Goal: Task Accomplishment & Management: Use online tool/utility

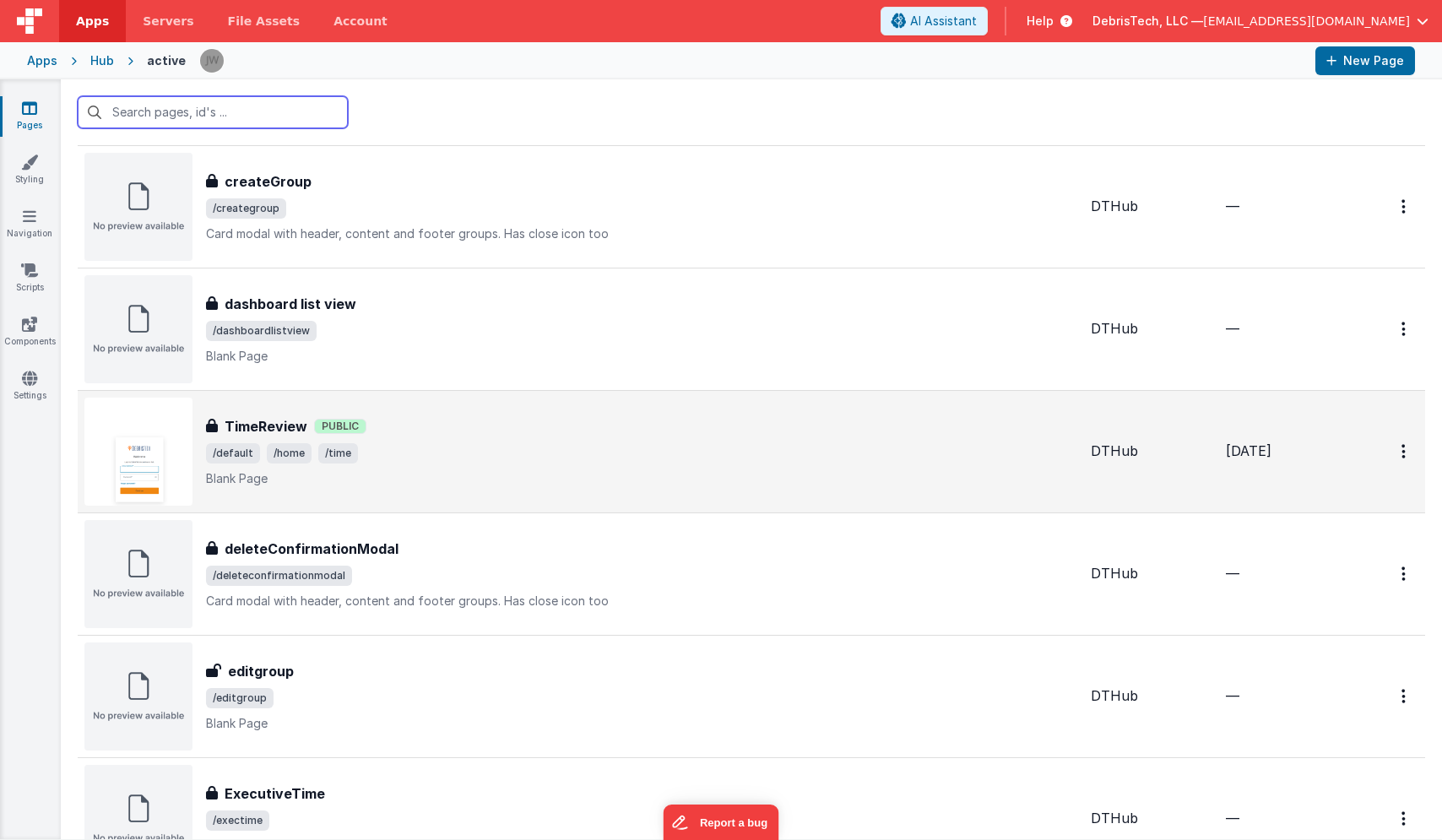
scroll to position [648, 0]
click at [431, 477] on p "Blank Page" at bounding box center [642, 478] width 872 height 17
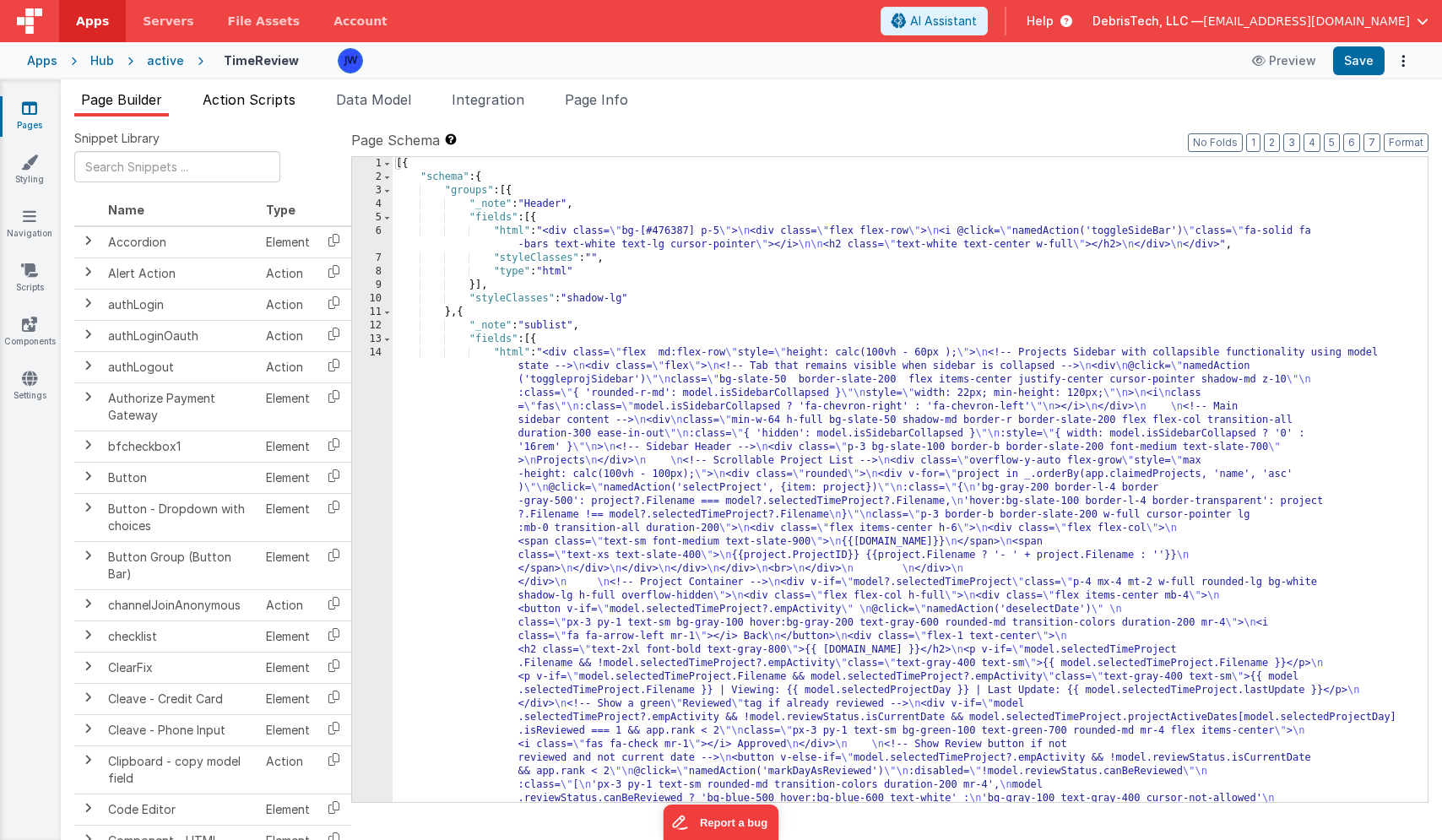
click at [256, 108] on li "Action Scripts" at bounding box center [249, 103] width 106 height 27
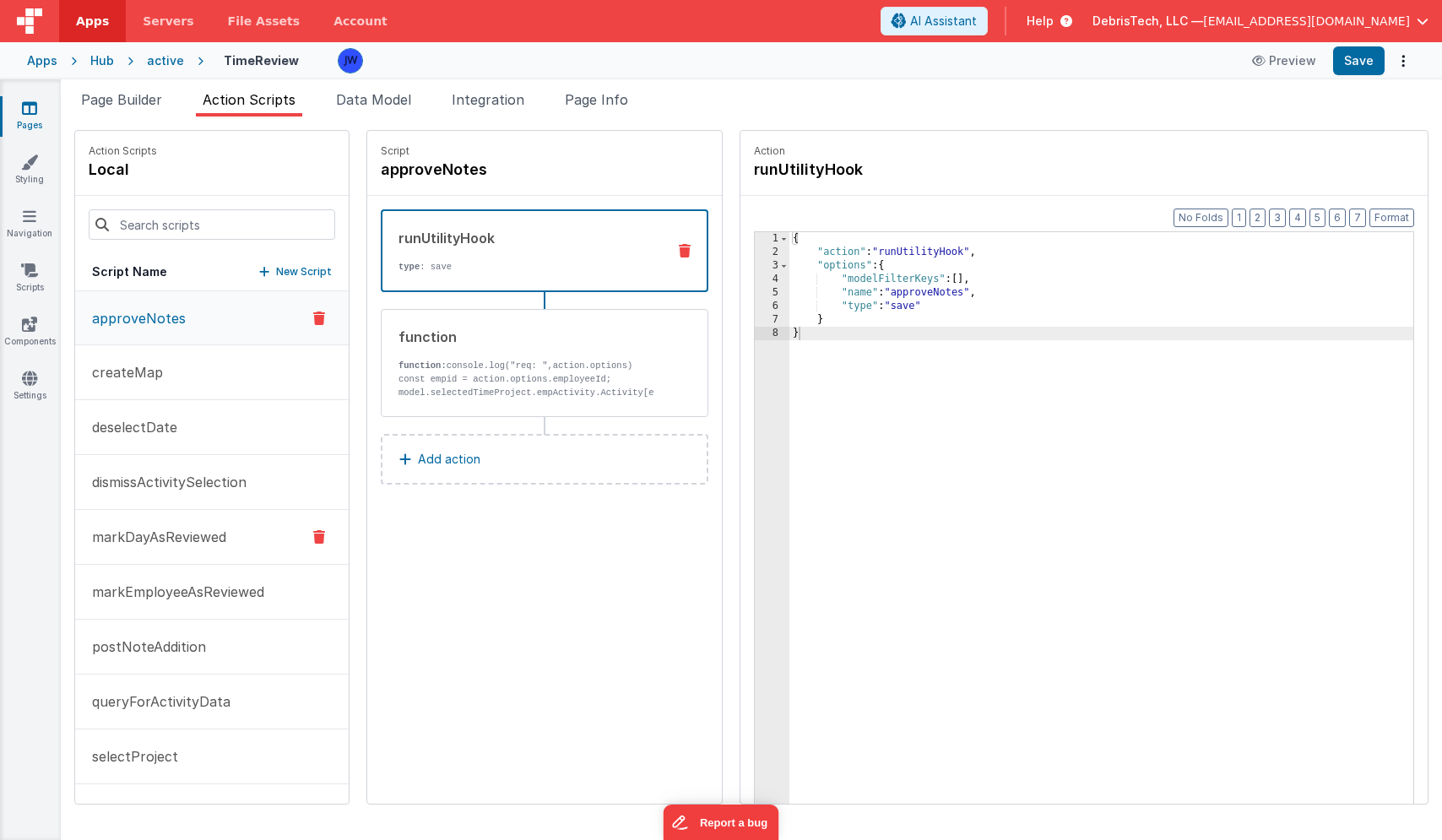
click at [196, 541] on p "markDayAsReviewed" at bounding box center [154, 537] width 144 height 20
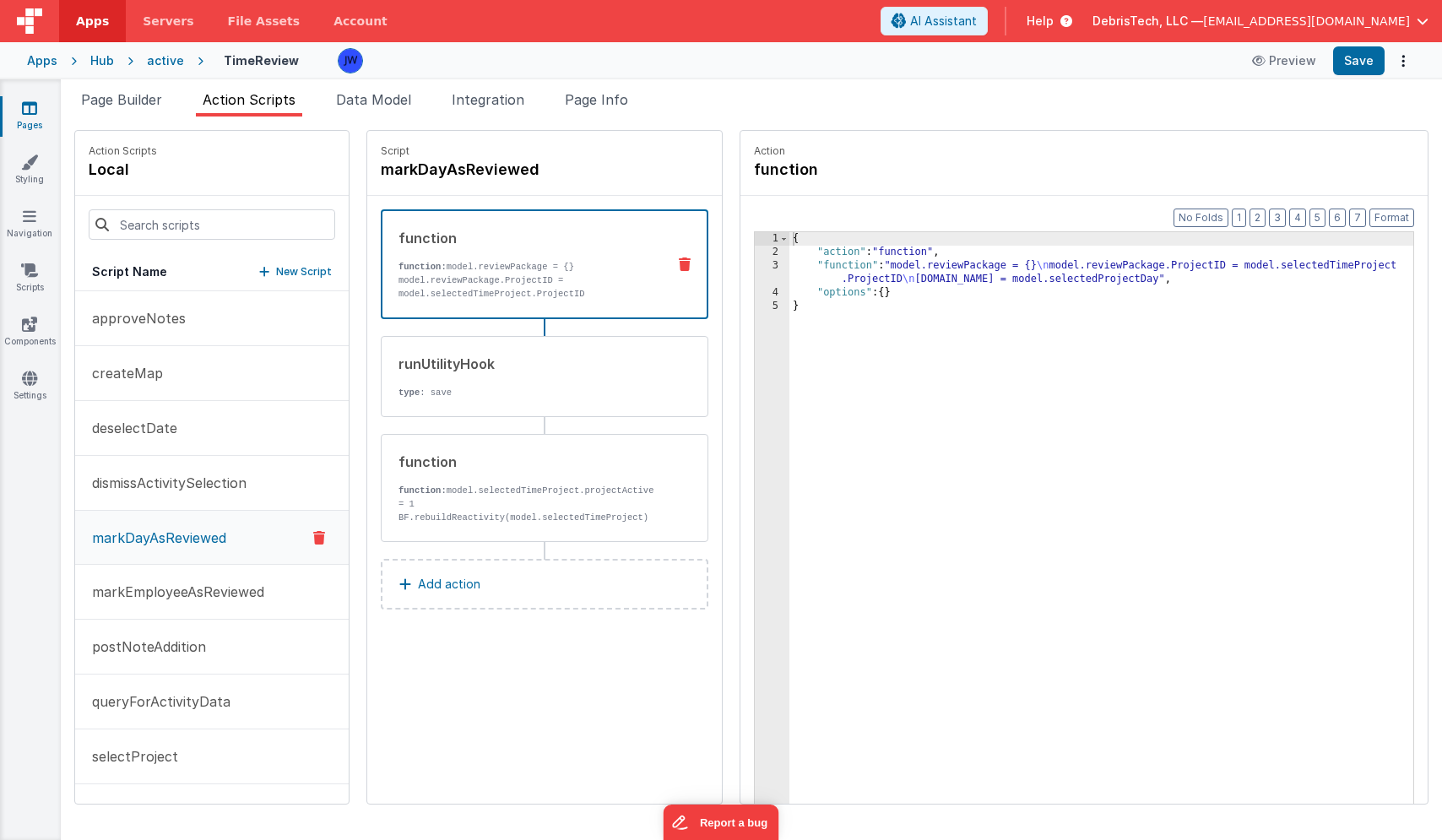
click at [854, 271] on div "{ "action" : "function" , "function" : "model.reviewPackage = {} \n model.revie…" at bounding box center [1118, 558] width 656 height 651
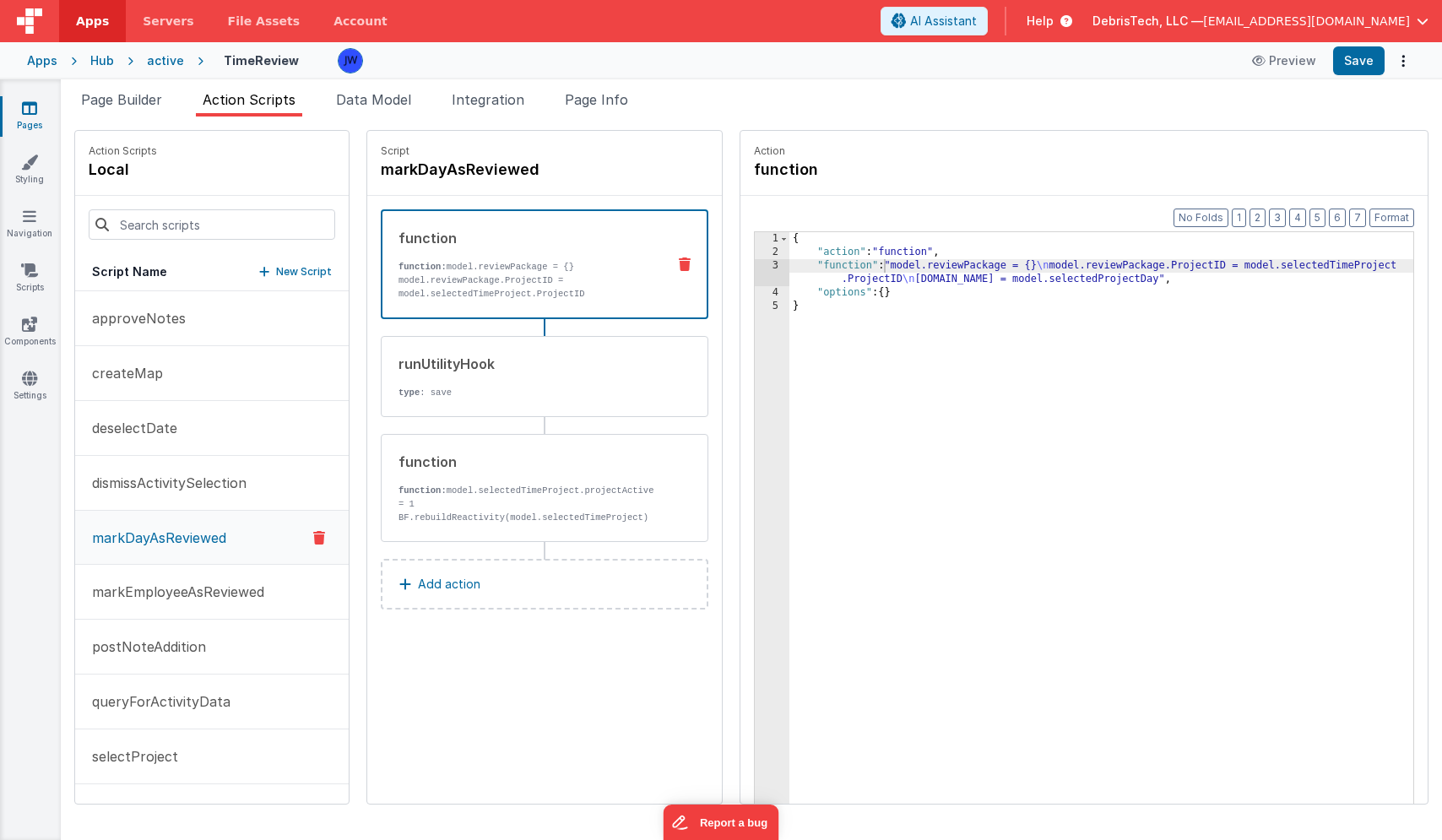
click at [741, 265] on div "Format 7 6 5 4 3 2 1 No Folds 1 2 3 4 5 { "action" : "function" , "function" : …" at bounding box center [1084, 532] width 688 height 673
click at [755, 271] on div "3" at bounding box center [772, 273] width 34 height 27
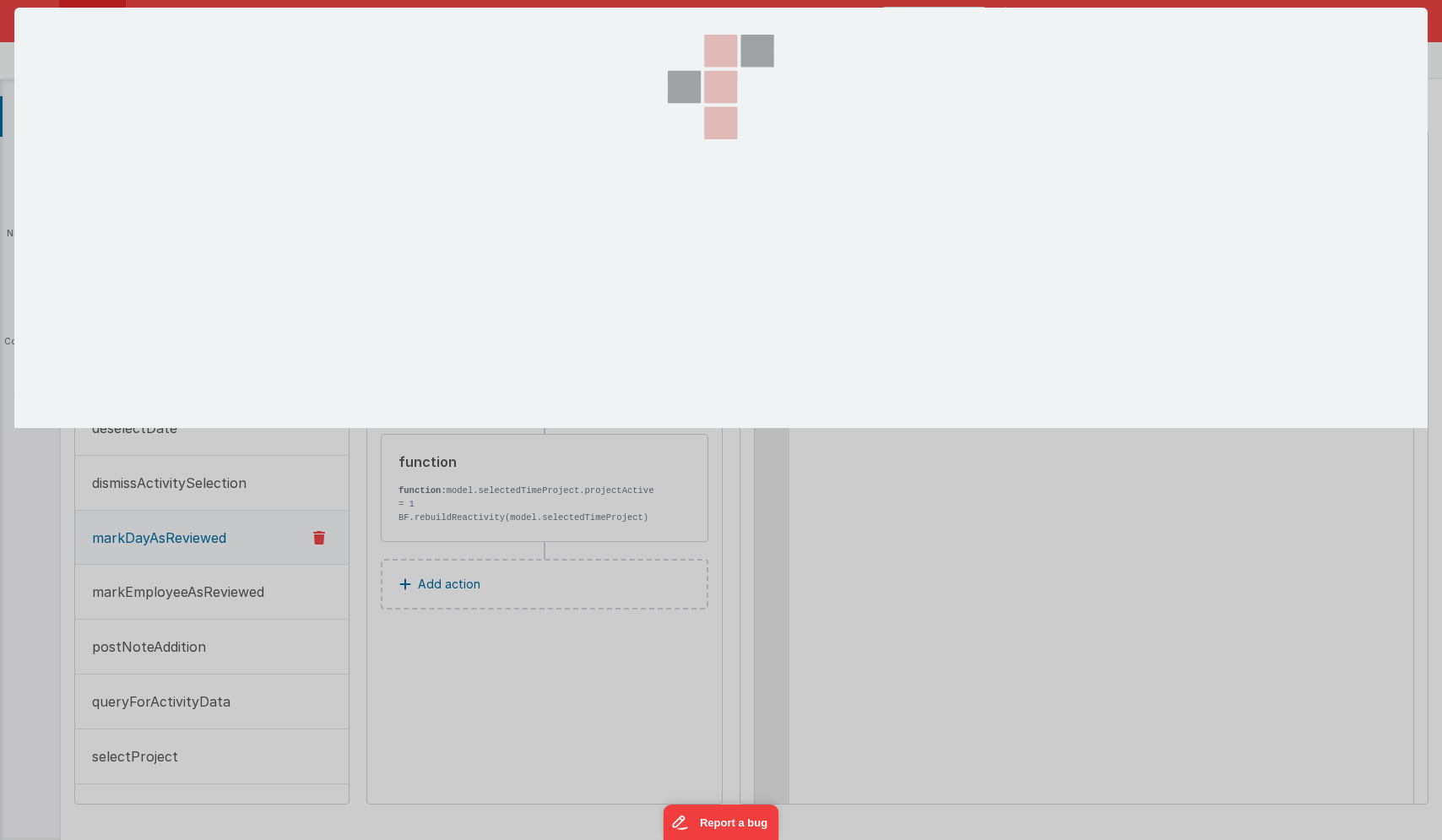
click at [732, 271] on div at bounding box center [720, 217] width 169 height 421
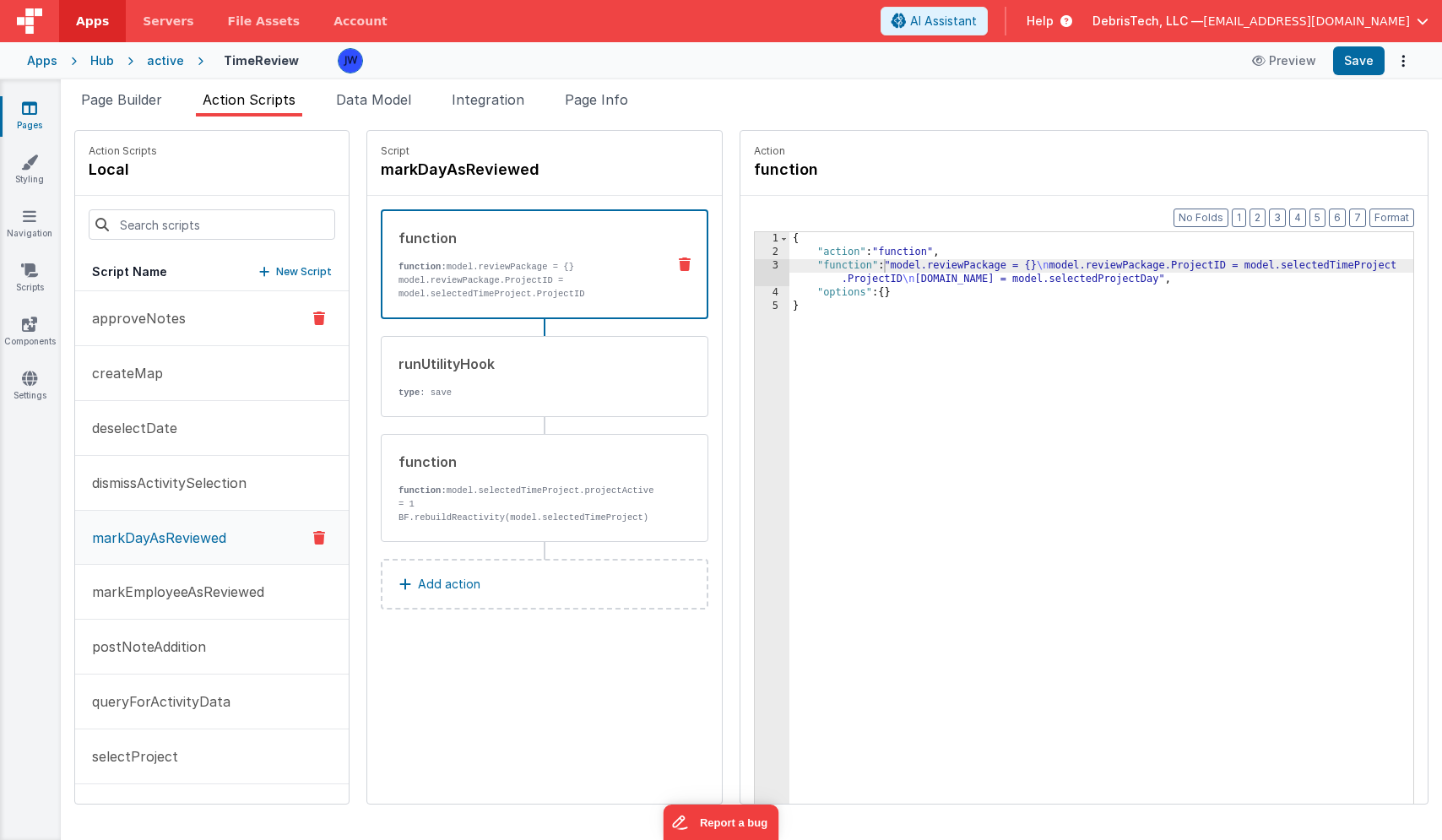
click at [168, 330] on button "approveNotes" at bounding box center [212, 318] width 274 height 55
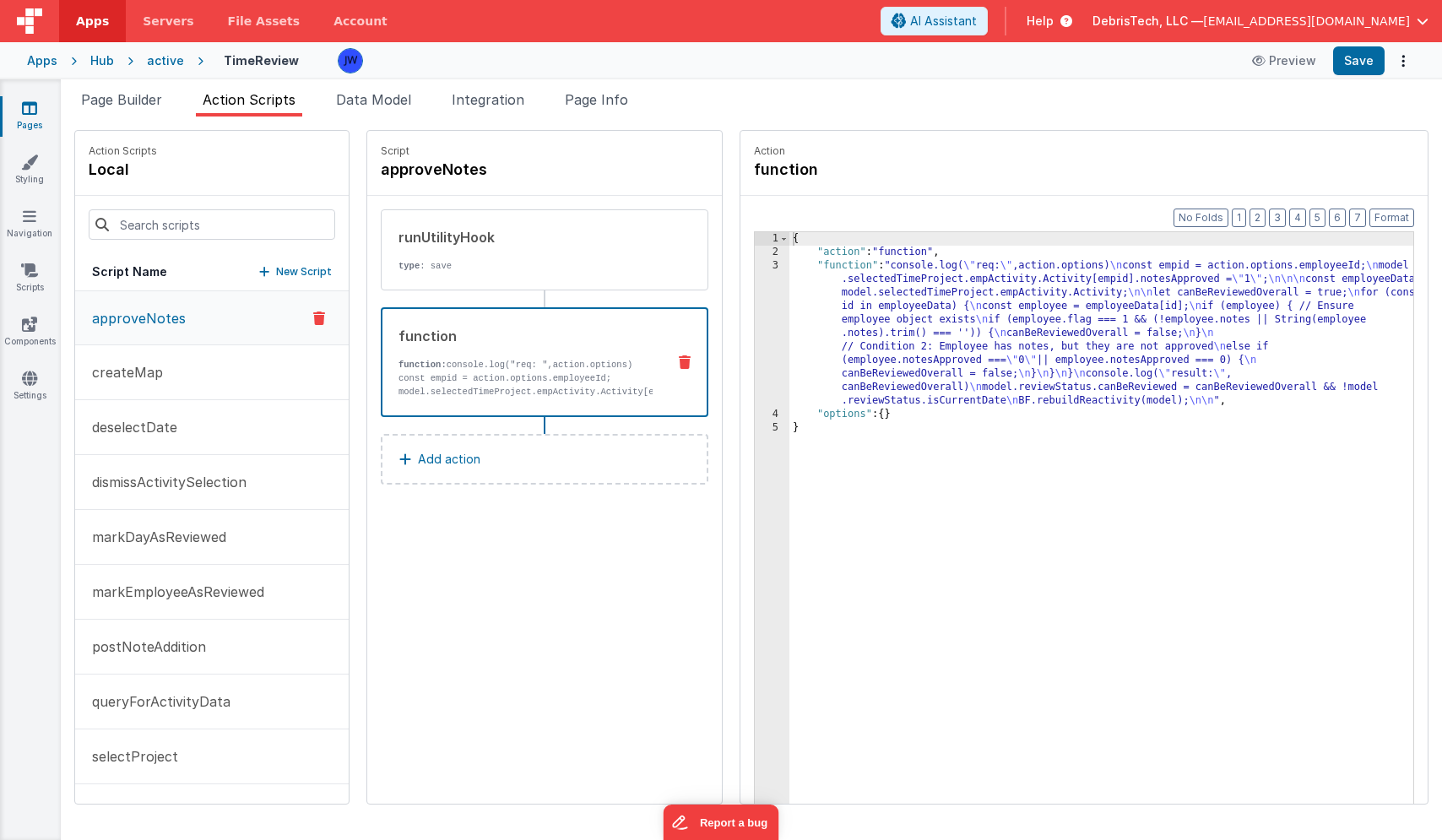
click at [570, 370] on p "function: console.log("req: ",action.options) const empid = action.options.empl…" at bounding box center [525, 385] width 254 height 54
click at [806, 306] on div "{ "action" : "function" , "function" : "console.log( \" req: \" ,action.options…" at bounding box center [1118, 558] width 656 height 651
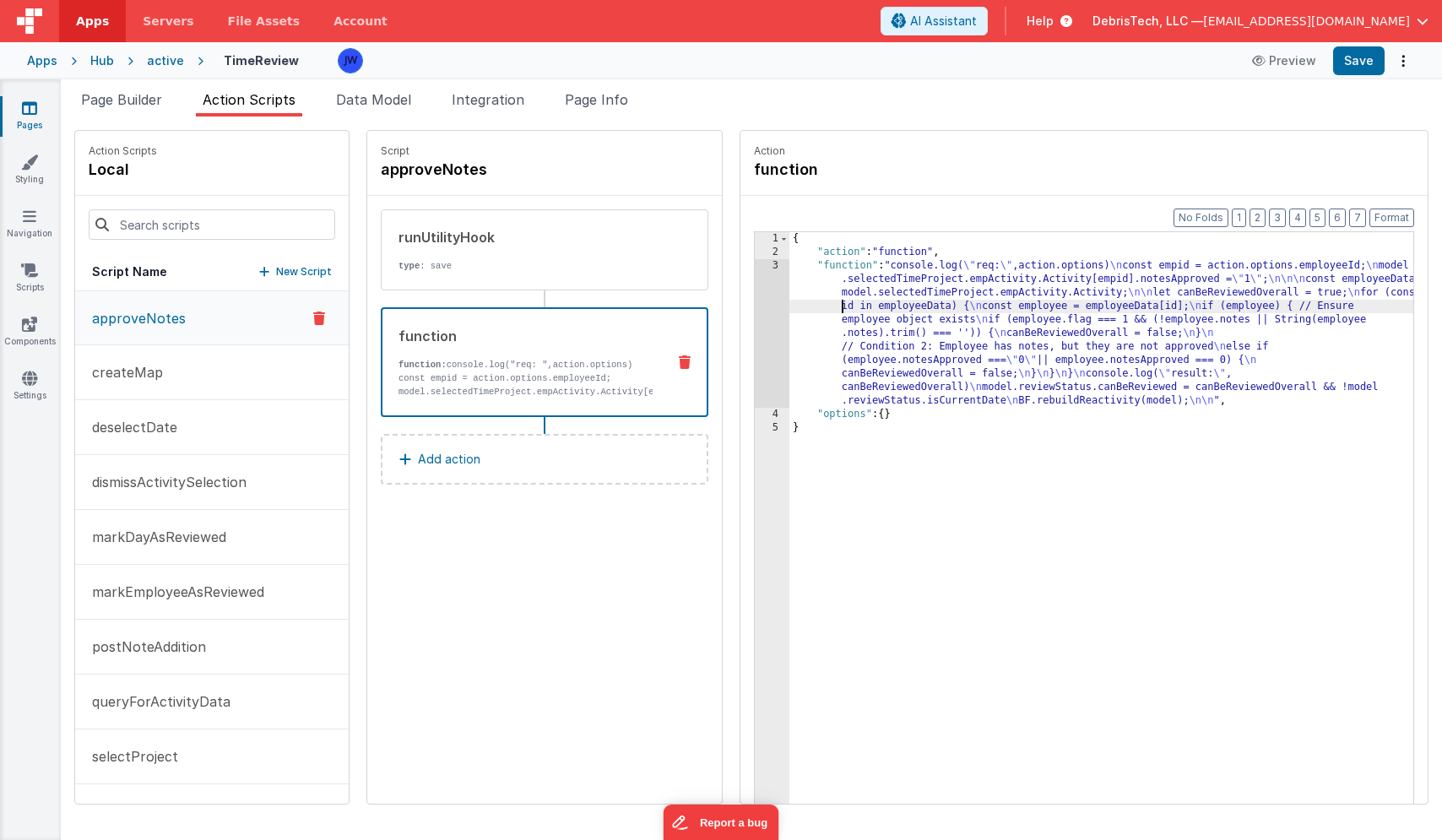
click at [755, 306] on div "3" at bounding box center [772, 333] width 34 height 149
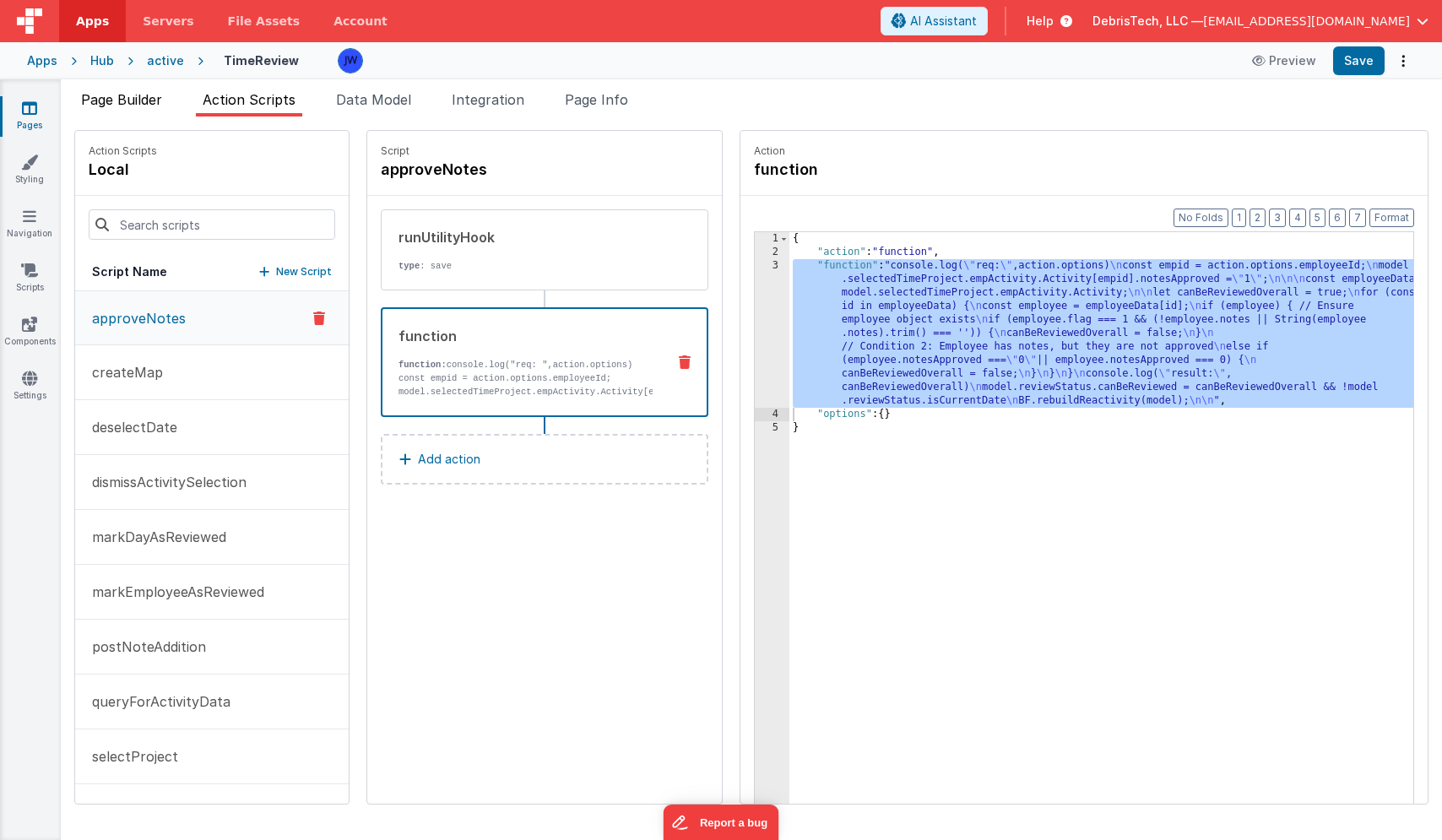
click at [103, 99] on span "Page Builder" at bounding box center [122, 99] width 81 height 17
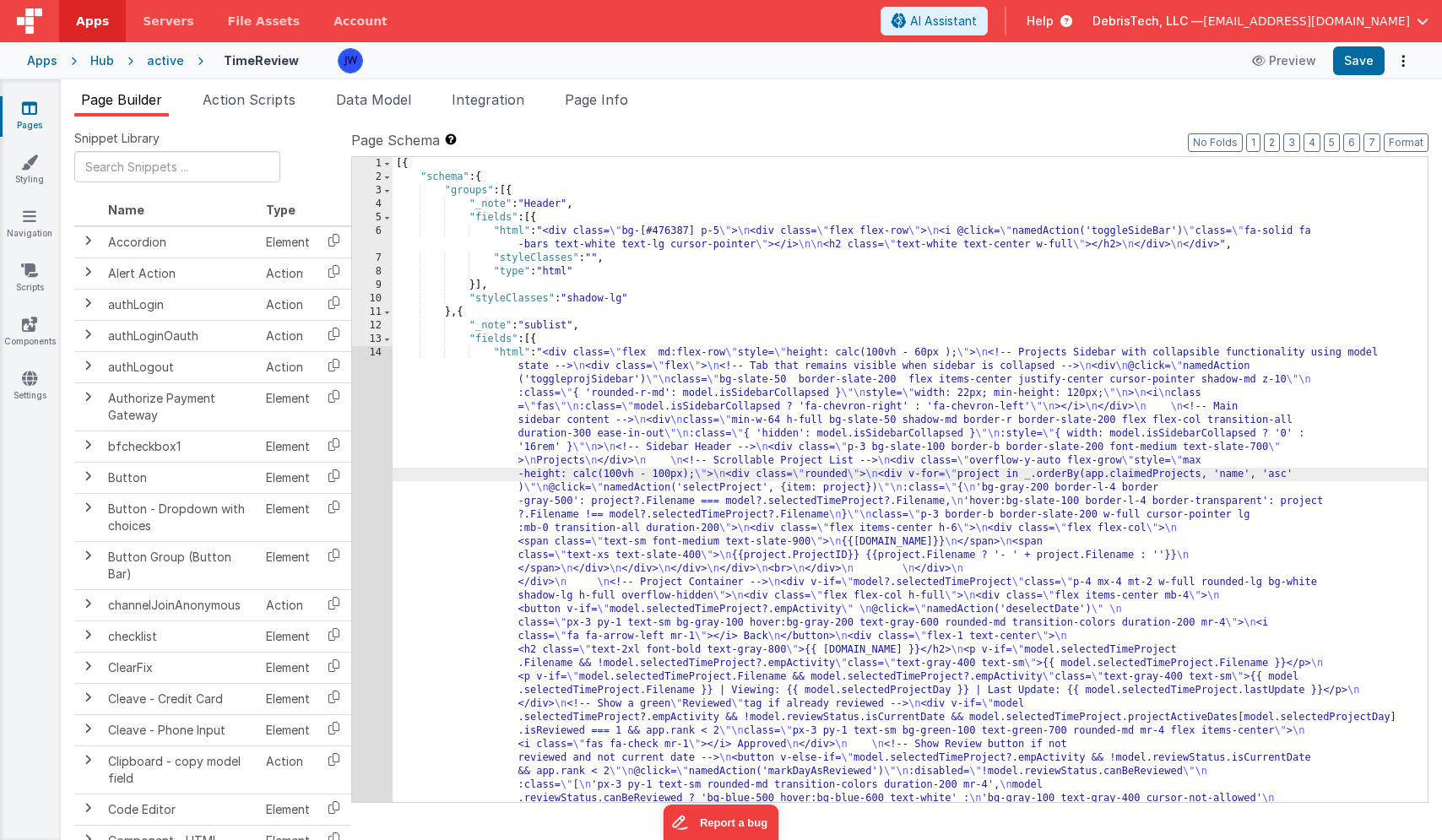
scroll to position [4922, 0]
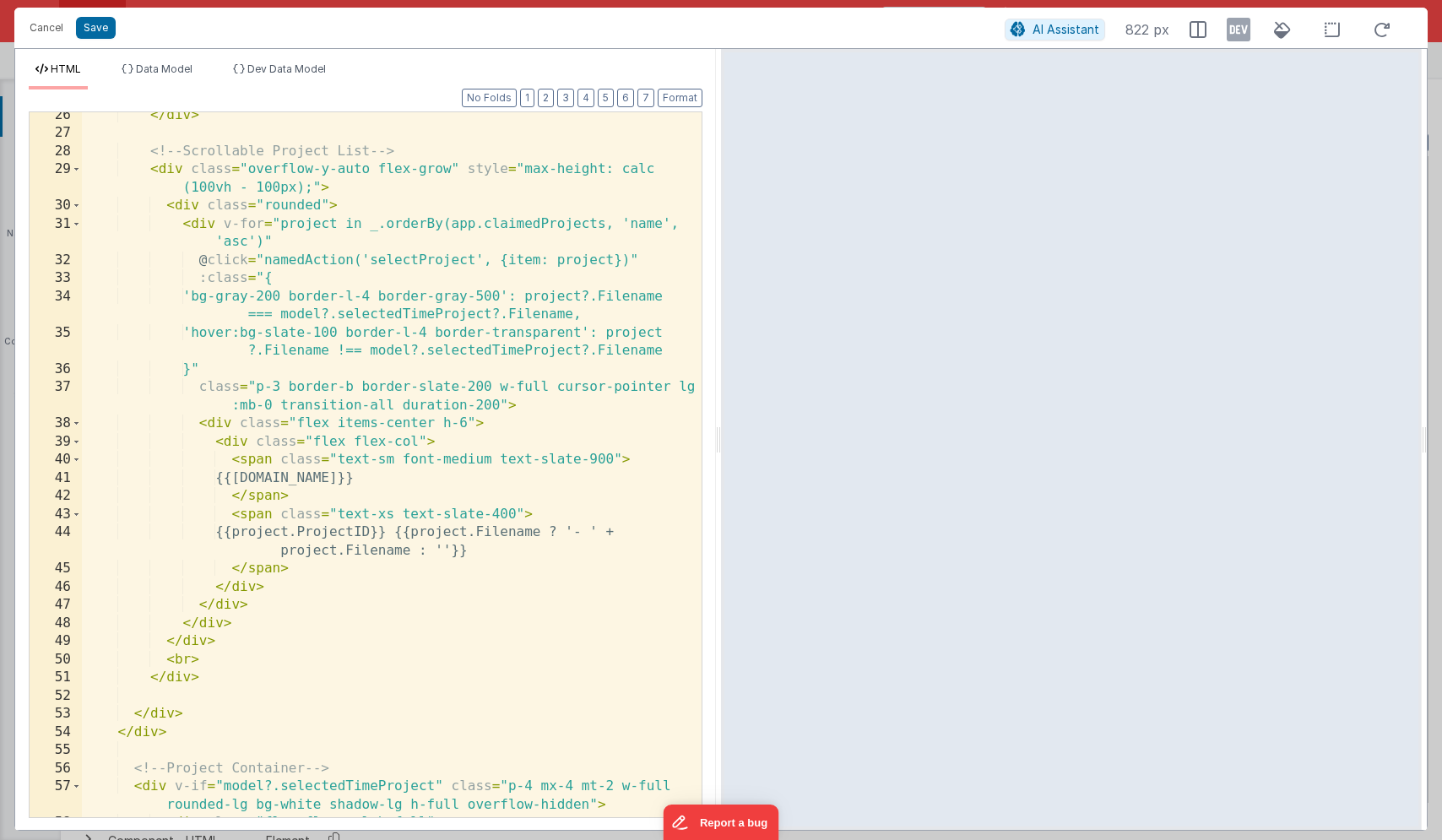
scroll to position [556, 0]
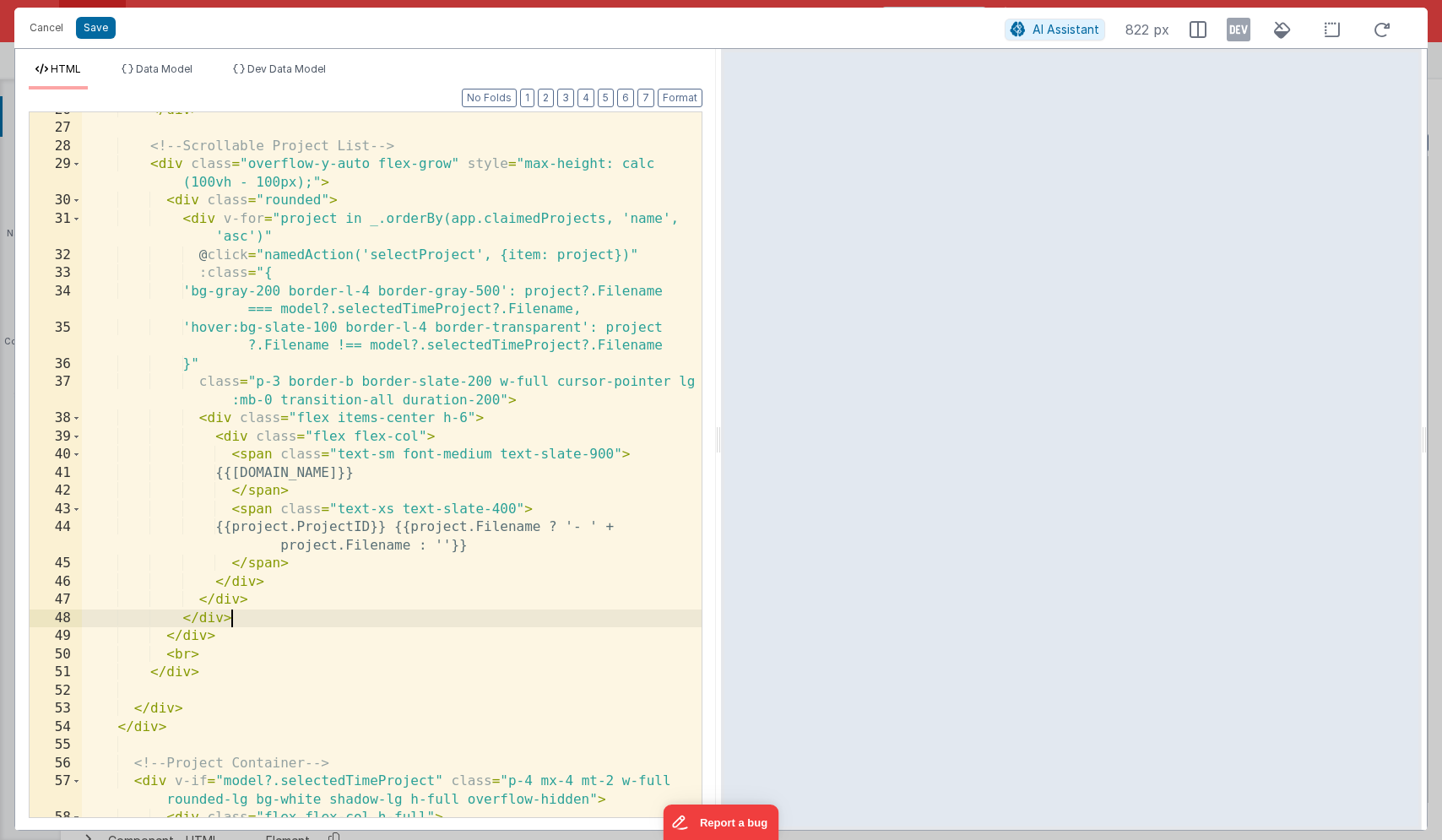
click at [394, 613] on div "</ div > <!-- Scrollable Project List --> < div class = "overflow-y-auto flex-g…" at bounding box center [392, 471] width 620 height 742
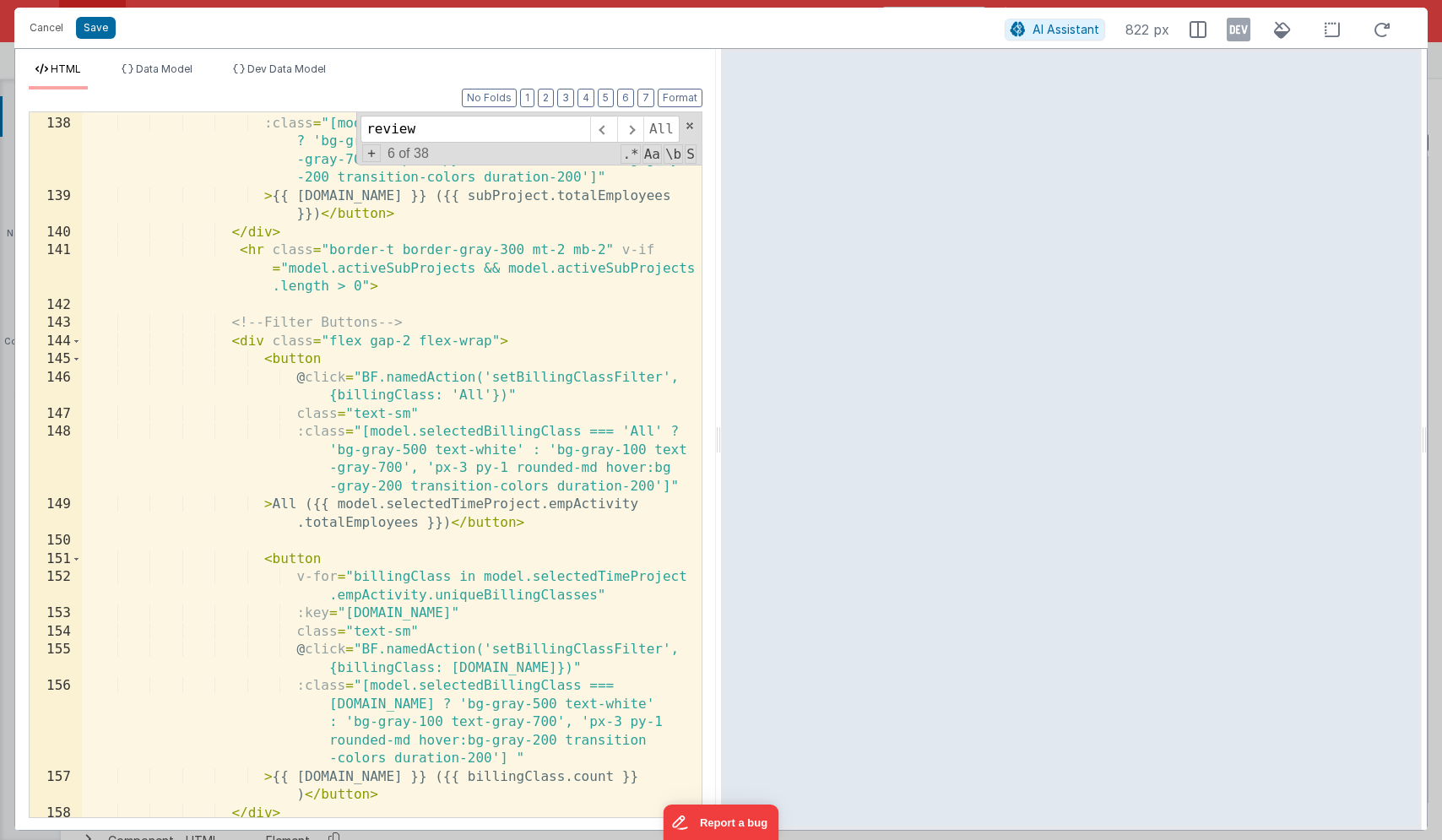
scroll to position [4604, 0]
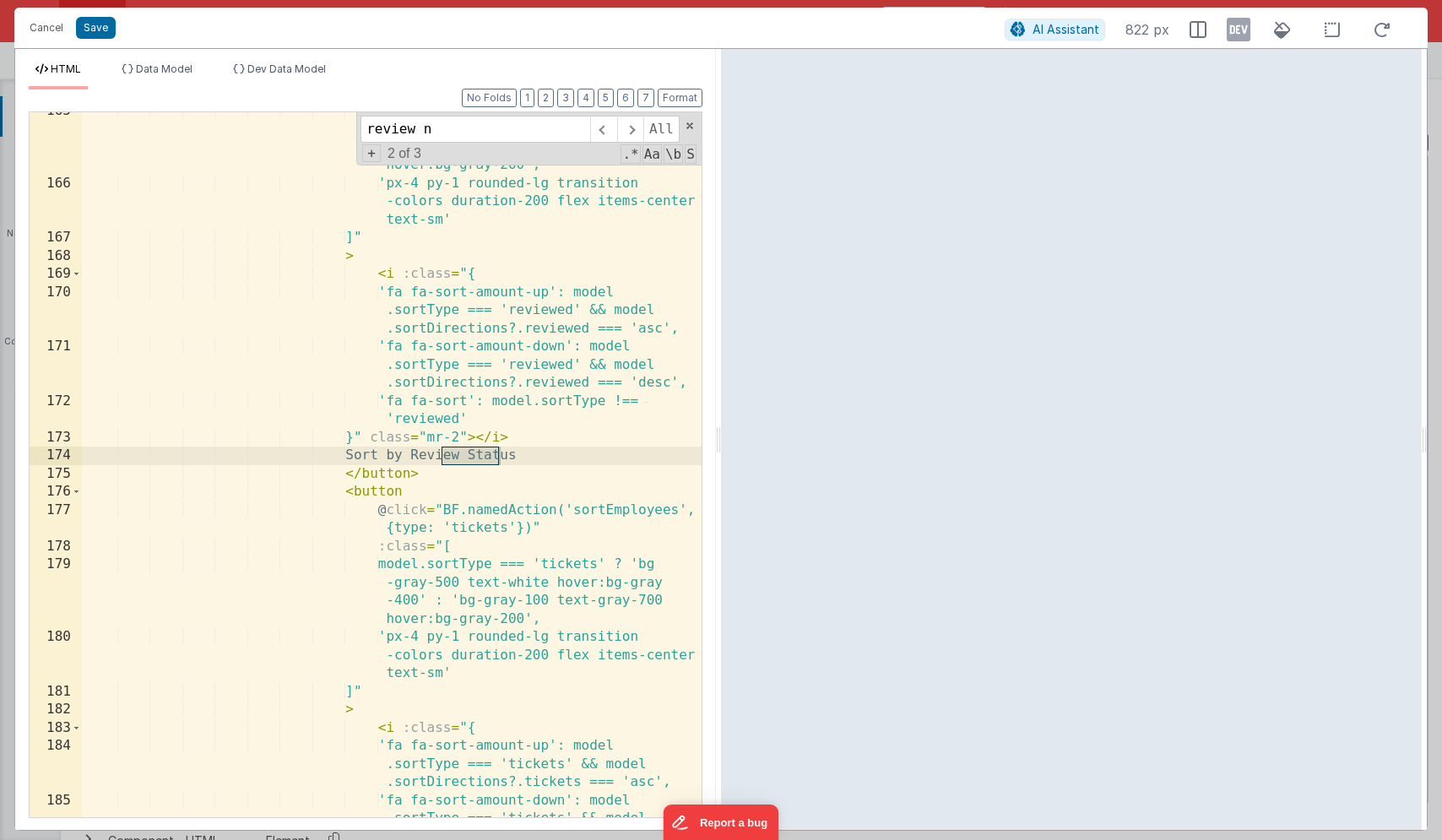
type input "review no"
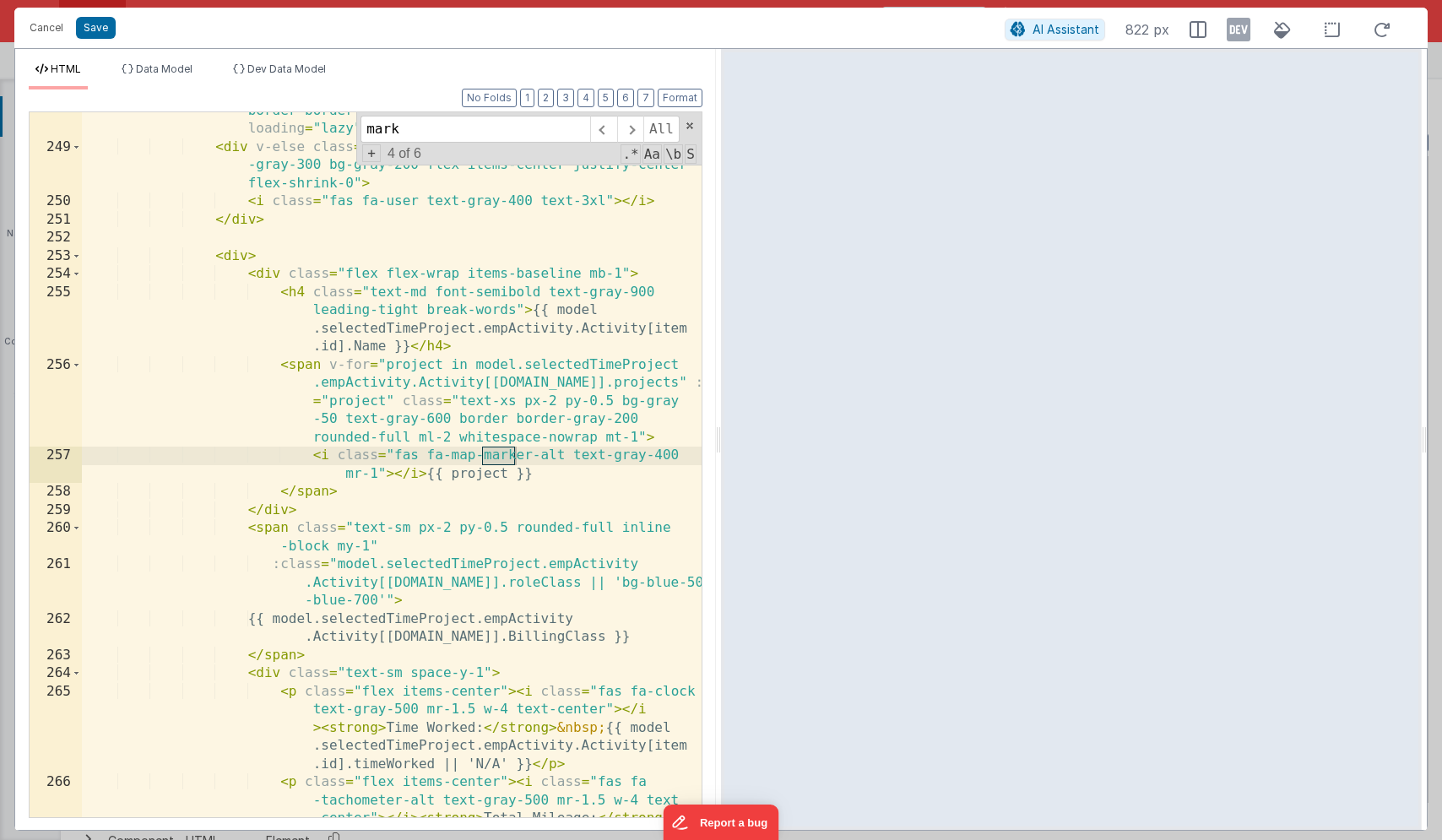
type input "mark"
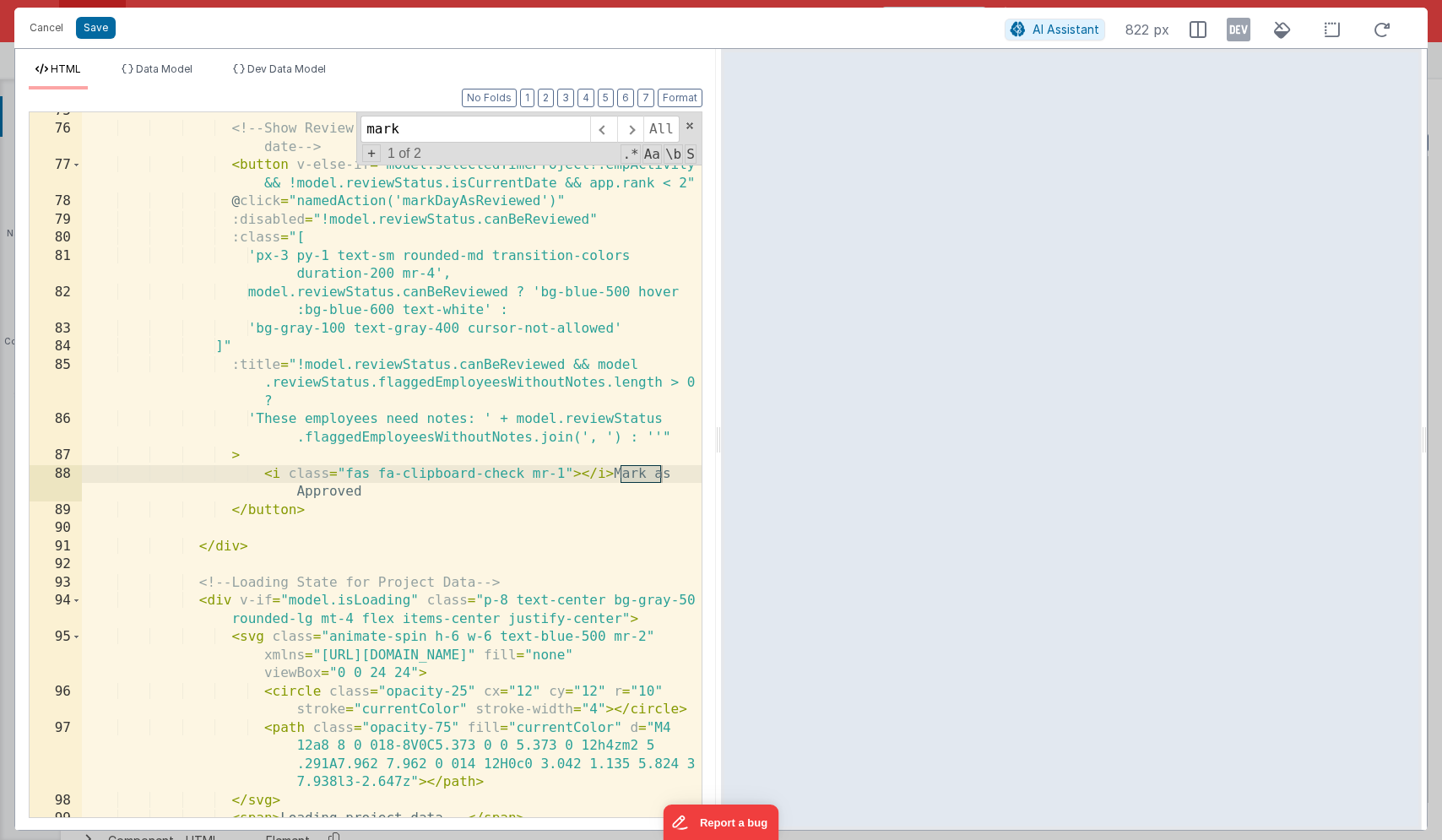
scroll to position [2406, 0]
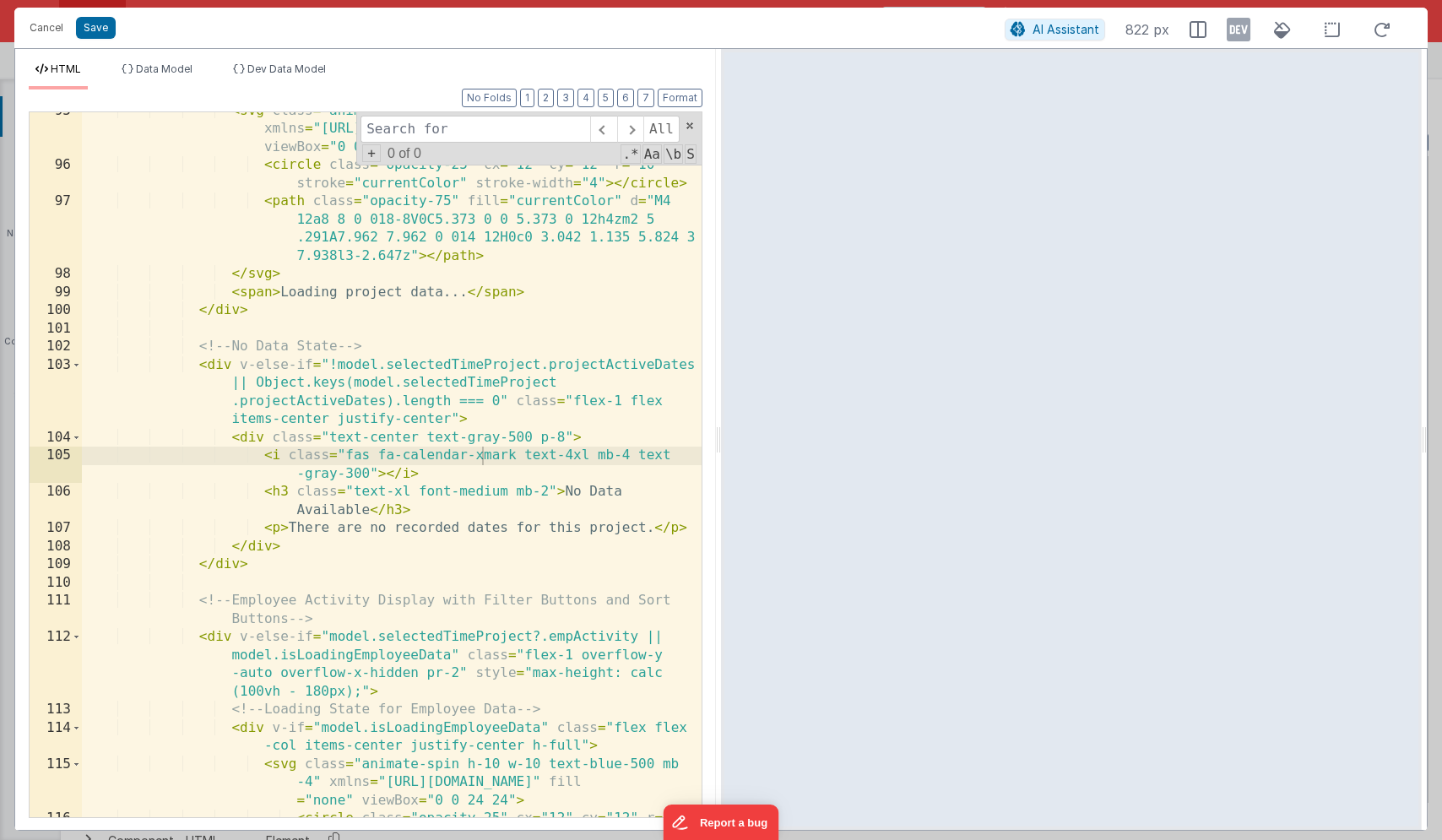
click at [643, 483] on div "< svg class = "animate-spin h-6 w-6 text-blue-500 mr-2" xmlns = "[URL][DOMAIN_N…" at bounding box center [392, 508] width 620 height 814
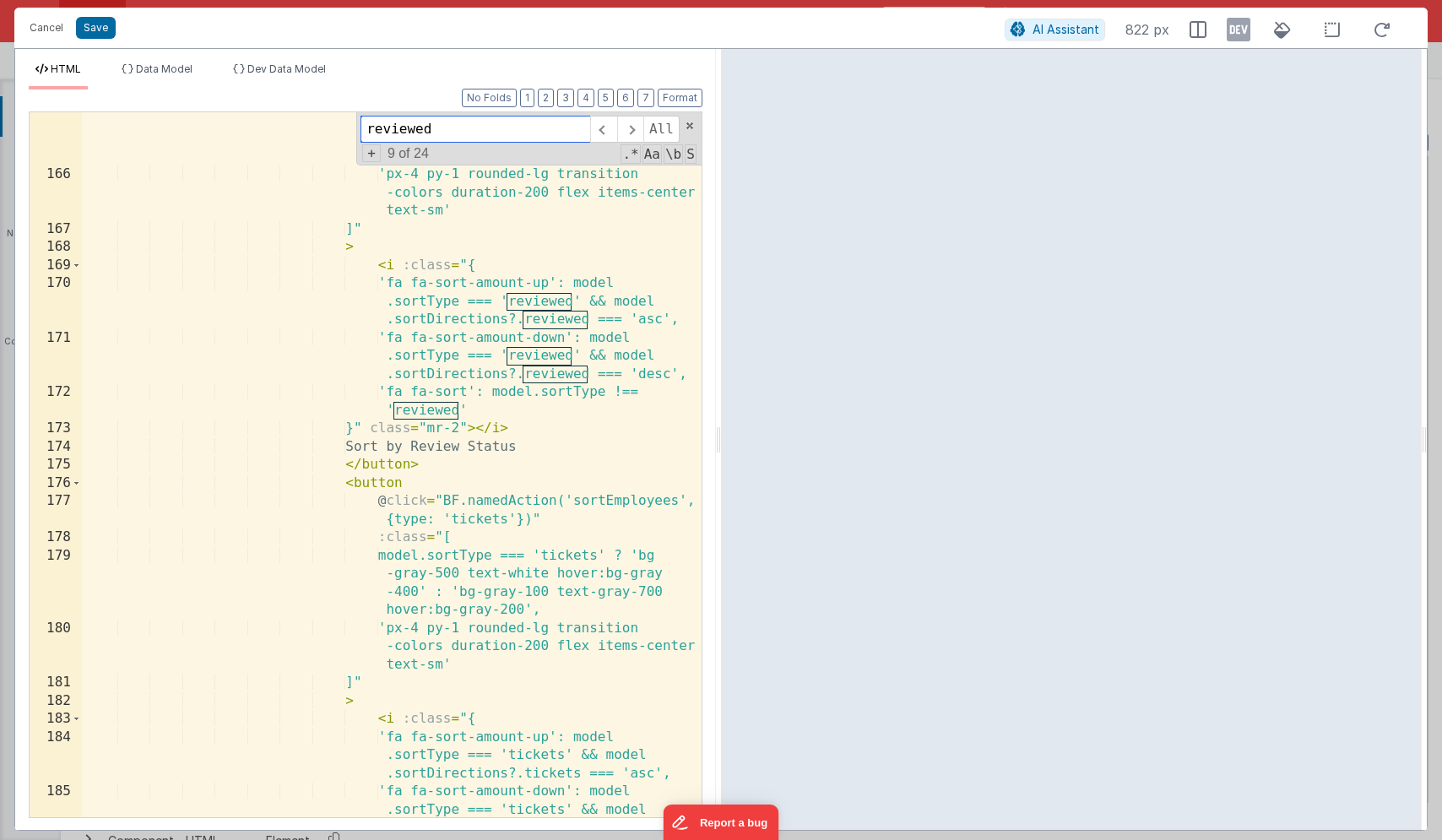
scroll to position [4613, 0]
click at [624, 128] on span at bounding box center [630, 129] width 26 height 27
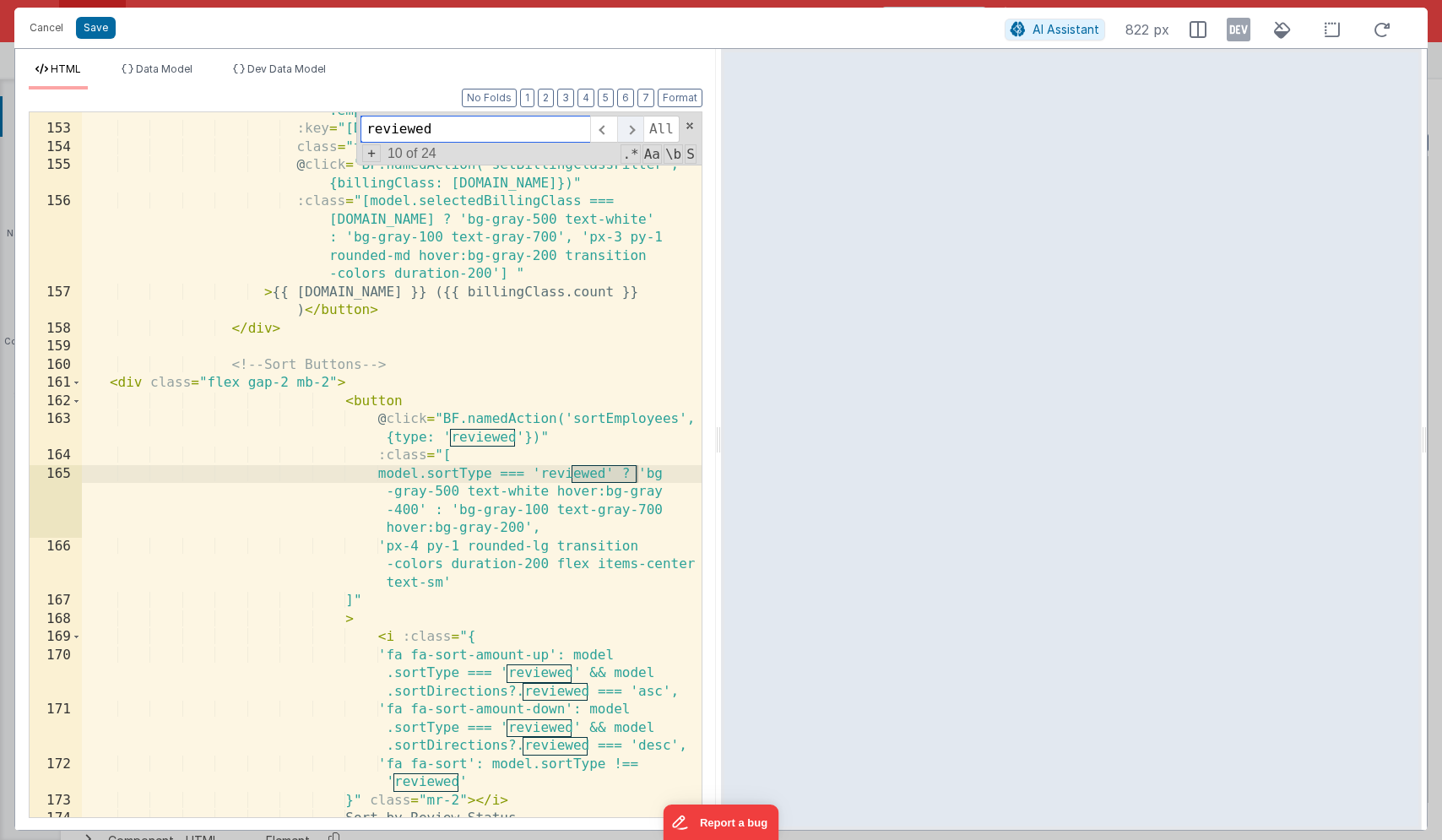
click at [624, 127] on span at bounding box center [630, 129] width 26 height 27
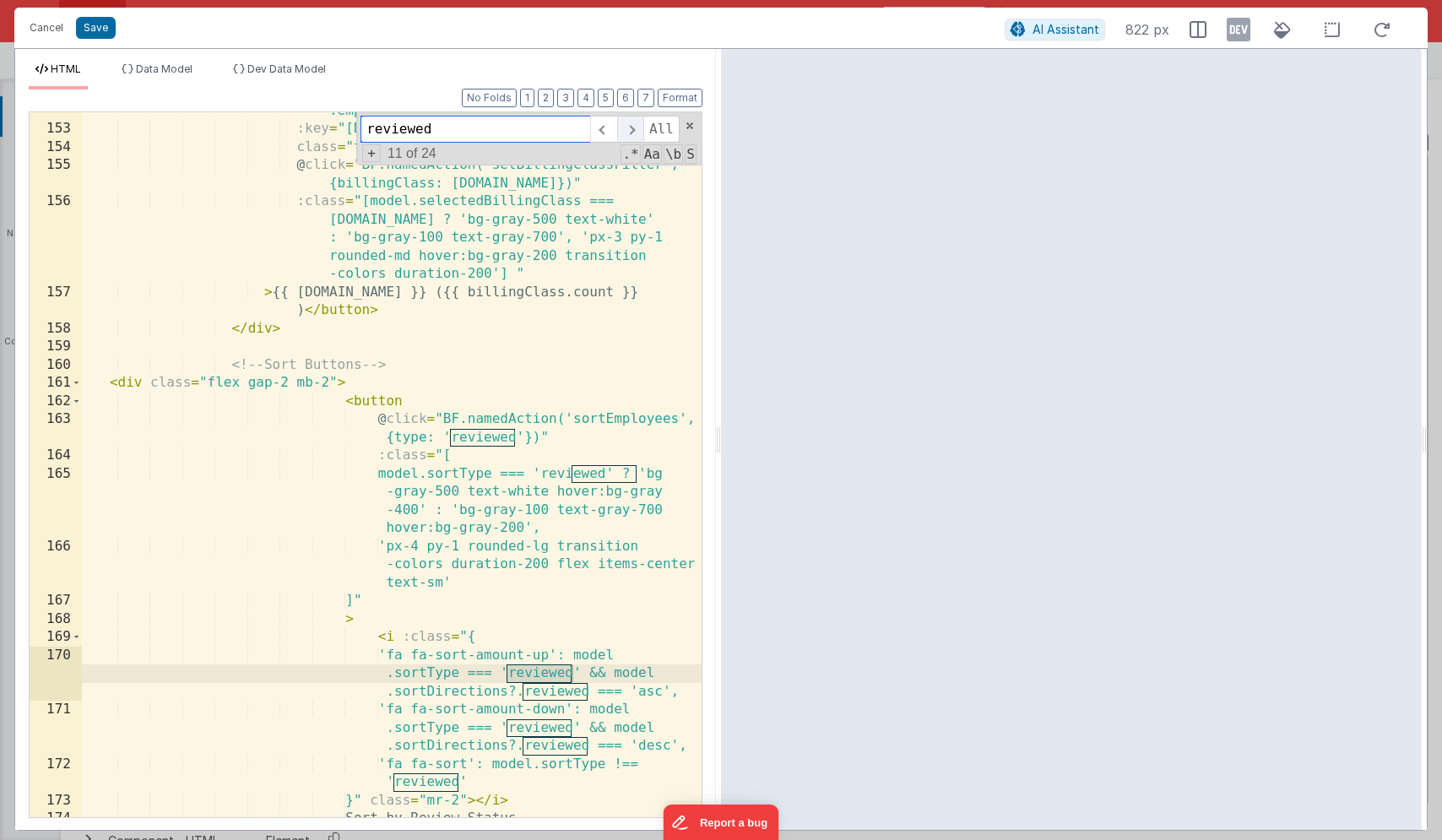
click at [624, 127] on span at bounding box center [630, 129] width 26 height 27
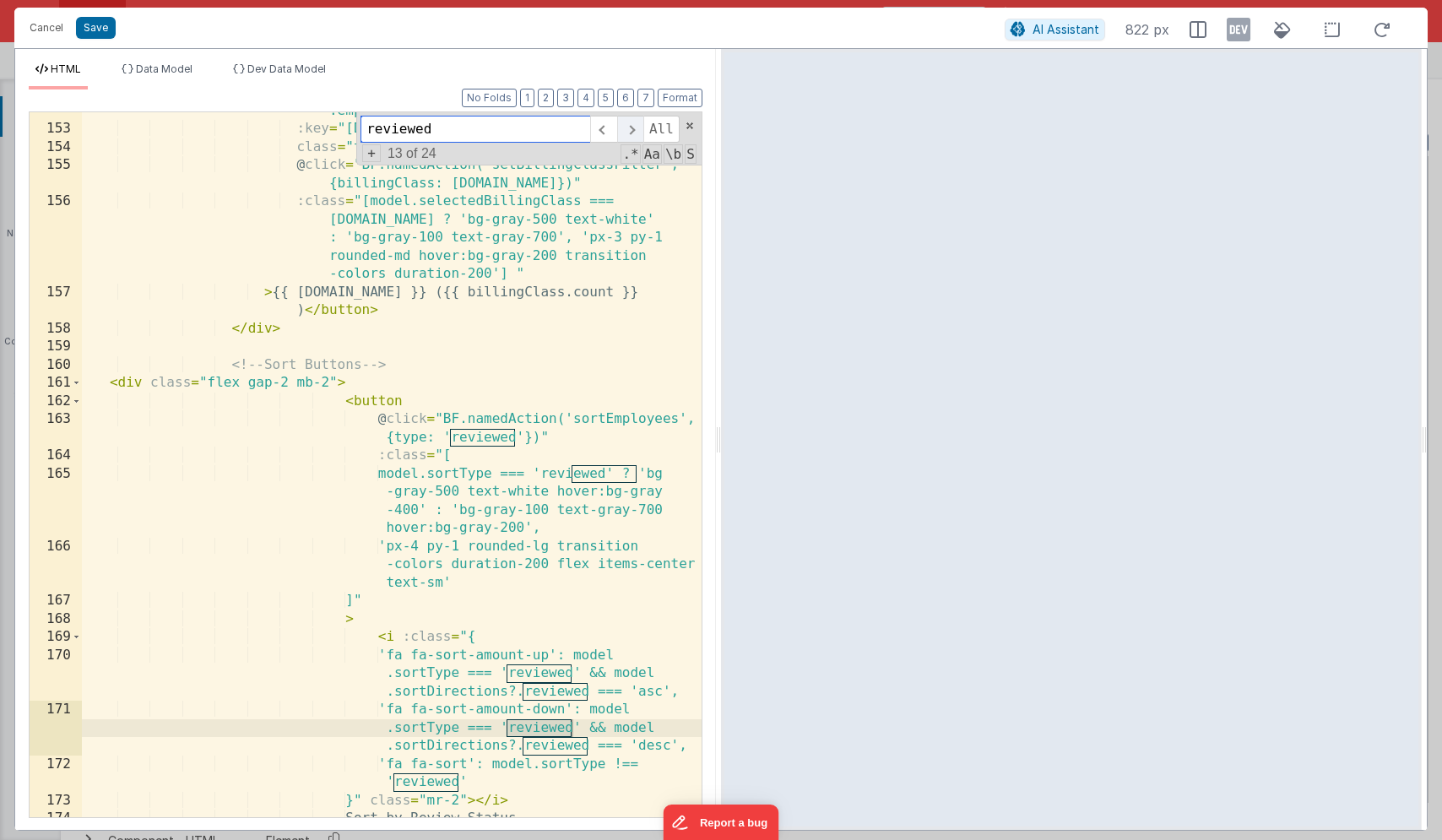
click at [624, 127] on span at bounding box center [630, 129] width 26 height 27
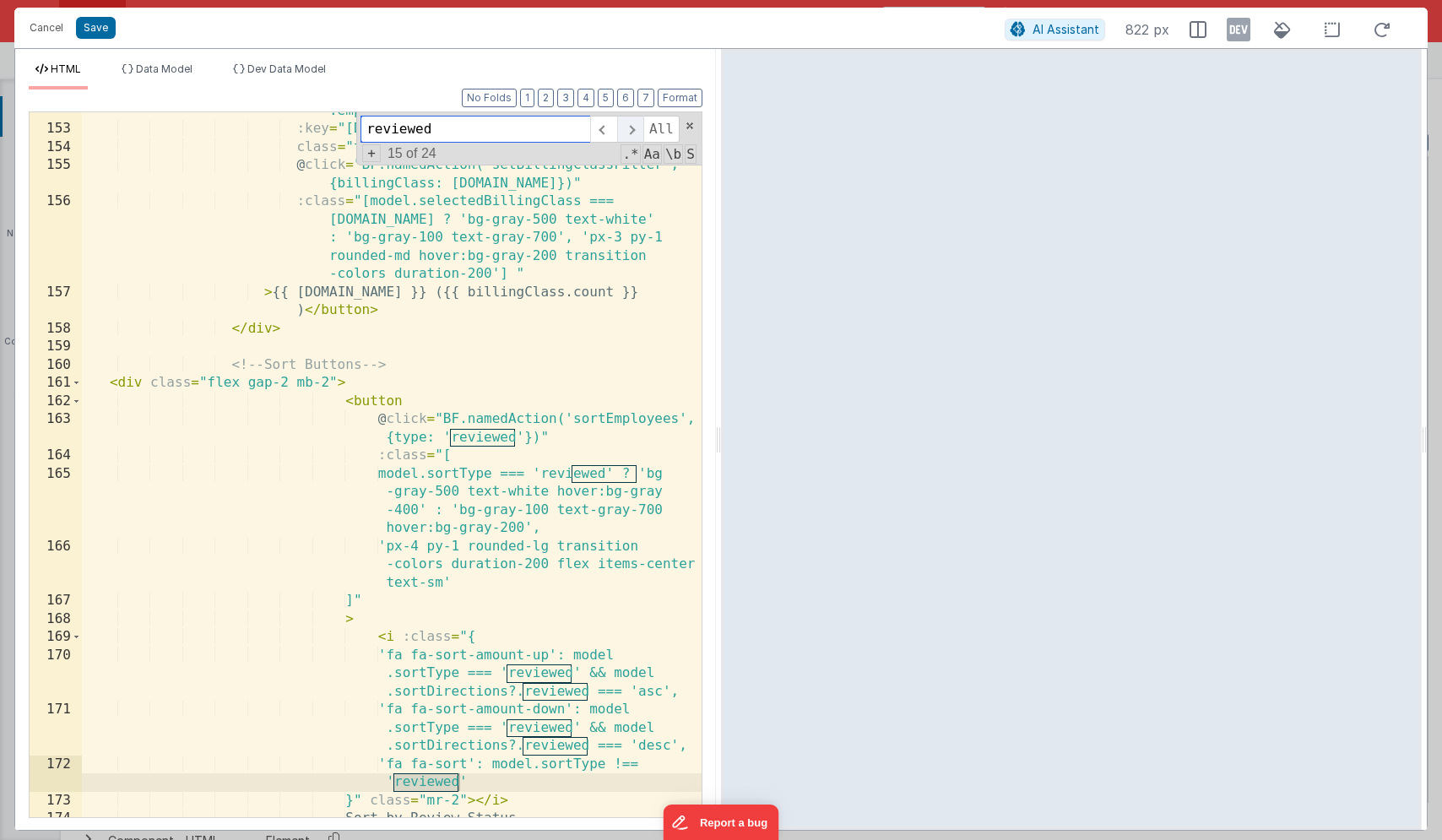
click at [624, 127] on span at bounding box center [630, 129] width 26 height 27
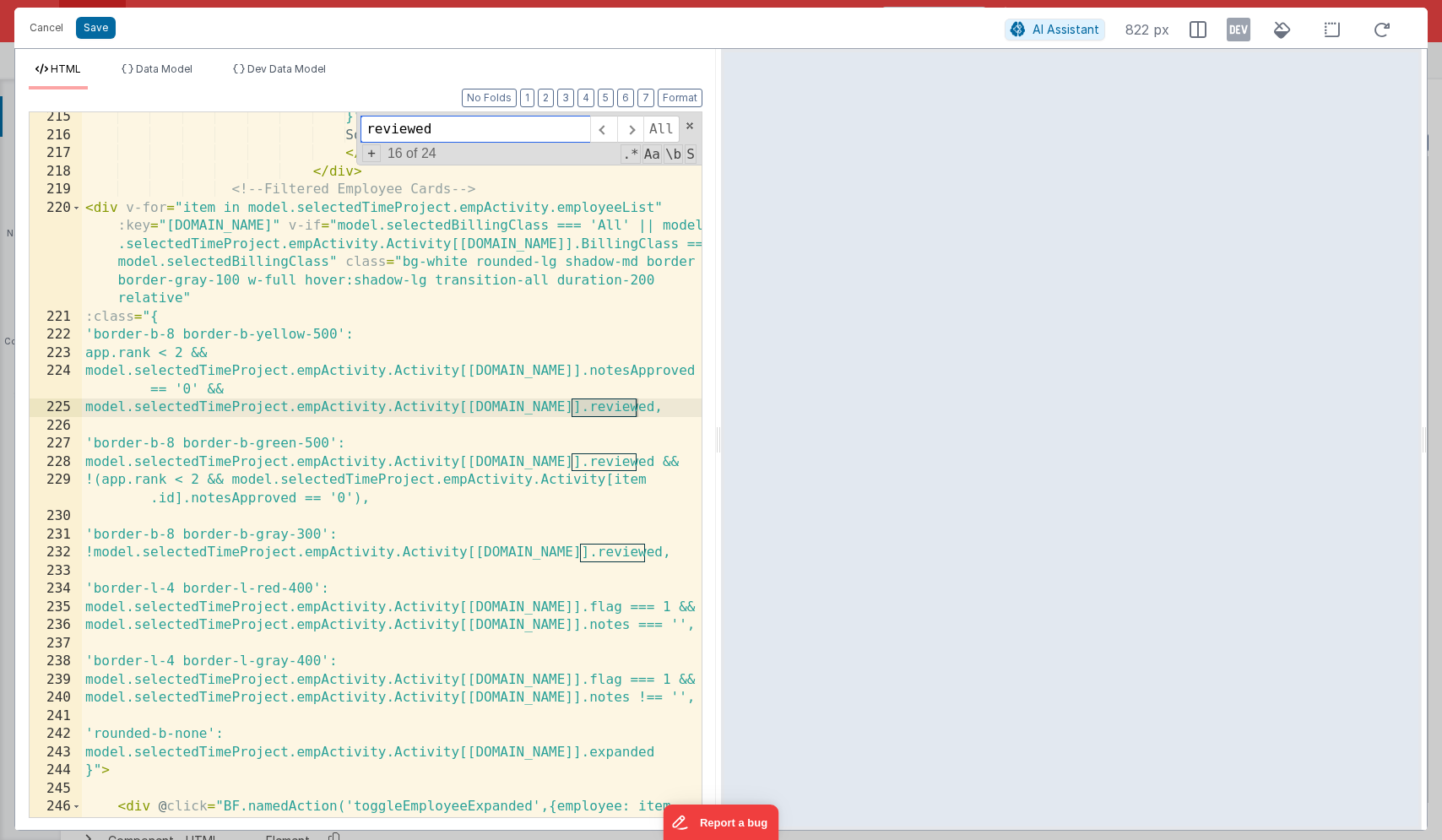
scroll to position [6379, 0]
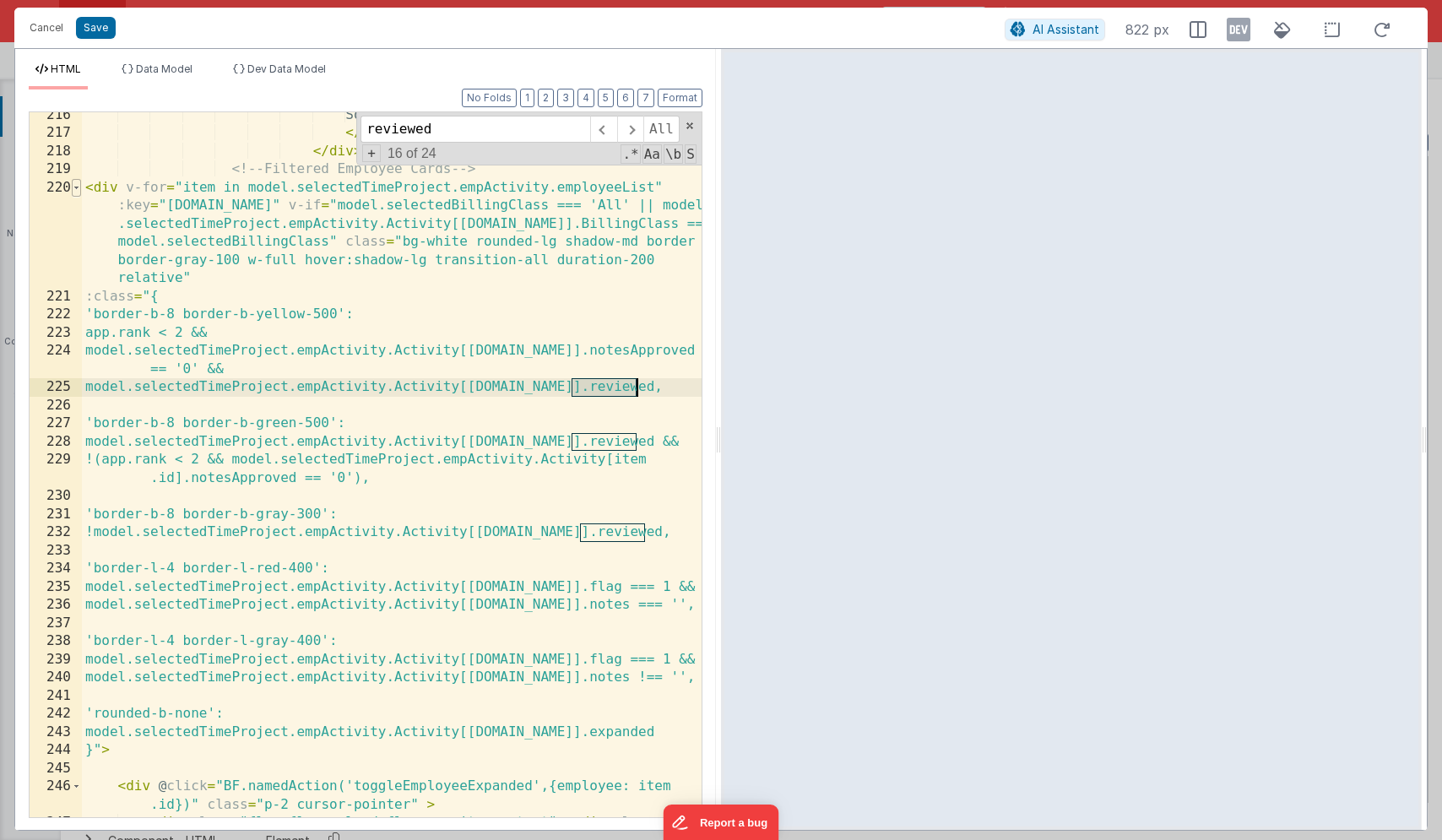
click at [78, 187] on span at bounding box center [77, 188] width 9 height 19
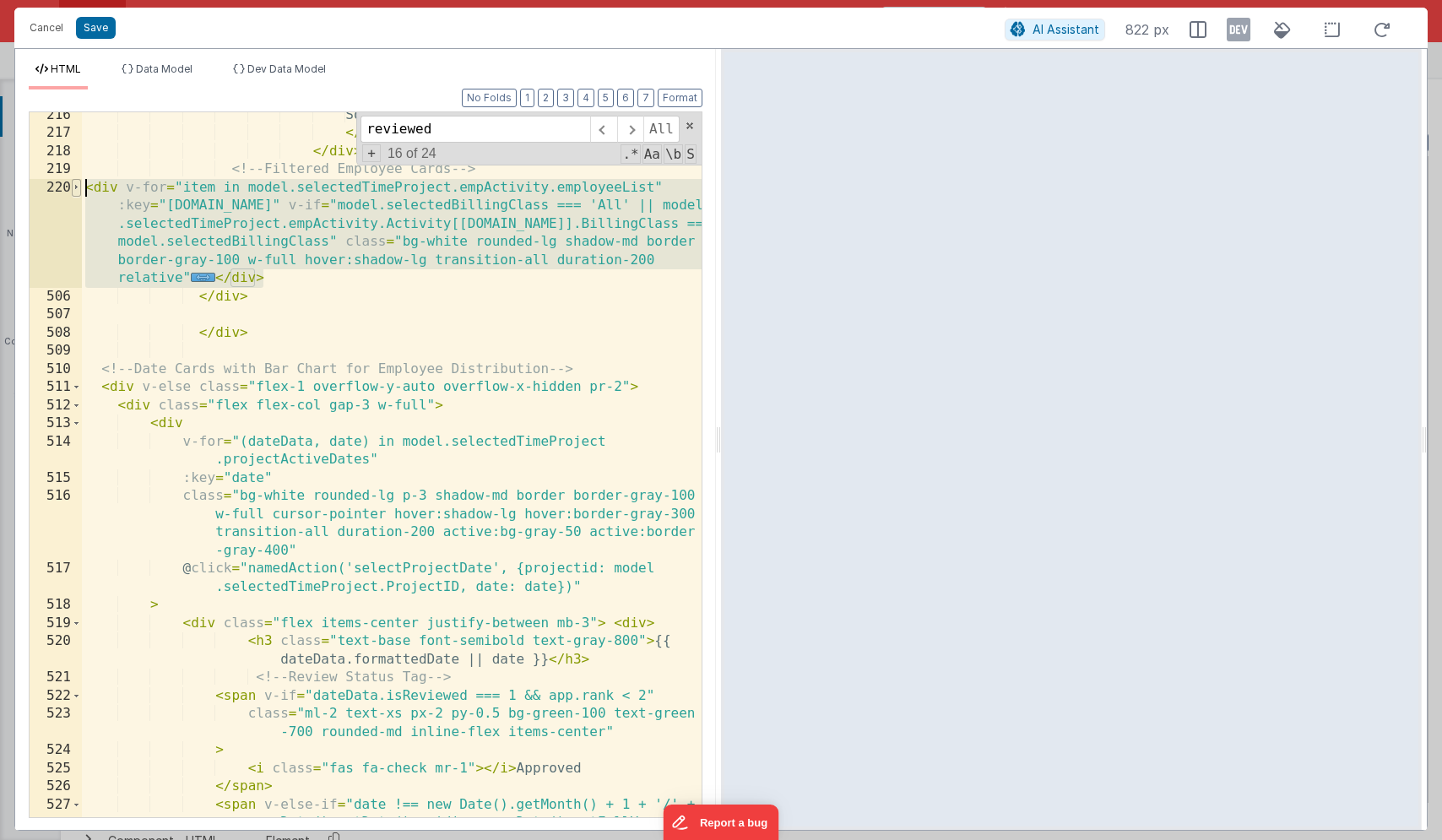
drag, startPoint x: 280, startPoint y: 279, endPoint x: 78, endPoint y: 192, distance: 219.9
click at [78, 192] on div "216 217 218 219 220 506 507 508 509 510 511 512 513 514 515 516 517 518 519 520…" at bounding box center [366, 465] width 674 height 707
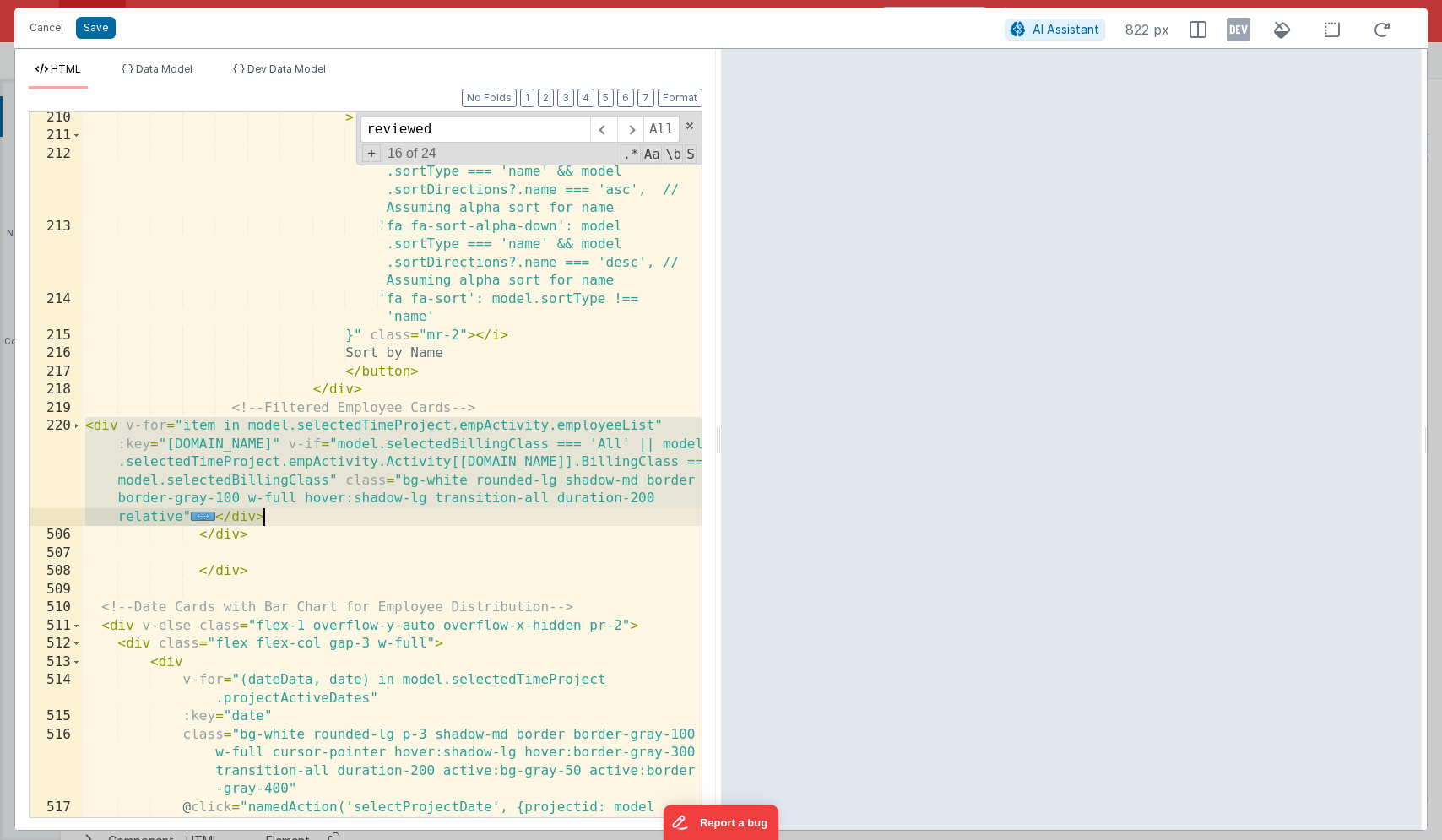
scroll to position [6122, 0]
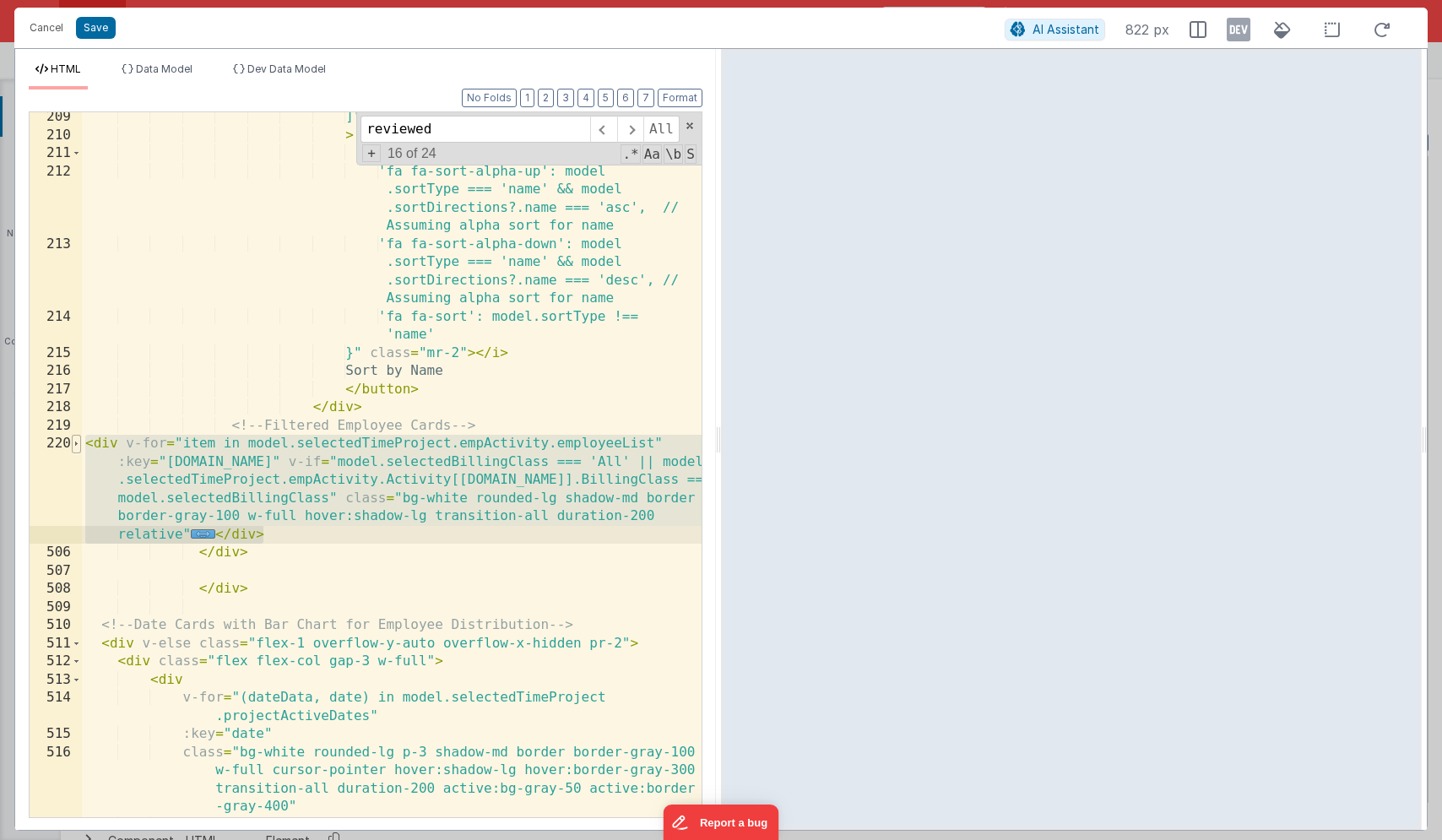
click at [74, 446] on span at bounding box center [77, 444] width 9 height 19
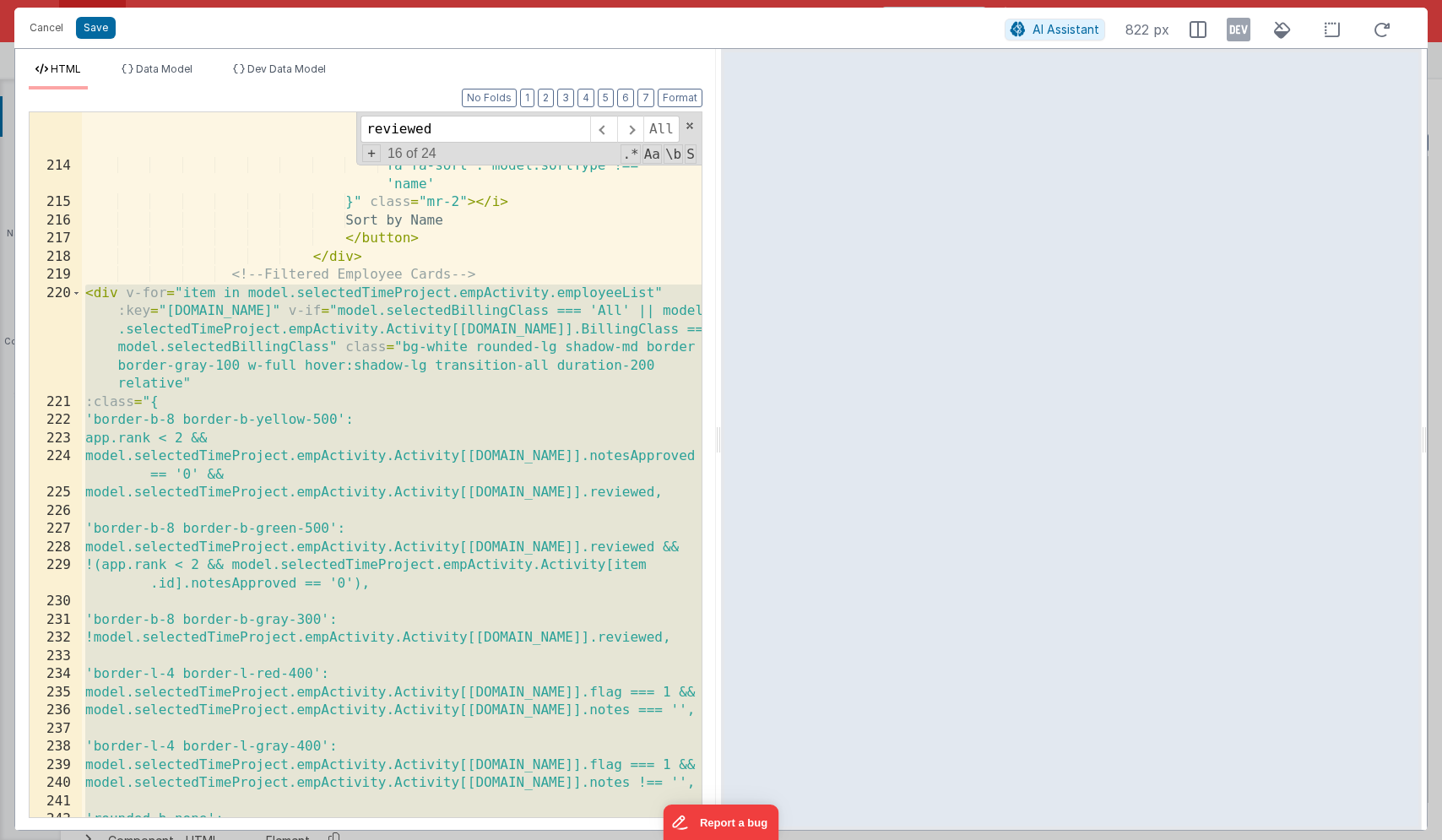
scroll to position [6274, 0]
click at [168, 525] on div "'fa fa-sort-alpha-down': model .sortType === 'name' && model .sortDirections?.n…" at bounding box center [392, 483] width 620 height 797
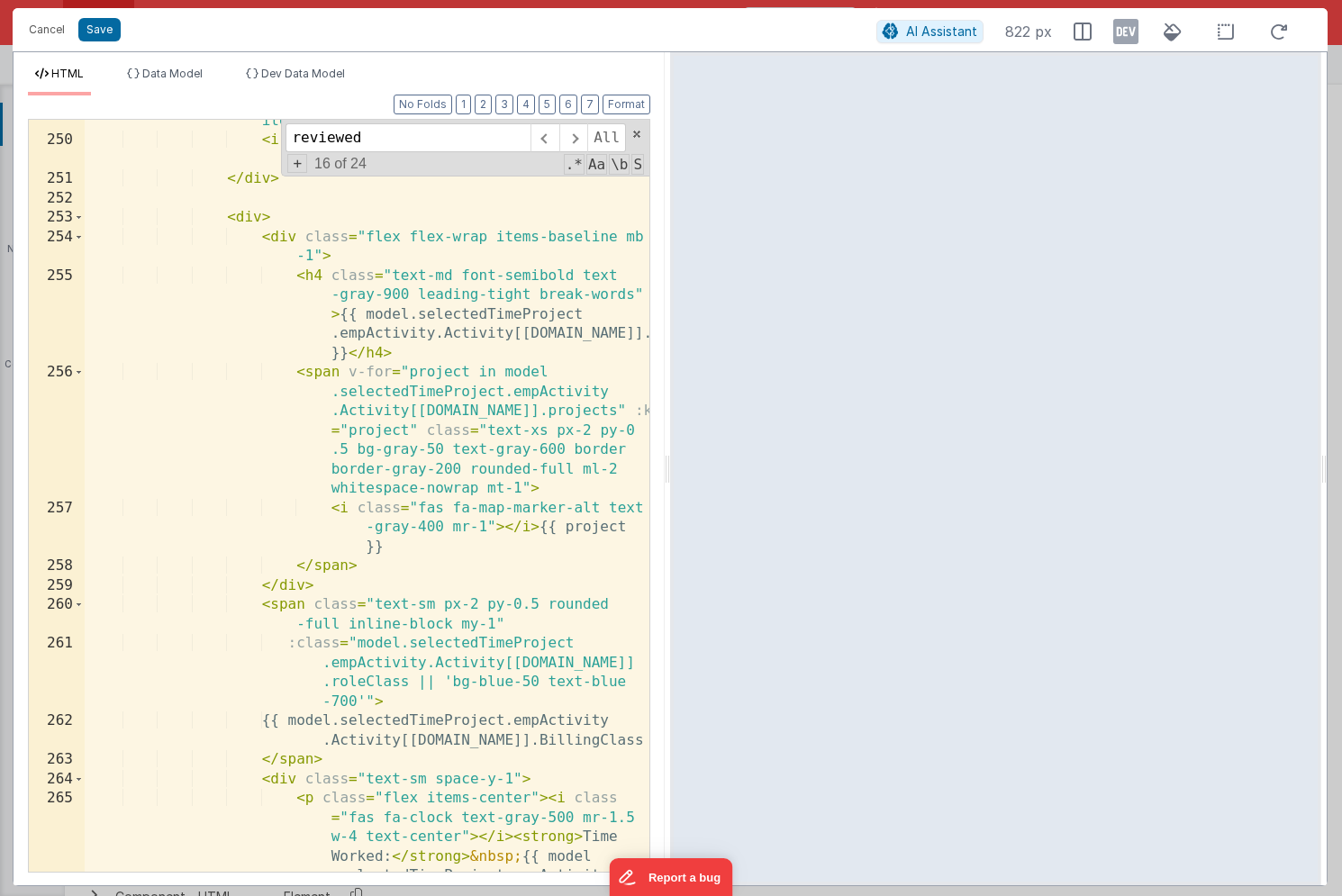
scroll to position [8992, 0]
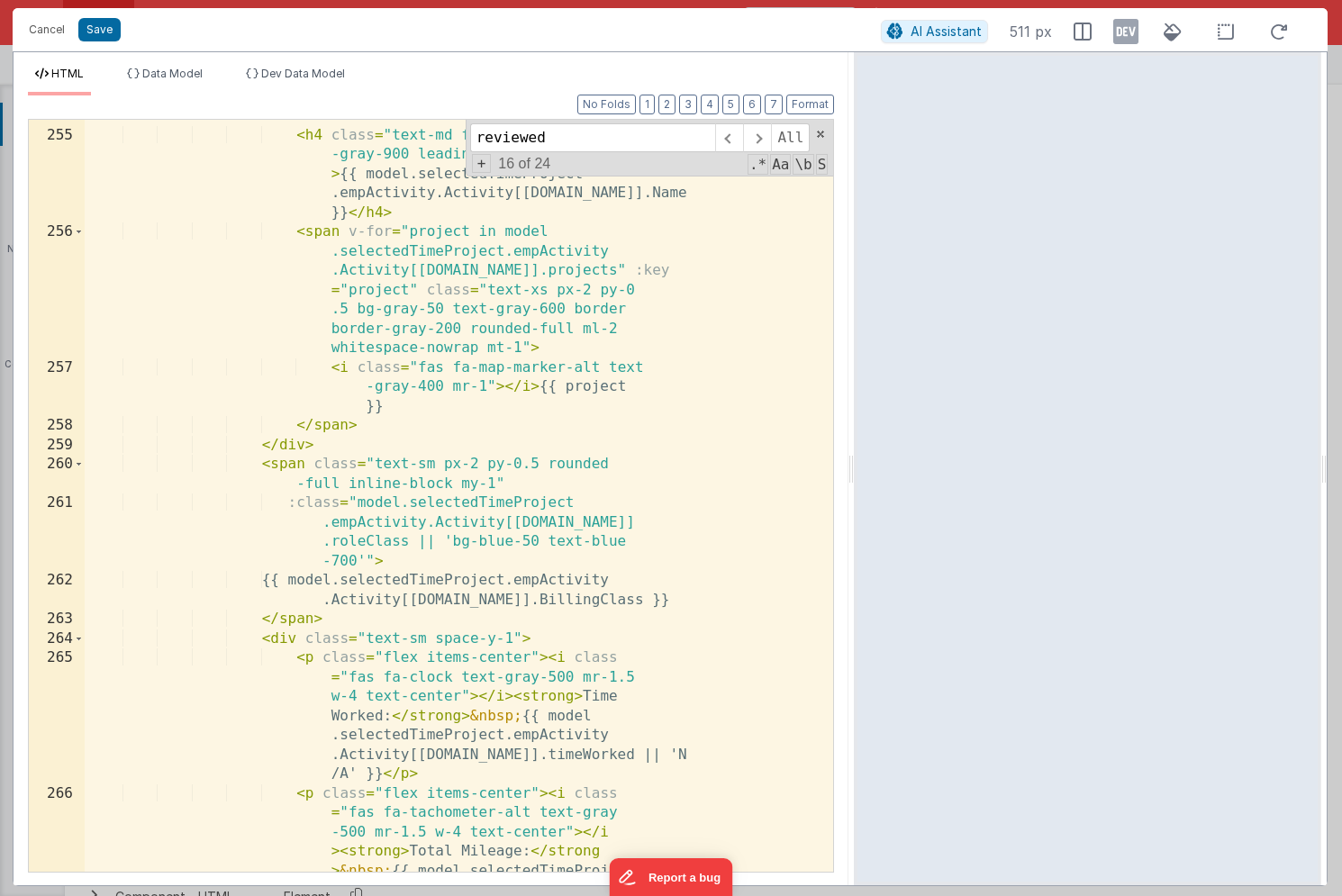
drag, startPoint x: 667, startPoint y: 375, endPoint x: 855, endPoint y: 374, distance: 188.0
click at [855, 374] on html "Cancel Save AI Assistant 511 px HTML Data Model Dev Data Model Format 7 6 5 4 3…" at bounding box center [671, 448] width 1342 height 896
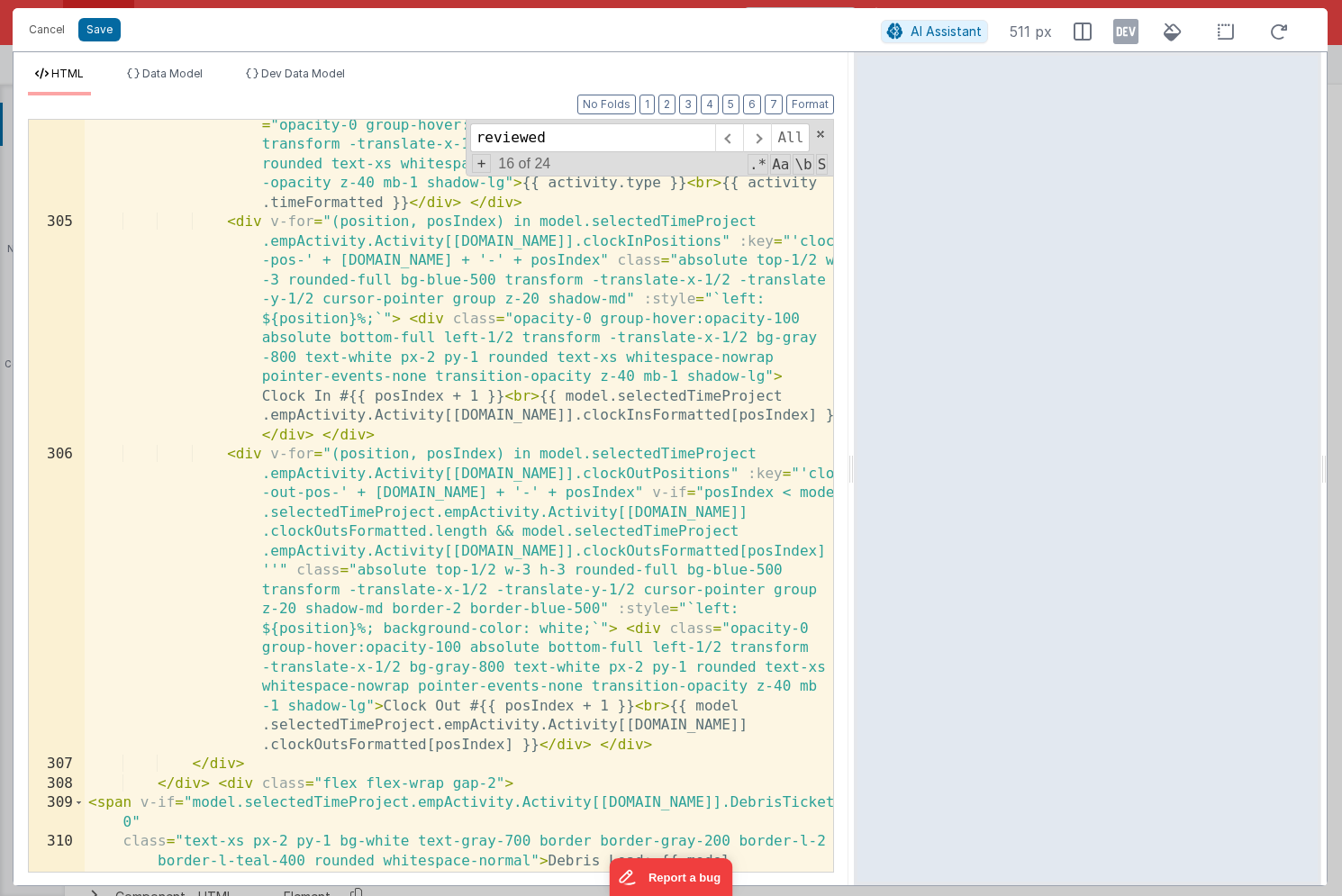
scroll to position [9122, 0]
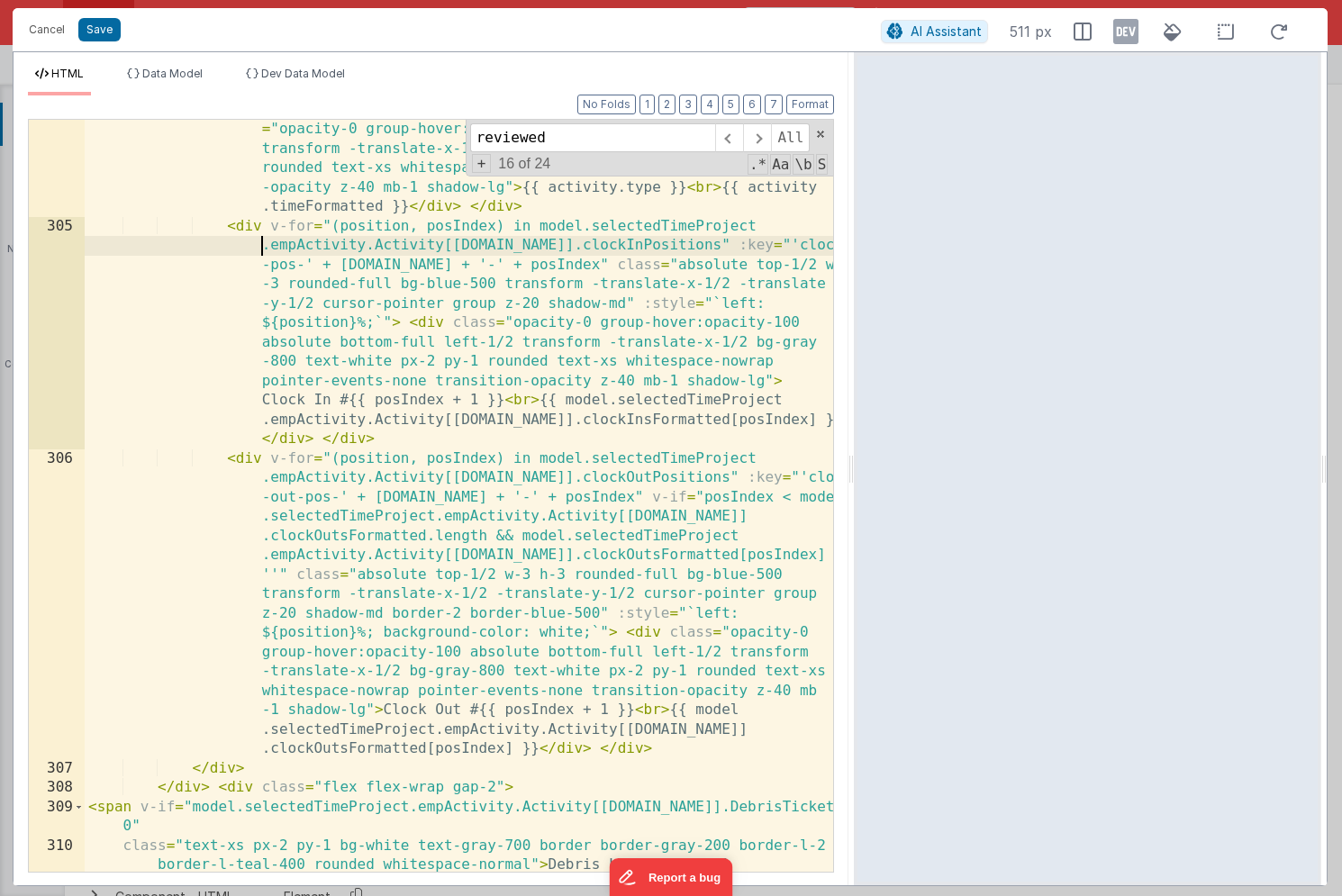
click at [143, 245] on div "< div v-for = "(activity, actIndex) in model.selectedTimeProject .empActivity.A…" at bounding box center [459, 476] width 749 height 1101
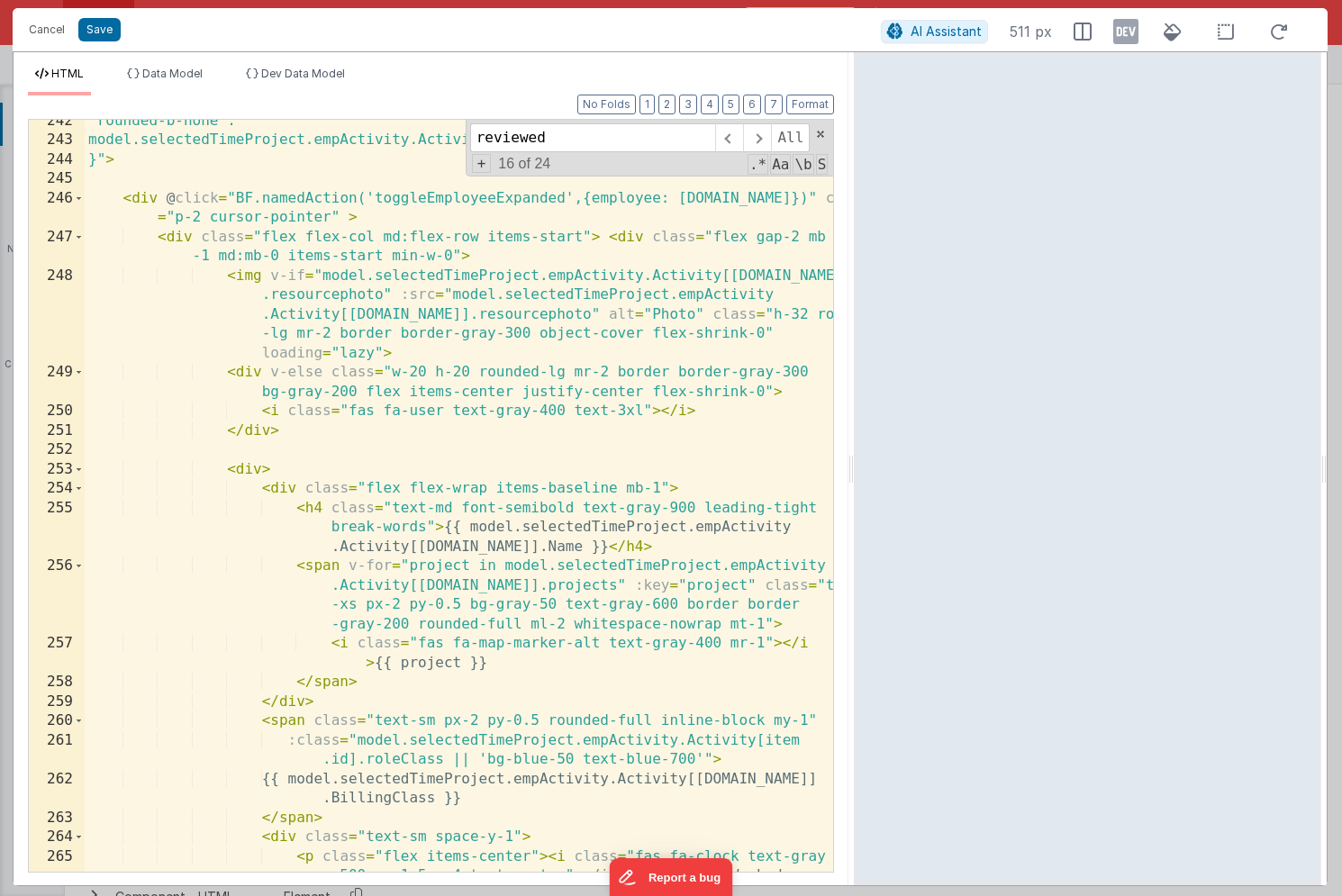
scroll to position [6614, 0]
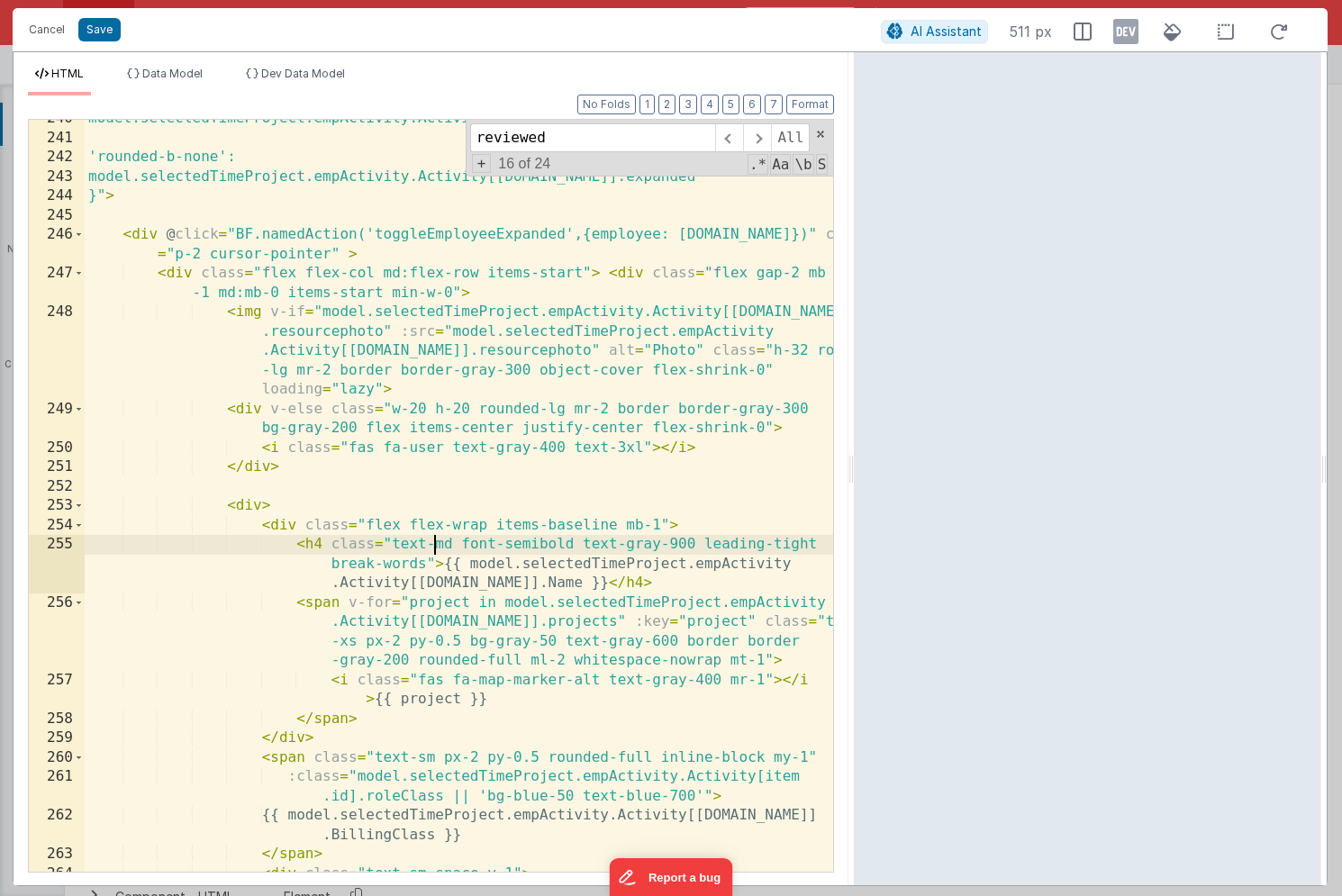
click at [432, 540] on div "model.selectedTimeProject.empActivity.Activity[[DOMAIN_NAME]].notes !== '', 'ro…" at bounding box center [459, 504] width 749 height 791
paste input "<span>Review</span>"
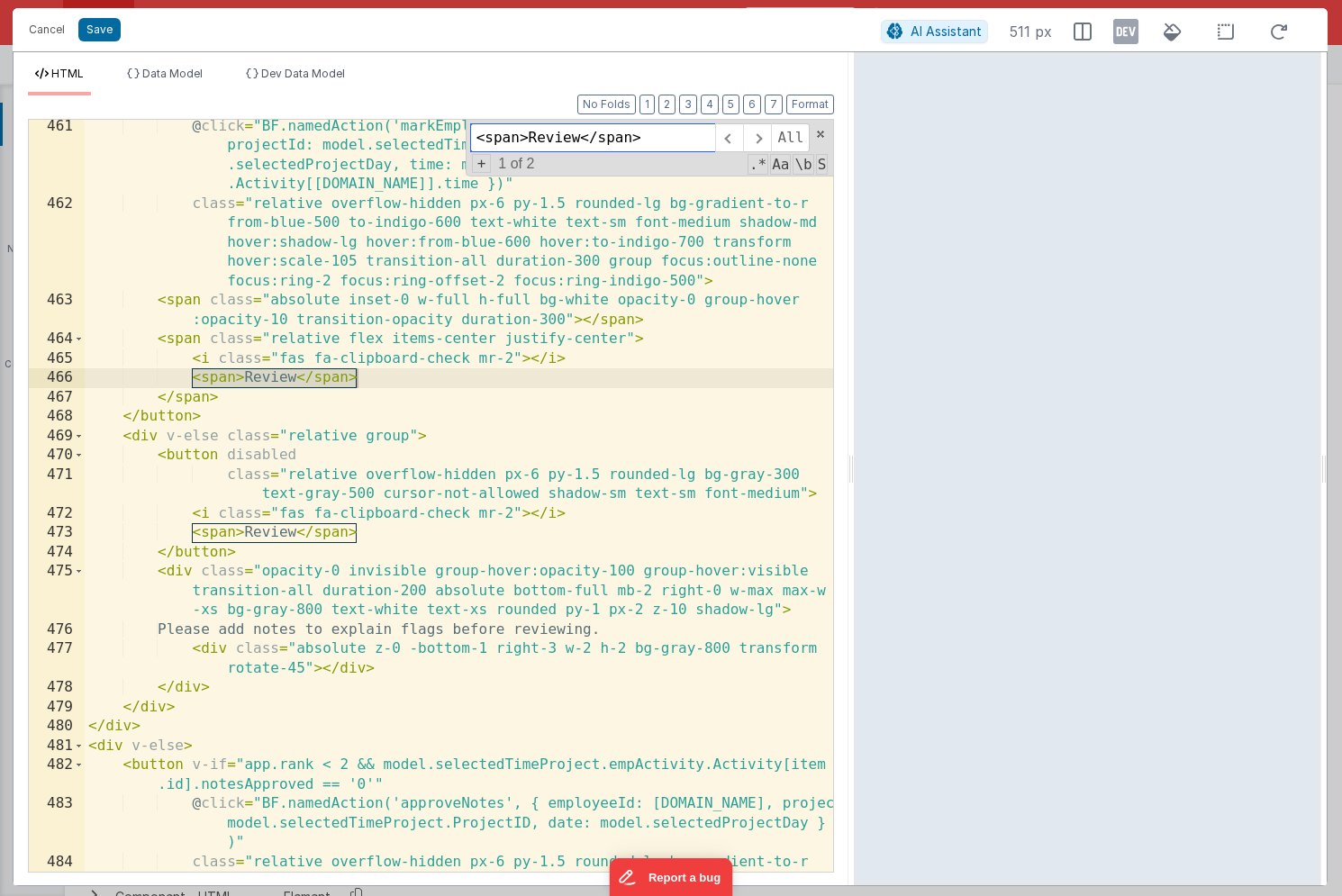
scroll to position [16889, 0]
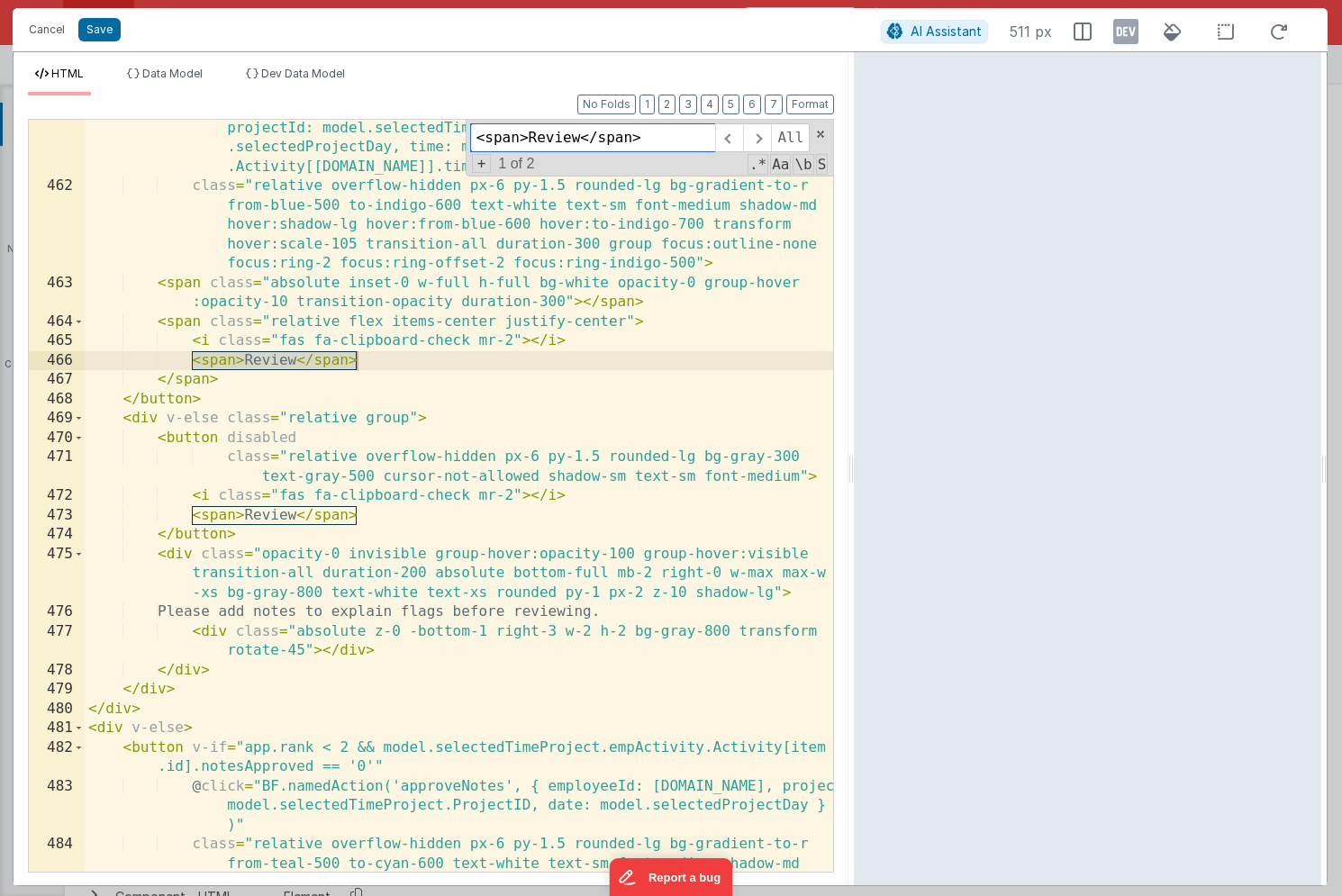
type input "<span>Review</span>"
click at [78, 421] on span at bounding box center [79, 418] width 10 height 20
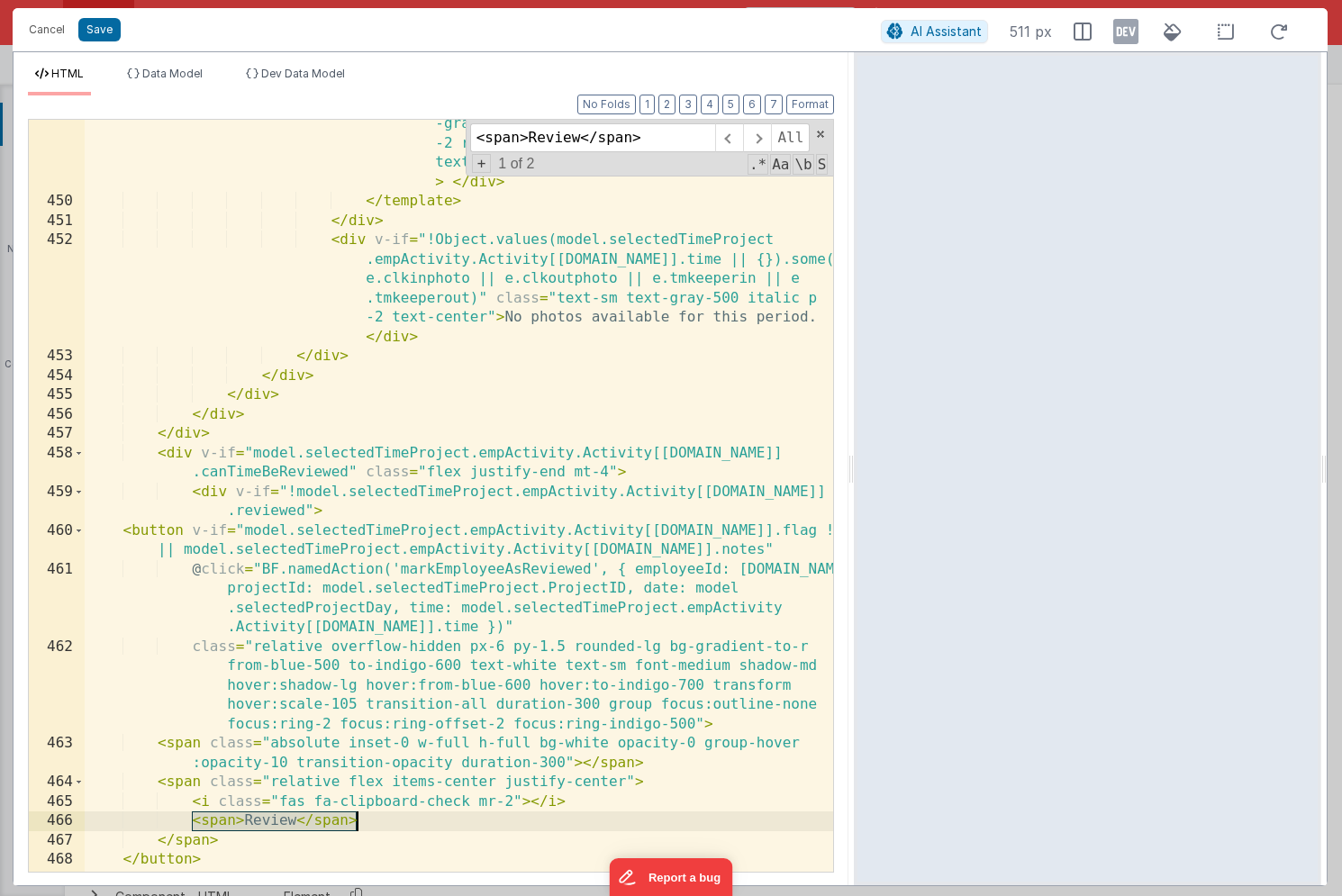
scroll to position [16510, 0]
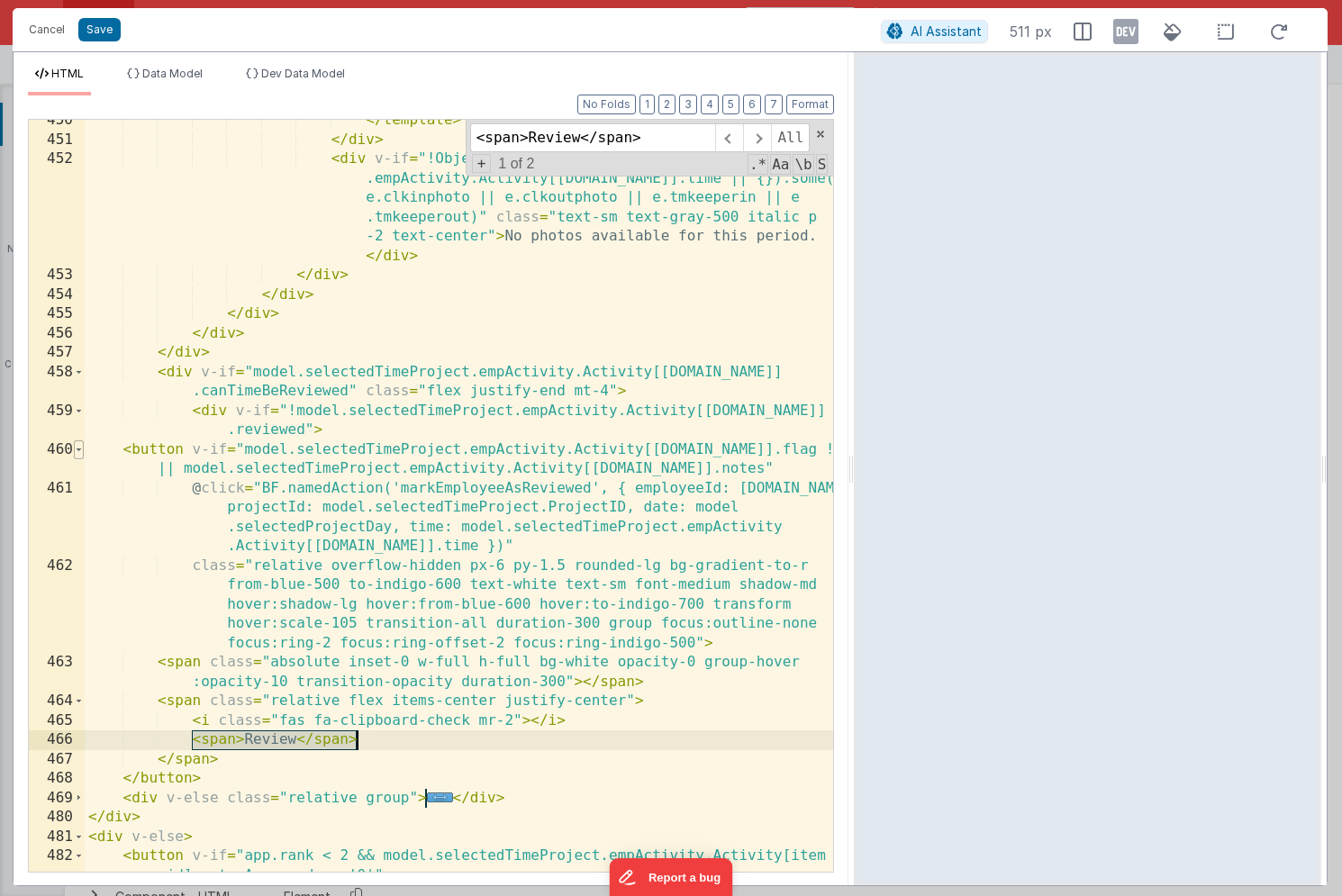
click at [81, 450] on span at bounding box center [79, 450] width 10 height 20
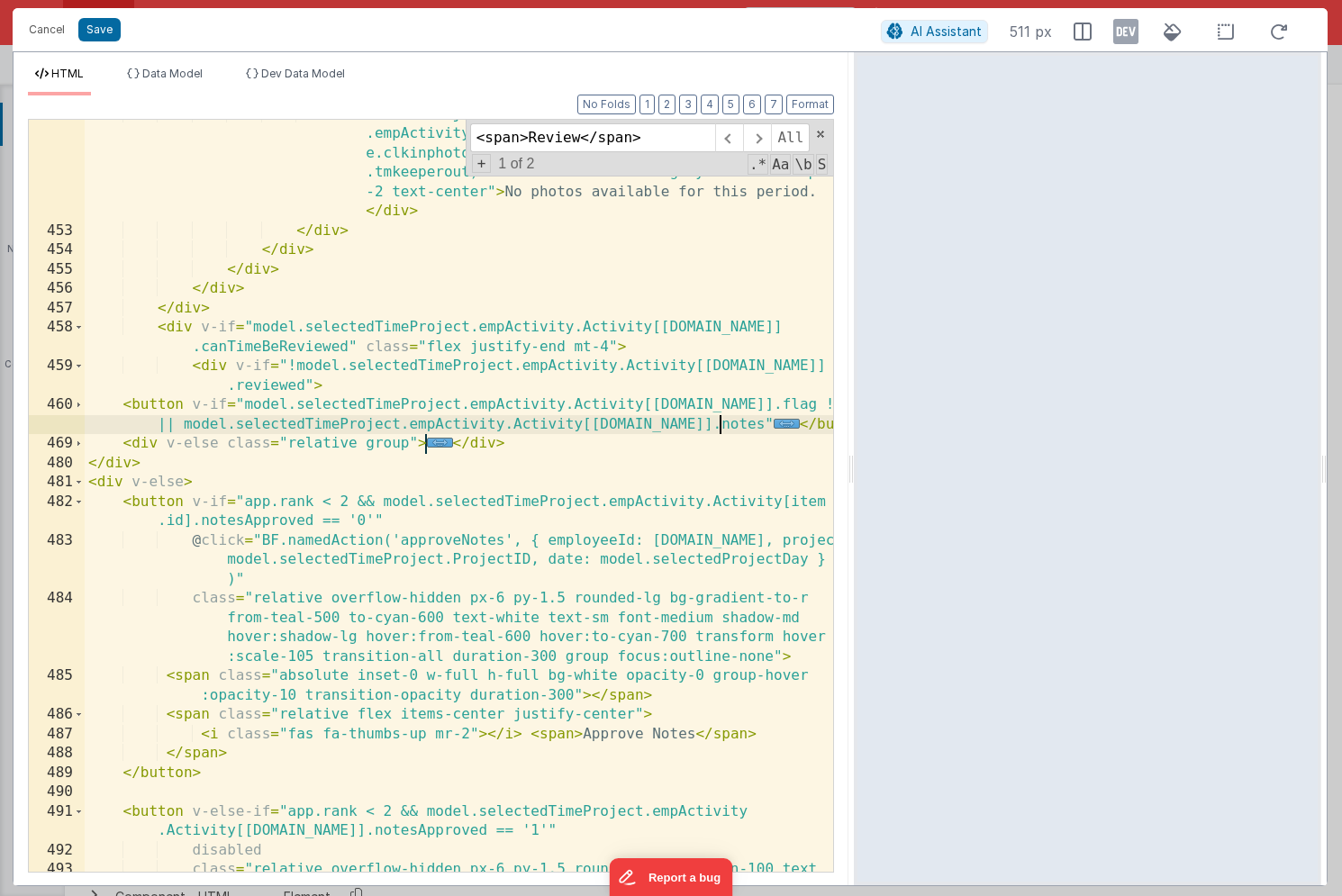
scroll to position [16554, 0]
click at [89, 463] on div "< div v-if = "!Object.values(model.selectedTimeProject .empActivity.Activity[[D…" at bounding box center [459, 579] width 749 height 946
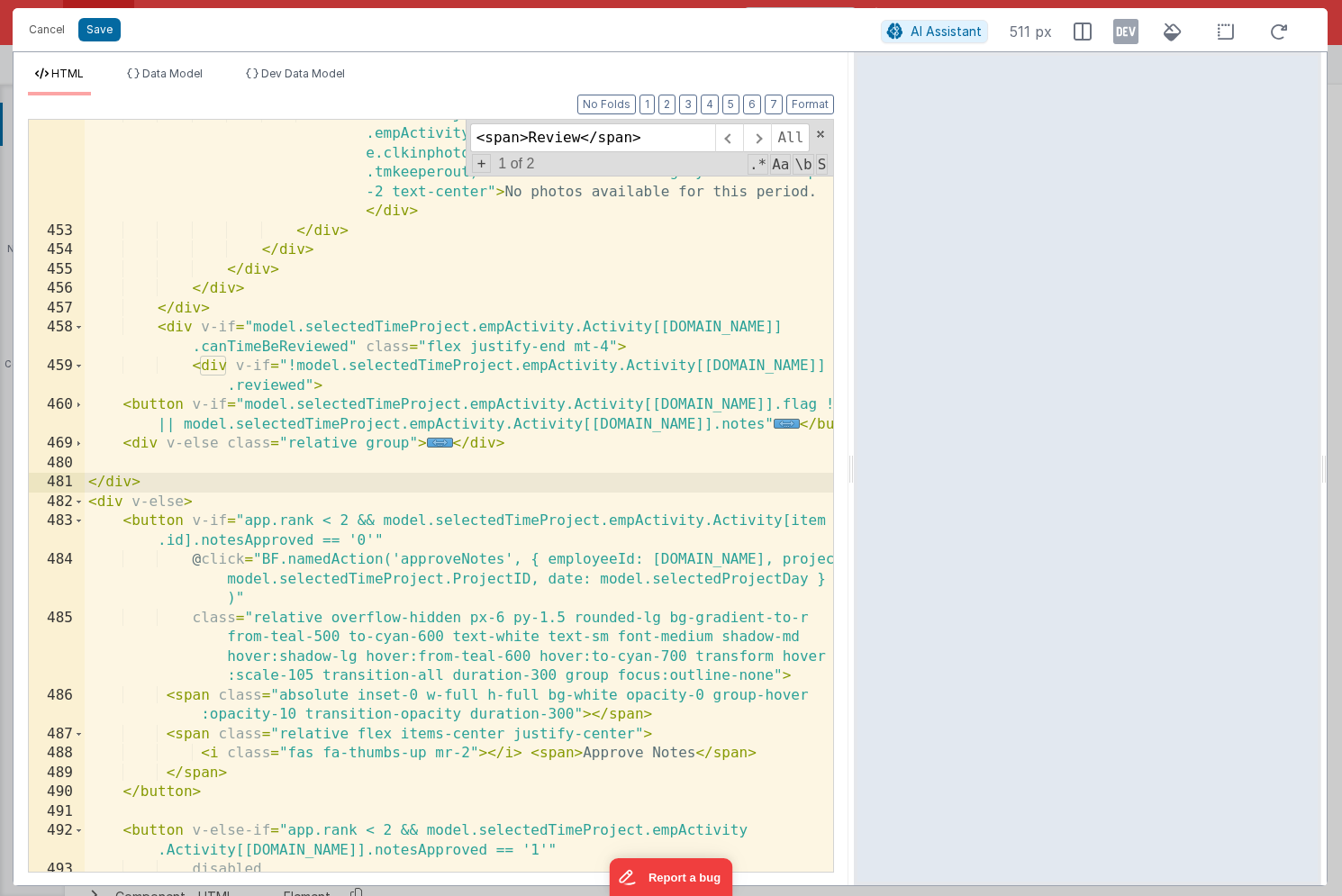
click at [170, 335] on div "< div v-if = "!Object.values(model.selectedTimeProject .empActivity.Activity[[D…" at bounding box center [459, 550] width 749 height 888
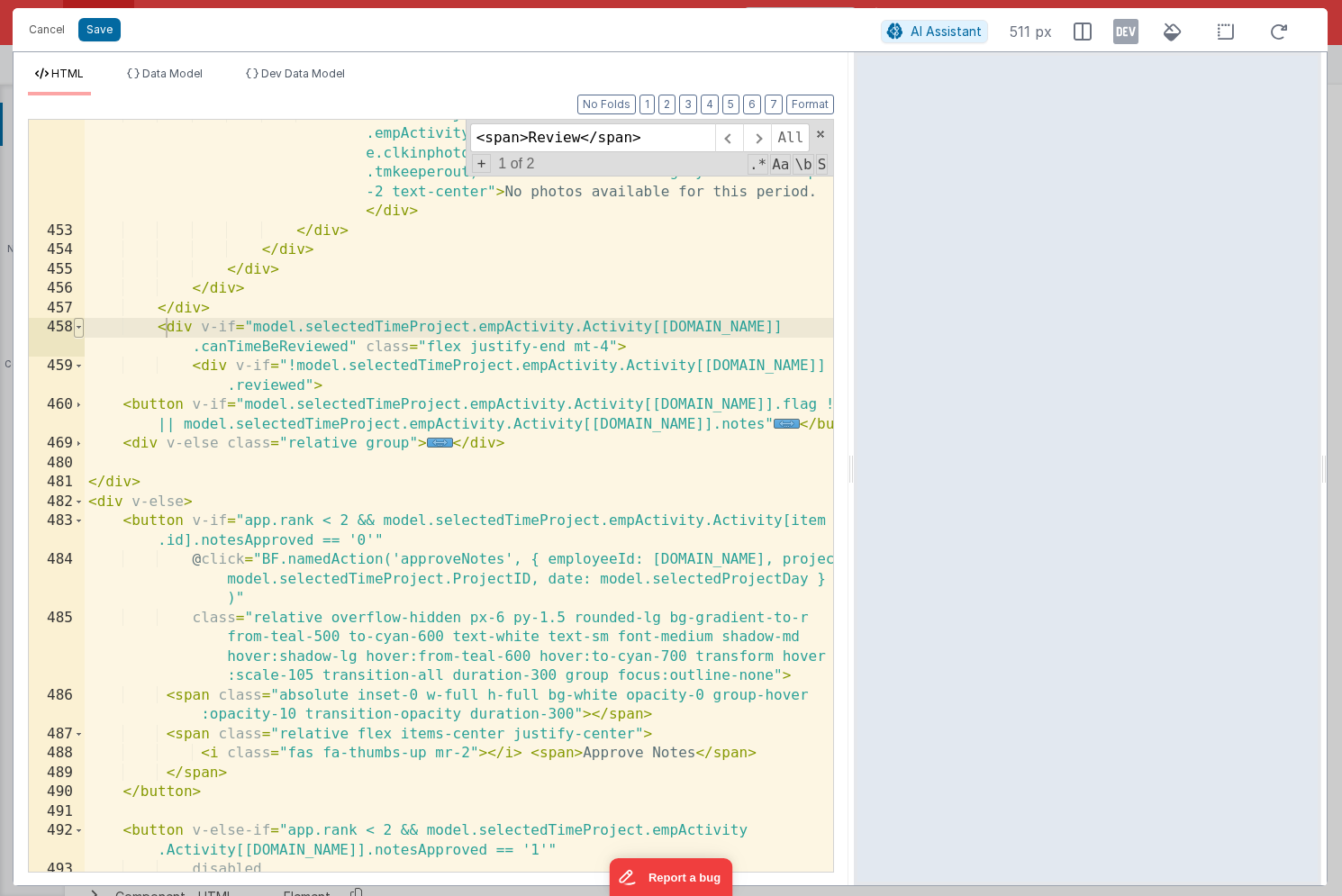
click at [81, 327] on span at bounding box center [79, 328] width 10 height 20
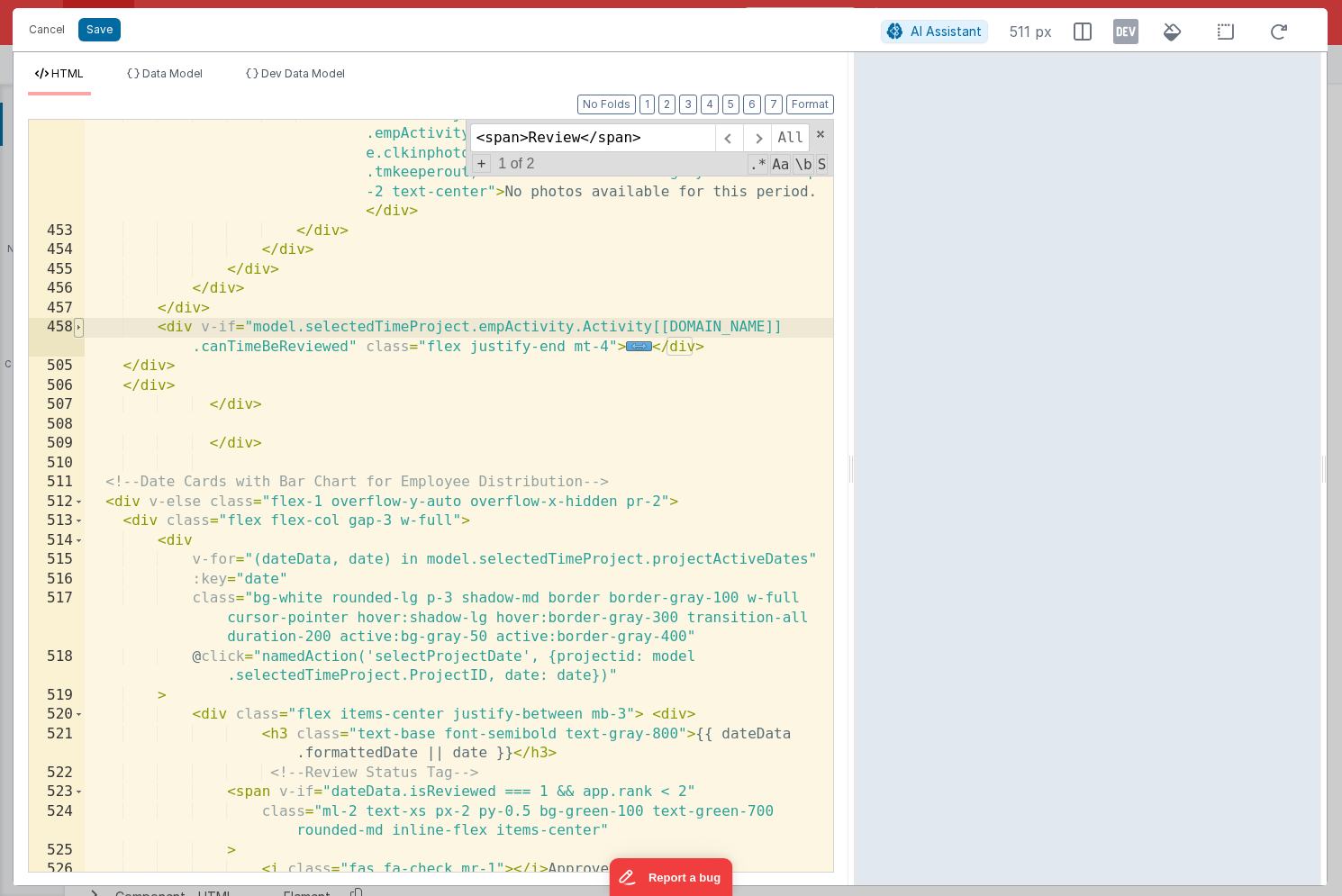
click at [79, 333] on span at bounding box center [79, 328] width 10 height 20
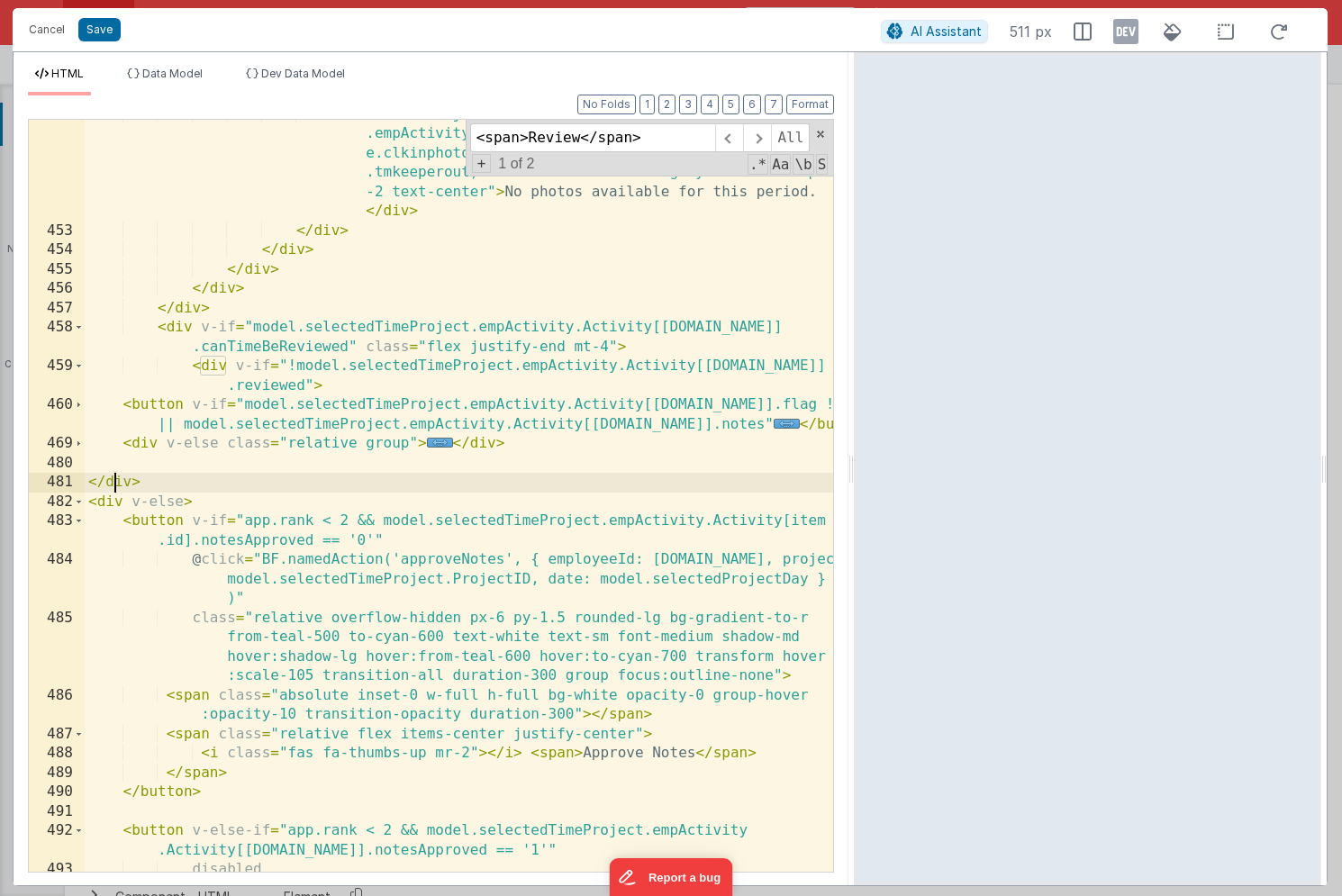
click at [115, 481] on div "< div v-if = "!Object.values(model.selectedTimeProject .empActivity.Activity[[D…" at bounding box center [459, 550] width 749 height 888
click at [109, 498] on div "< div v-if = "!Object.values(model.selectedTimeProject .empActivity.Activity[[D…" at bounding box center [459, 550] width 749 height 888
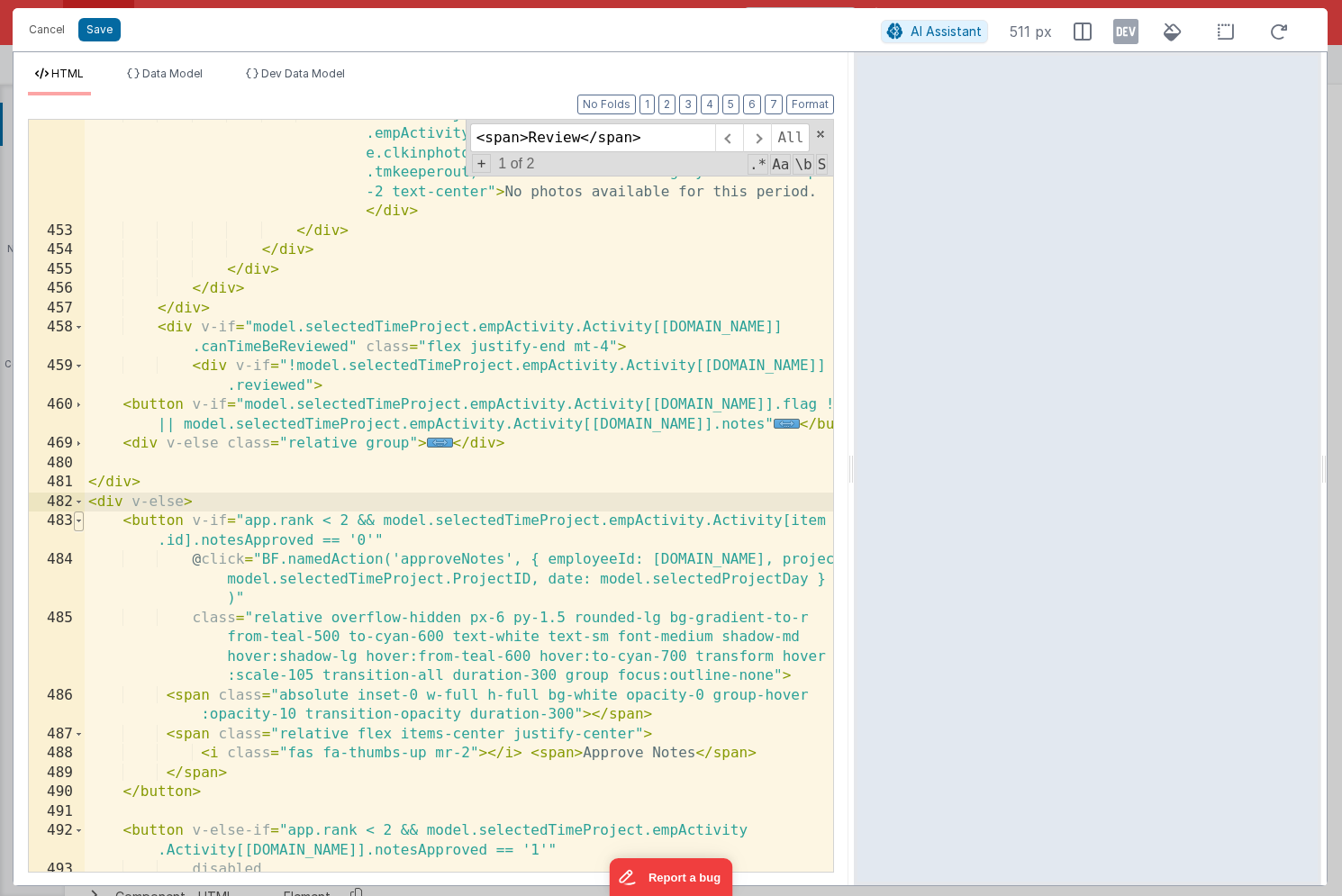
click at [79, 524] on span at bounding box center [79, 521] width 10 height 20
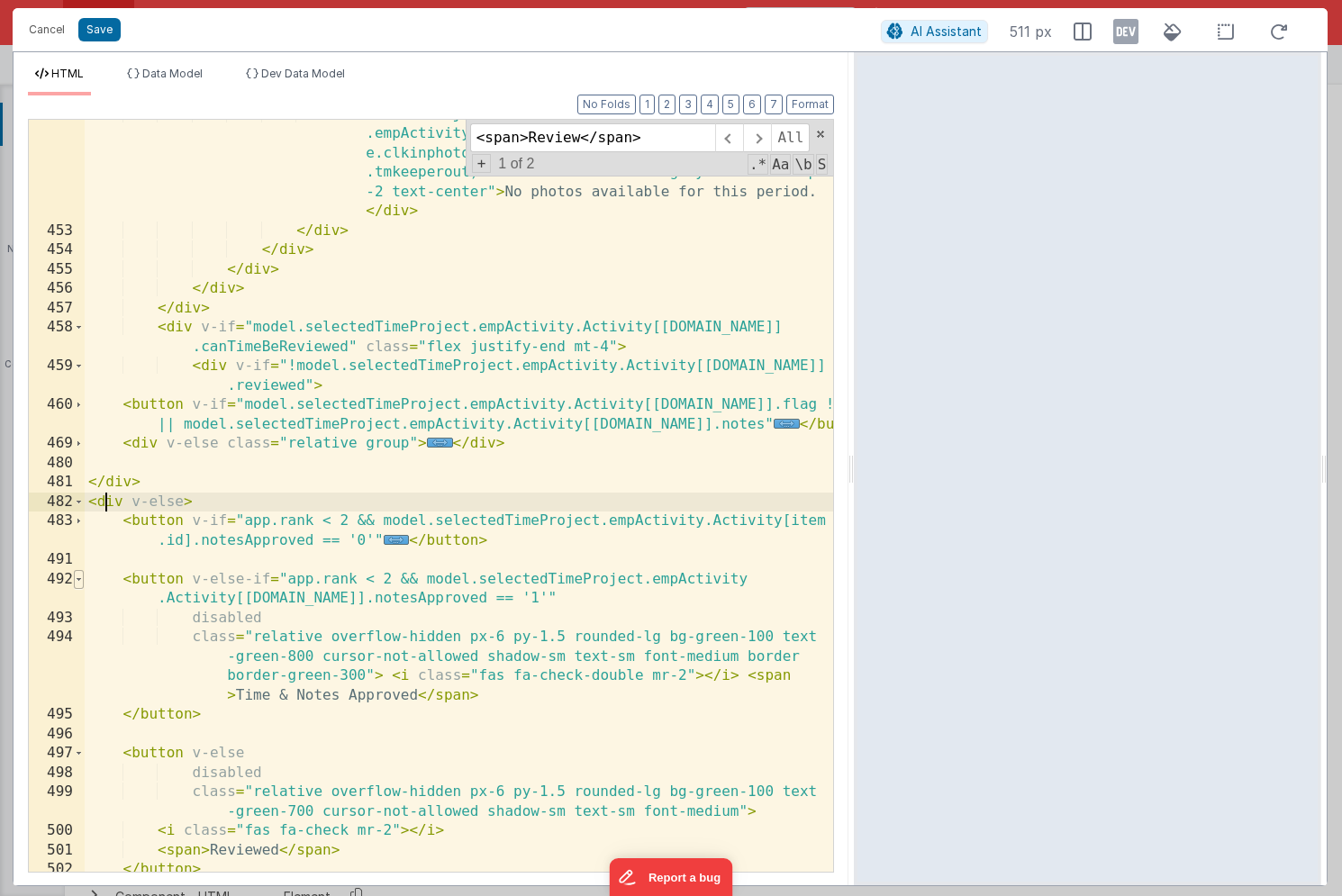
click at [82, 584] on span at bounding box center [79, 580] width 10 height 20
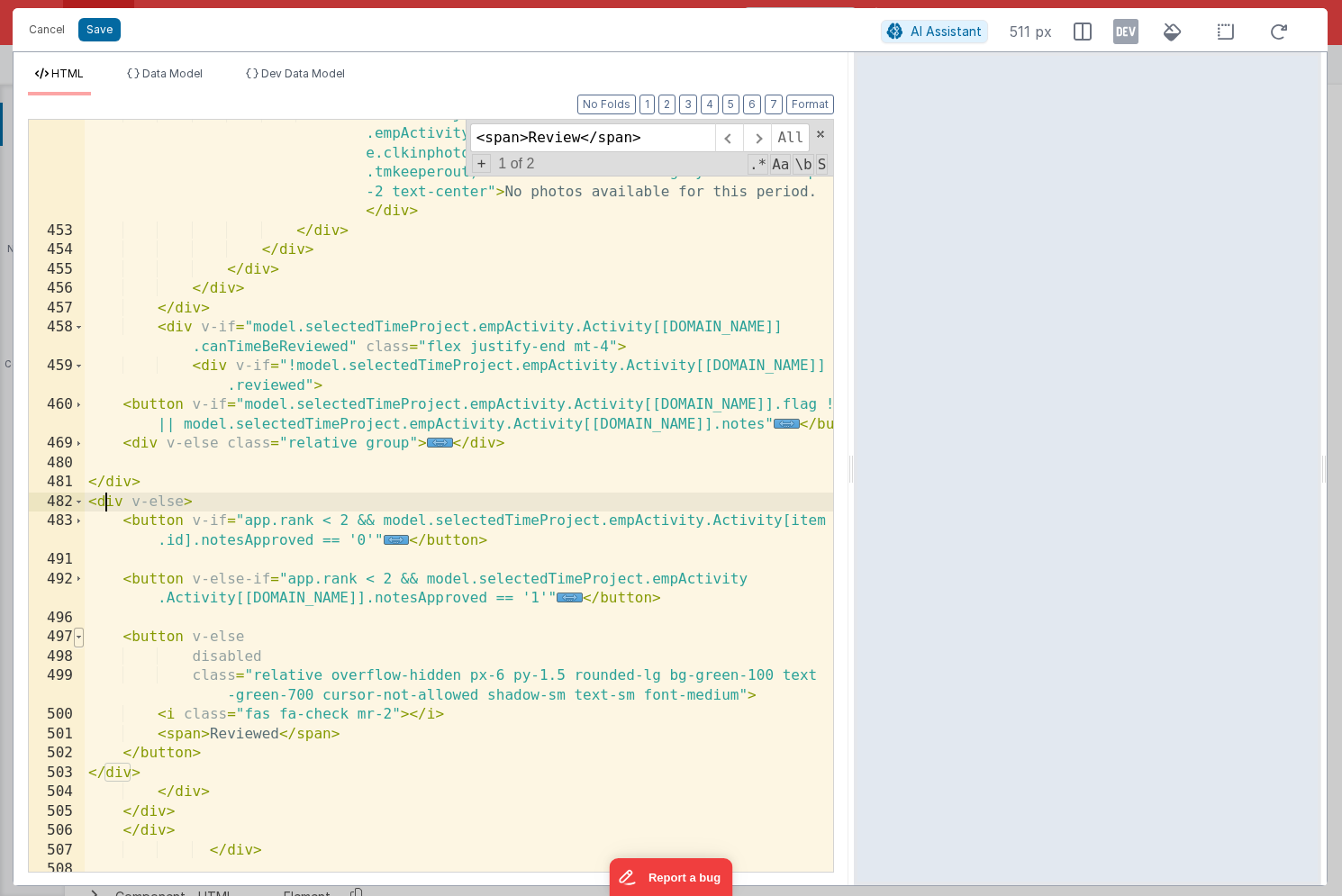
click at [82, 637] on span at bounding box center [79, 637] width 10 height 20
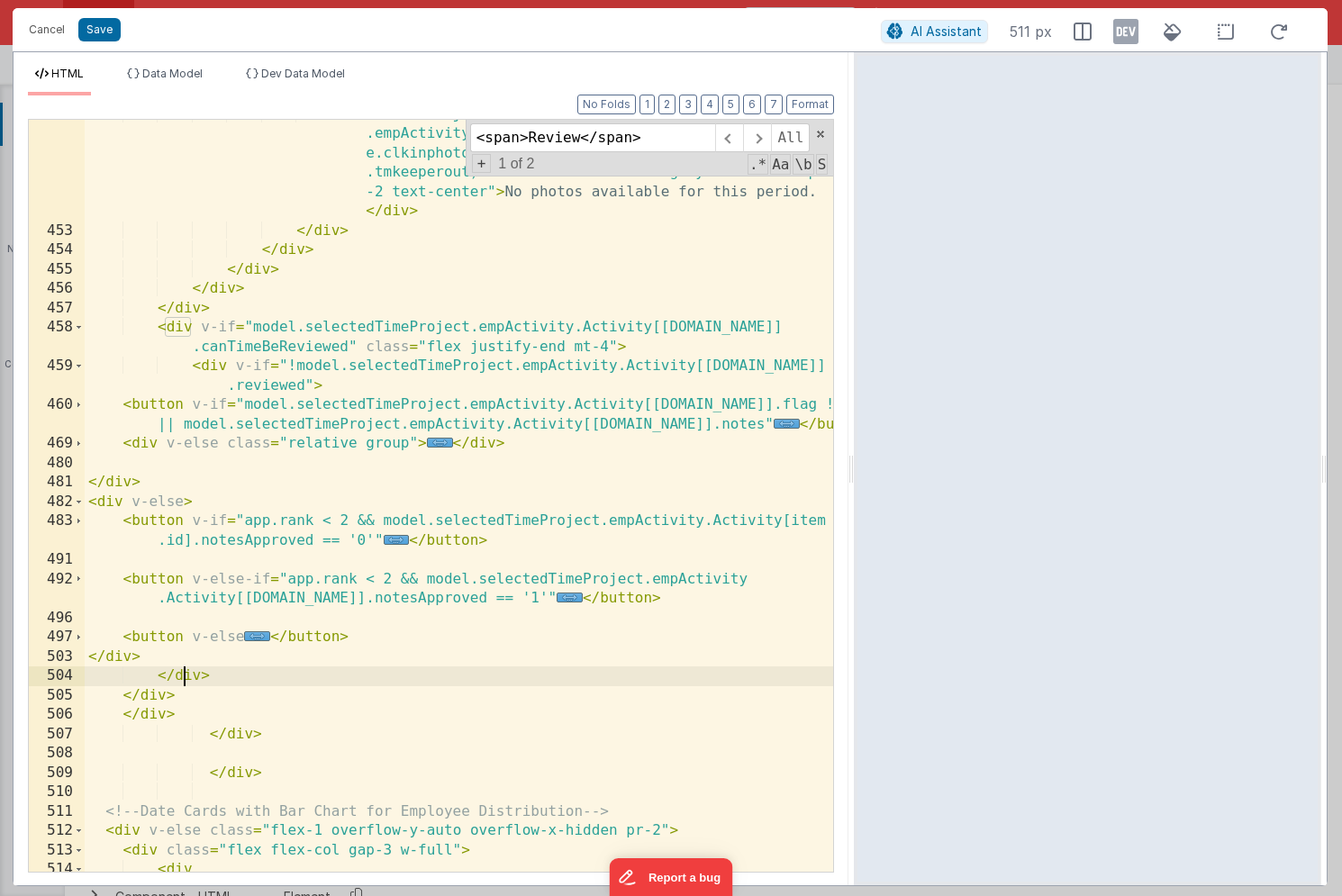
click at [185, 675] on div "< div v-if = "!Object.values(model.selectedTimeProject .empActivity.Activity[[D…" at bounding box center [459, 550] width 749 height 888
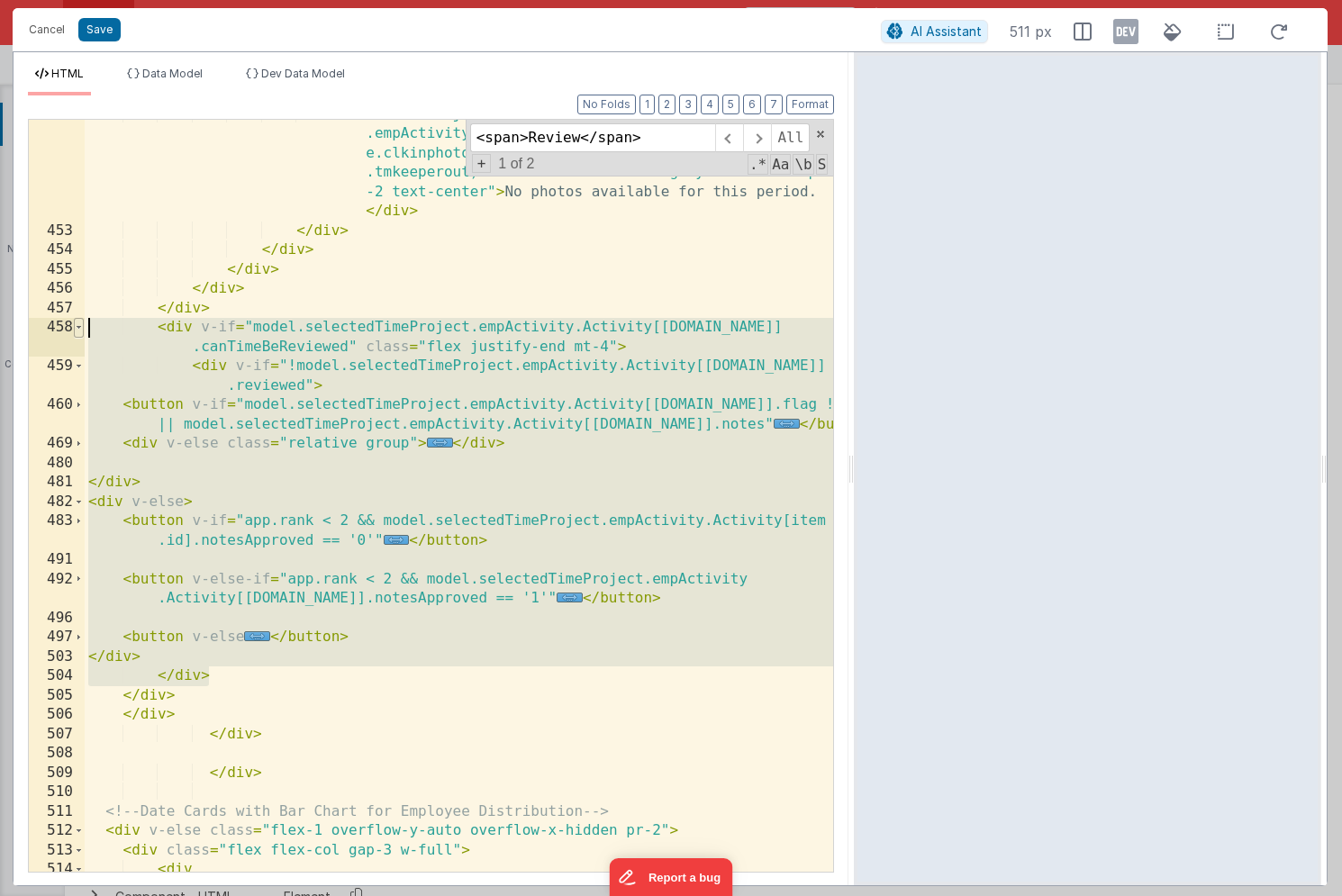
drag, startPoint x: 222, startPoint y: 679, endPoint x: 75, endPoint y: 325, distance: 383.3
click at [75, 325] on div "452 453 454 455 456 457 458 459 460 469 480 481 482 483 491 492 496 497 503 504…" at bounding box center [431, 496] width 807 height 754
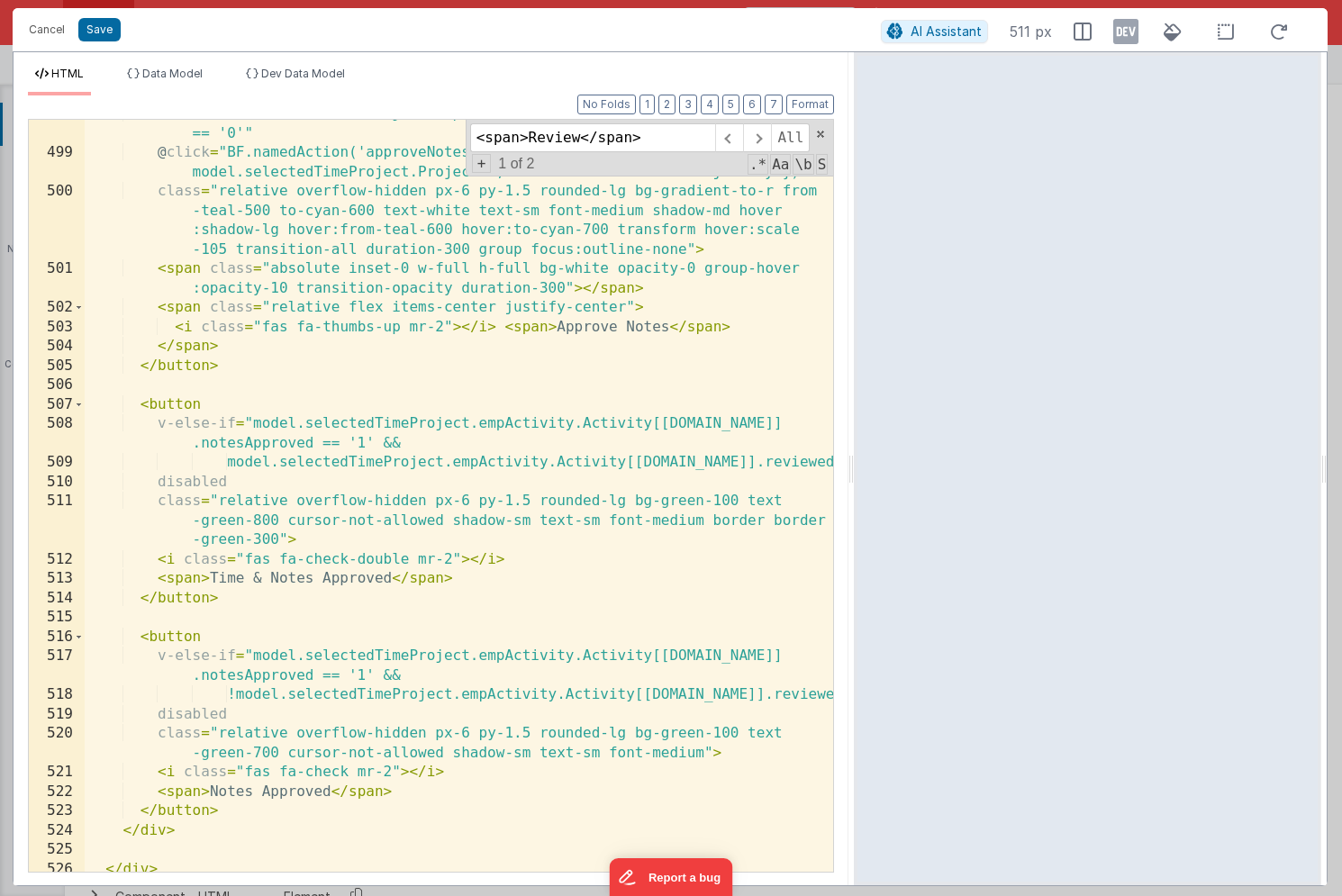
scroll to position [17862, 0]
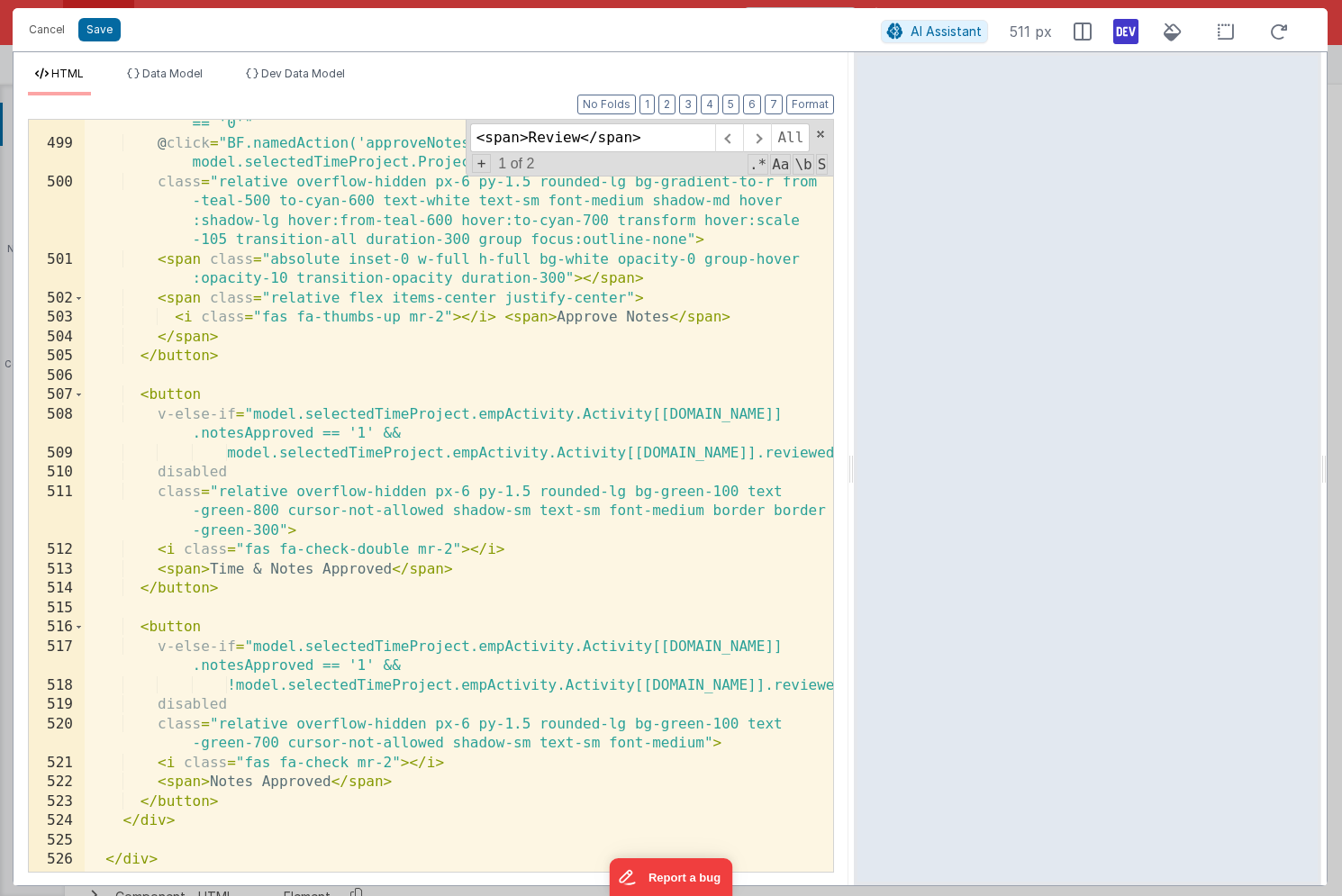
click at [1129, 27] on icon at bounding box center [1126, 32] width 25 height 29
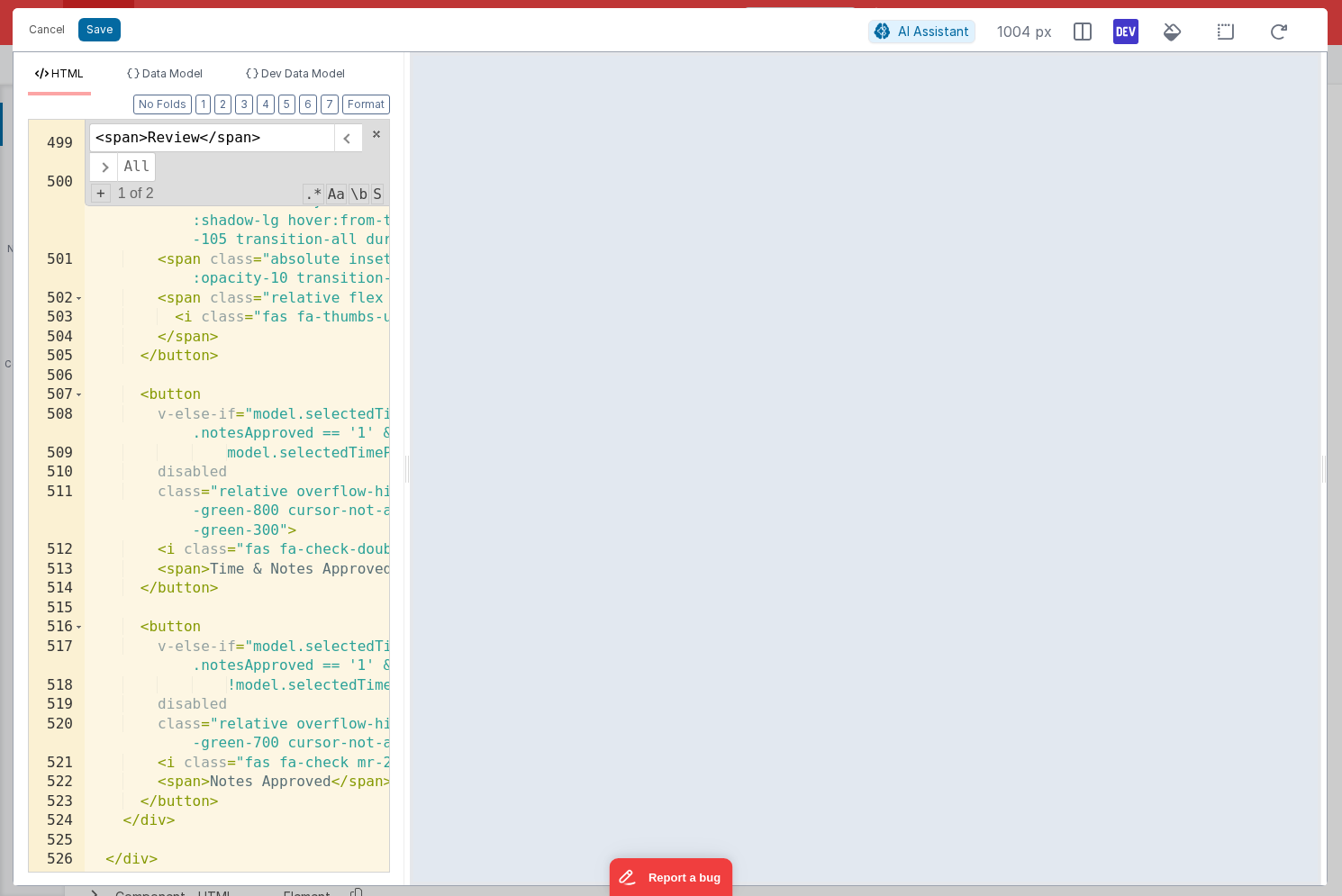
drag, startPoint x: 853, startPoint y: 208, endPoint x: 342, endPoint y: 200, distance: 511.1
click at [342, 200] on html "Cancel Save AI Assistant 1004 px HTML Data Model Dev Data Model Format 7 6 5 4 …" at bounding box center [671, 448] width 1342 height 896
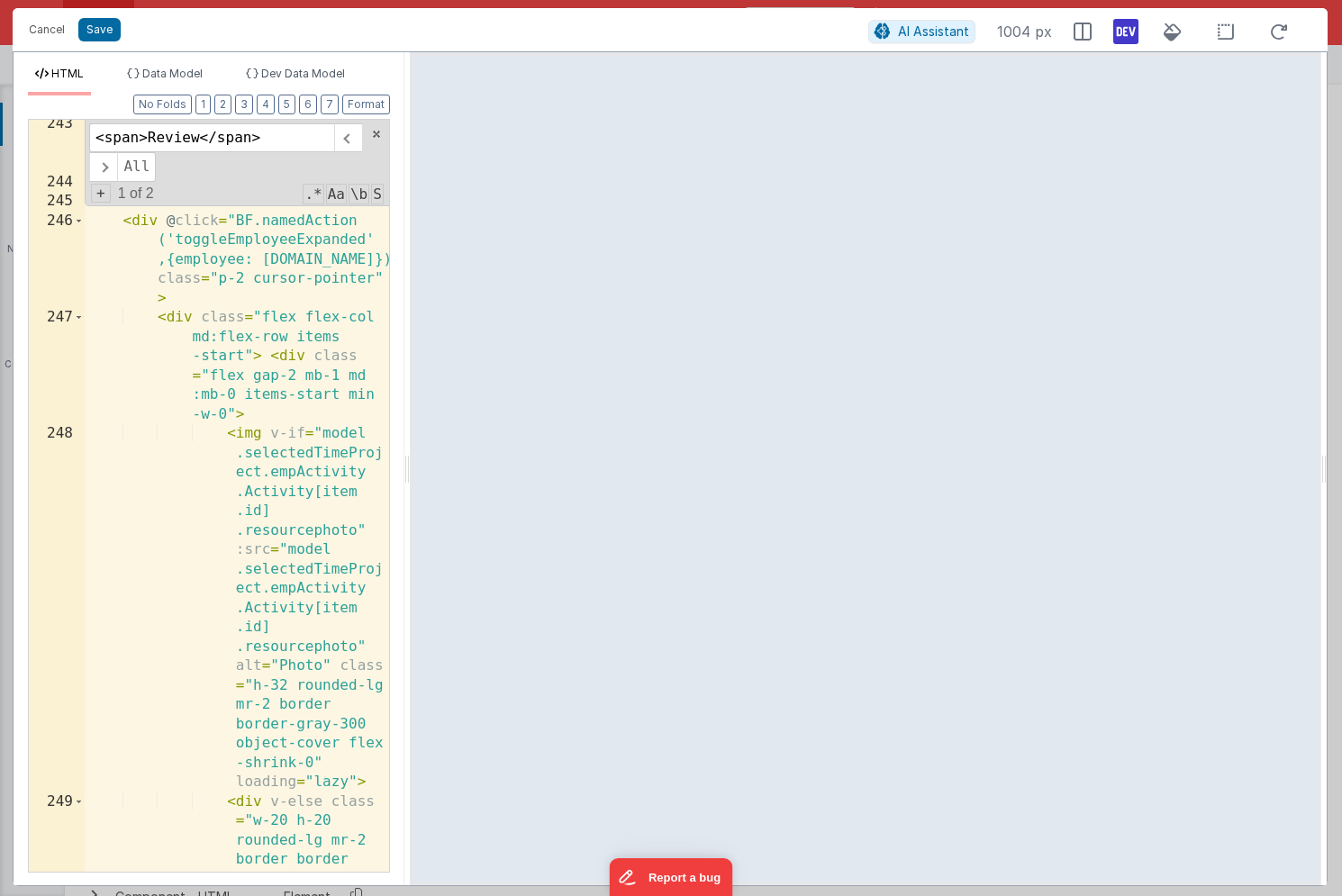
scroll to position [8177, 0]
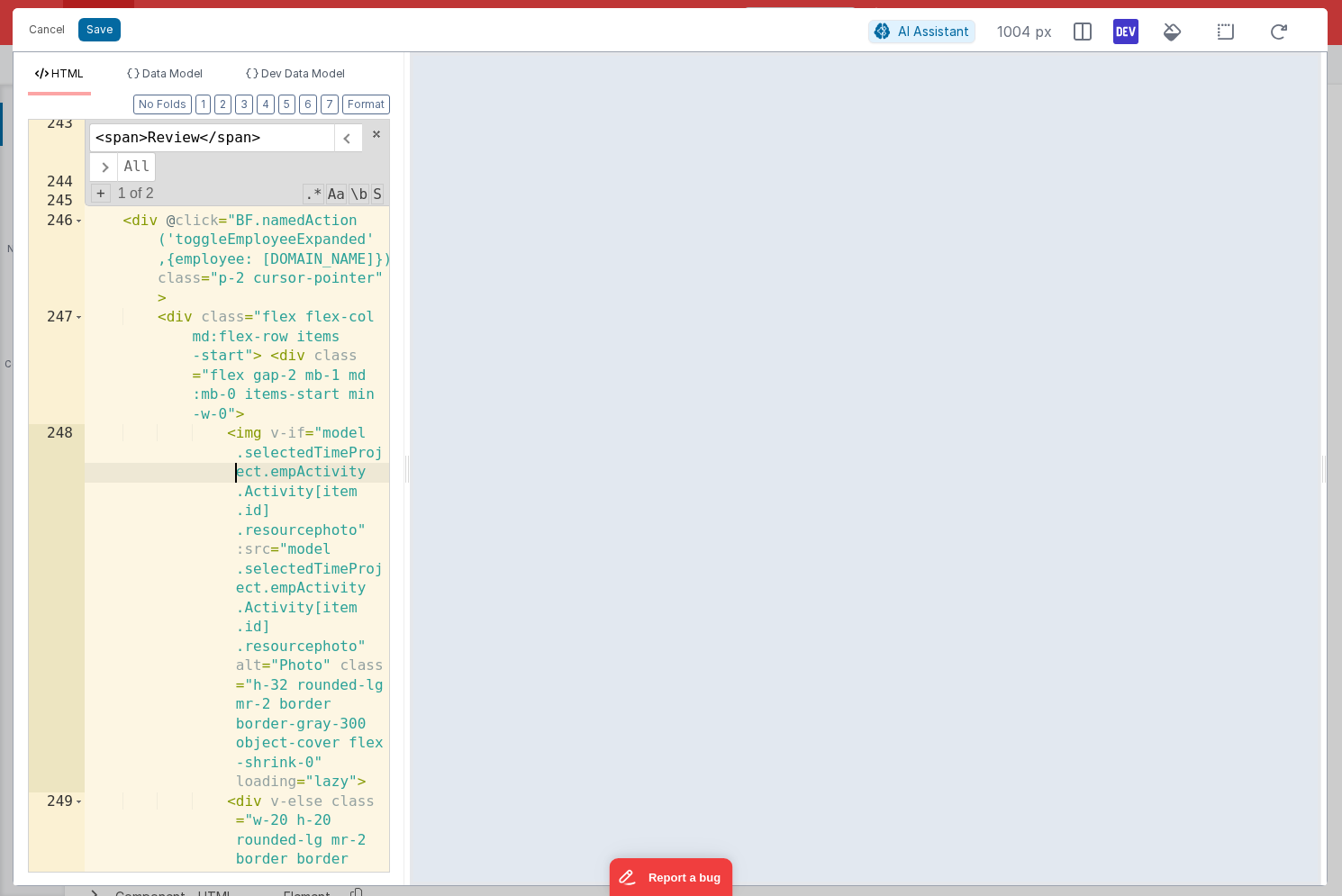
click at [208, 476] on div "model.selectedTimeProject .empActivity.Activity[item .id].expanded }" > < div @…" at bounding box center [236, 607] width 305 height 984
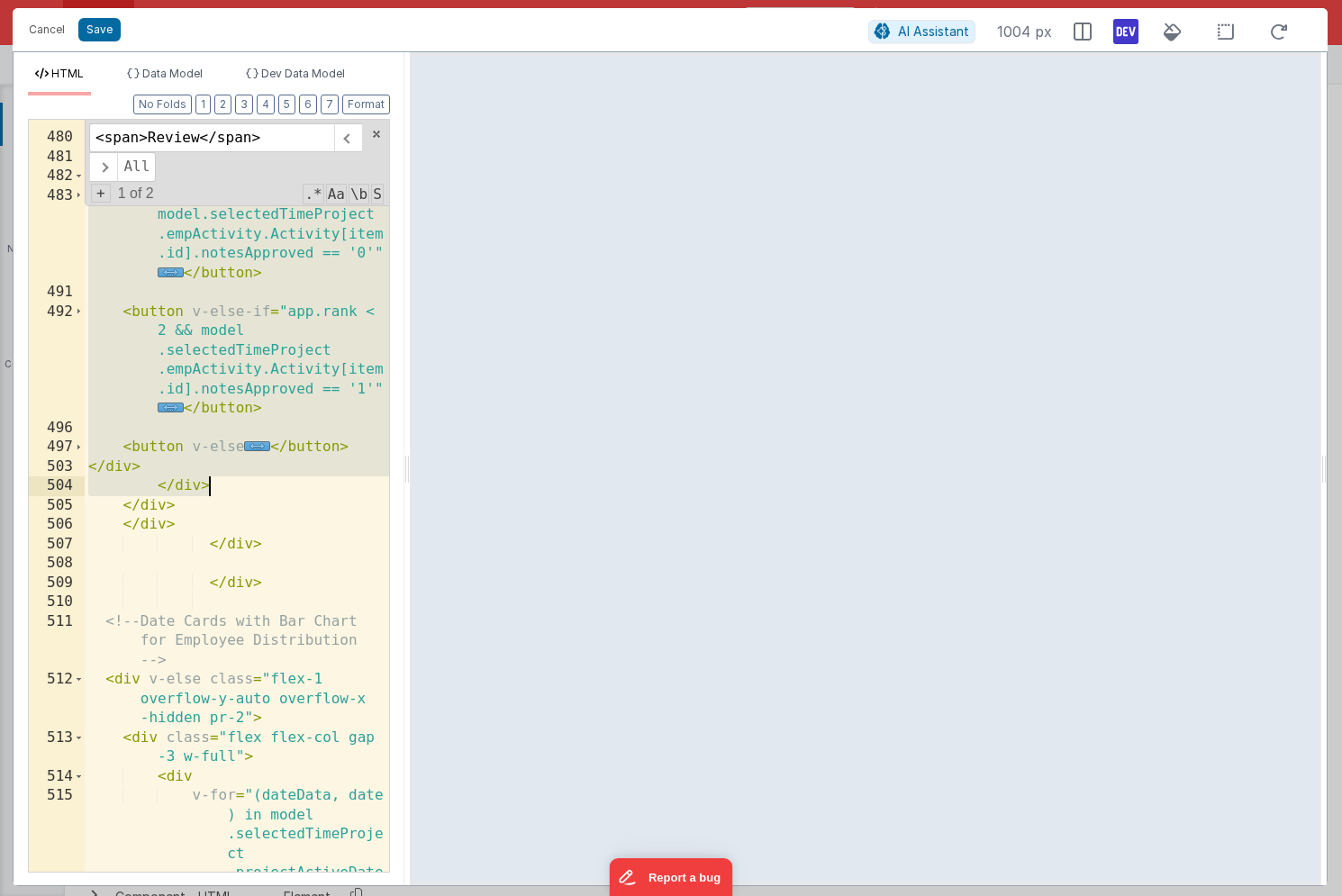
scroll to position [23498, 0]
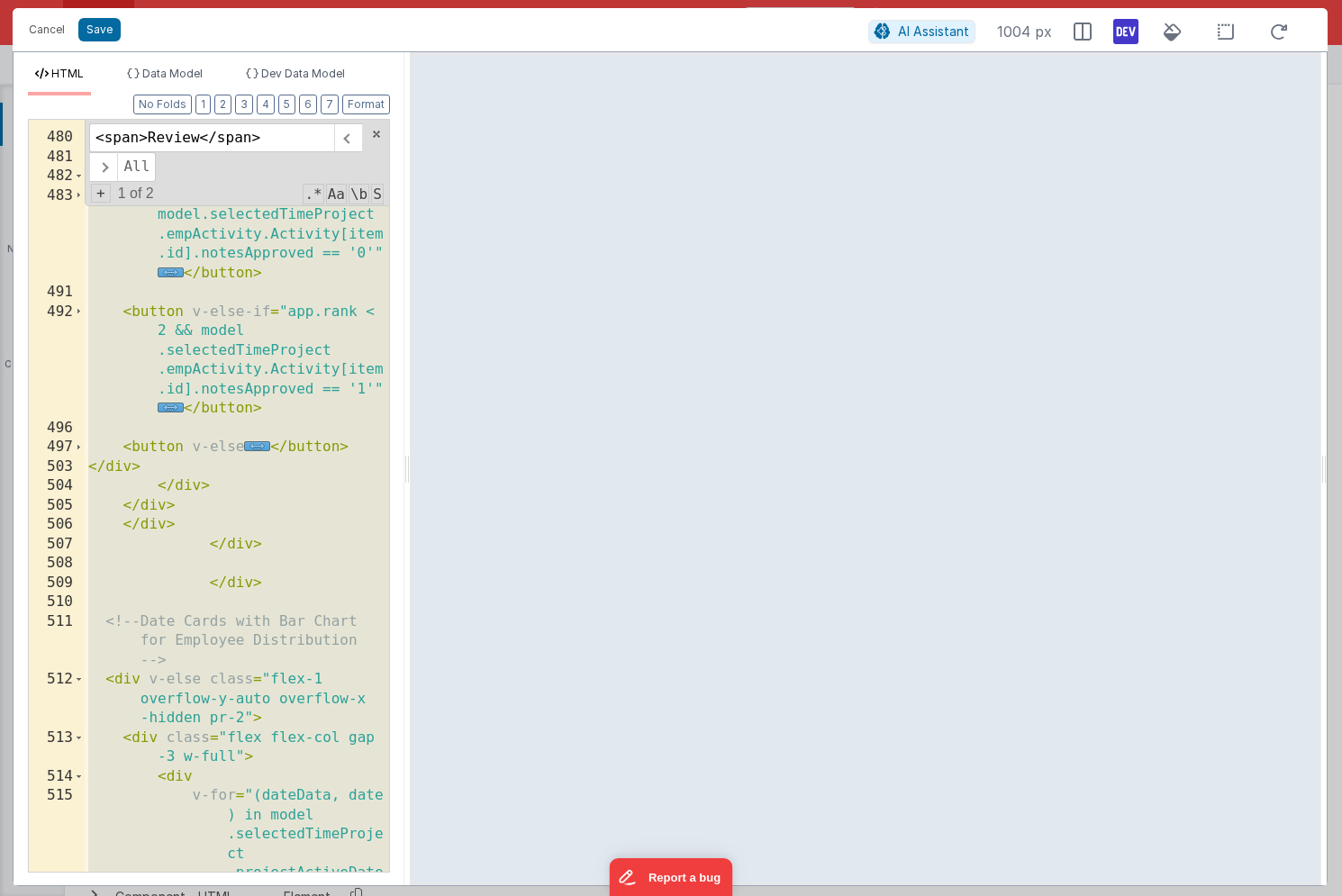
click at [286, 444] on div "< div v-else class = "relative group" > ... </ div > </ div > < div v-else > < …" at bounding box center [236, 543] width 305 height 908
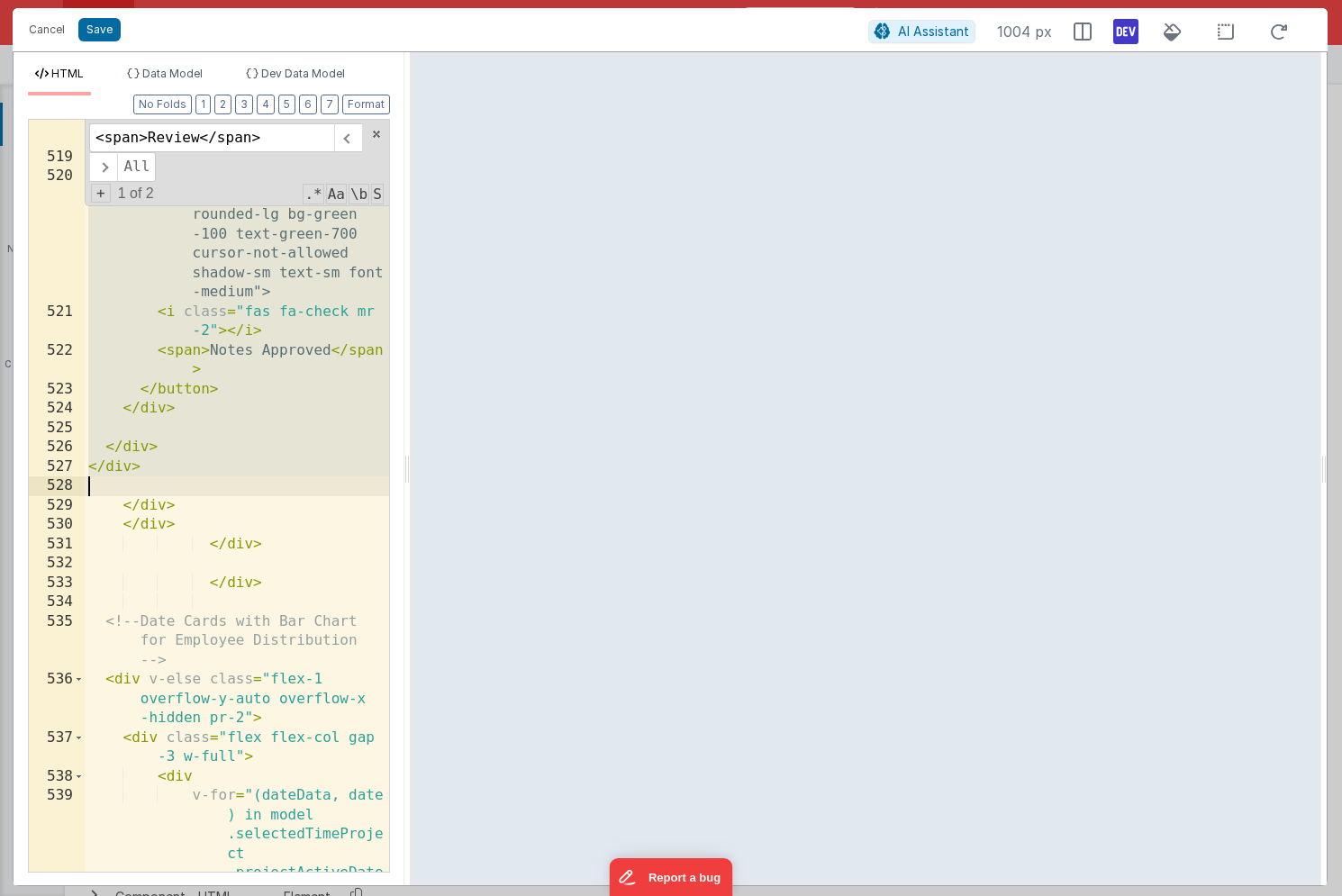
scroll to position [23856, 0]
click at [108, 24] on button "Save" at bounding box center [100, 30] width 42 height 23
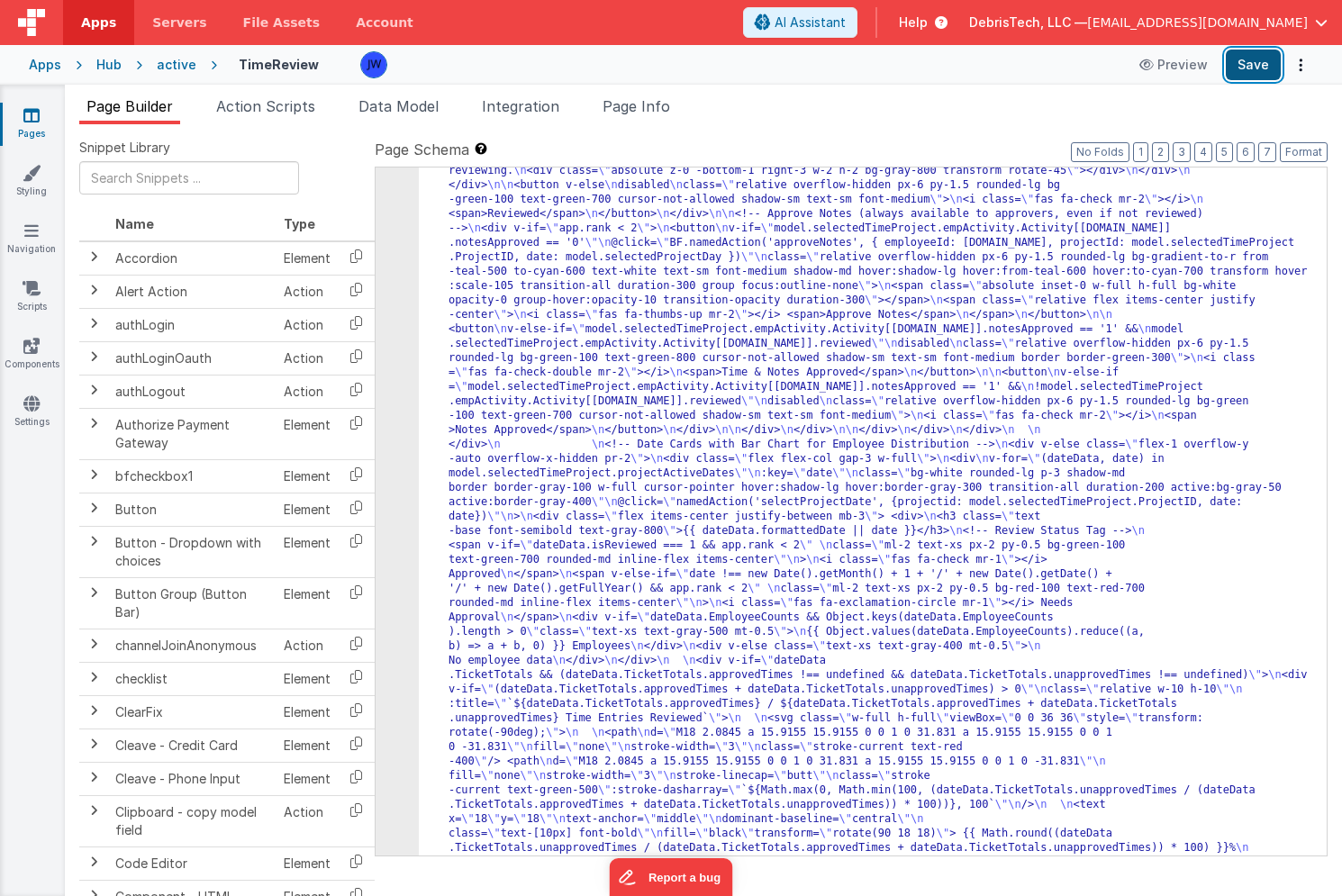
click at [1257, 57] on button "Save" at bounding box center [1253, 65] width 55 height 31
click at [30, 402] on icon at bounding box center [31, 403] width 16 height 18
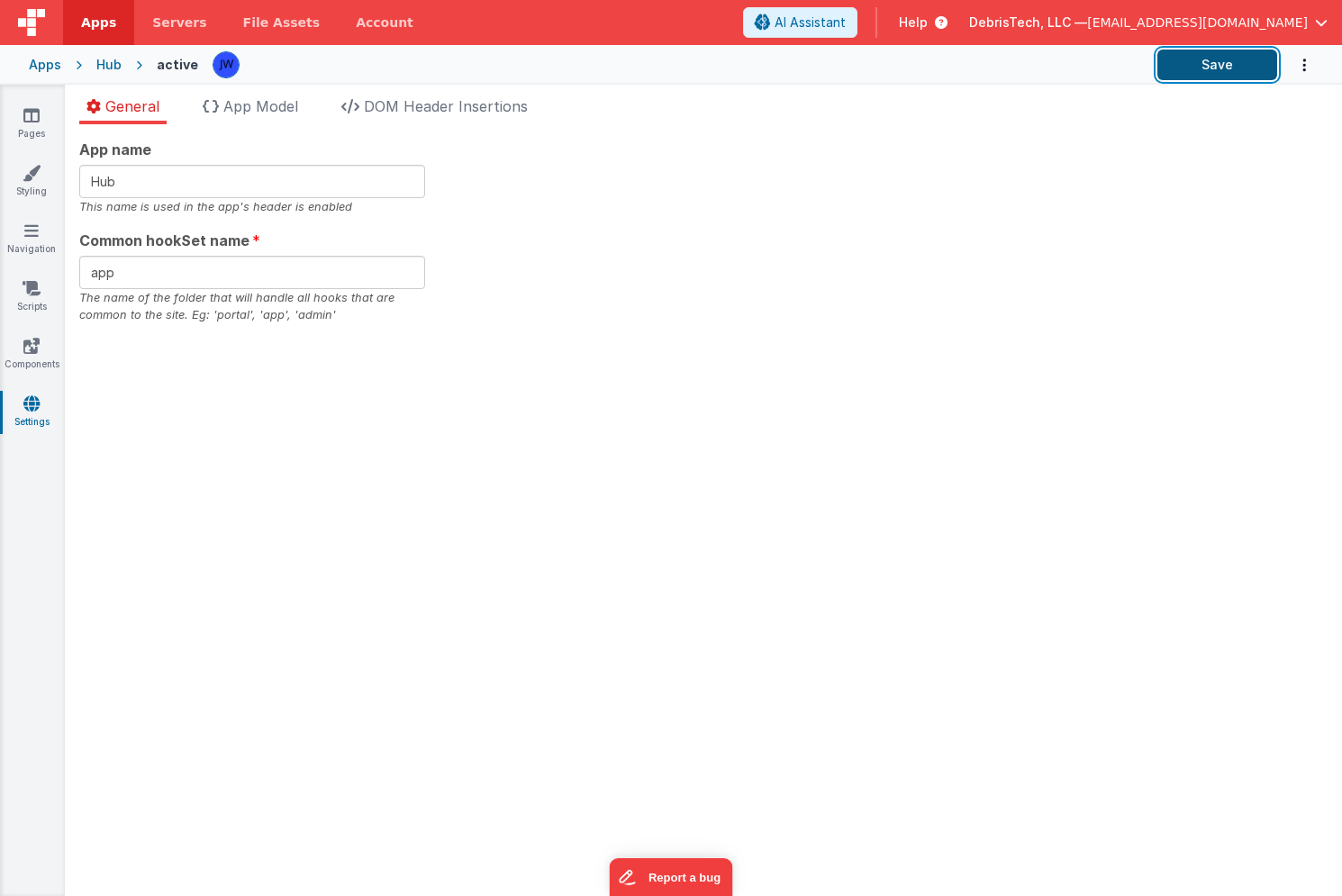
click at [1232, 62] on button "Save" at bounding box center [1217, 65] width 120 height 31
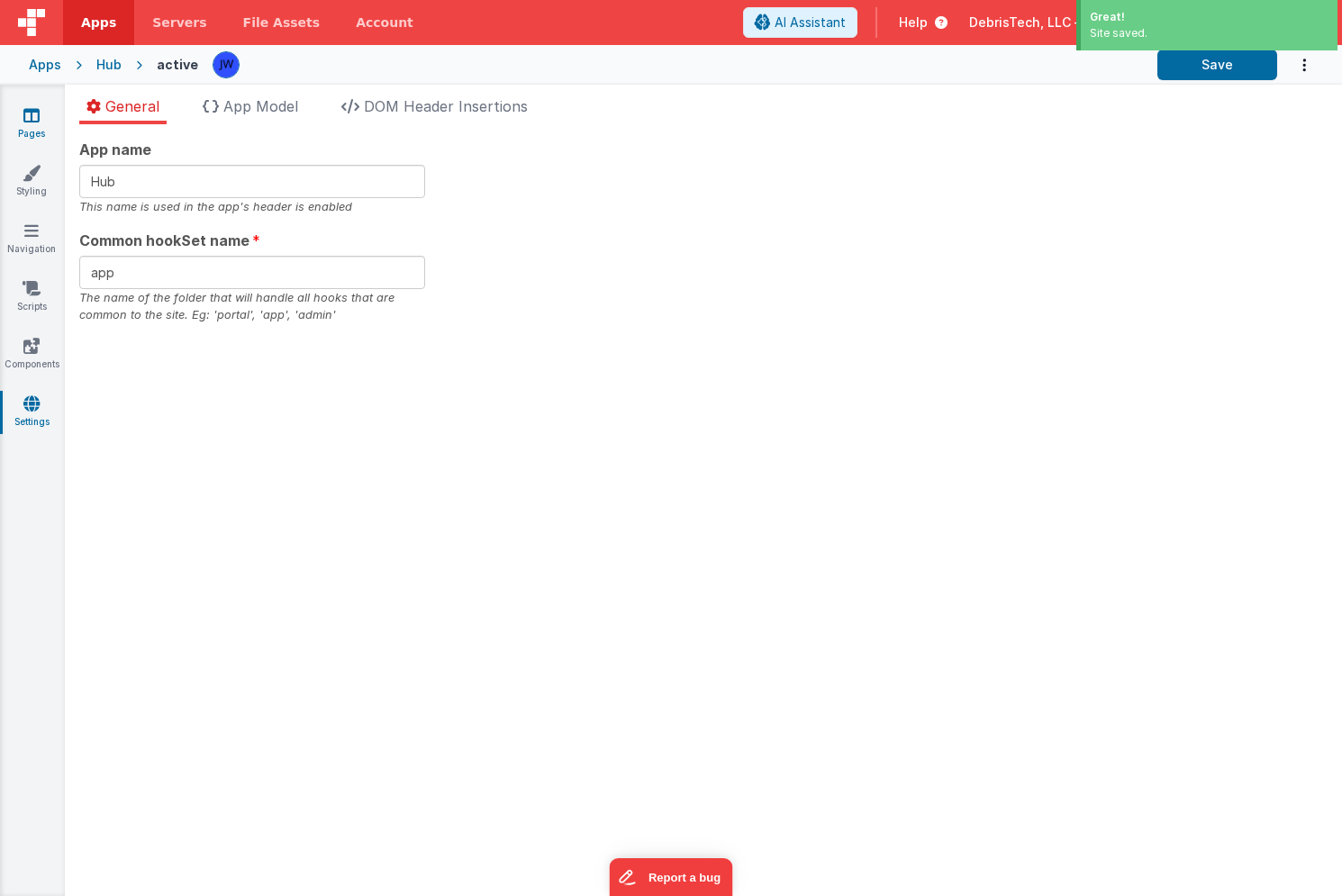
click at [27, 127] on link "Pages" at bounding box center [31, 124] width 64 height 36
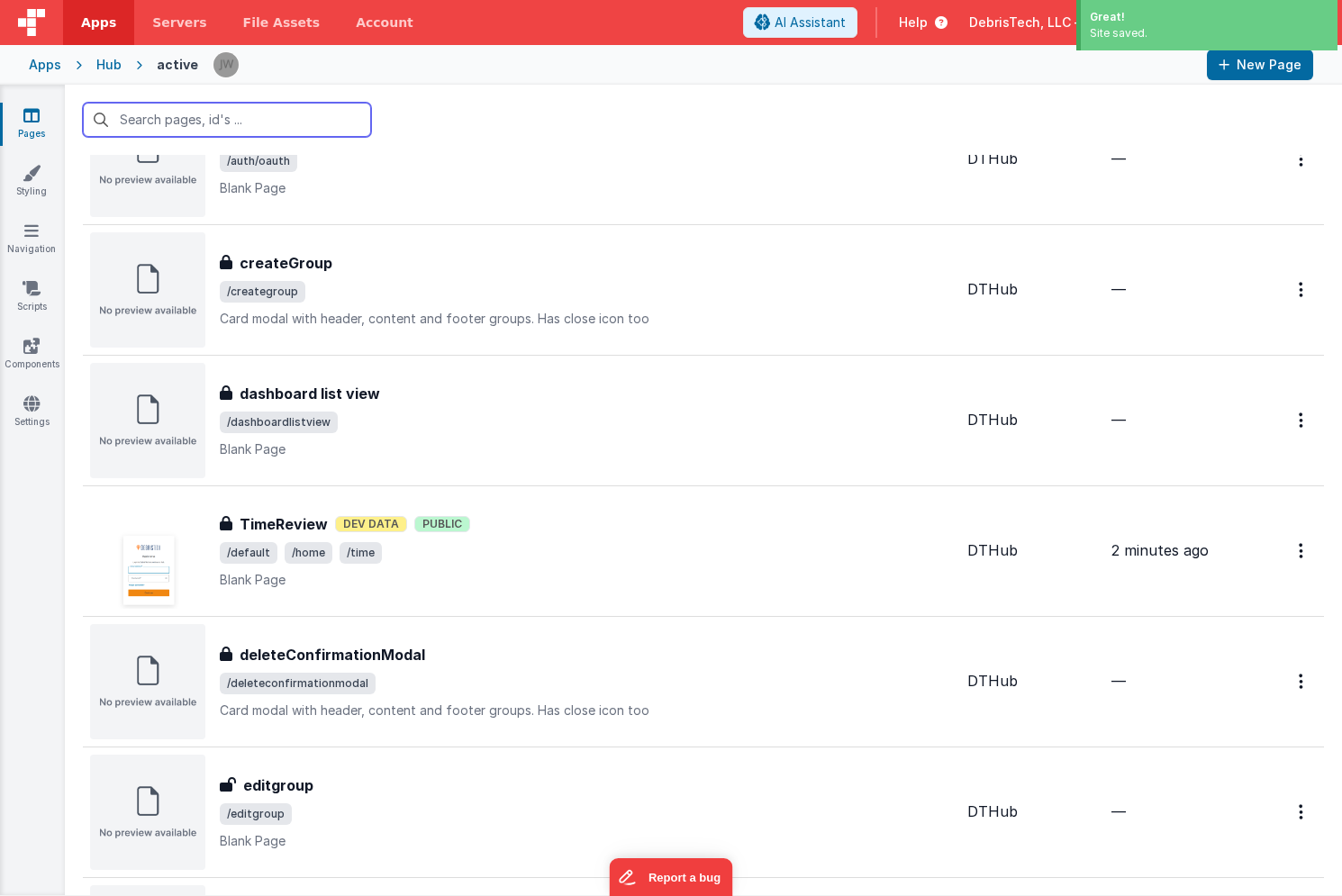
scroll to position [635, 0]
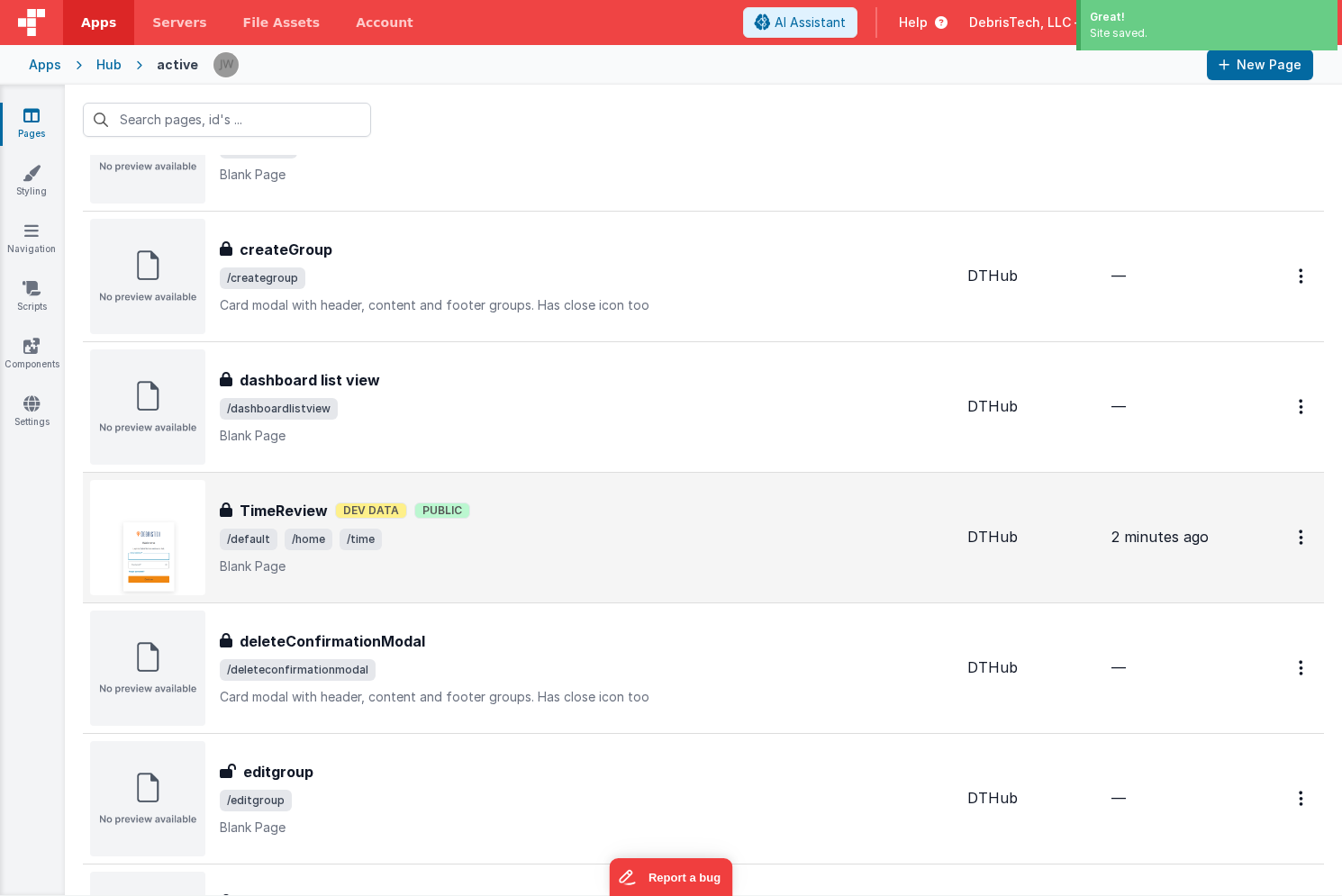
click at [379, 495] on div "TimeReview TimeReview Dev Data Public /default /home /time Blank Page" at bounding box center [522, 537] width 863 height 115
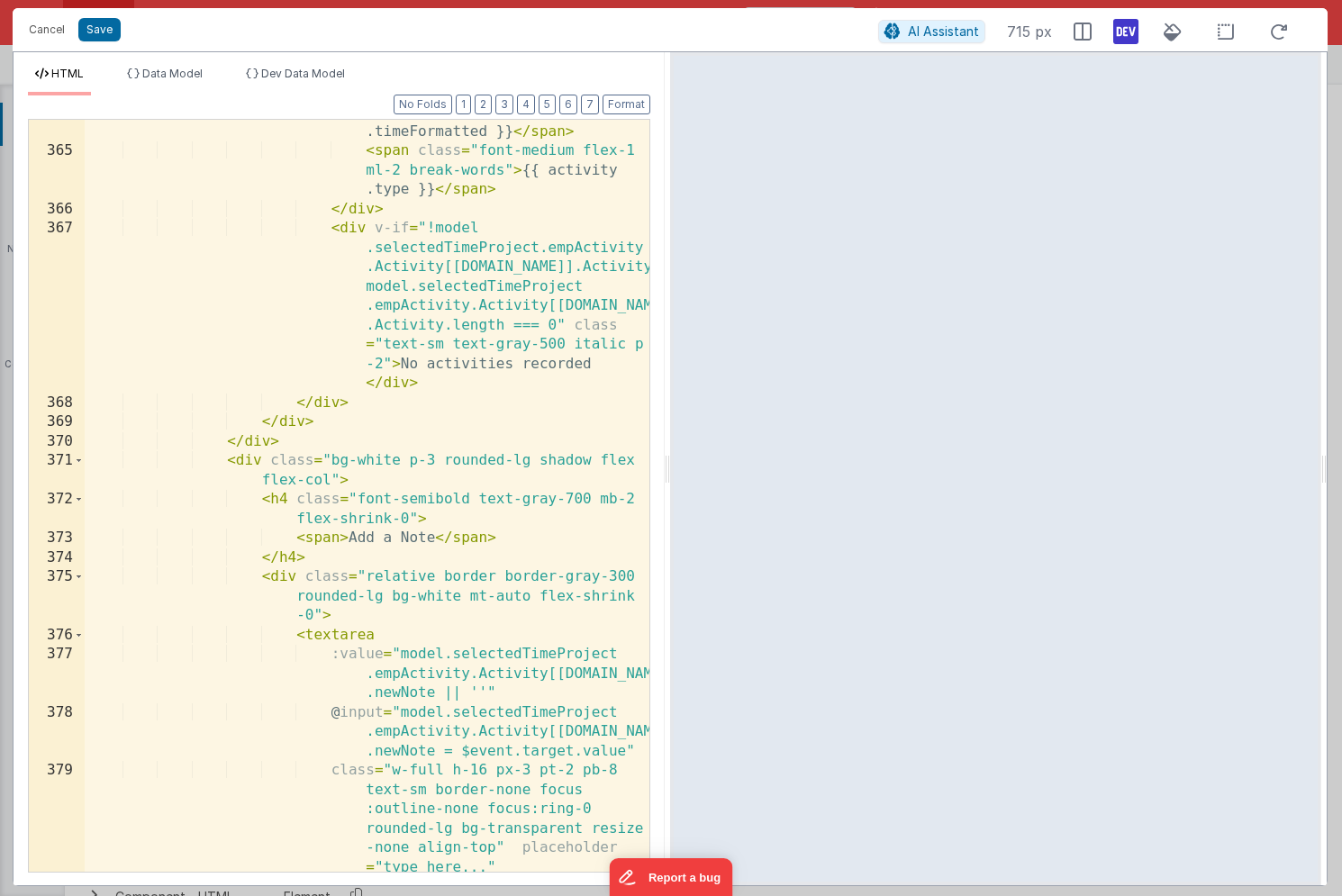
scroll to position [15682, 0]
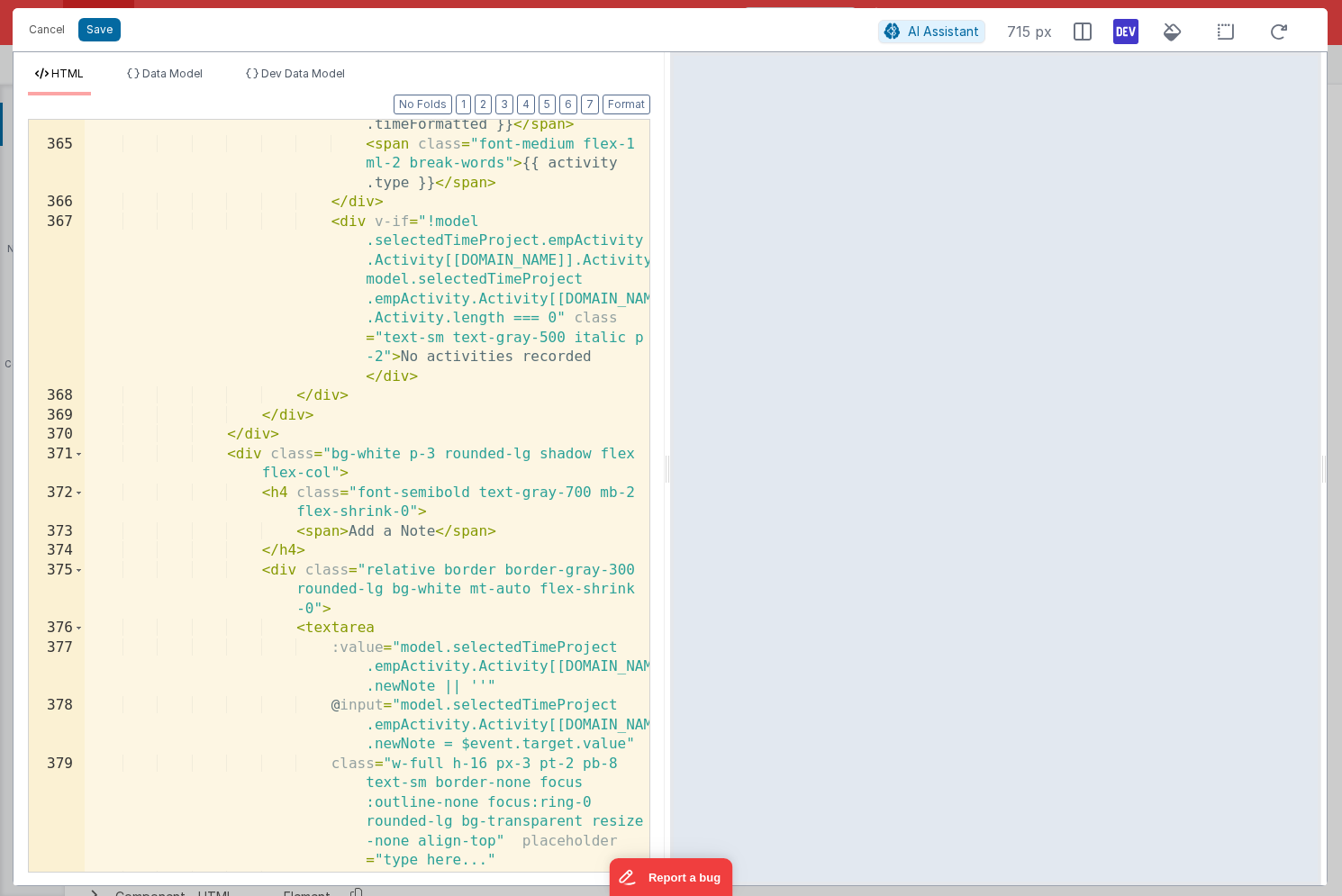
click at [293, 334] on div "< span class = "text-gray-500 w-24 flex-shrink-0" > {{ activity .timeFormatted …" at bounding box center [366, 491] width 564 height 830
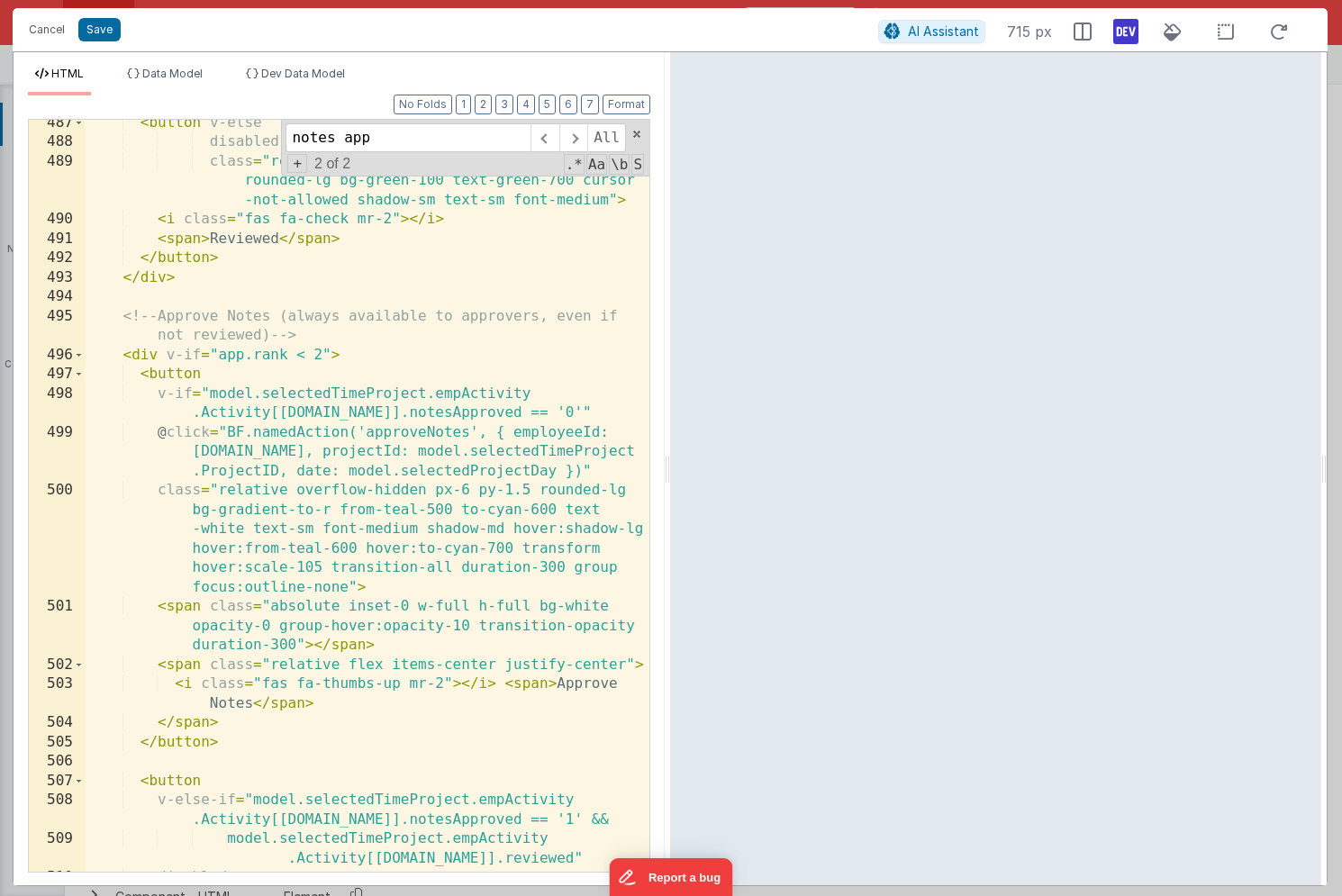
scroll to position [23029, 0]
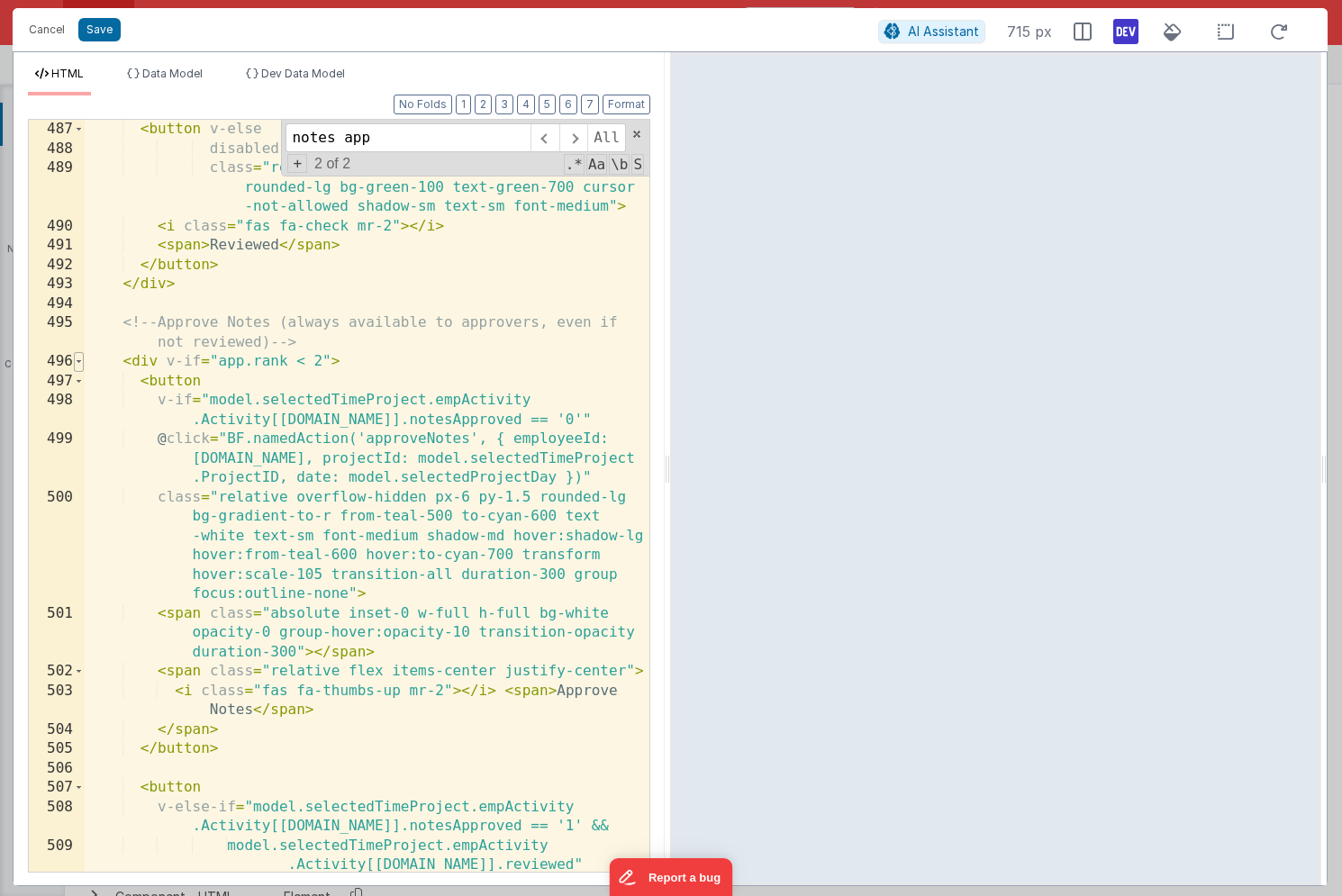
type input "notes app"
click at [79, 364] on span at bounding box center [79, 361] width 10 height 20
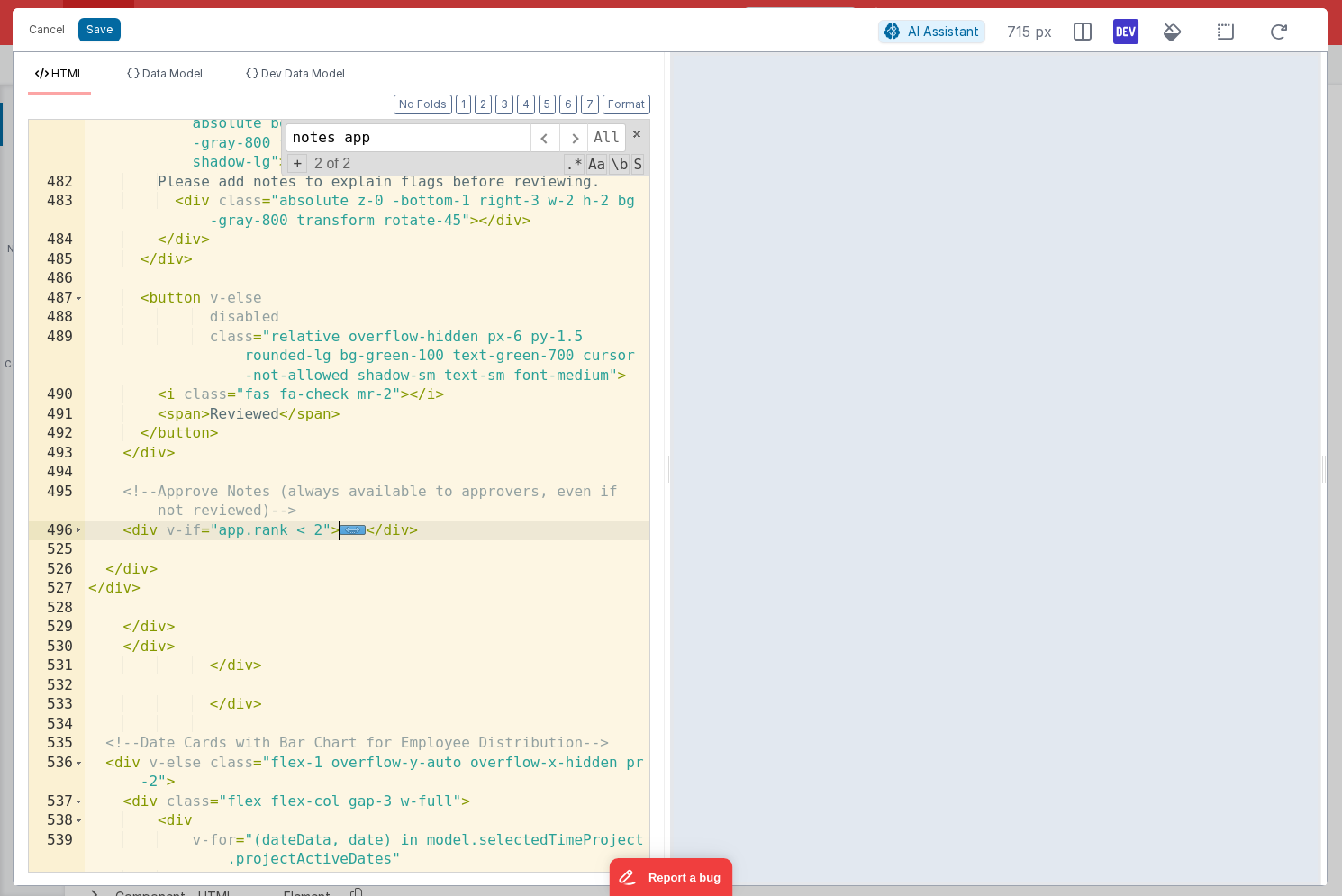
scroll to position [23544, 0]
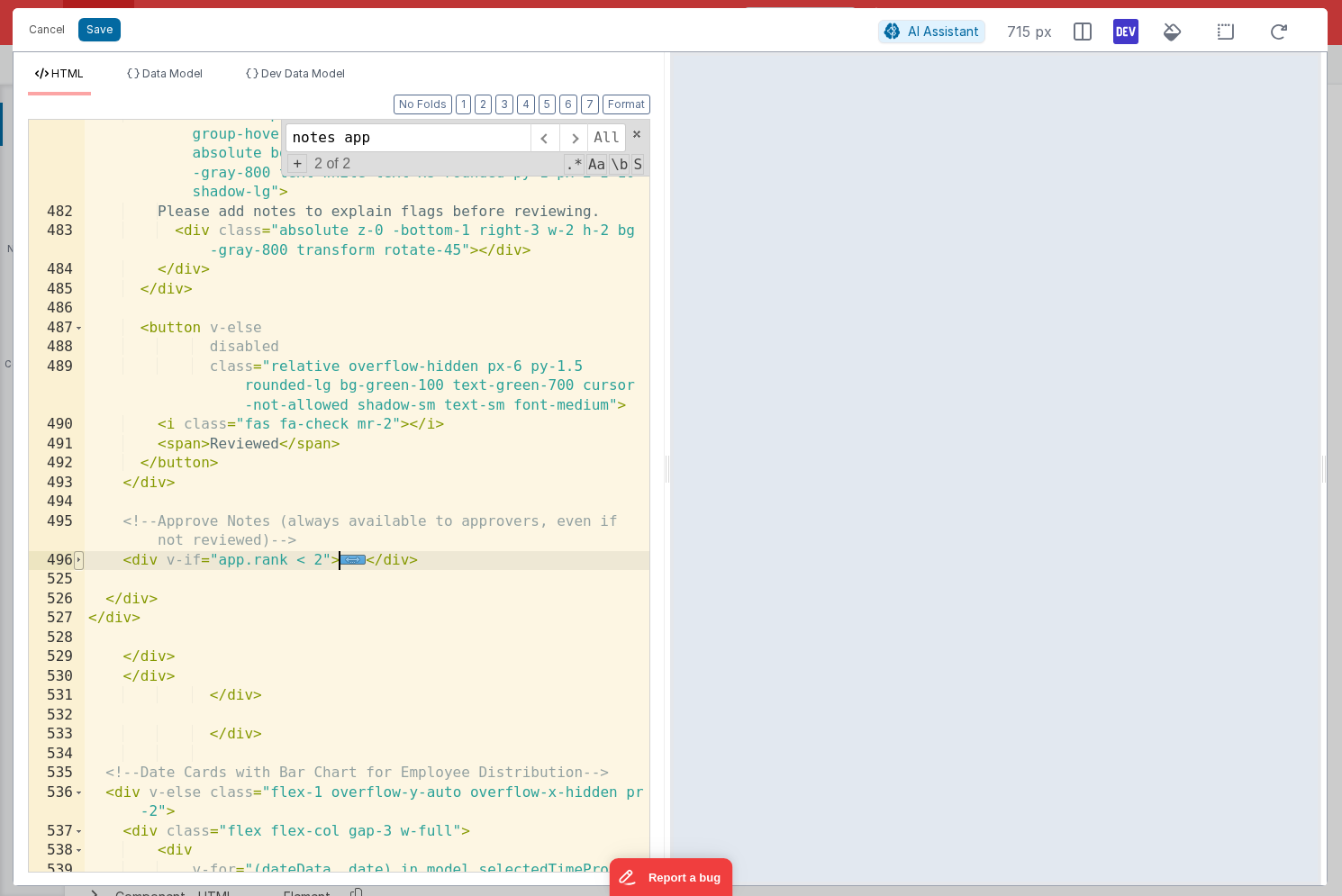
click at [78, 563] on span at bounding box center [79, 560] width 10 height 20
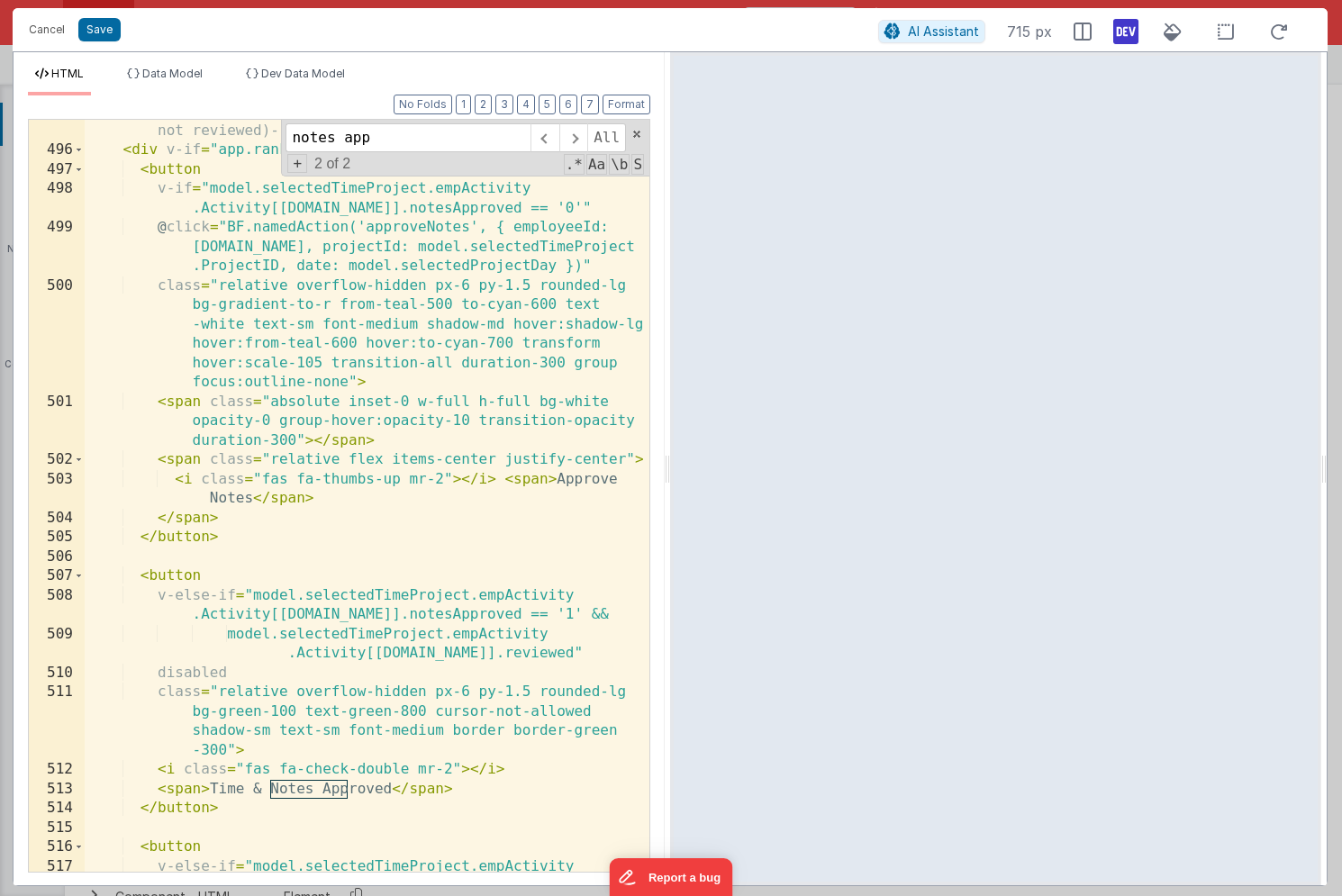
scroll to position [23230, 0]
click at [396, 507] on div "<!-- Approve Notes (always available to approvers, even if not reviewed) --> < …" at bounding box center [366, 516] width 564 height 830
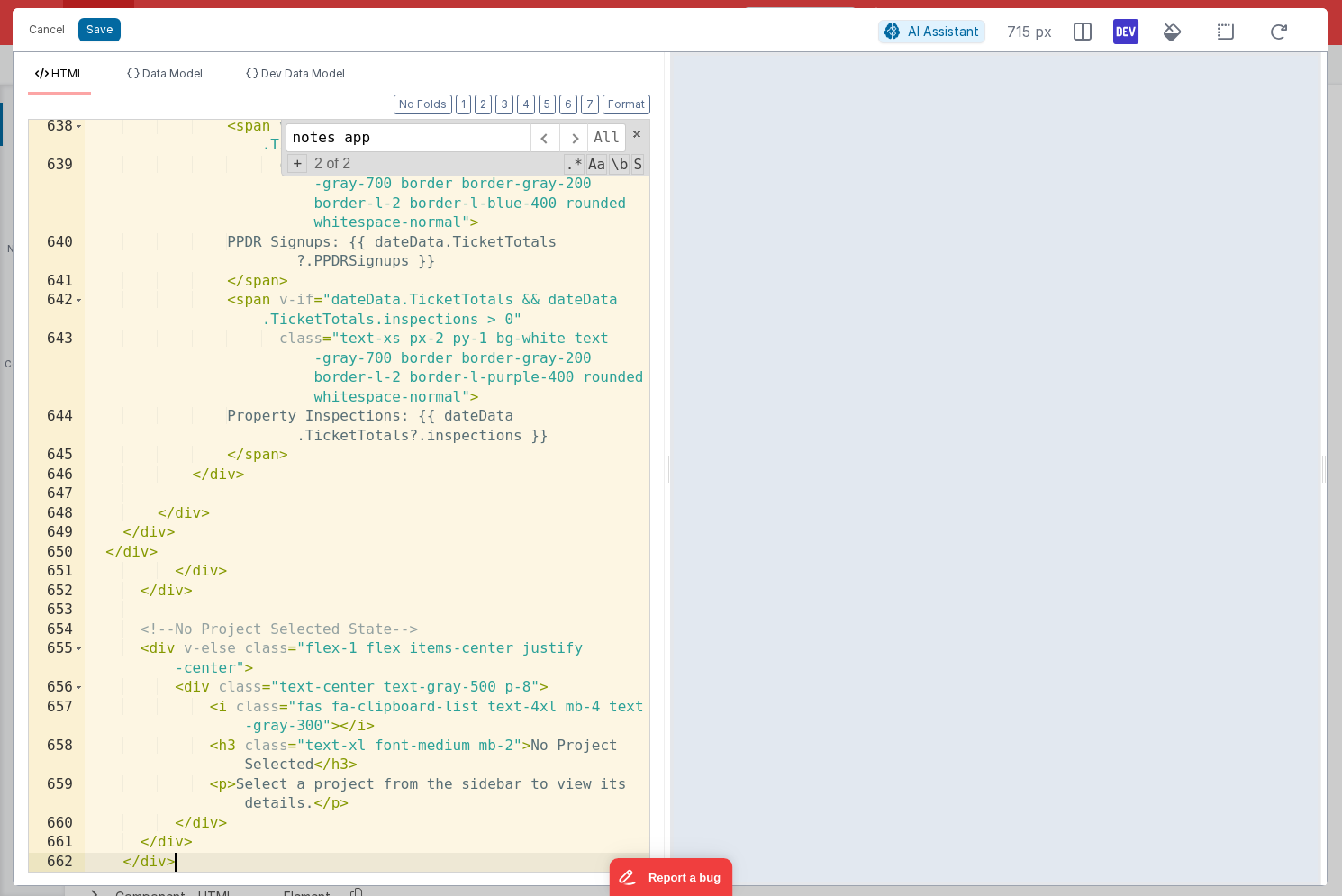
scroll to position [28765, 0]
click at [109, 40] on button "Save" at bounding box center [100, 30] width 42 height 23
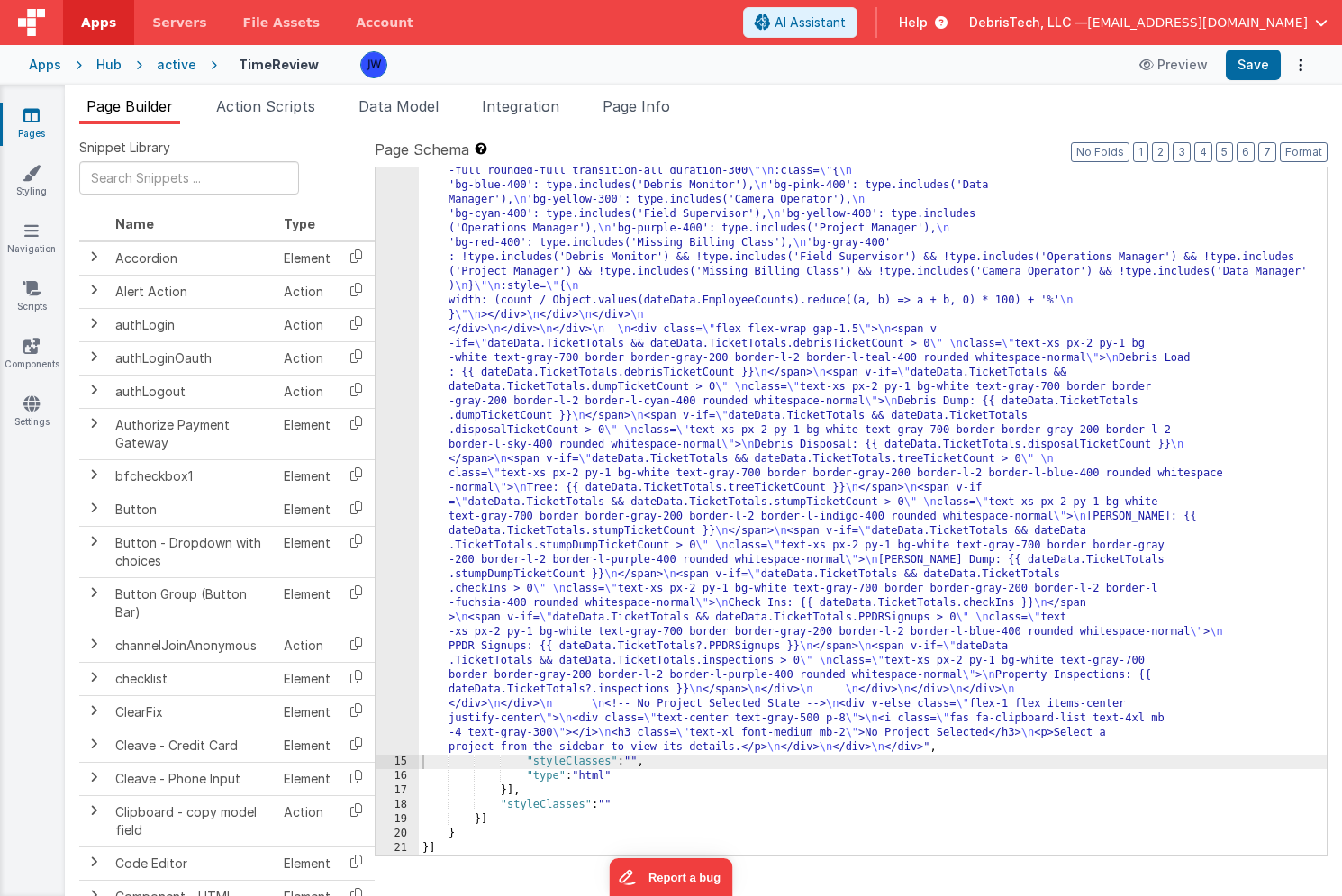
scroll to position [6013, 0]
click at [1251, 64] on button "Save" at bounding box center [1253, 65] width 55 height 31
click at [37, 402] on icon at bounding box center [31, 403] width 16 height 18
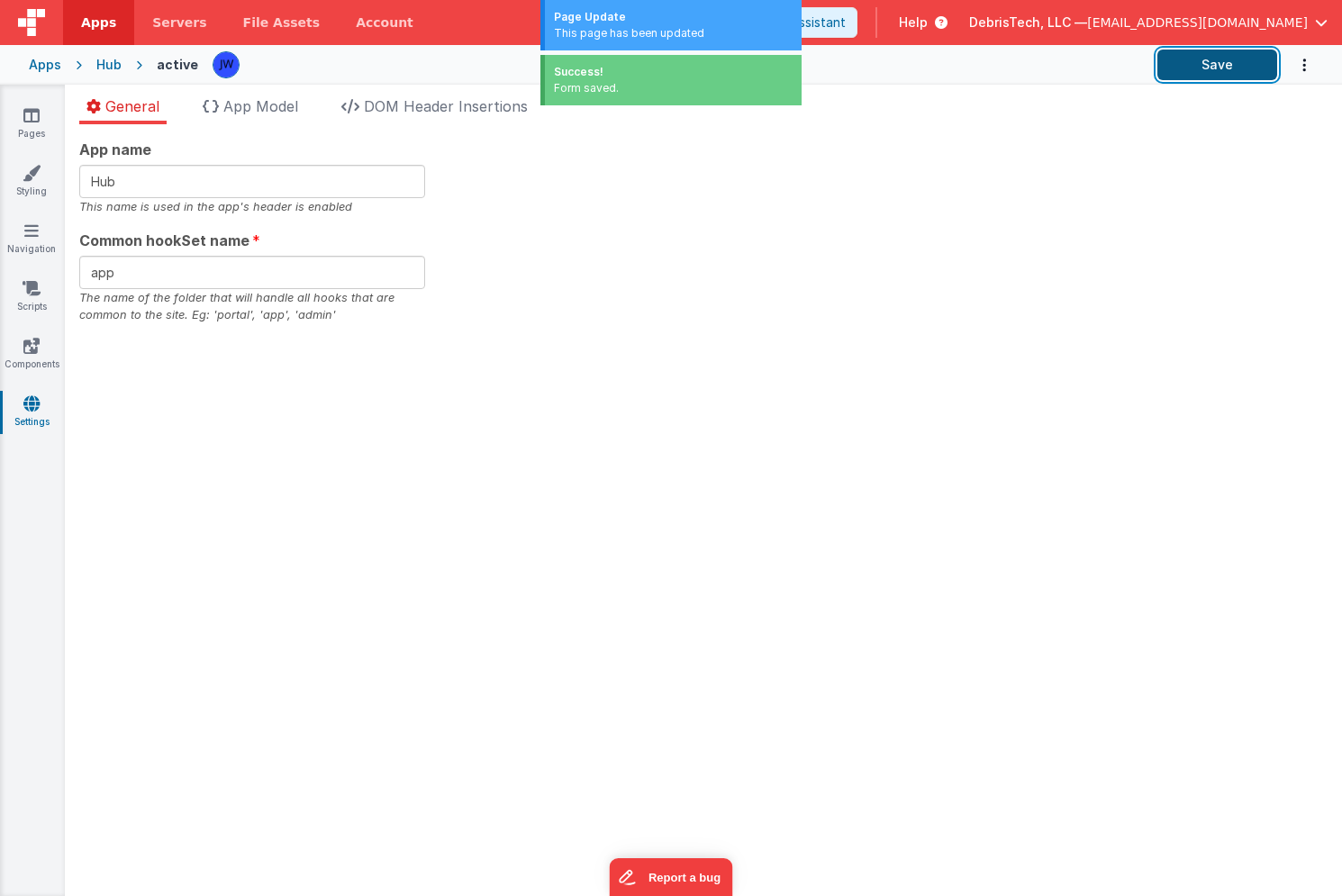
click at [1275, 74] on button "Save" at bounding box center [1217, 65] width 120 height 31
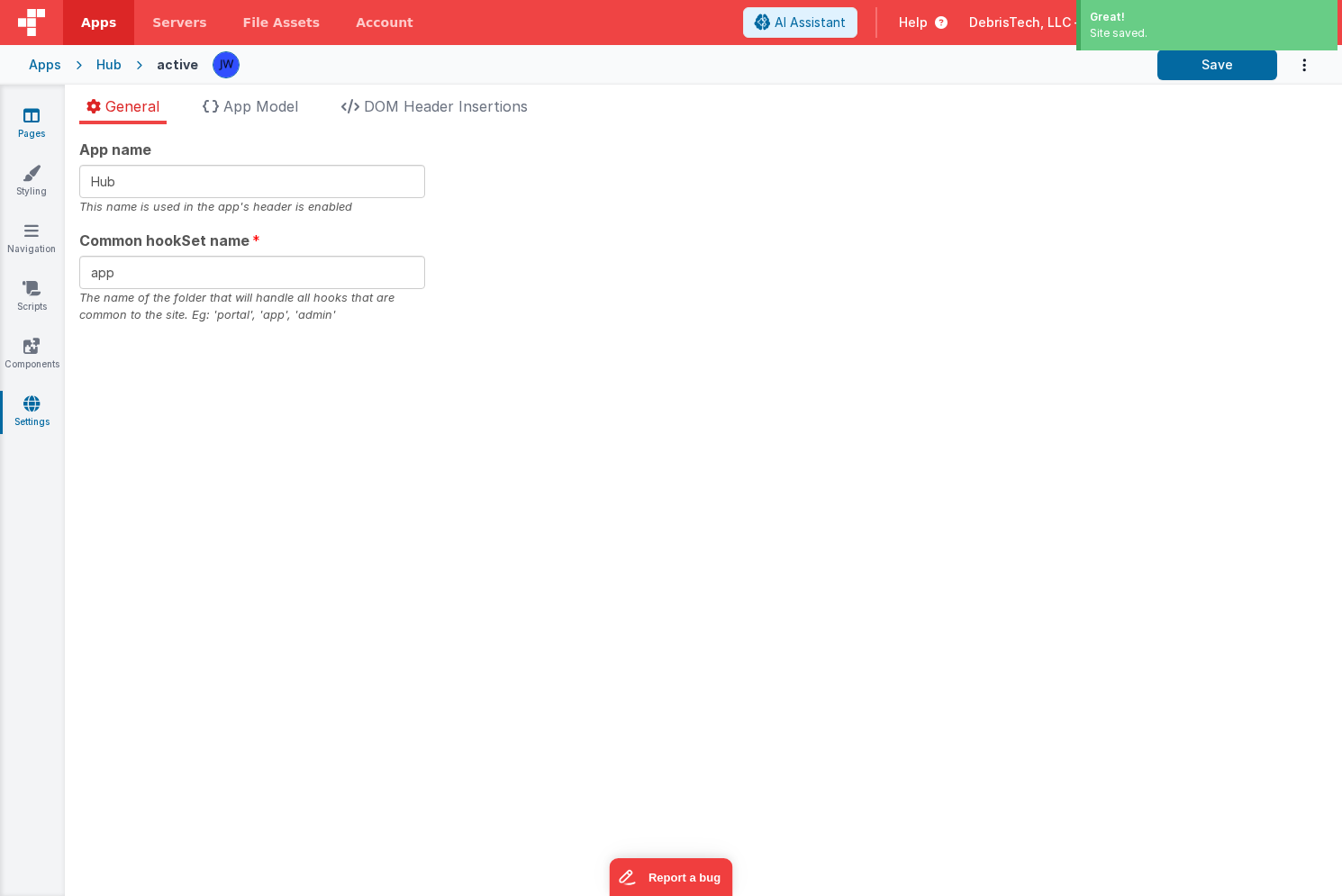
click at [37, 135] on link "Pages" at bounding box center [31, 124] width 64 height 36
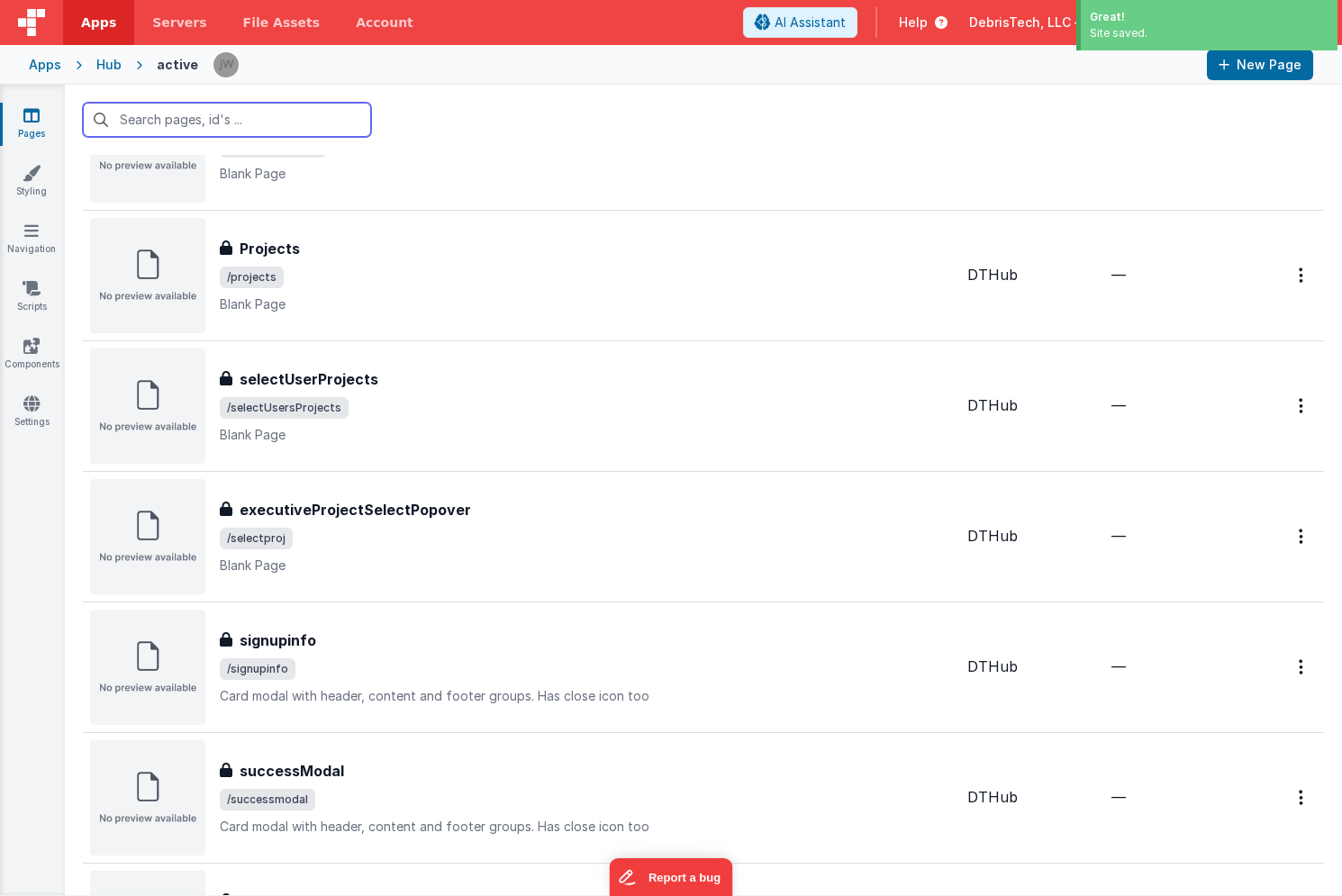
scroll to position [2257, 0]
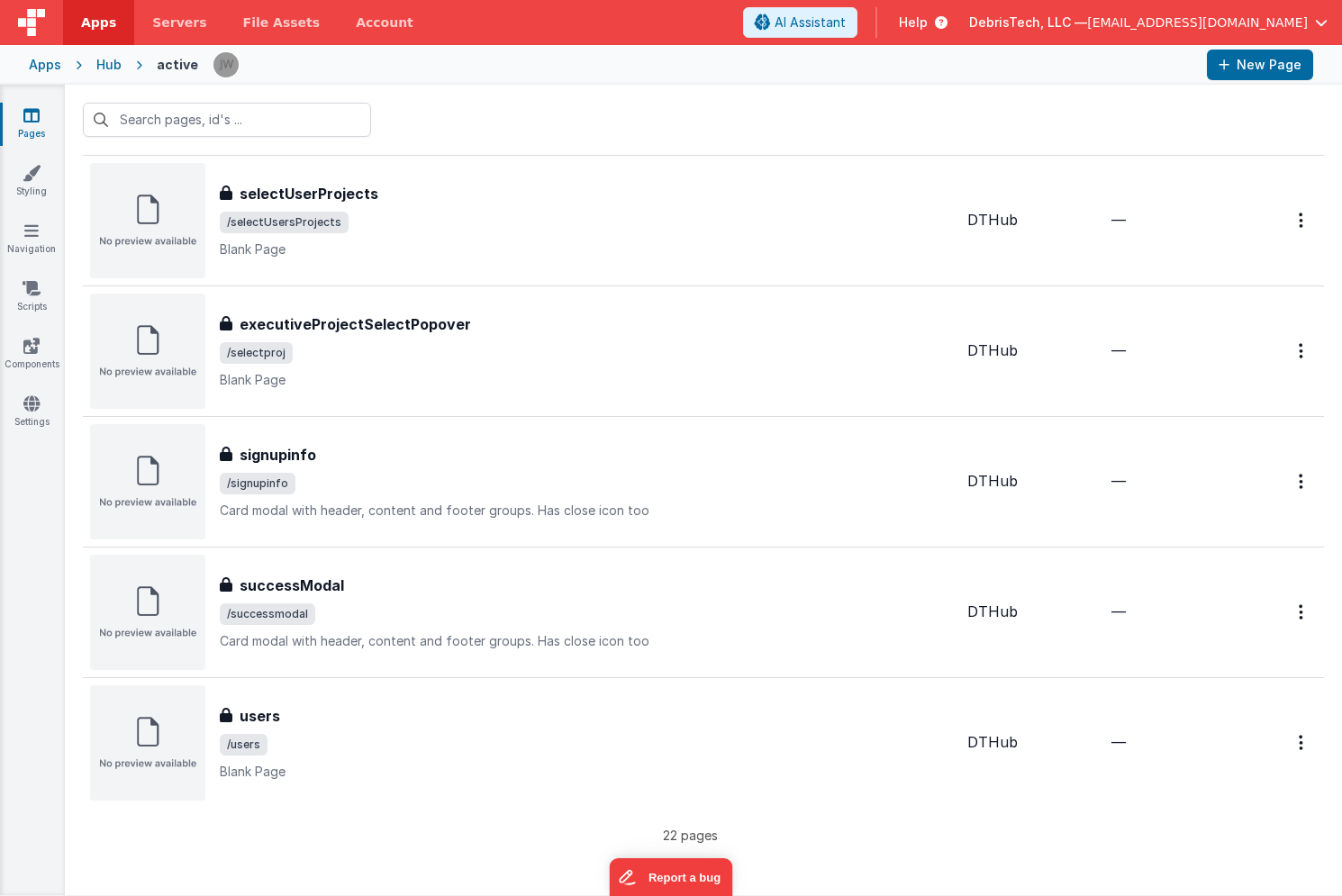
click at [43, 586] on div "Pages Styling Navigation Scripts Components Settings" at bounding box center [32, 489] width 64 height 810
click at [38, 135] on link "Pages" at bounding box center [31, 124] width 64 height 36
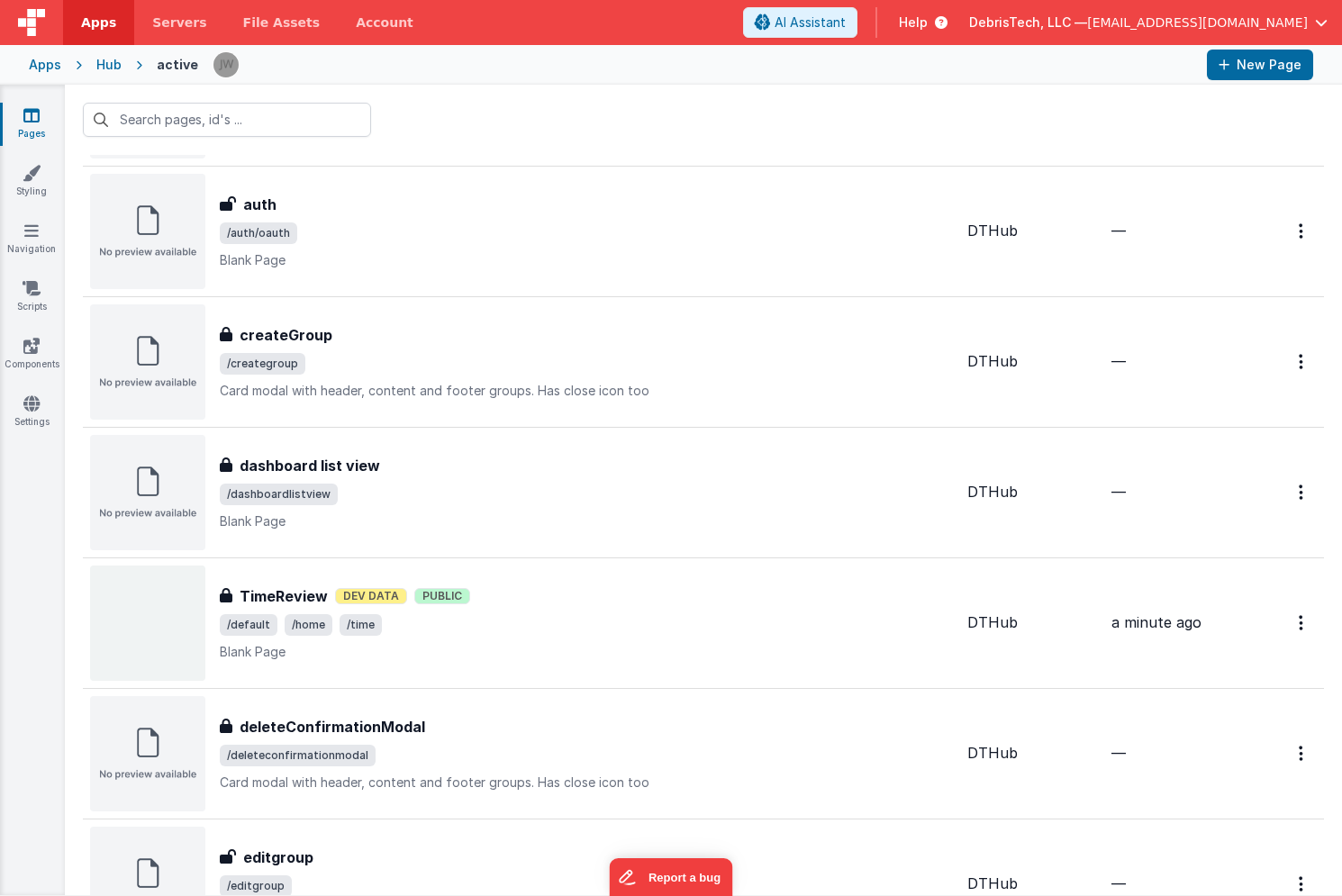
scroll to position [396, 0]
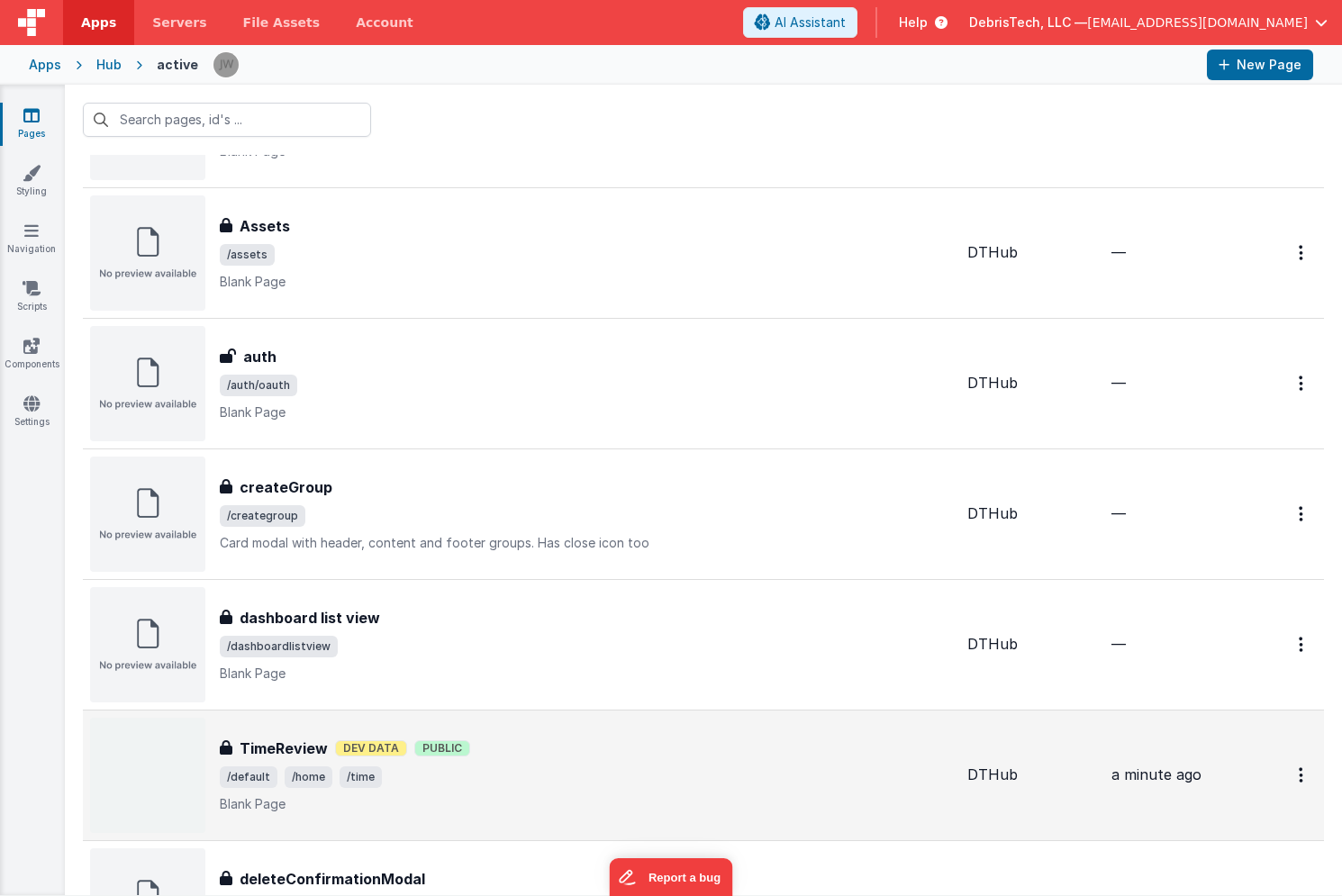
click at [561, 762] on div "TimeReview TimeReview Dev Data Public /default /home /time Blank Page" at bounding box center [586, 775] width 733 height 76
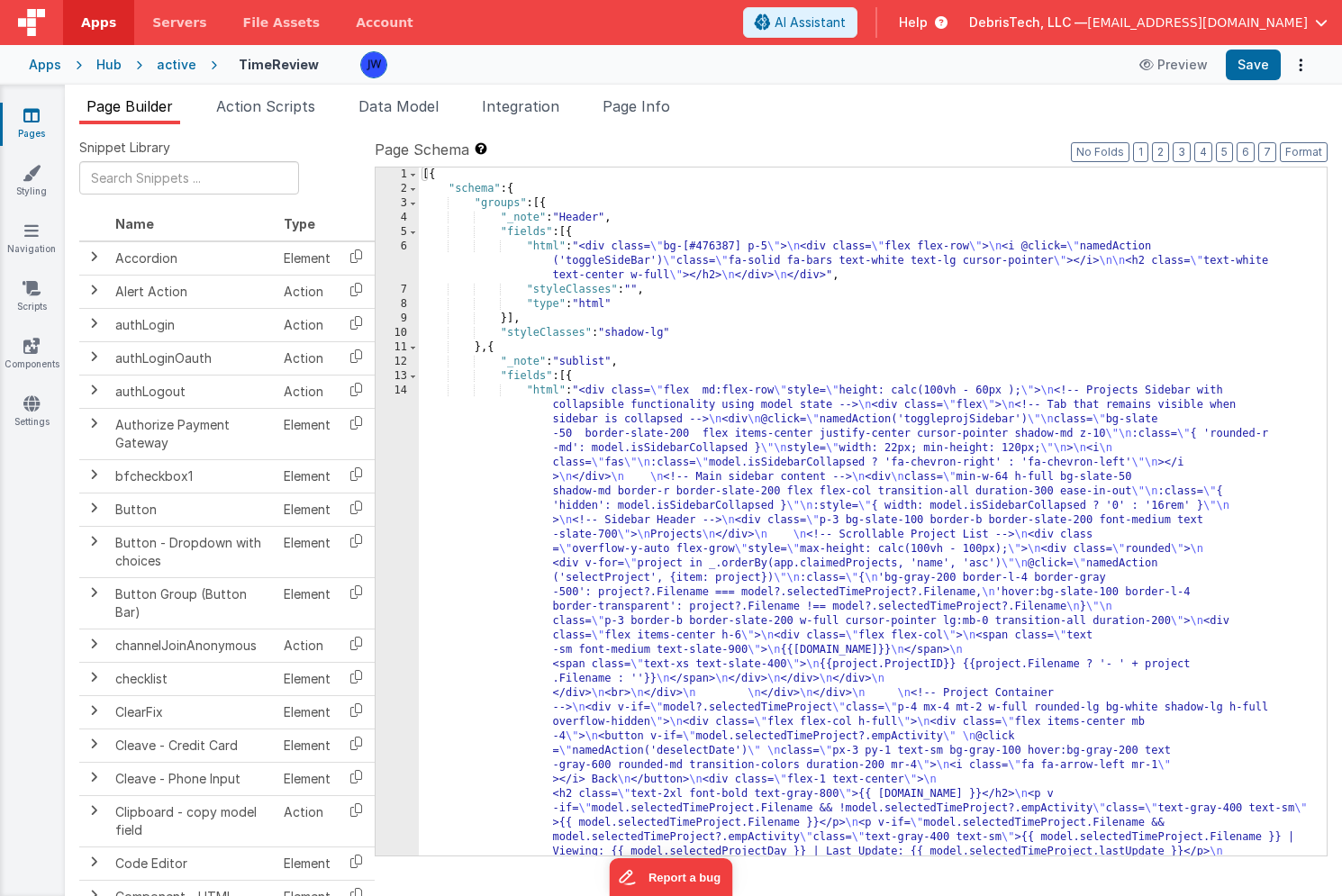
click at [659, 128] on div "Snippet Library Name Type Accordion Element Alert Action Action authLogin Actio…" at bounding box center [703, 524] width 1278 height 801
click at [659, 103] on span "Page Info" at bounding box center [636, 106] width 67 height 18
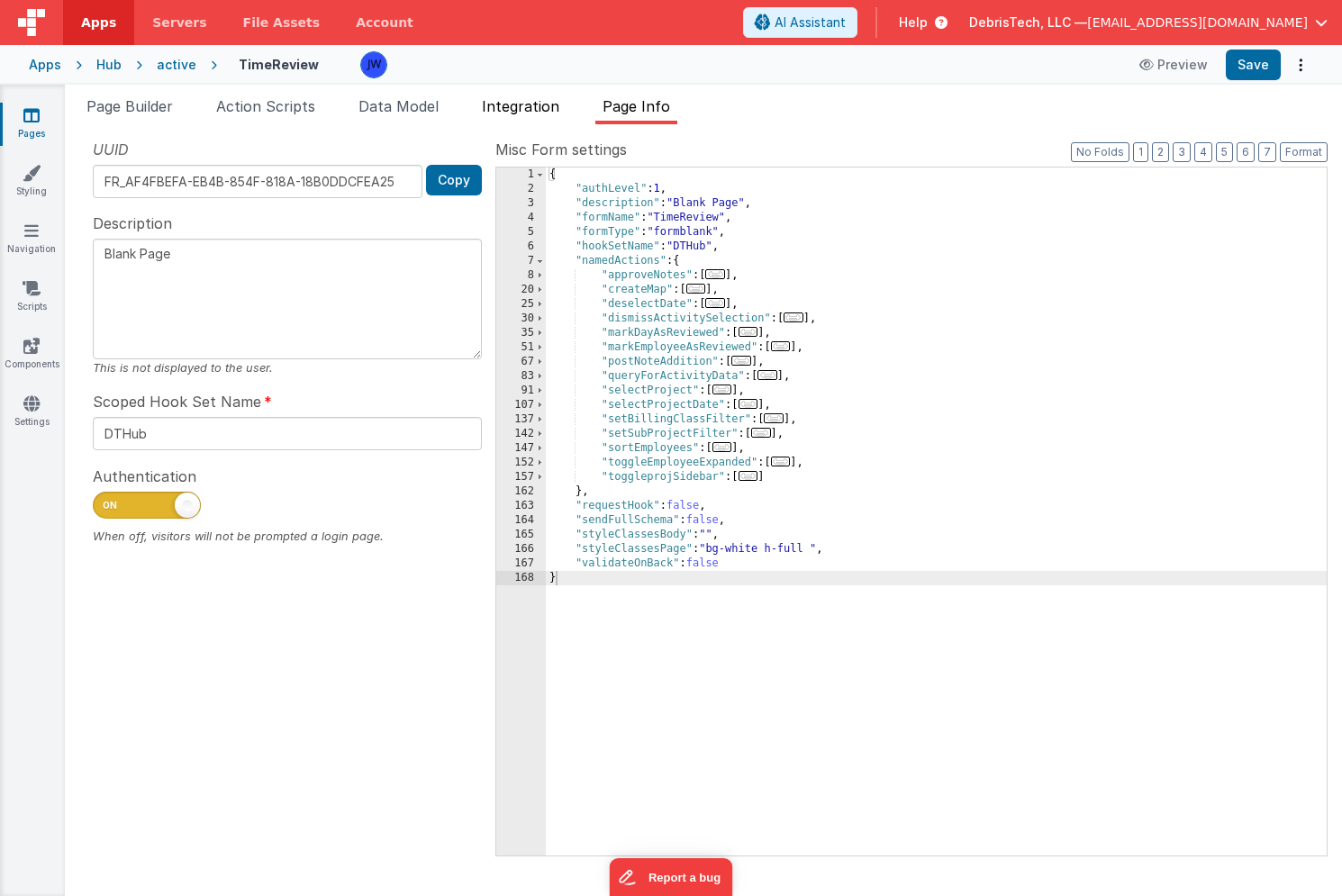
click at [519, 104] on span "Integration" at bounding box center [520, 106] width 78 height 18
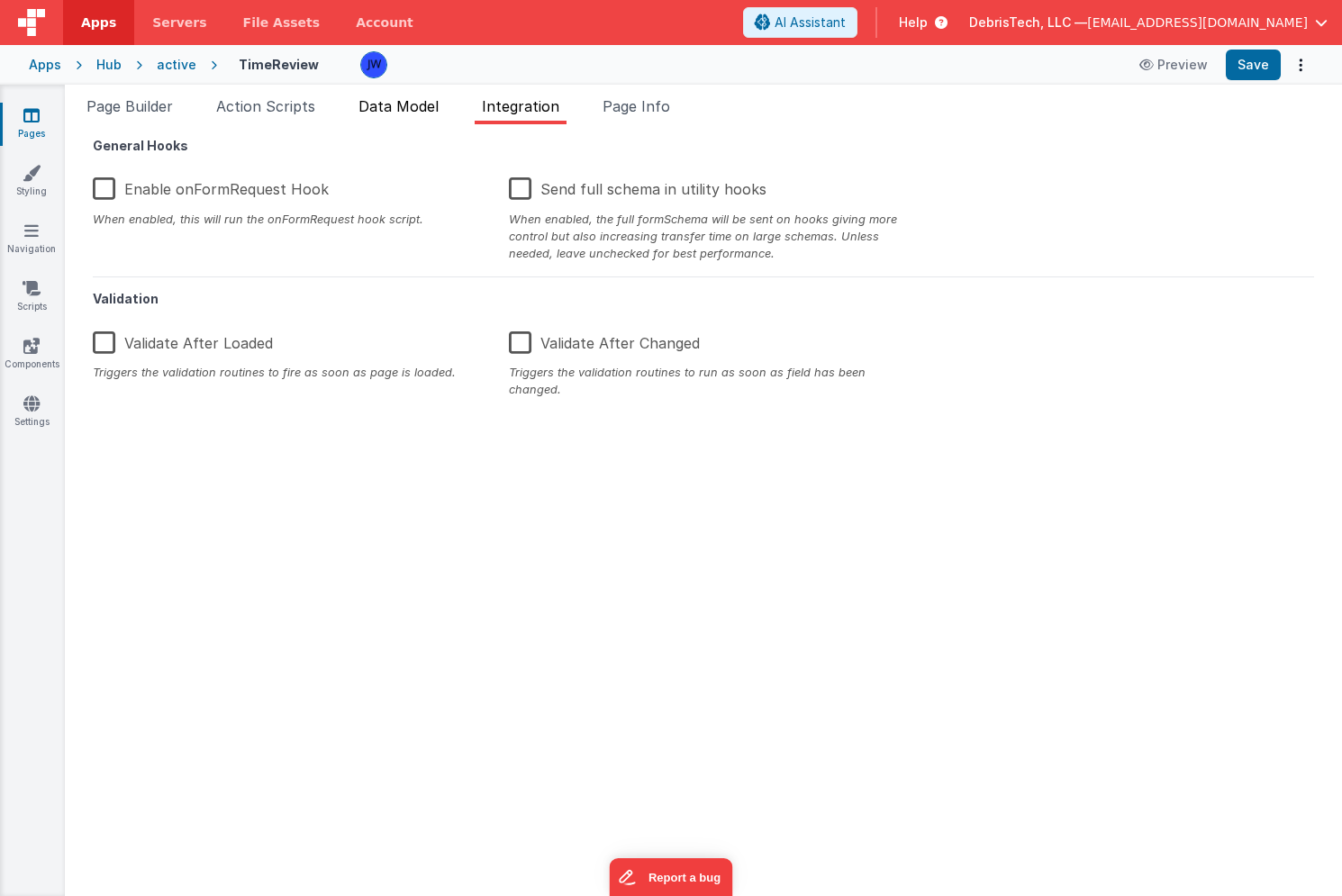
click at [391, 104] on span "Data Model" at bounding box center [398, 106] width 80 height 18
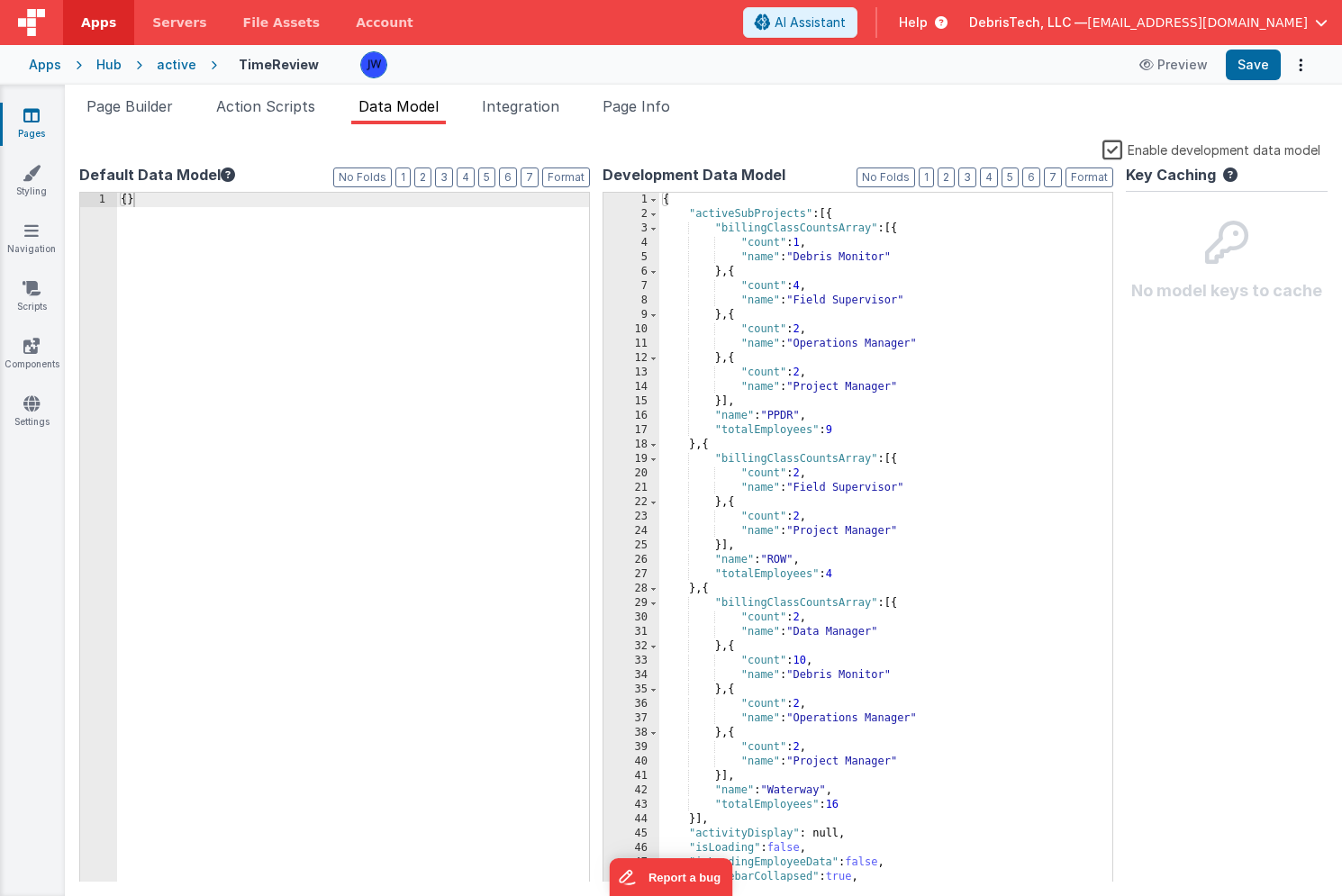
click at [1120, 148] on label "Enable development data model" at bounding box center [1211, 149] width 218 height 21
click at [0, 0] on input "Enable development data model" at bounding box center [0, 0] width 0 height 0
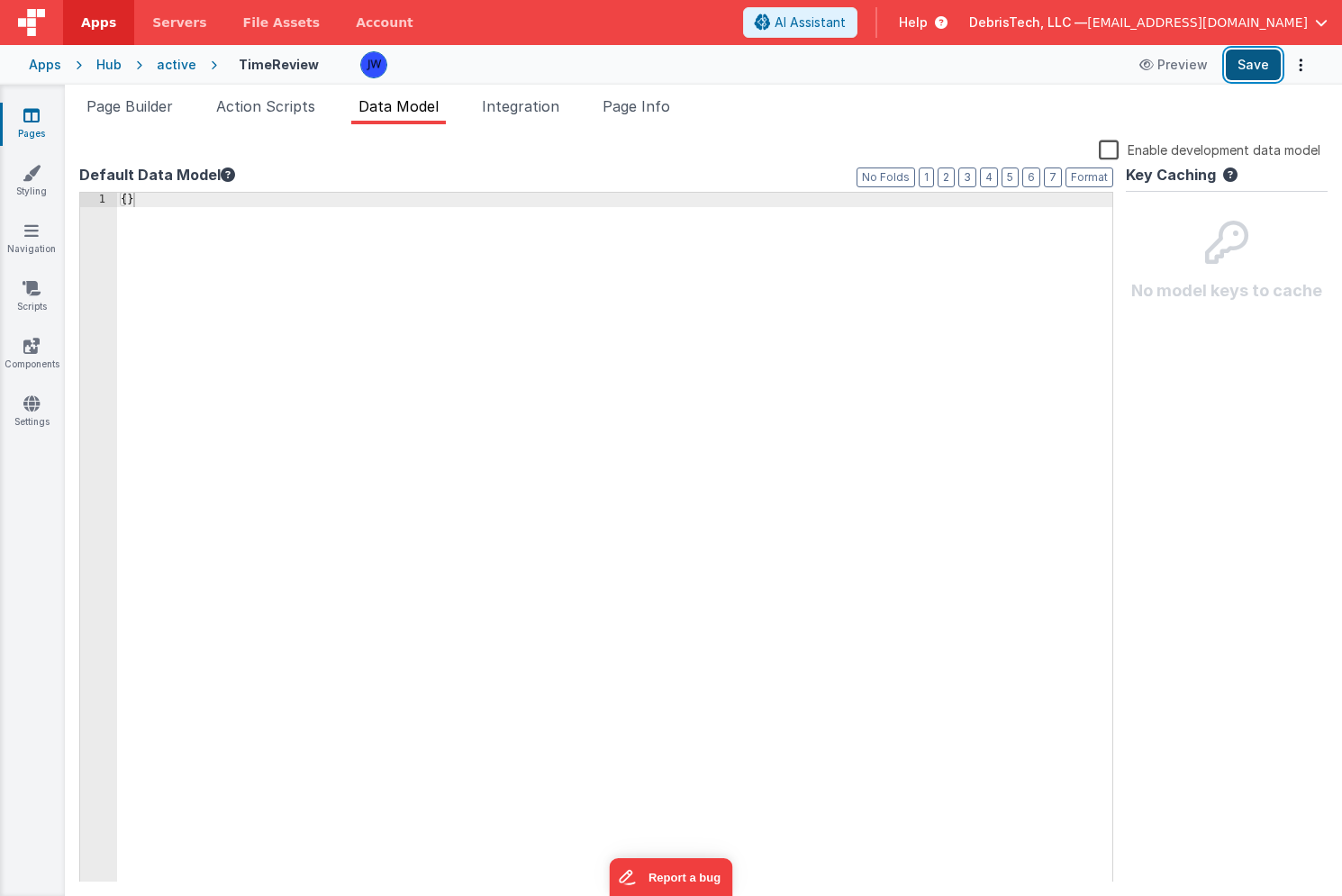
click at [1269, 73] on button "Save" at bounding box center [1253, 65] width 55 height 31
click at [34, 400] on icon at bounding box center [31, 403] width 16 height 18
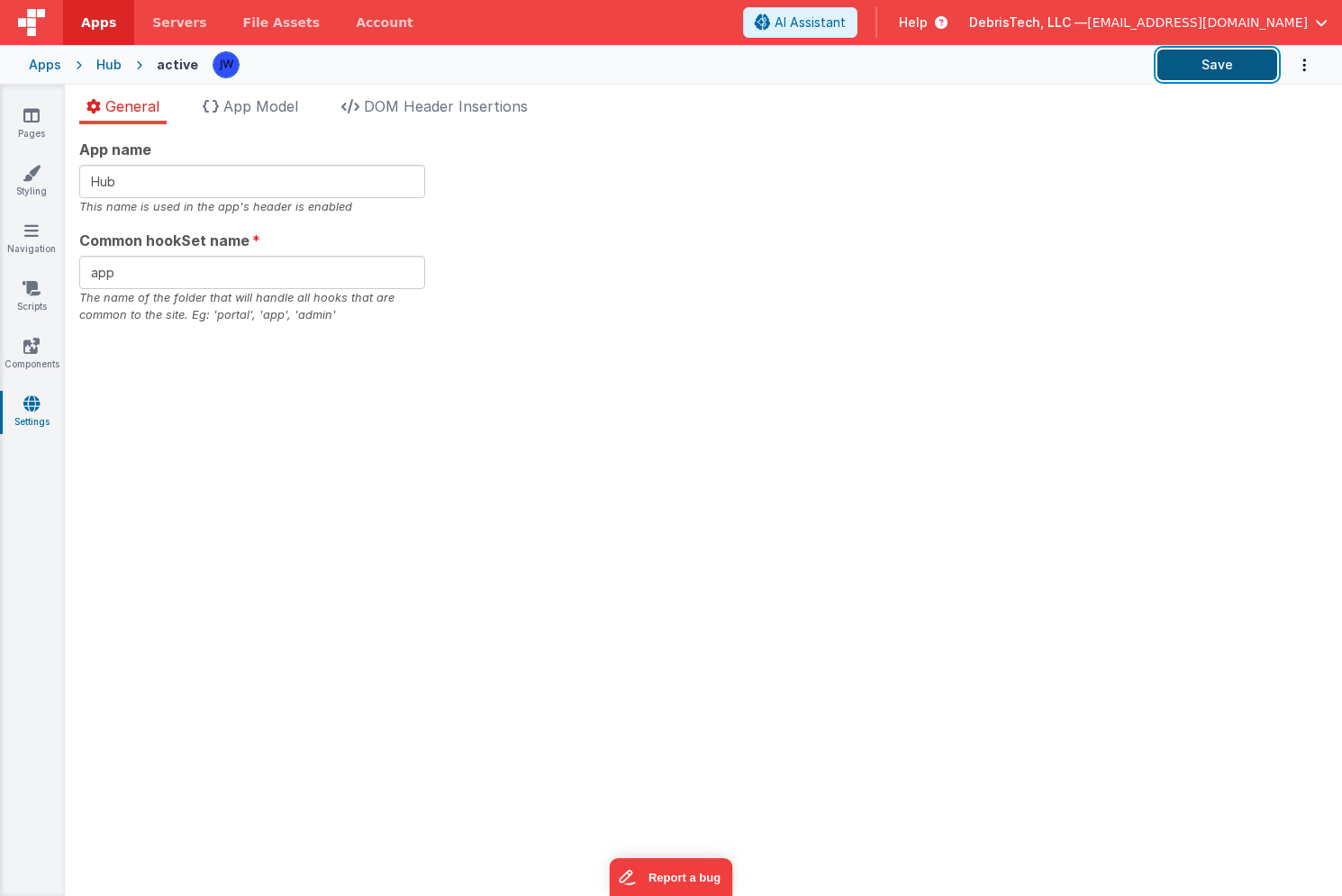
click at [1255, 69] on button "Save" at bounding box center [1217, 65] width 120 height 31
click at [37, 124] on link "Pages" at bounding box center [31, 124] width 64 height 36
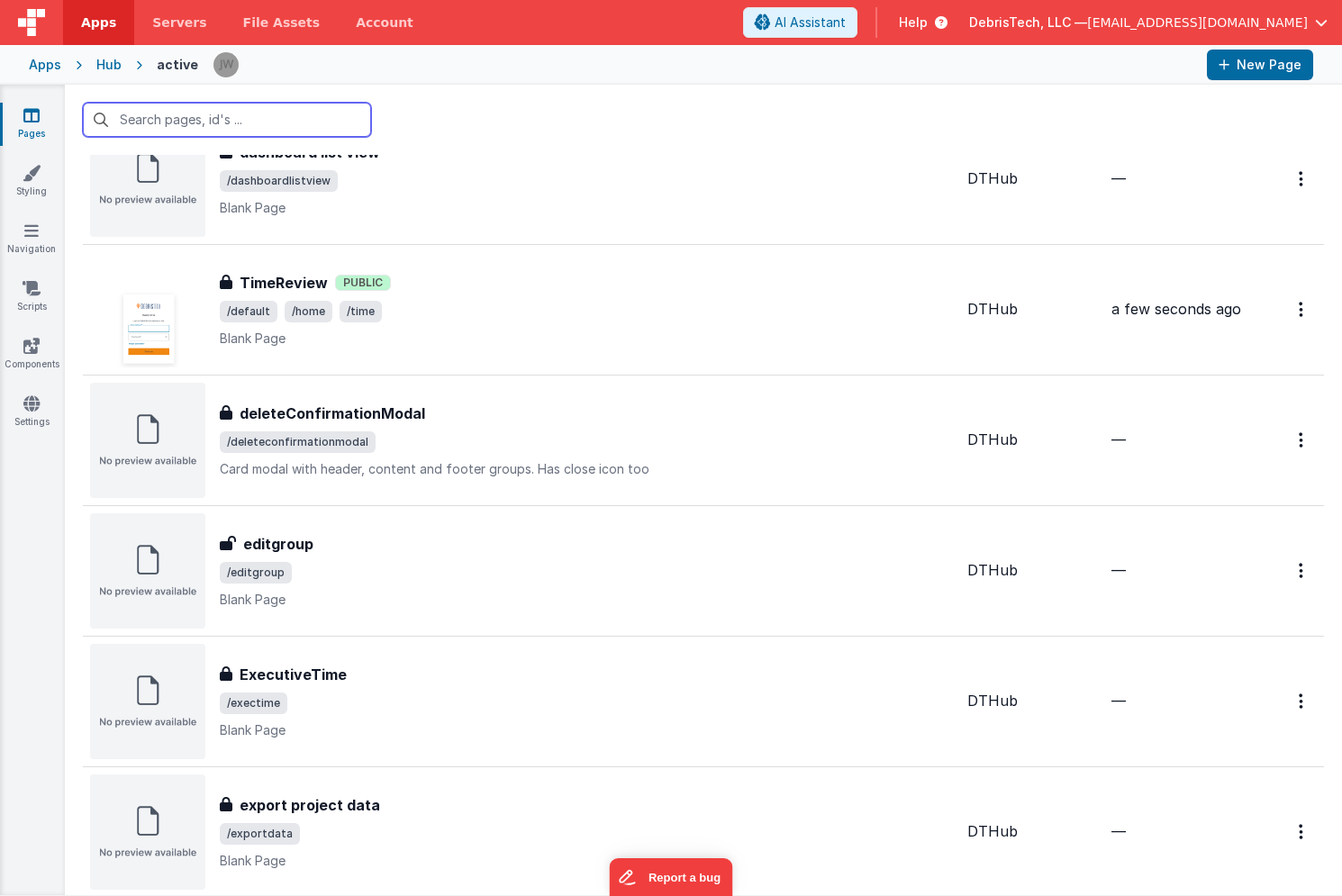
scroll to position [930, 0]
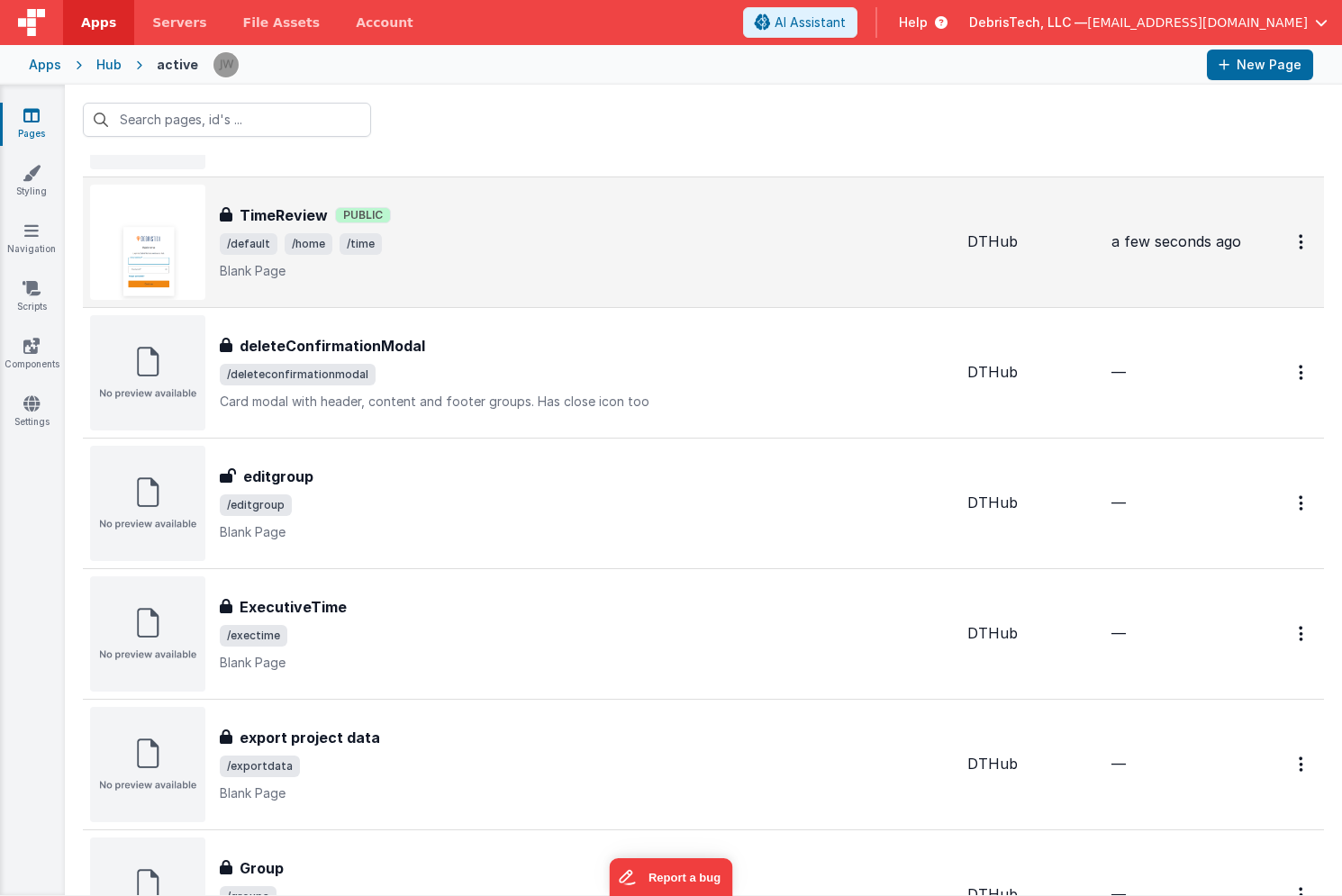
click at [581, 271] on p "Blank Page" at bounding box center [586, 271] width 733 height 18
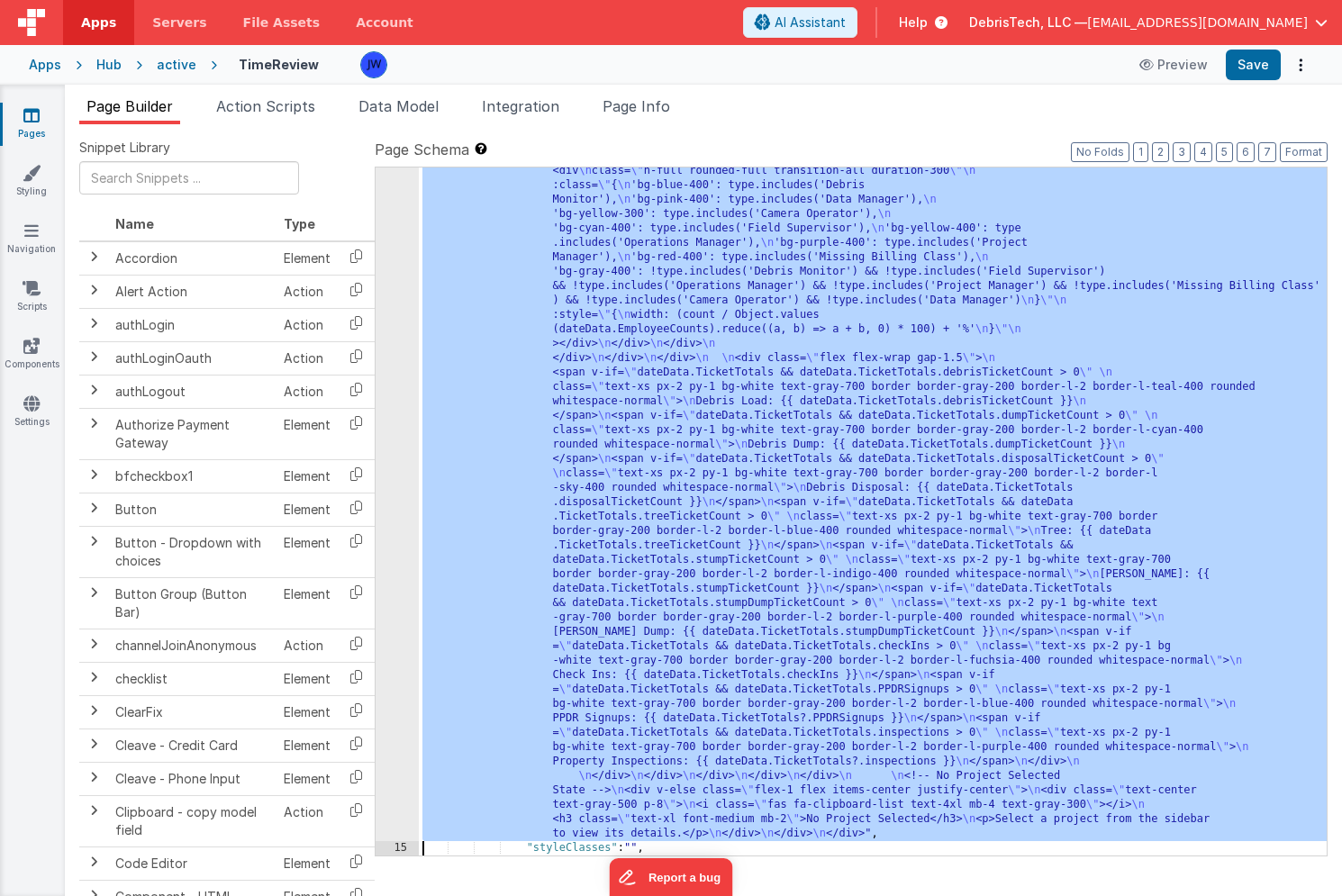
scroll to position [6792, 0]
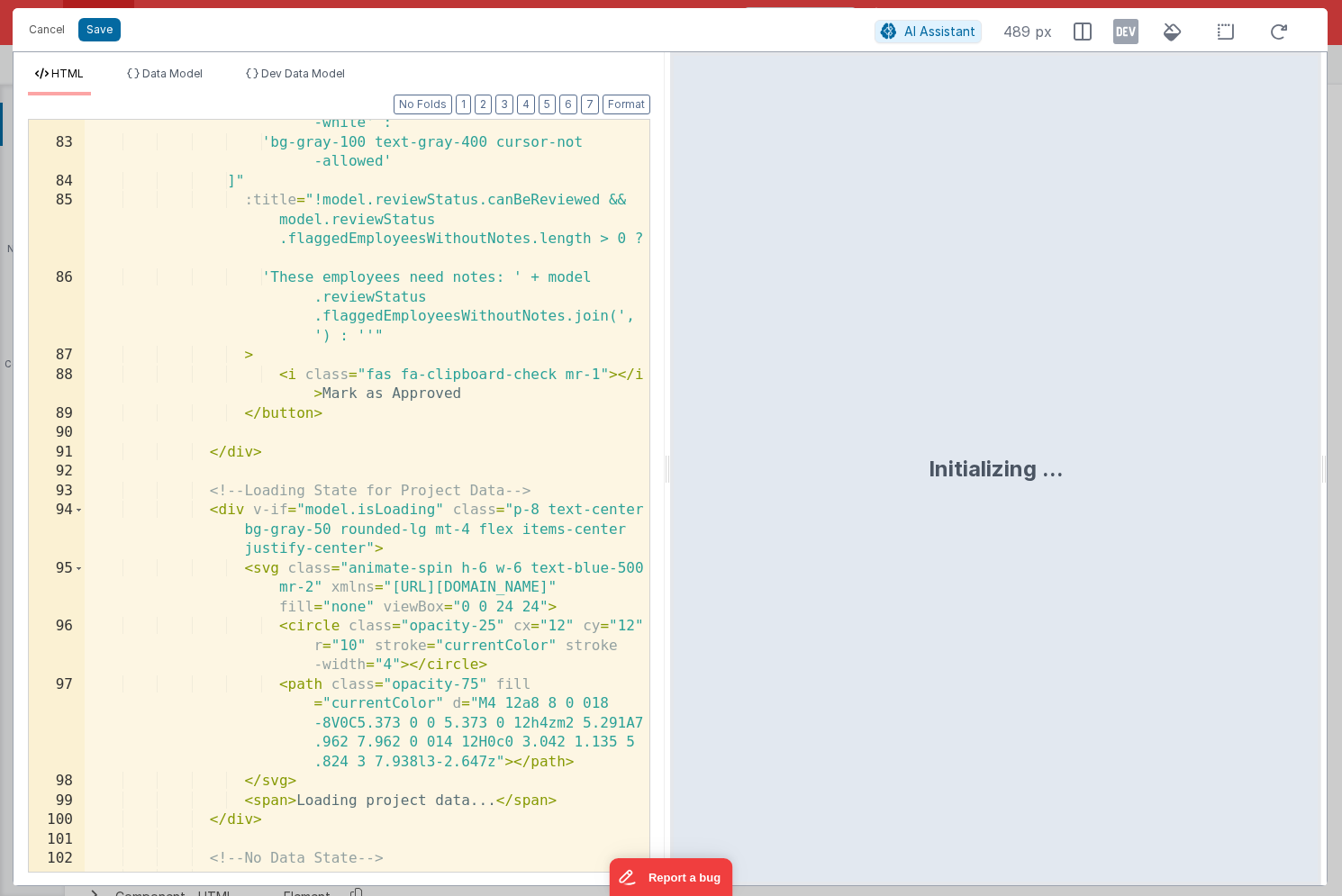
scroll to position [3350, 0]
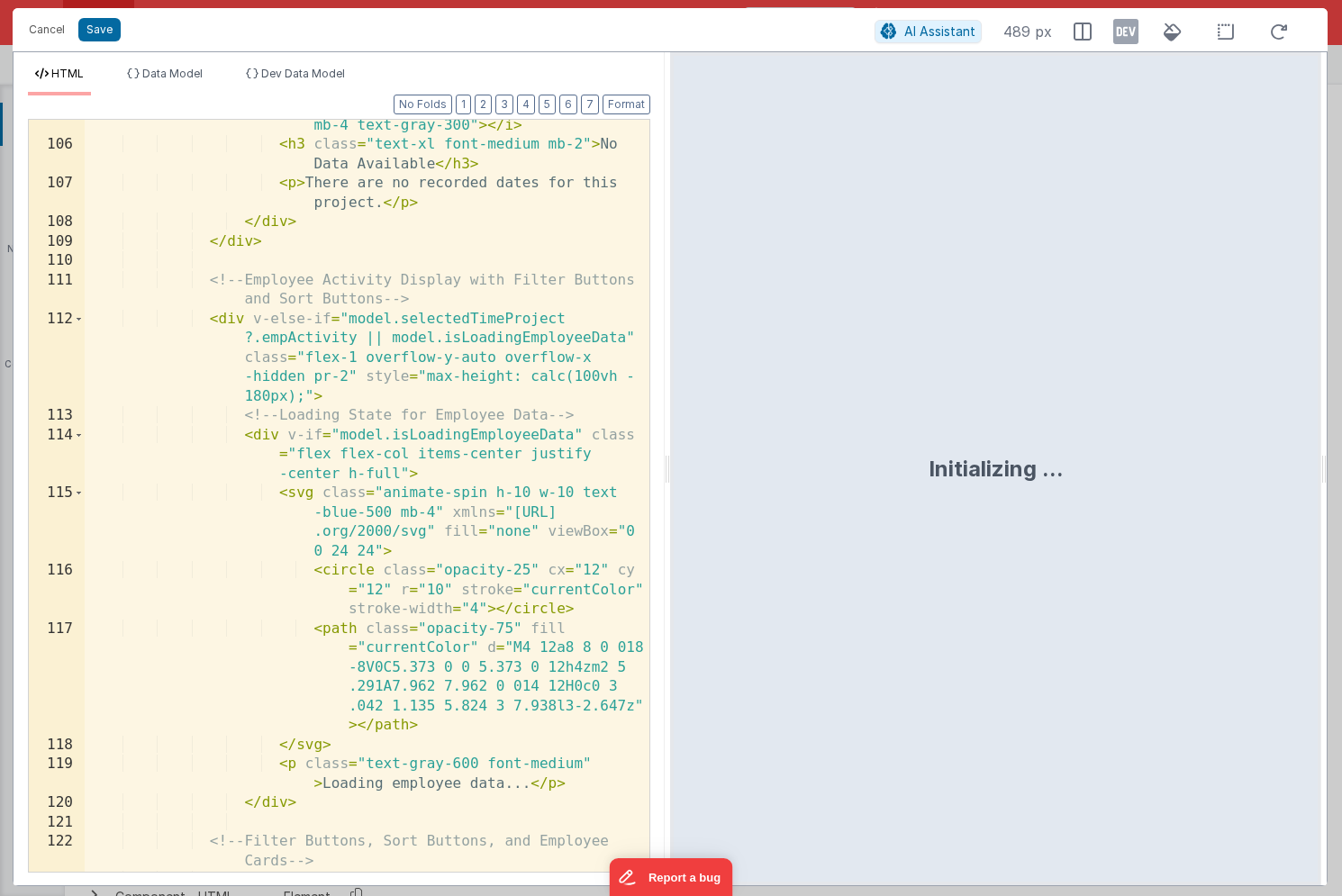
click at [291, 423] on div "< i class = "fas fa-calendar-xmark text-4xl mb-4 text-gray-300" > </ i > < h3 c…" at bounding box center [366, 501] width 564 height 810
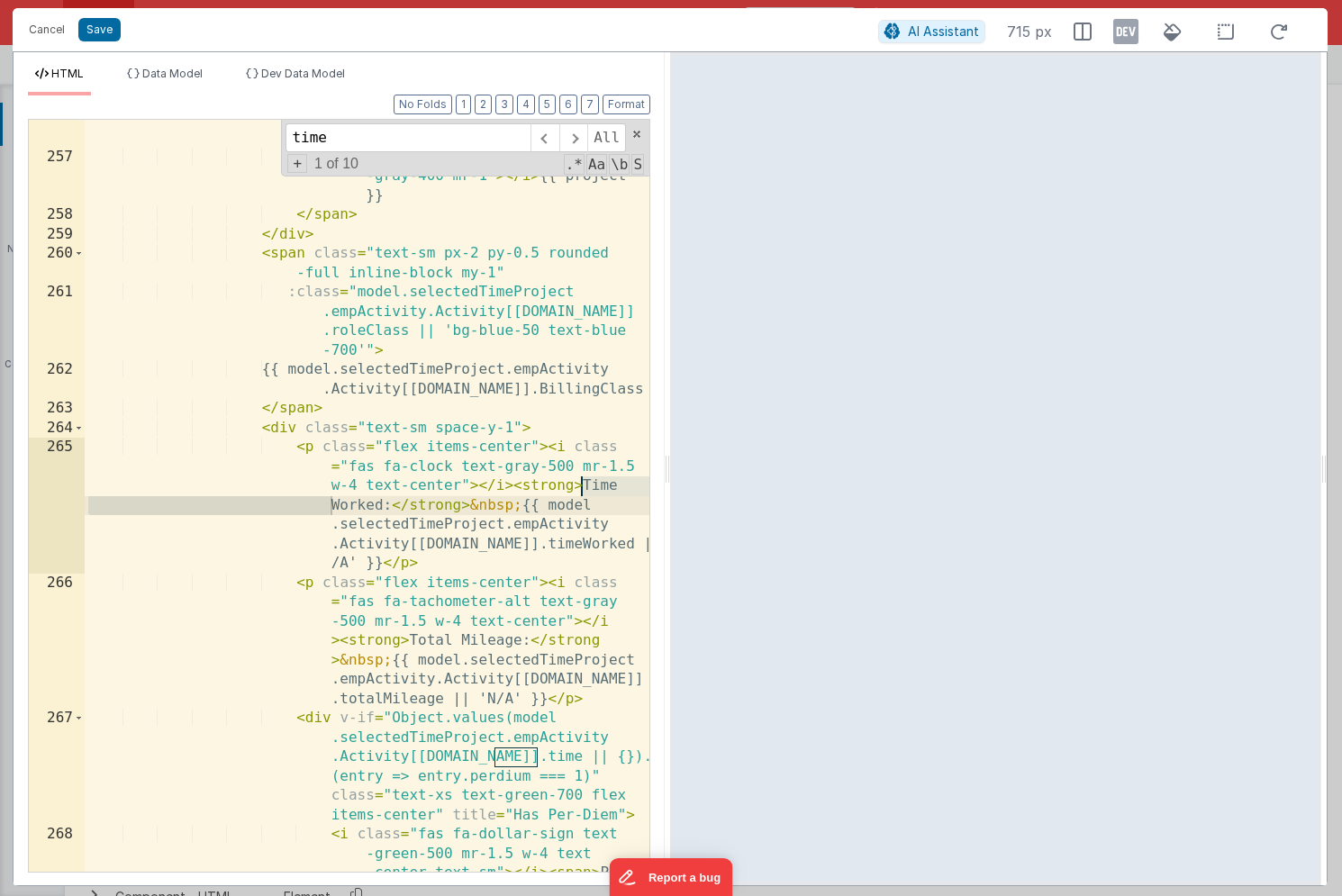
scroll to position [9189, 0]
type input "time re"
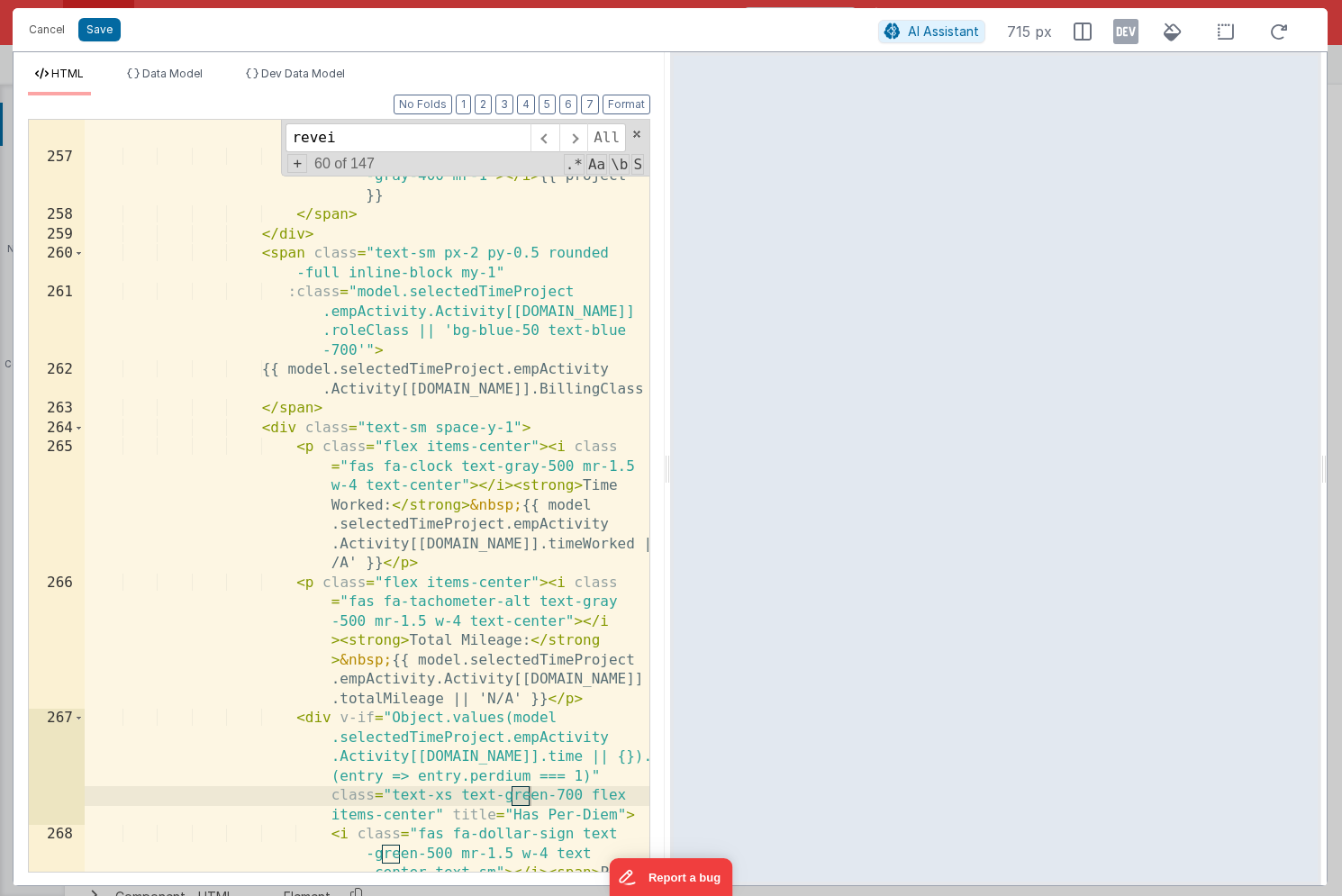
scroll to position [22088, 0]
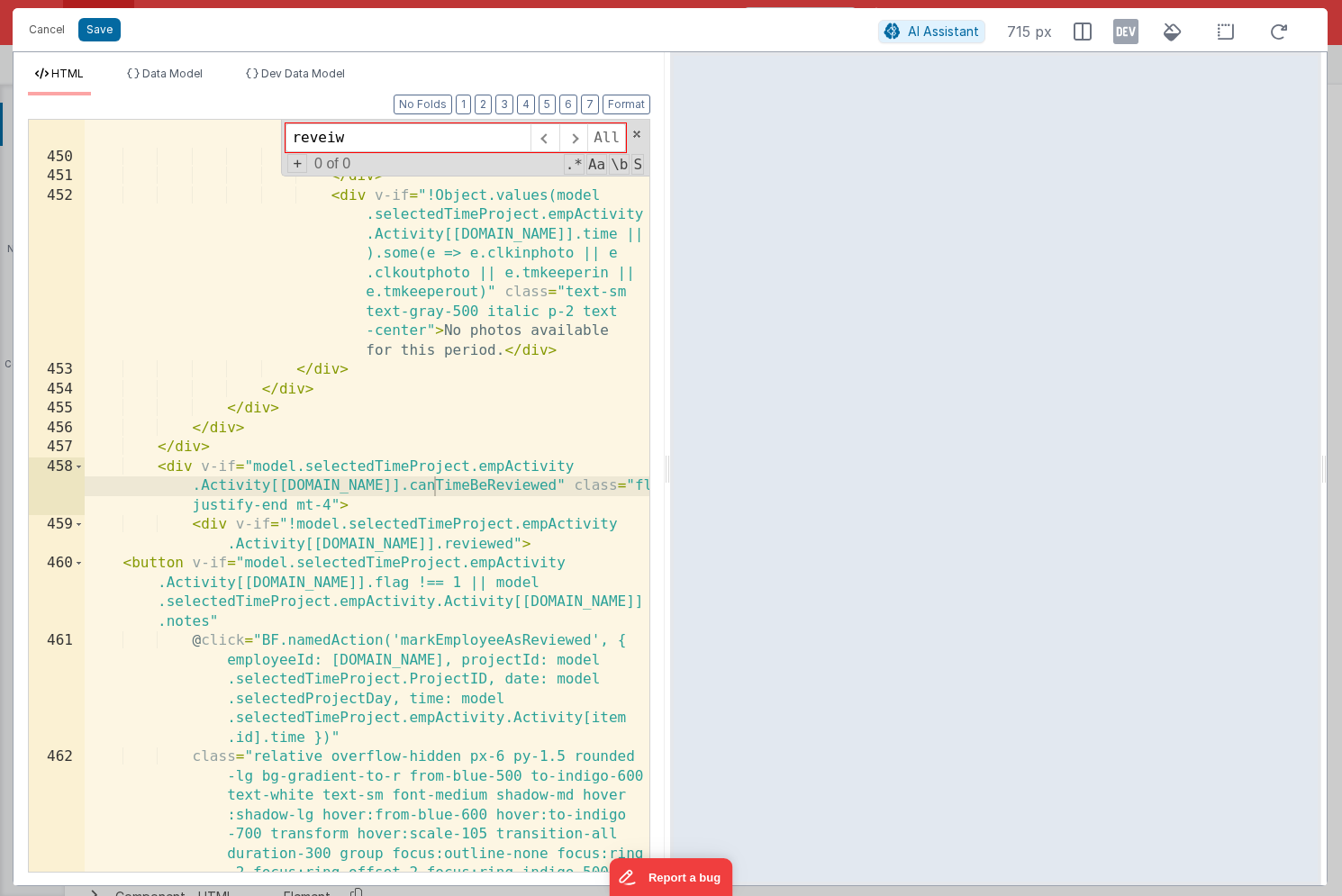
type input "reveiw"
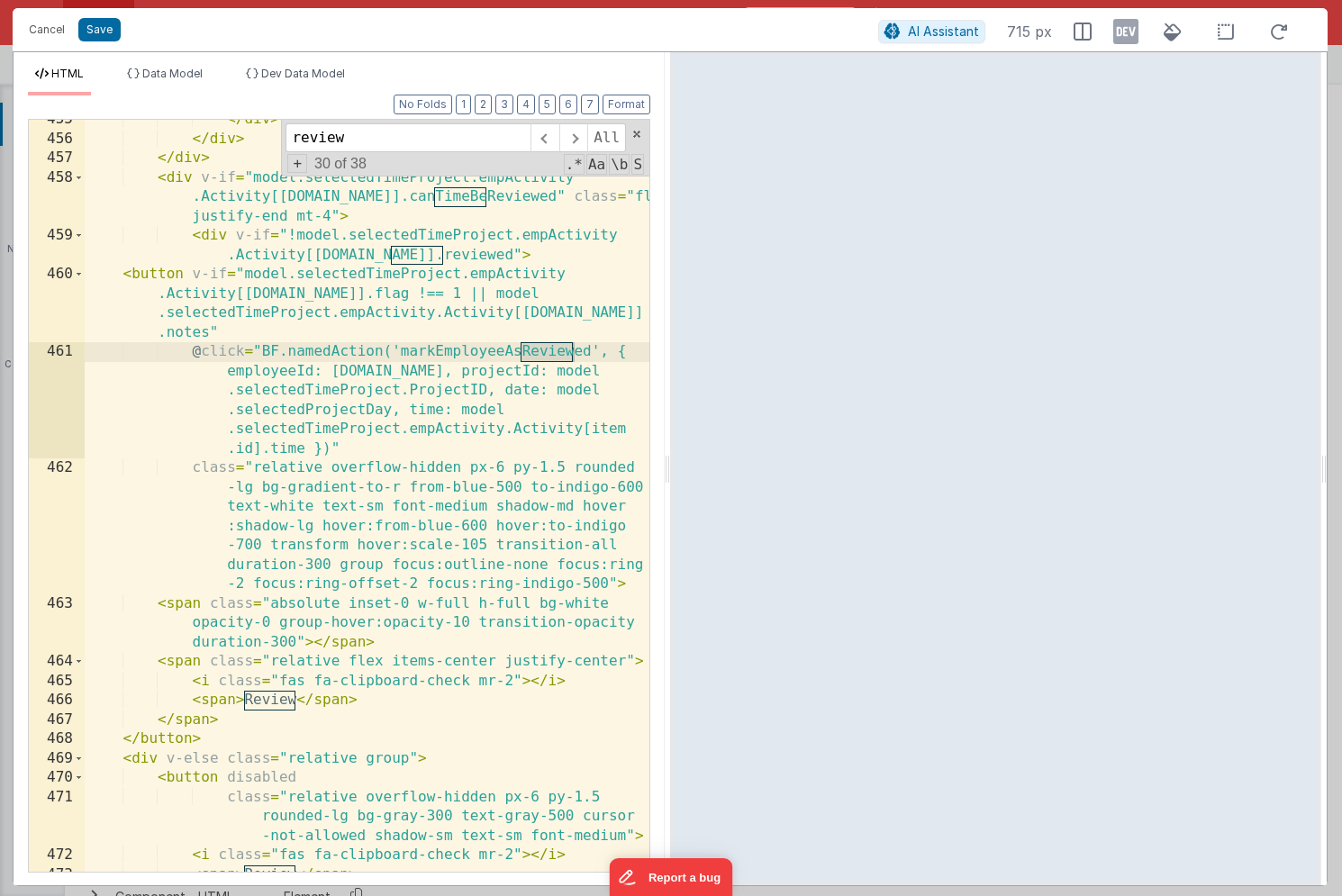
scroll to position [22263, 0]
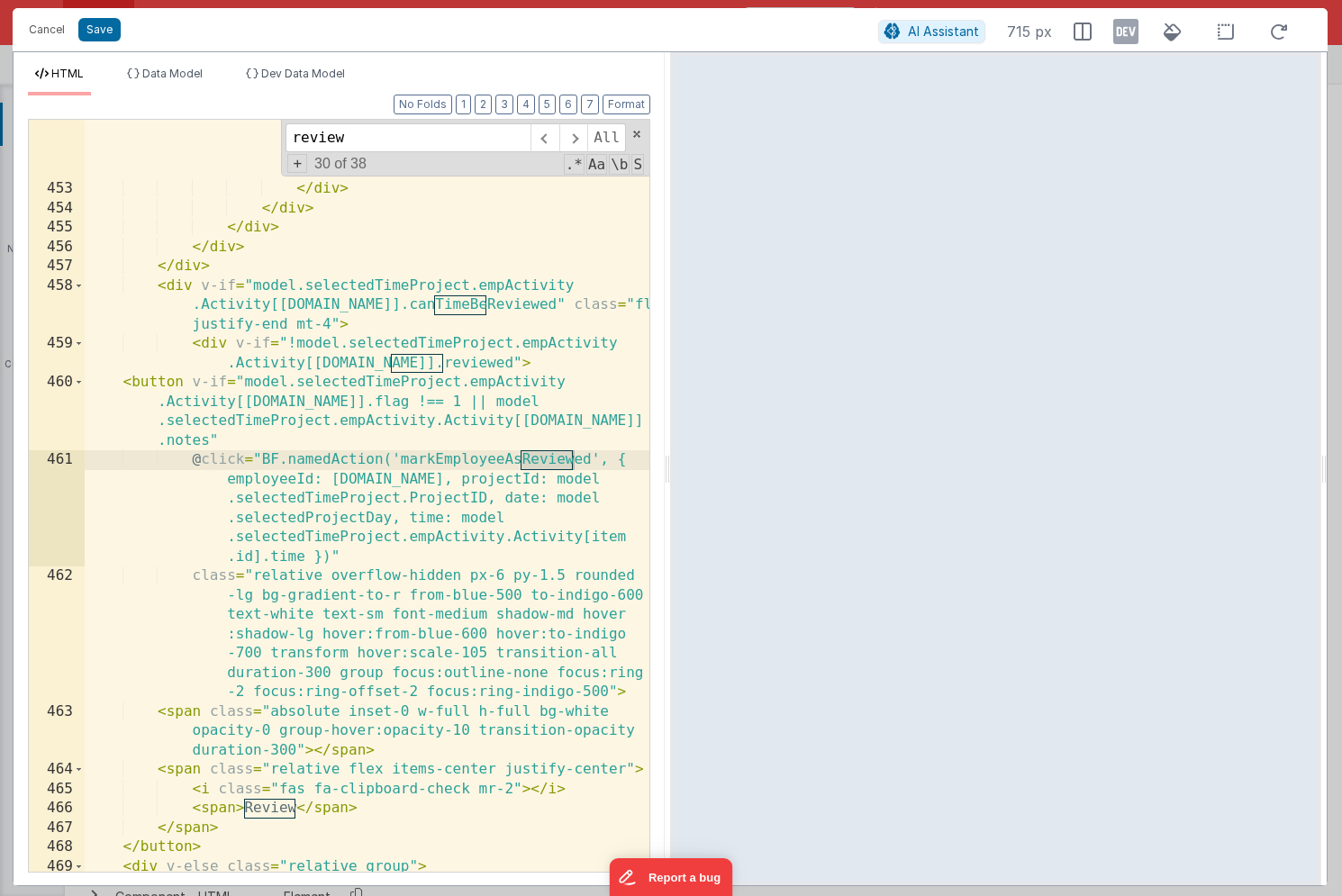
type input "review"
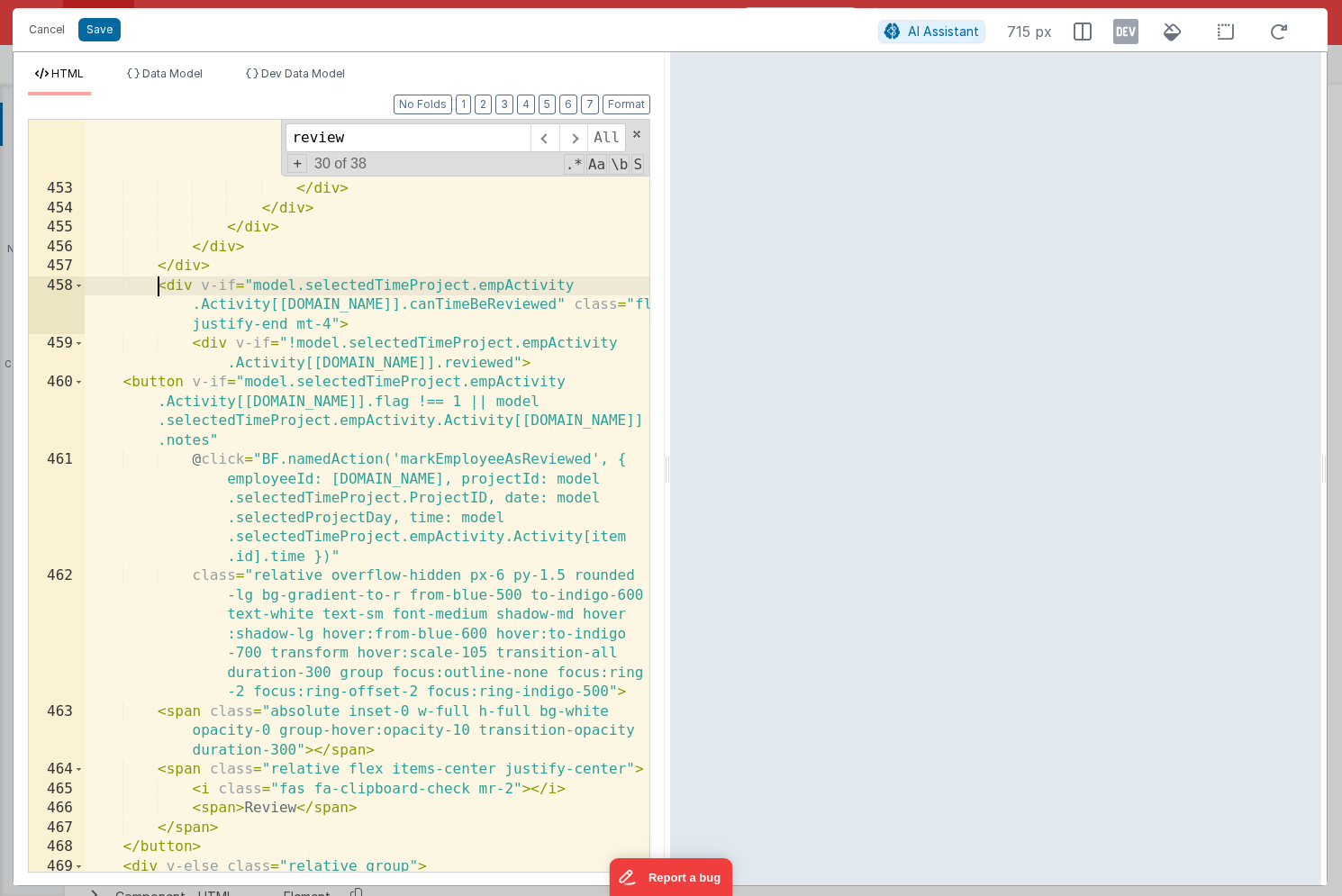
click at [162, 279] on div "< div v-if = "!Object.values(model .selectedTimeProject.empActivity .Activity[[…" at bounding box center [366, 479] width 564 height 946
click at [174, 285] on div "< div v-if = "!Object.values(model .selectedTimeProject.empActivity .Activity[[…" at bounding box center [366, 479] width 564 height 946
click at [81, 289] on span at bounding box center [79, 286] width 10 height 20
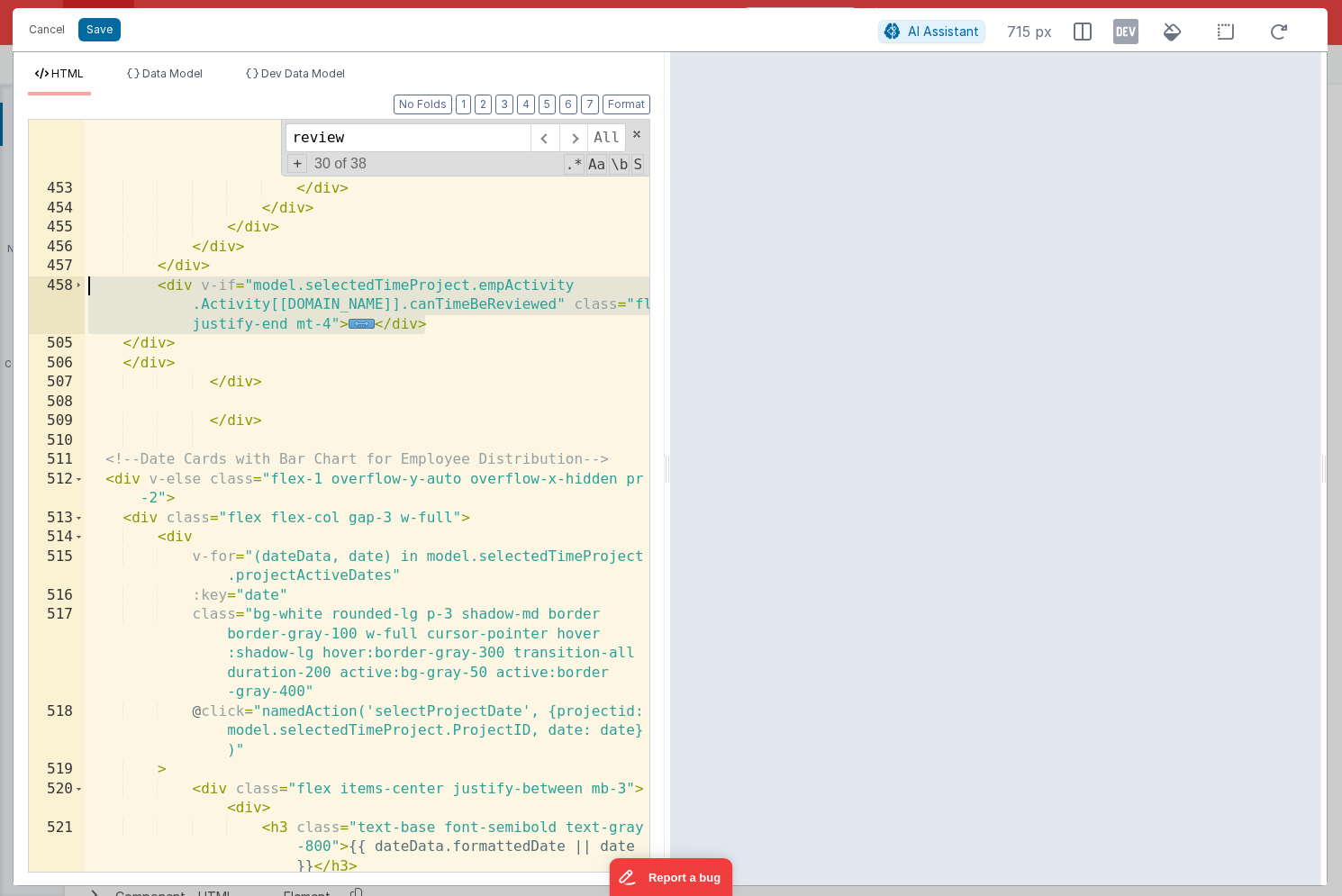
drag, startPoint x: 479, startPoint y: 327, endPoint x: 67, endPoint y: 280, distance: 414.7
click at [67, 280] on div "452 453 454 455 456 457 458 505 506 507 508 509 510 511 512 513 514 515 516 517…" at bounding box center [338, 496] width 622 height 754
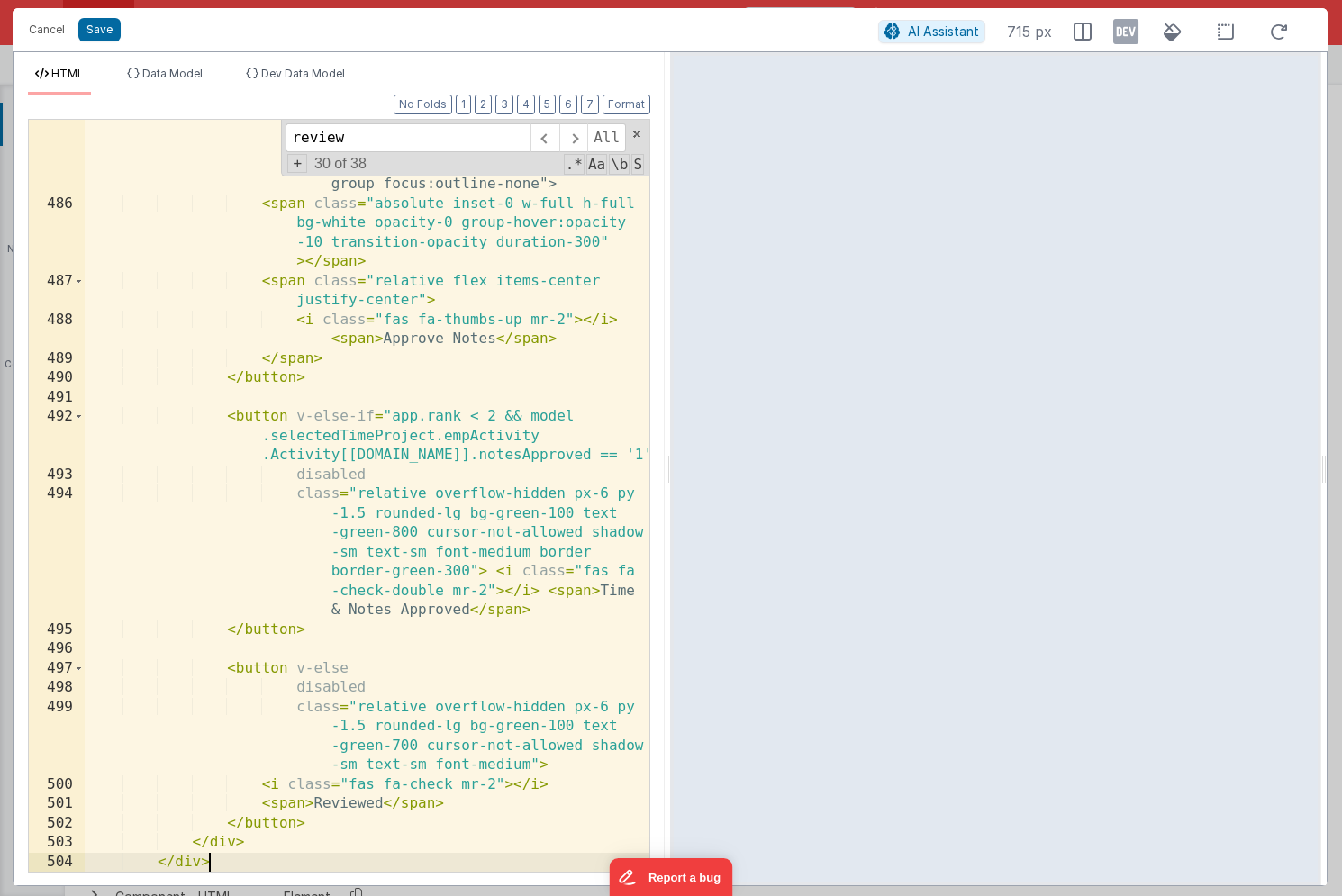
scroll to position [23491, 0]
click at [1124, 39] on icon at bounding box center [1126, 32] width 25 height 29
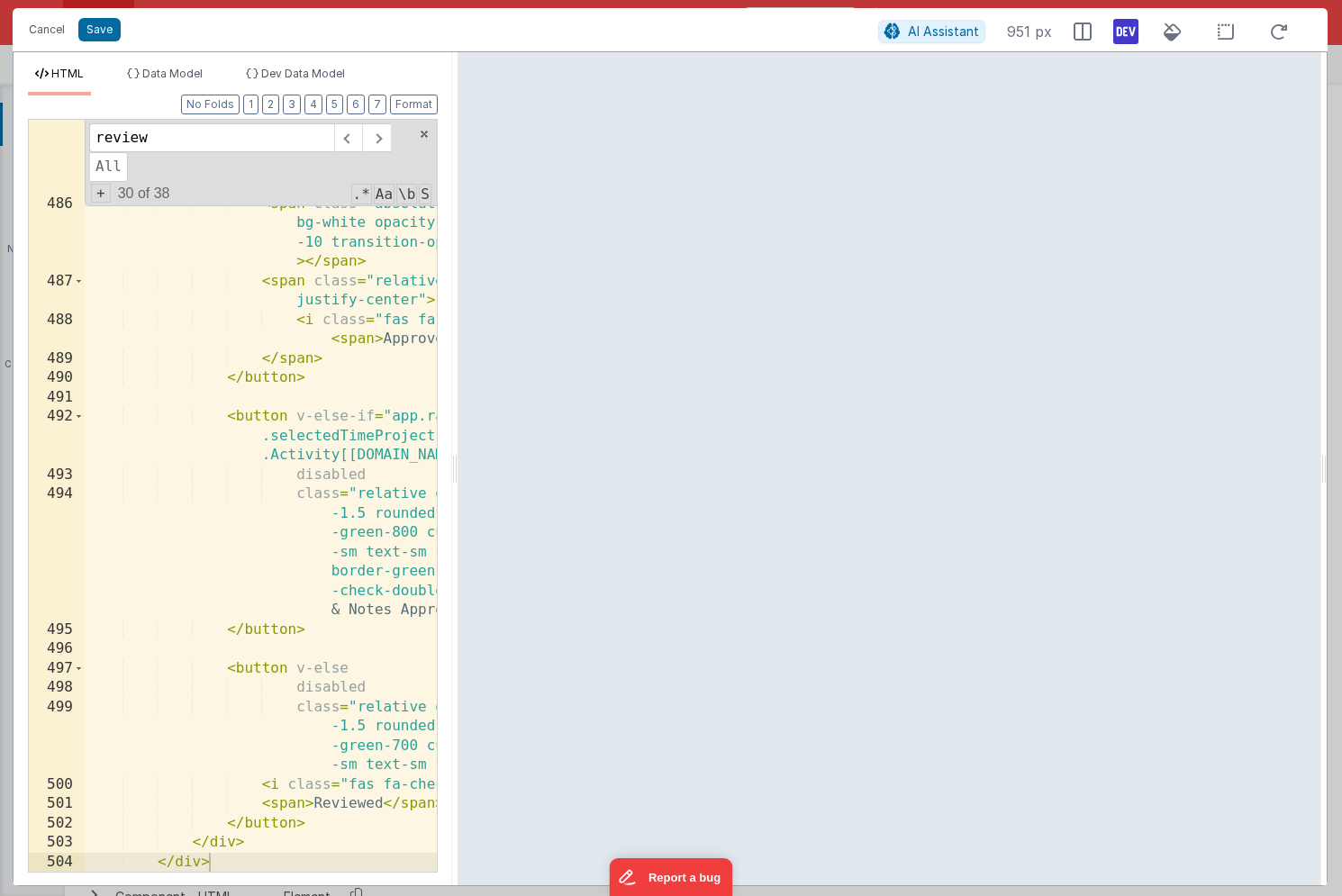
drag, startPoint x: 668, startPoint y: 406, endPoint x: 455, endPoint y: 425, distance: 213.8
click at [455, 425] on html "Cancel Save AI Assistant 951 px HTML Data Model Dev Data Model Format 7 6 5 4 3…" at bounding box center [671, 448] width 1342 height 896
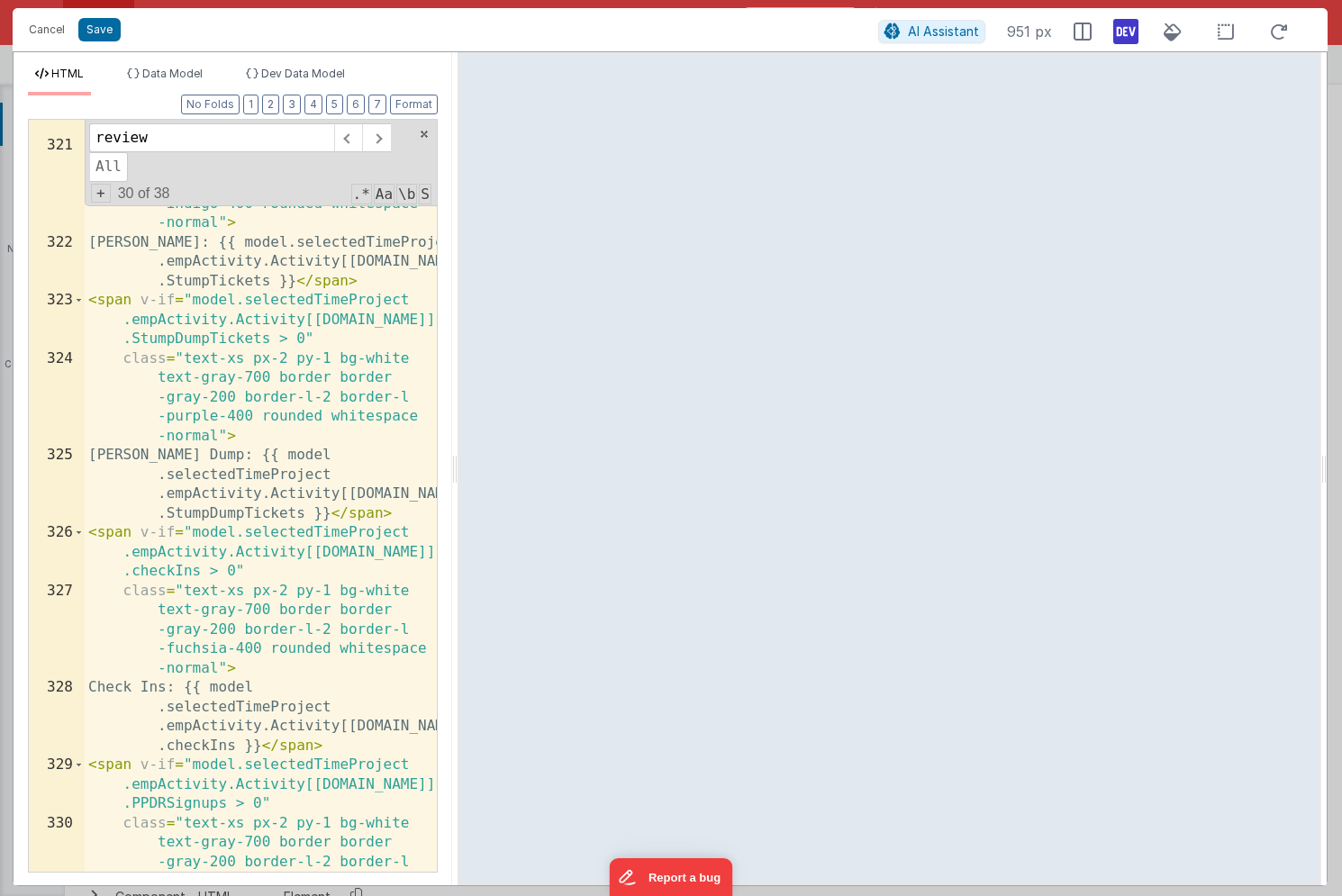
click at [289, 63] on div "HTML Data Model Dev Data Model Format 7 6 5 4 3 2 1 No Folds 320 321 322 323 32…" at bounding box center [233, 468] width 438 height 834
click at [289, 69] on span "Dev Data Model" at bounding box center [303, 73] width 84 height 13
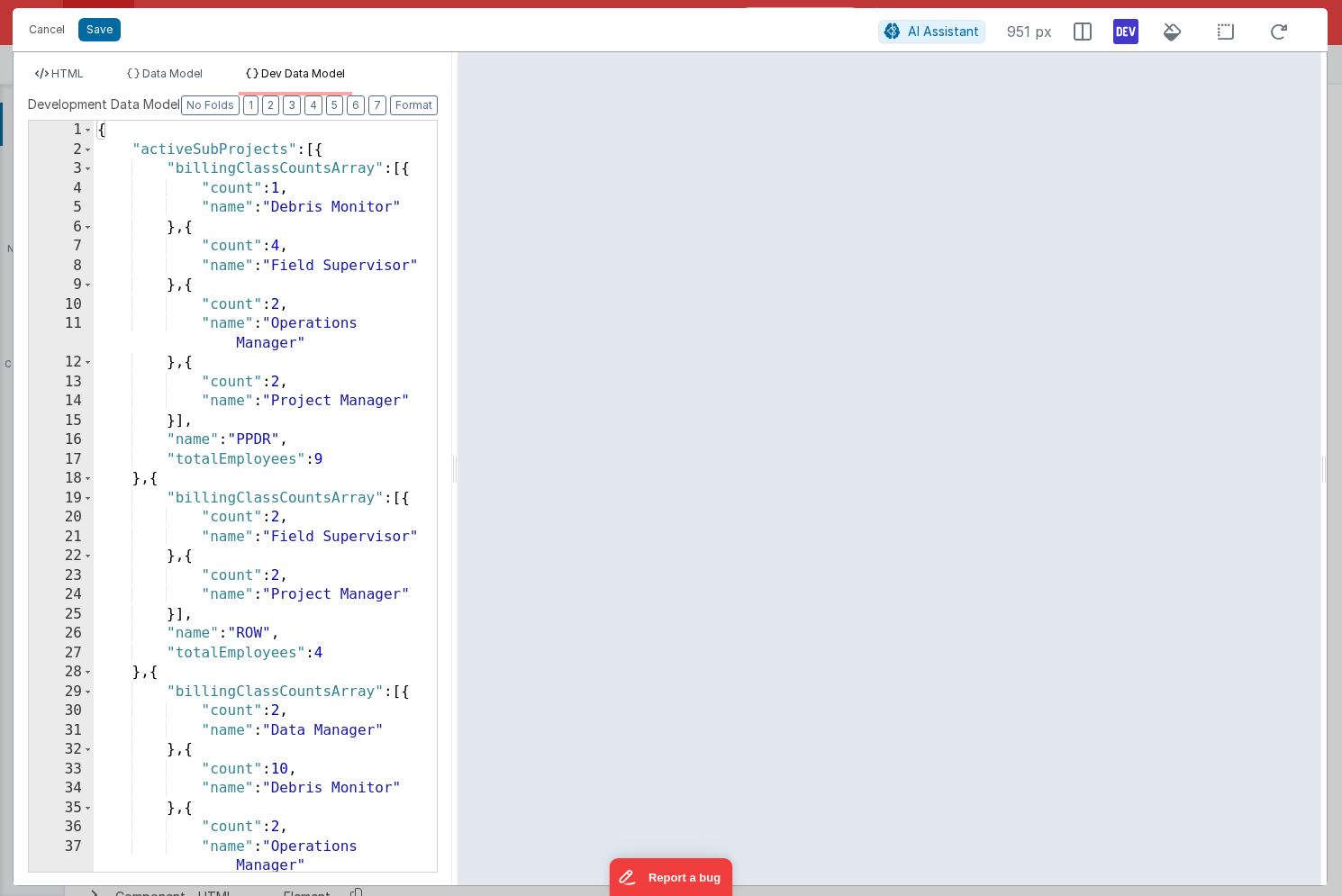
scroll to position [0, 0]
click at [283, 397] on div "{ "activeSubProjects" : [{ "billingClassCountsArray" : [{ "count" : 1 , "name" …" at bounding box center [264, 516] width 343 height 790
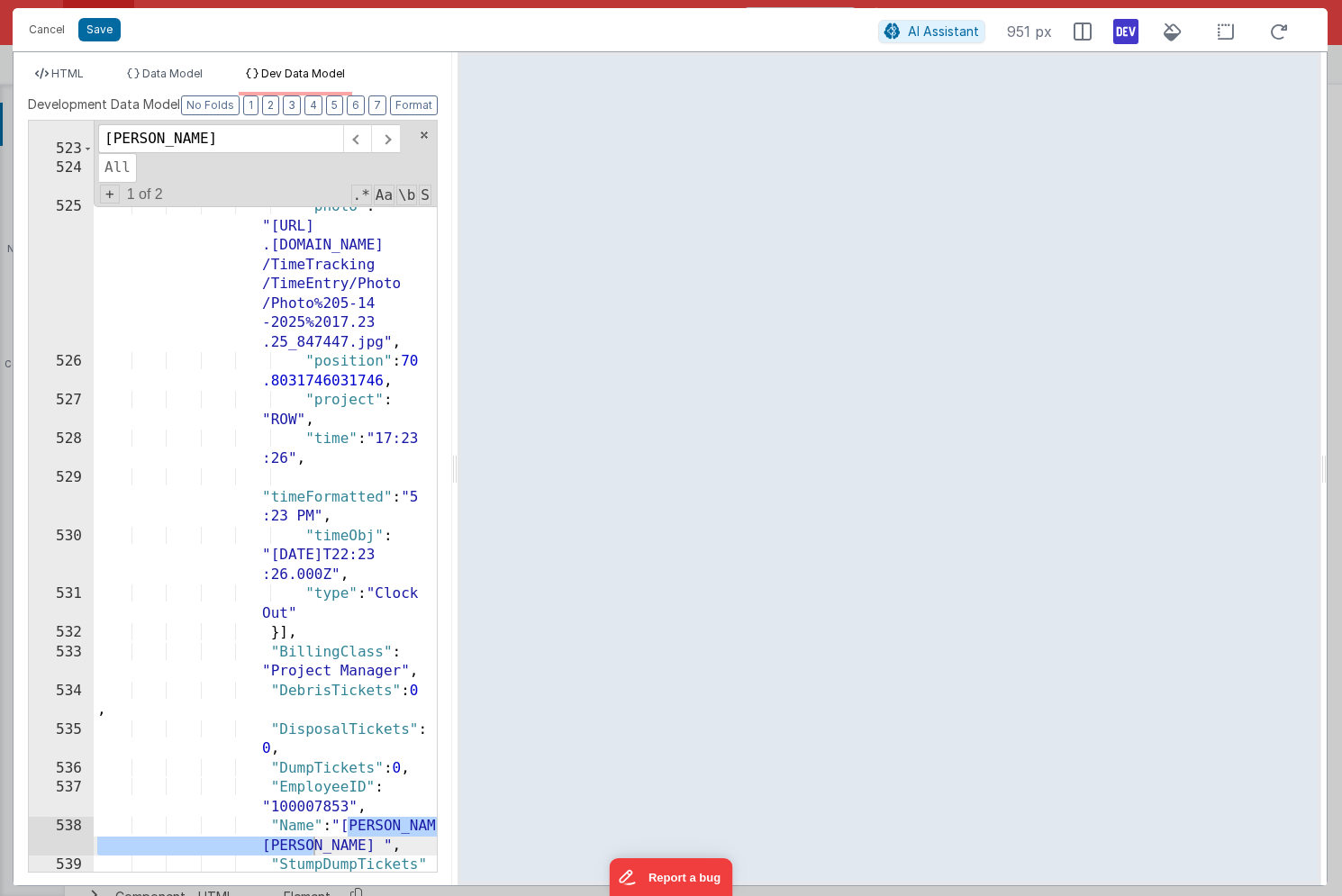
scroll to position [1888, 0]
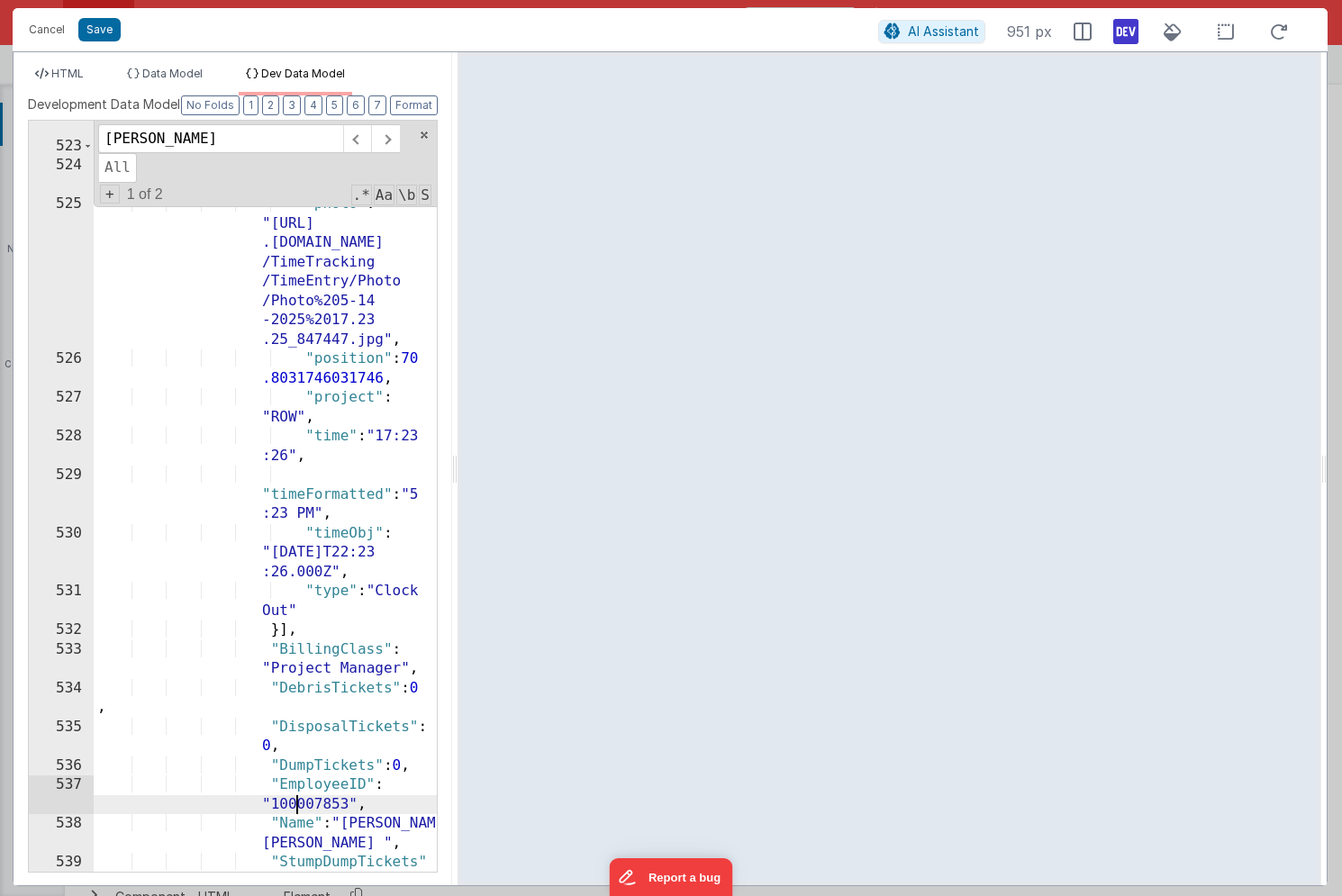
click at [299, 800] on div ""type" : "Clock In" } , { "odometer" : "N /A" , "photo" : "[URL] .[DOMAIN_NAME]…" at bounding box center [264, 512] width 343 height 829
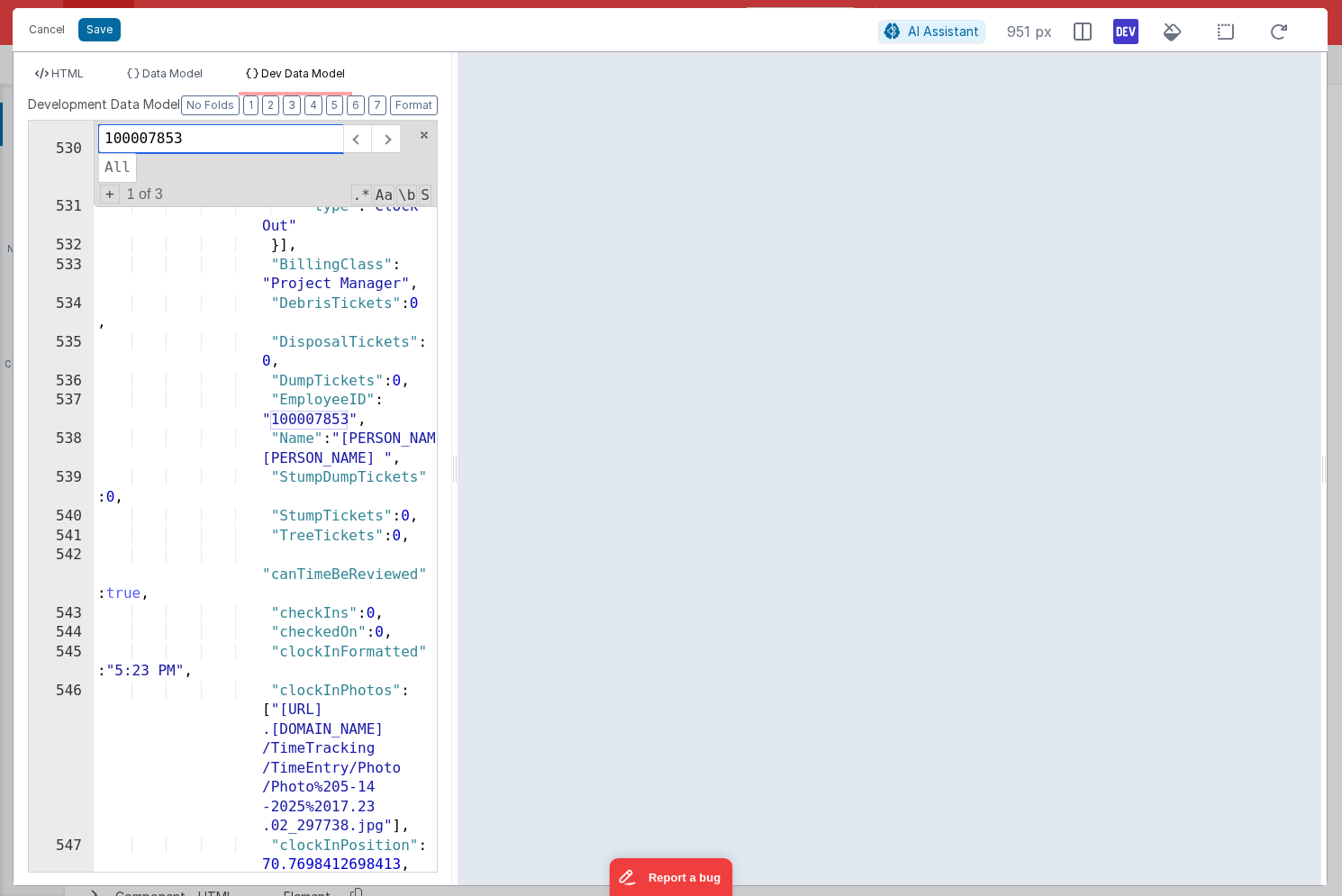
scroll to position [1936, 0]
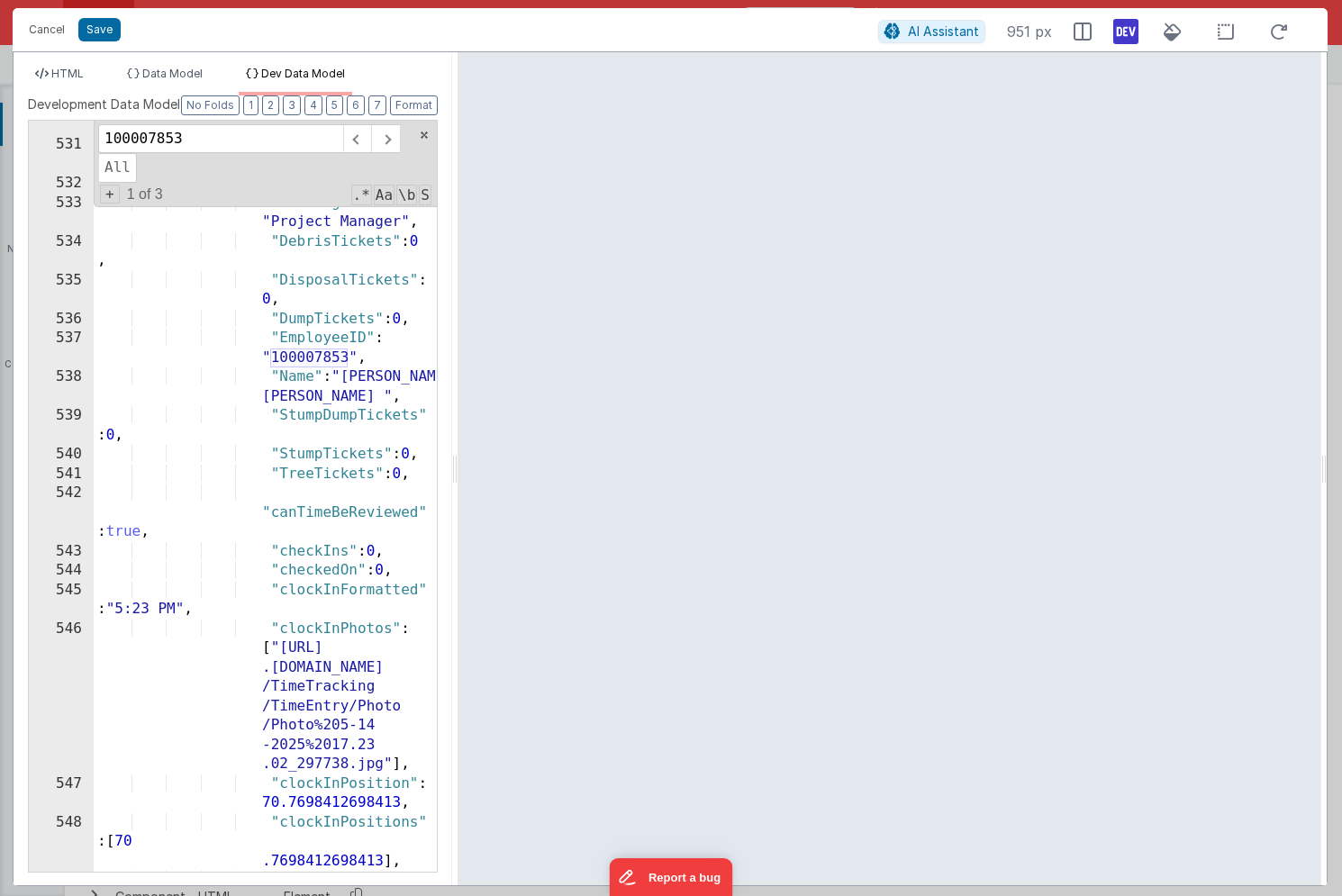
click at [352, 707] on div ""timeObj" : "[DATE]T22:23 :26.000Z" , "type" : "Clock Out" }] , "BillingClass" …" at bounding box center [264, 511] width 343 height 867
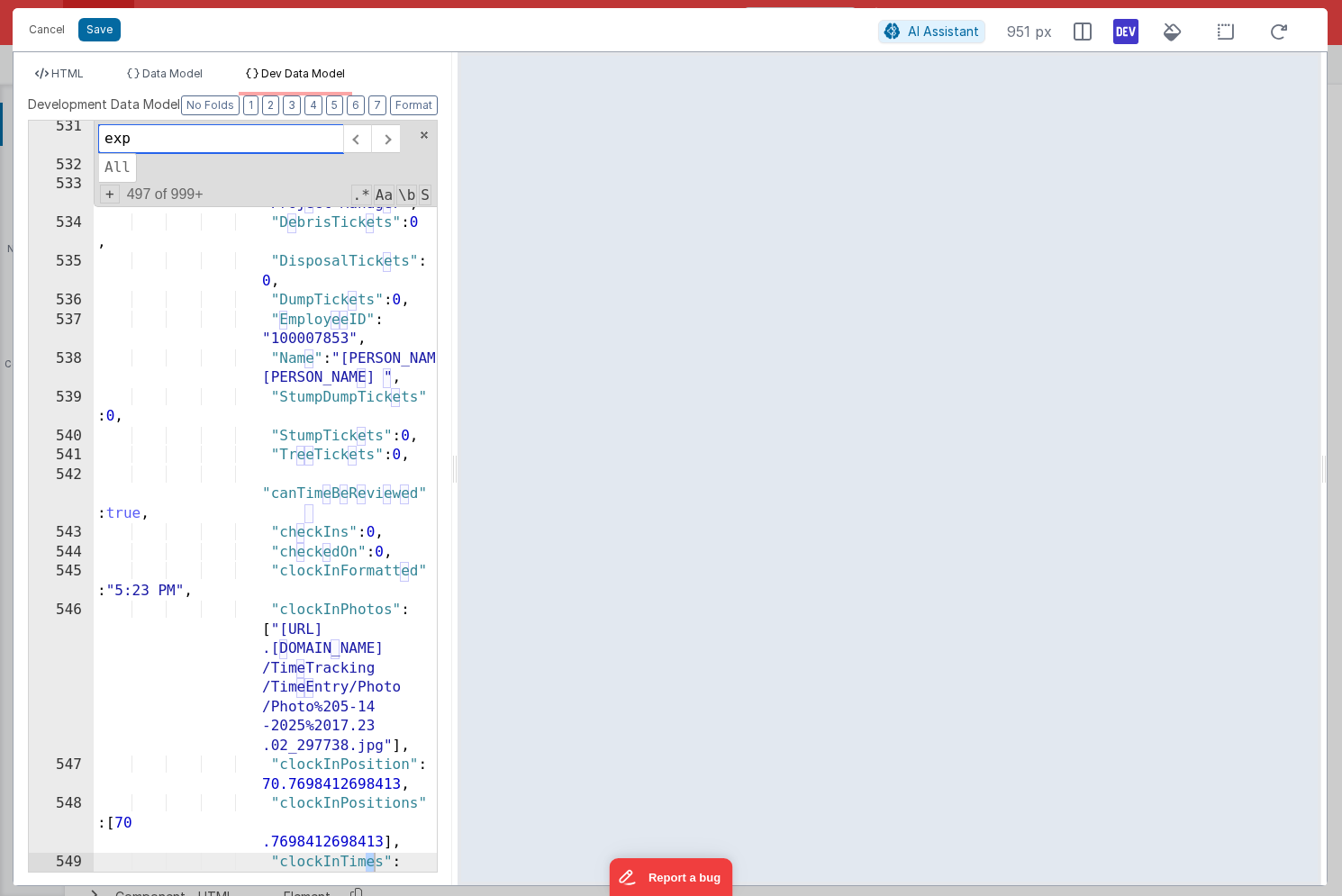
scroll to position [2052, 0]
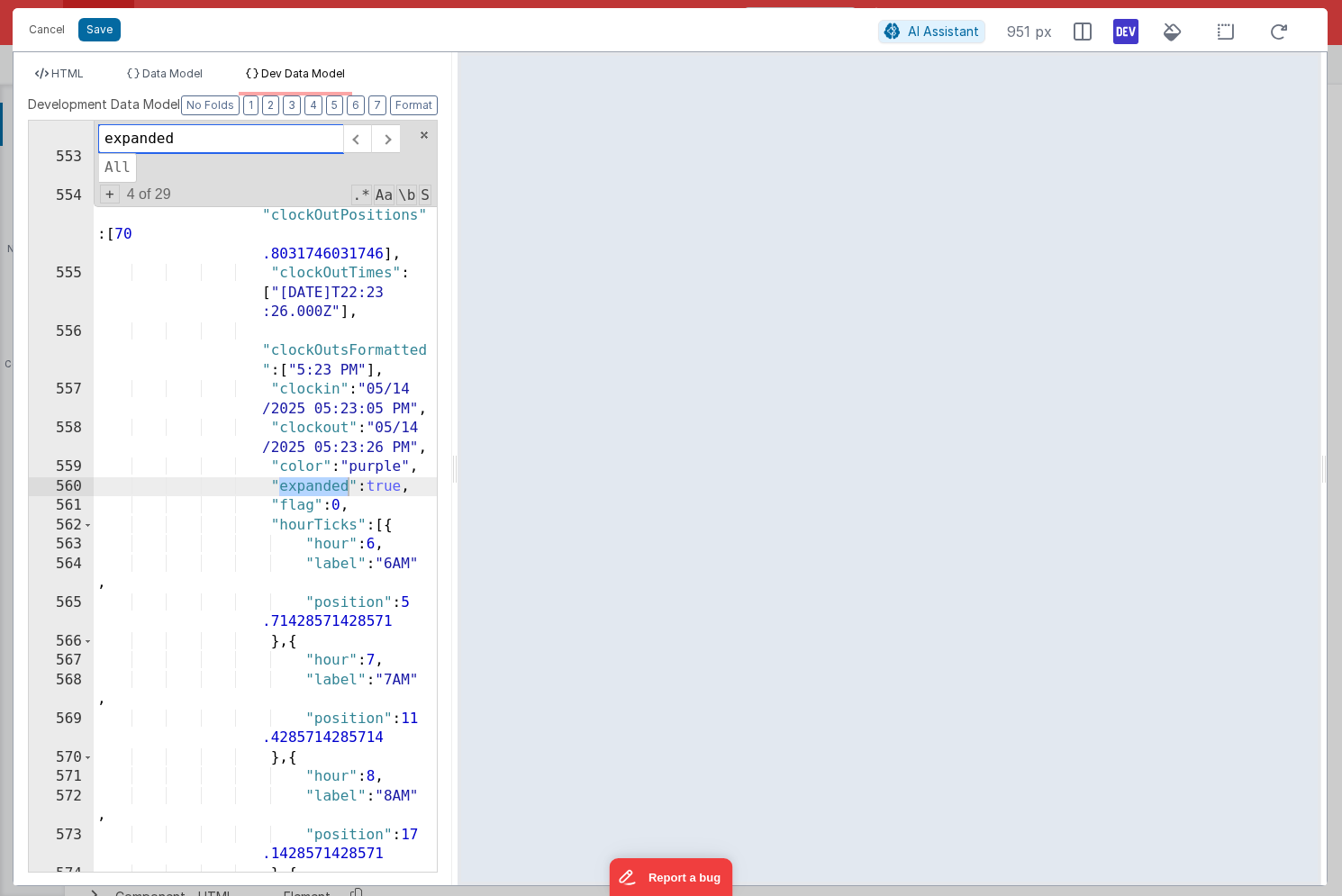
type input "expanded"
click at [388, 492] on div ""clockOutPhotos" : [ "[URL] .[DOMAIN_NAME] /TimeTracking /TimeEntry/Photo /Phot…" at bounding box center [264, 456] width 343 height 926
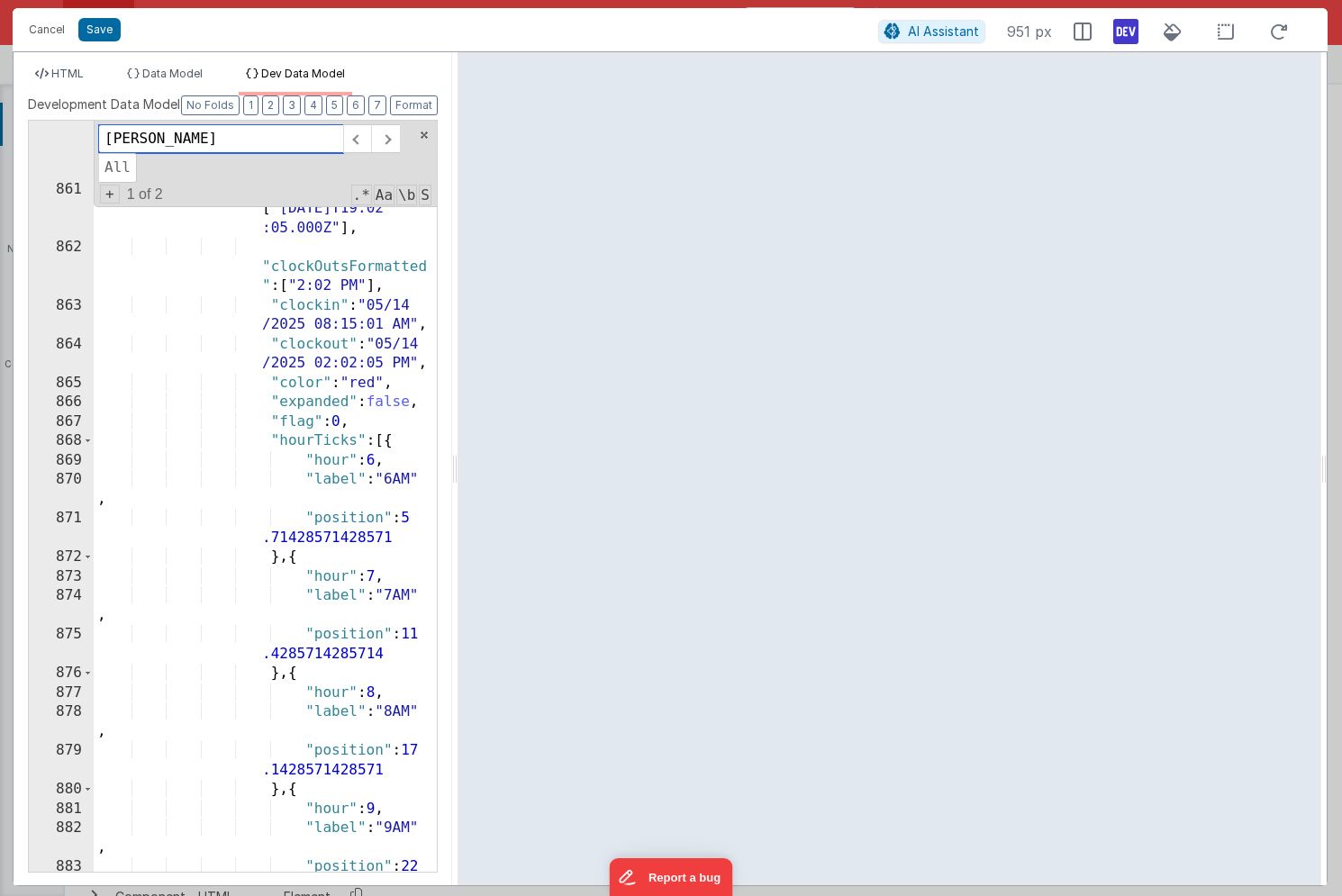
scroll to position [3489, 0]
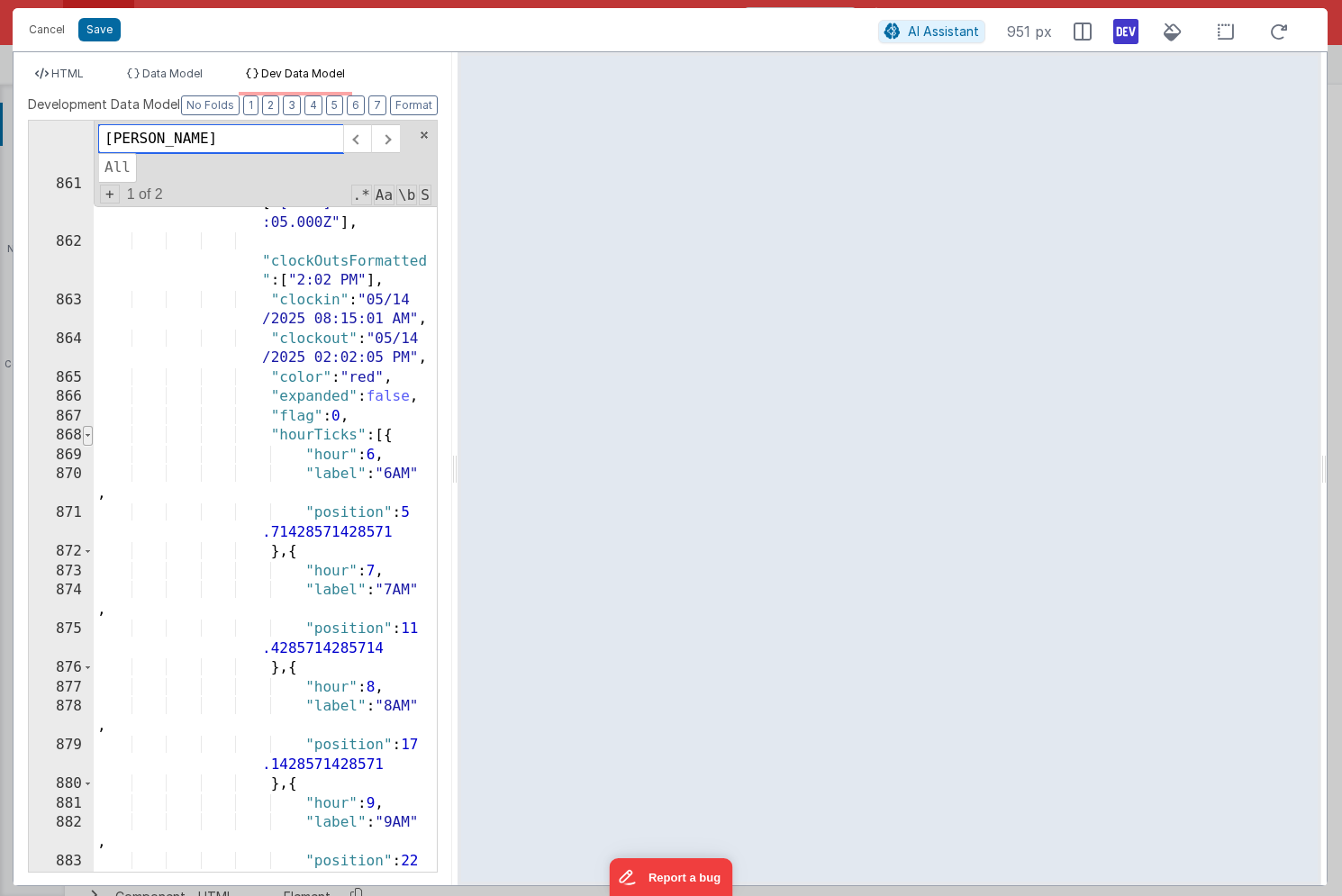
type input "[PERSON_NAME]"
click at [87, 437] on span at bounding box center [87, 436] width 10 height 20
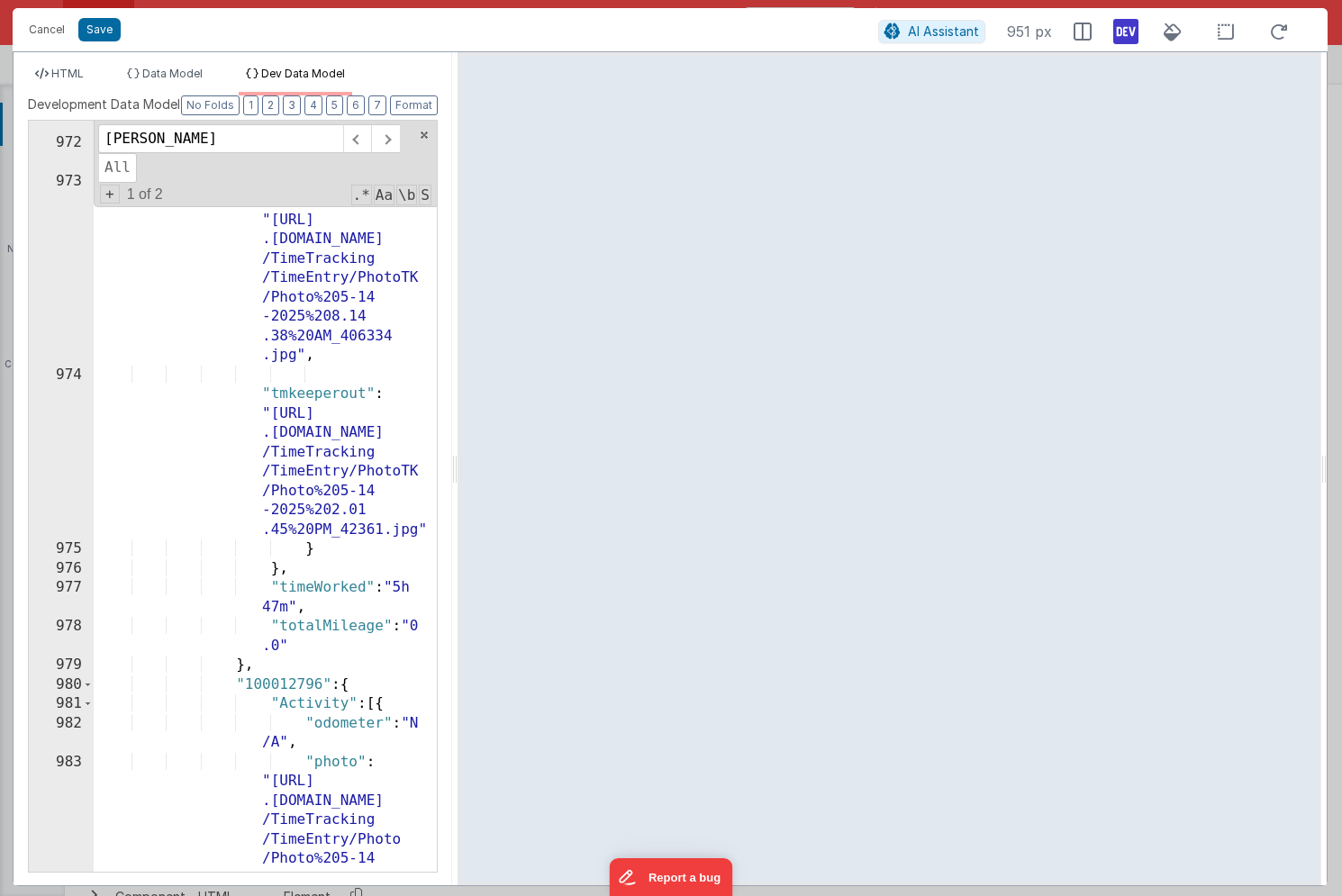
scroll to position [3795, 0]
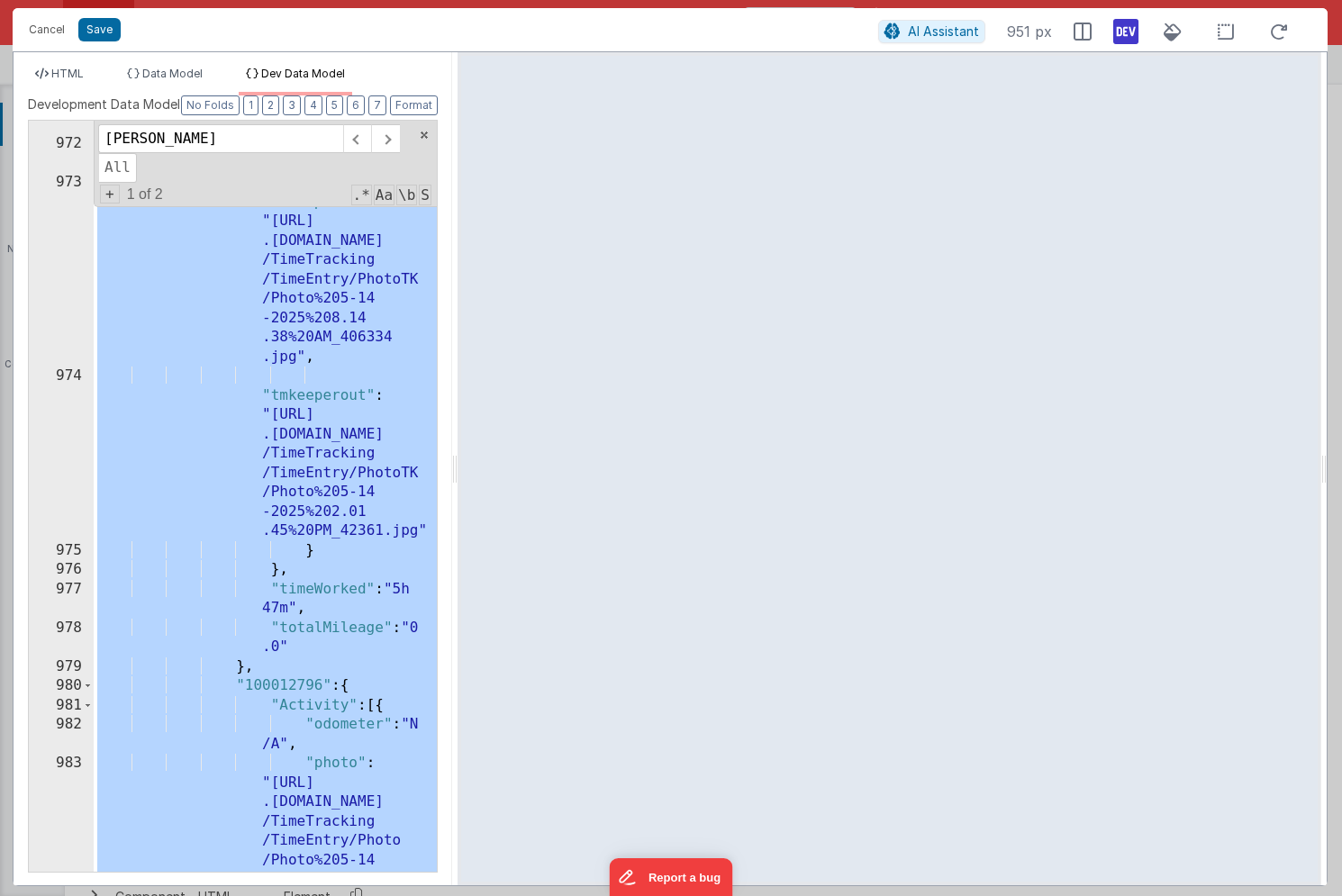
click at [132, 469] on div ""perdium" : 1 , "project" : "PPDR" , "tmkeeperin" : "[URL] .[DOMAIN_NAME] /Time…" at bounding box center [264, 578] width 343 height 965
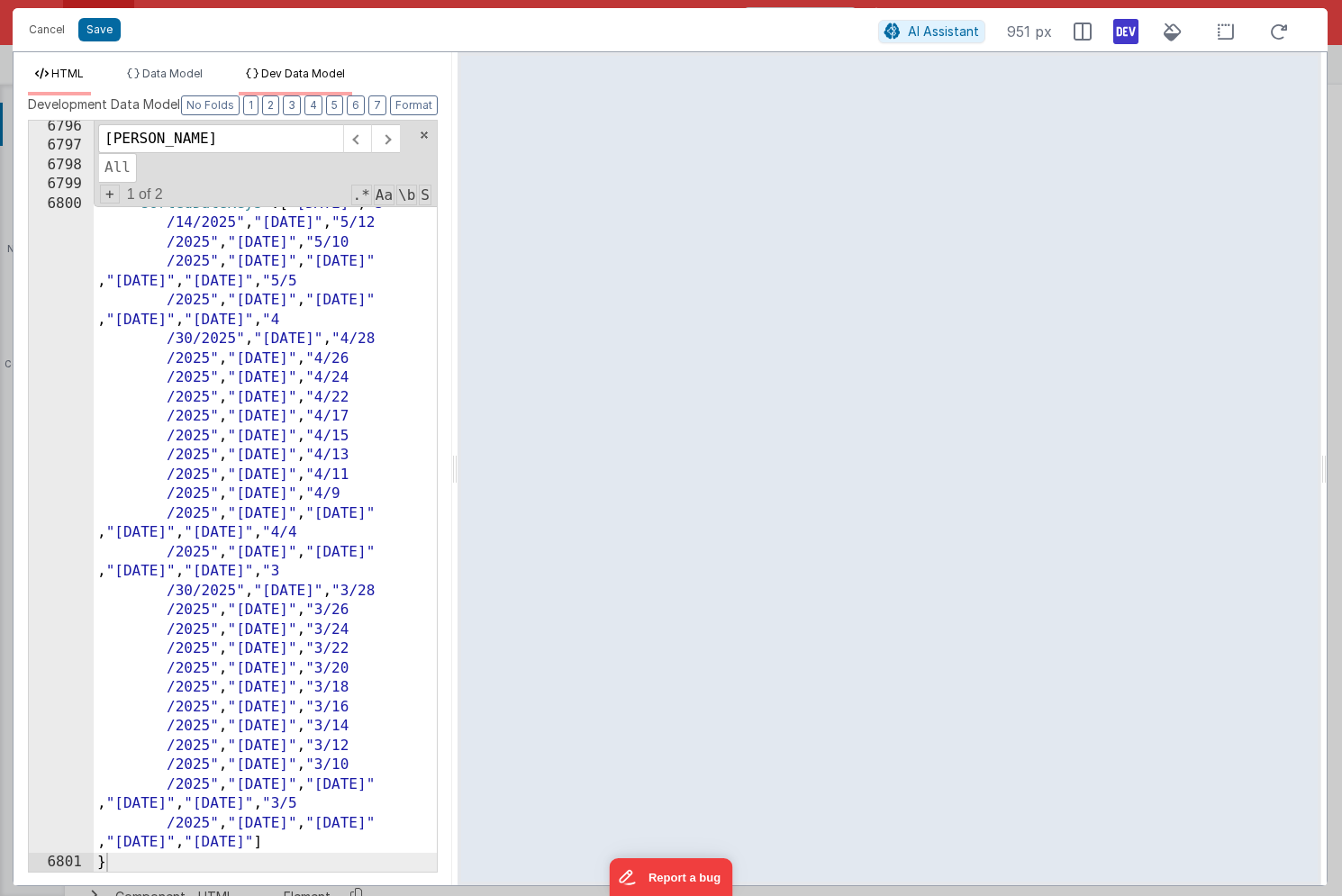
click at [62, 76] on span "HTML" at bounding box center [67, 73] width 33 height 13
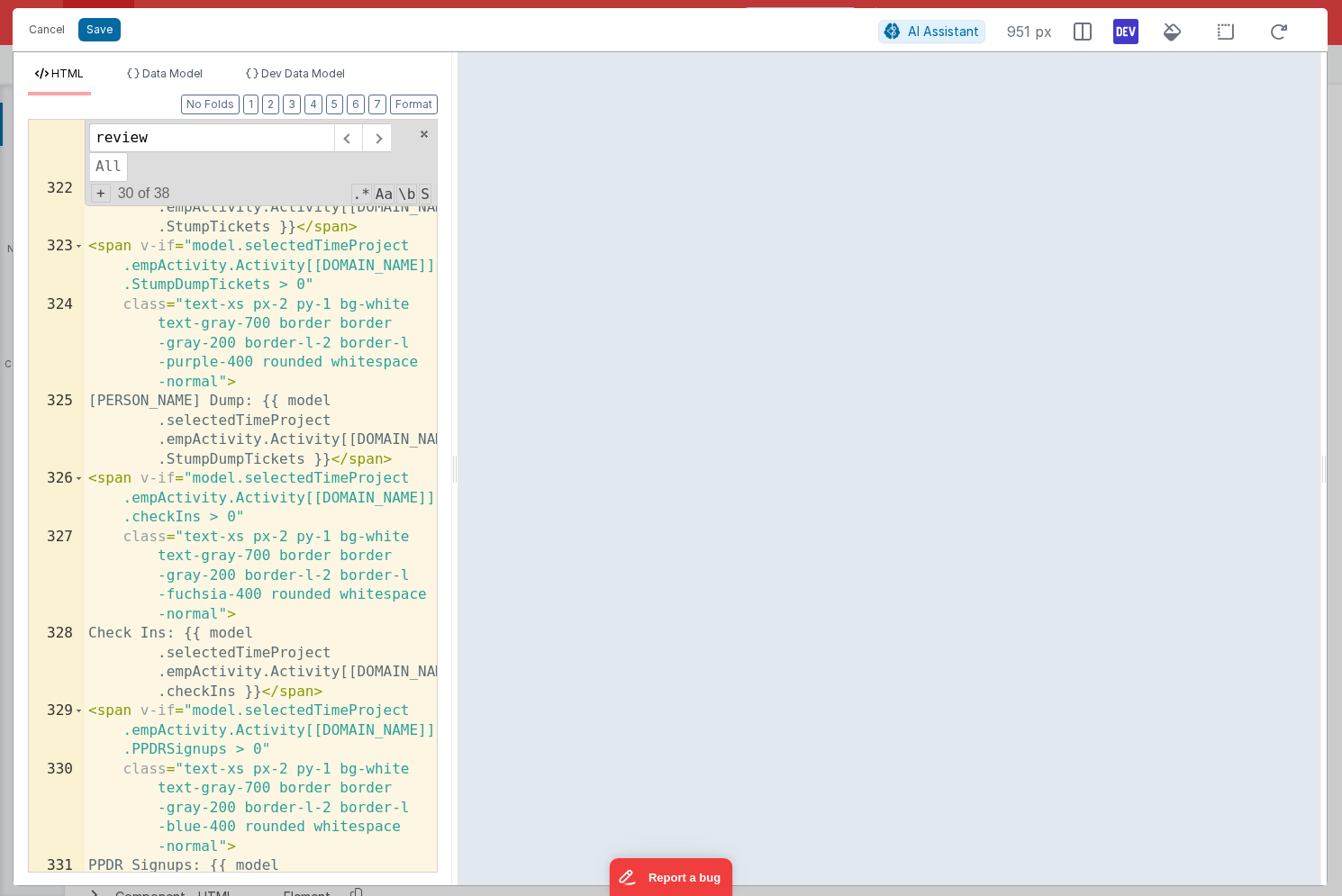
click at [250, 450] on div "class = "text-xs px-2 py-1 bg-white text-gray-700 border border -gray-200 borde…" at bounding box center [261, 545] width 352 height 927
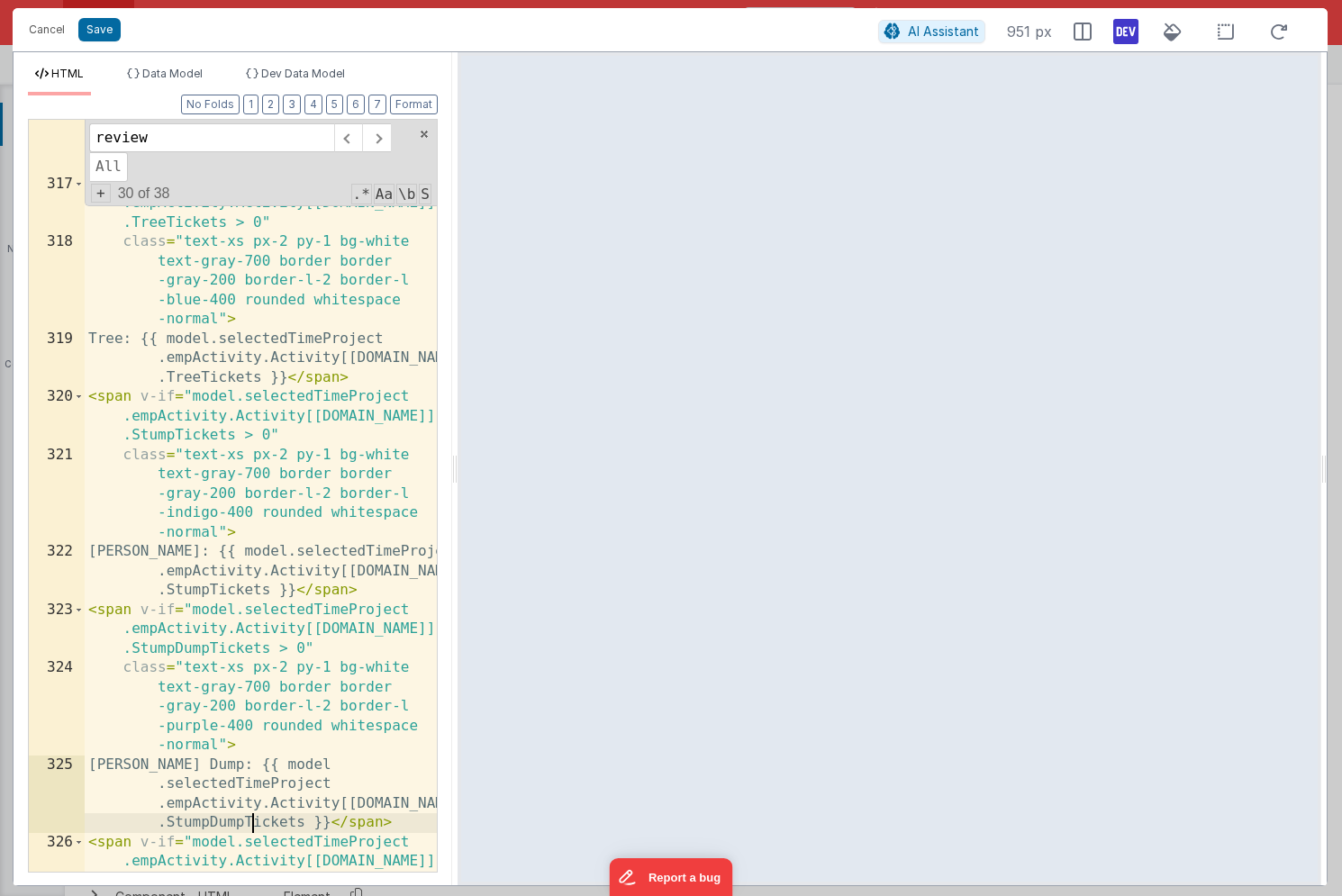
scroll to position [13223, 0]
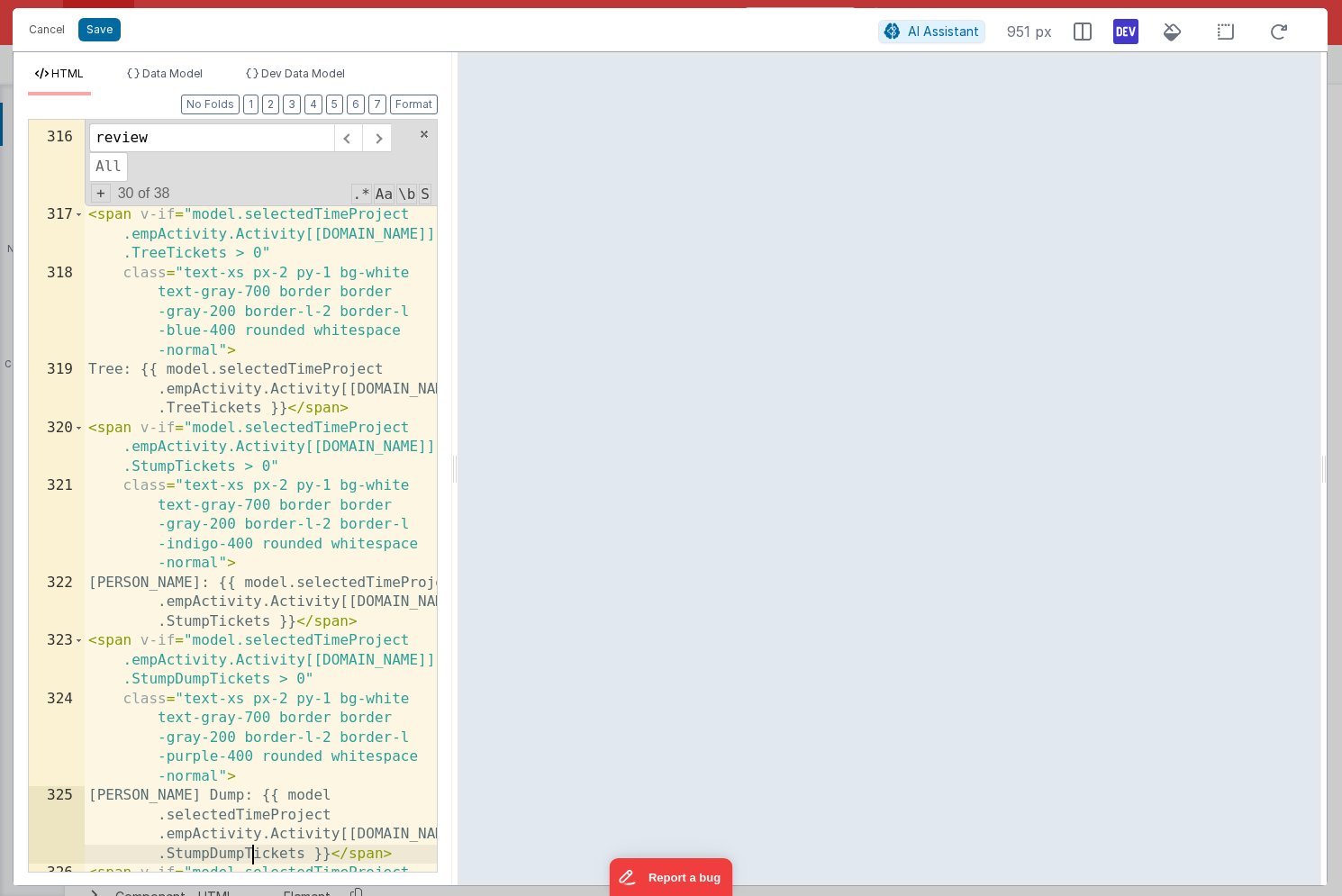
click at [250, 450] on div "class = "text-xs px-2 py-1 bg-white text-gray-700 border border -gray-200 borde…" at bounding box center [261, 485] width 352 height 908
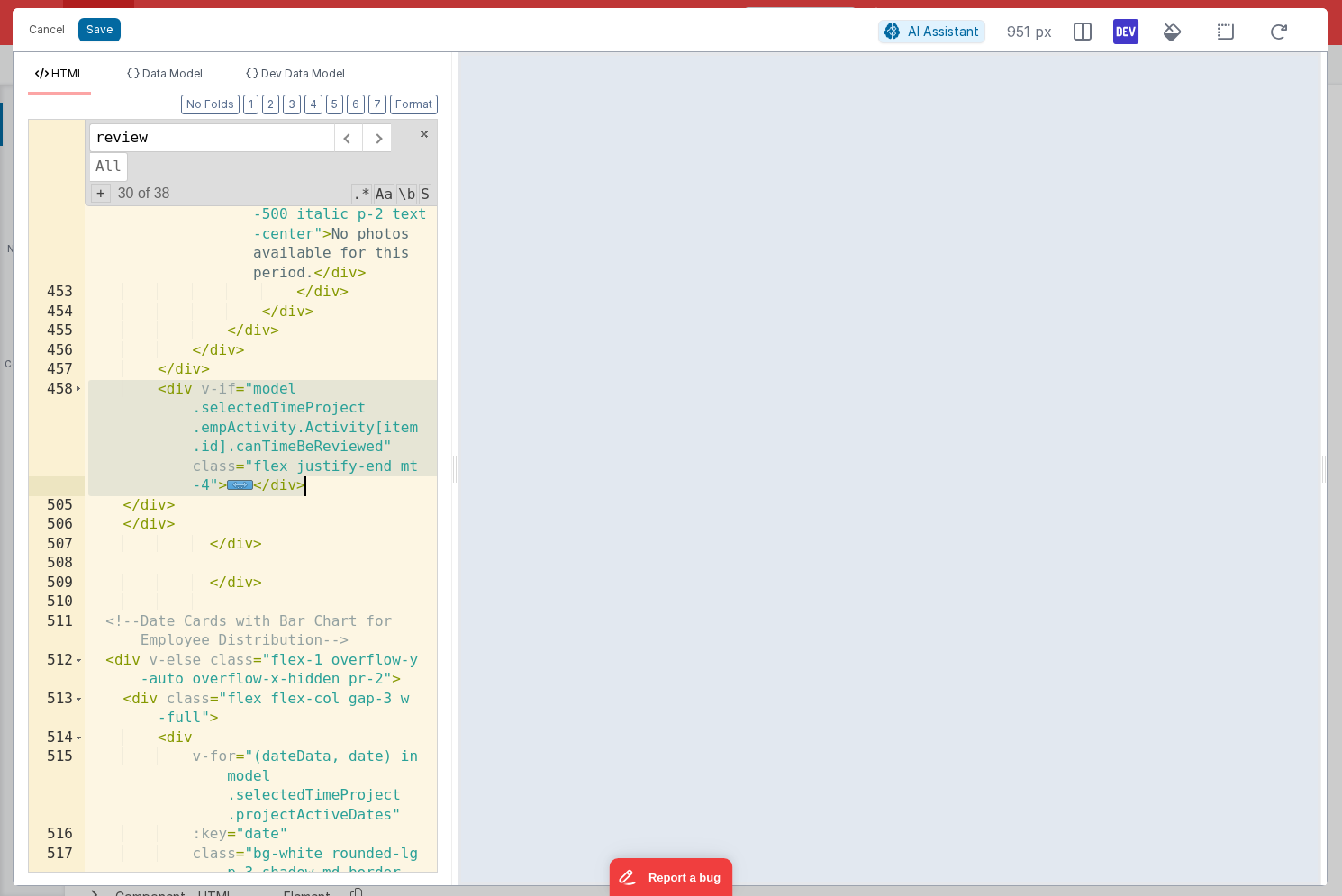
scroll to position [23712, 0]
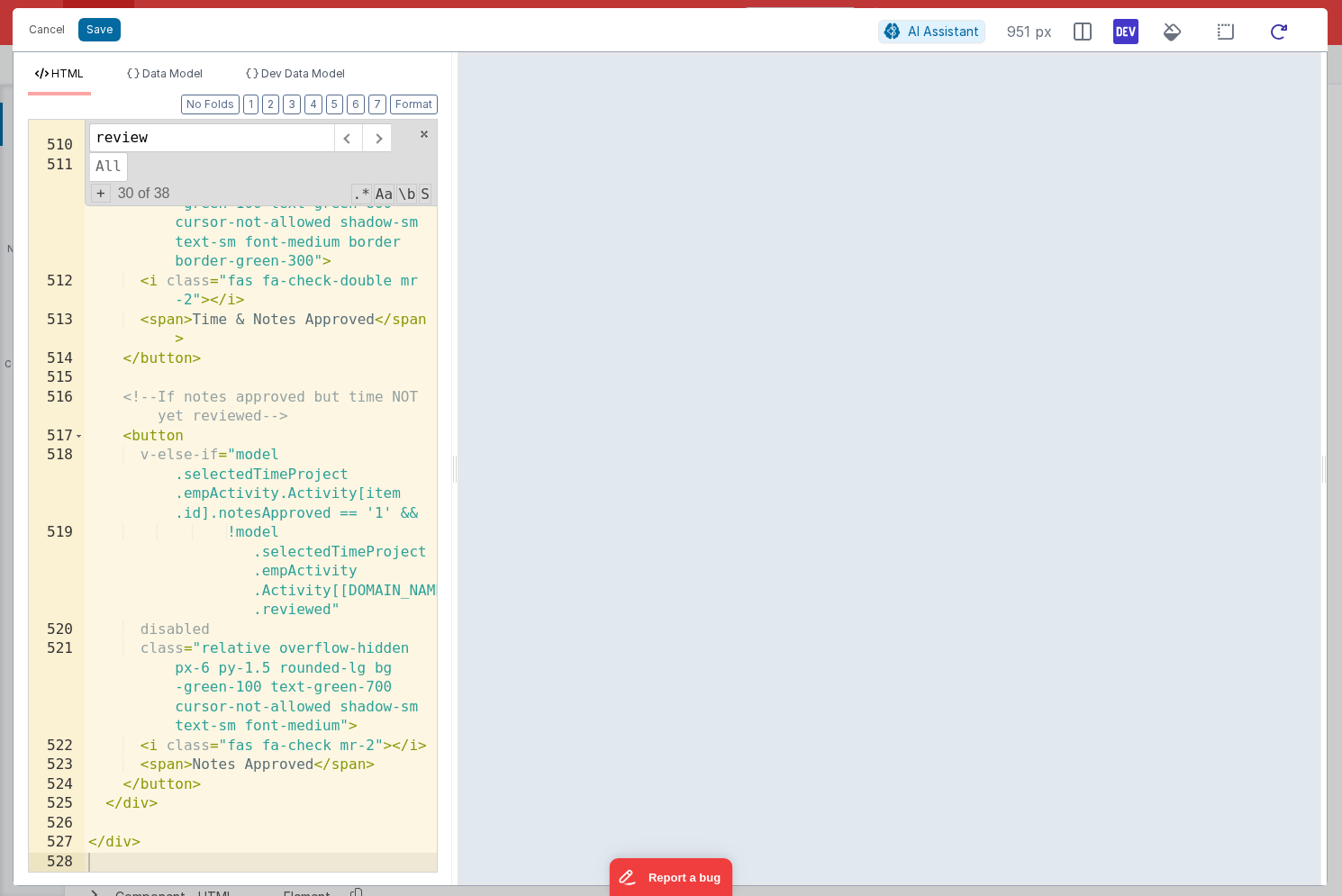
click at [1281, 29] on icon at bounding box center [1279, 32] width 39 height 22
click at [283, 506] on div "model .selectedTimeProject .empActivity .Activity[[DOMAIN_NAME]] .reviewed" dis…" at bounding box center [261, 473] width 352 height 868
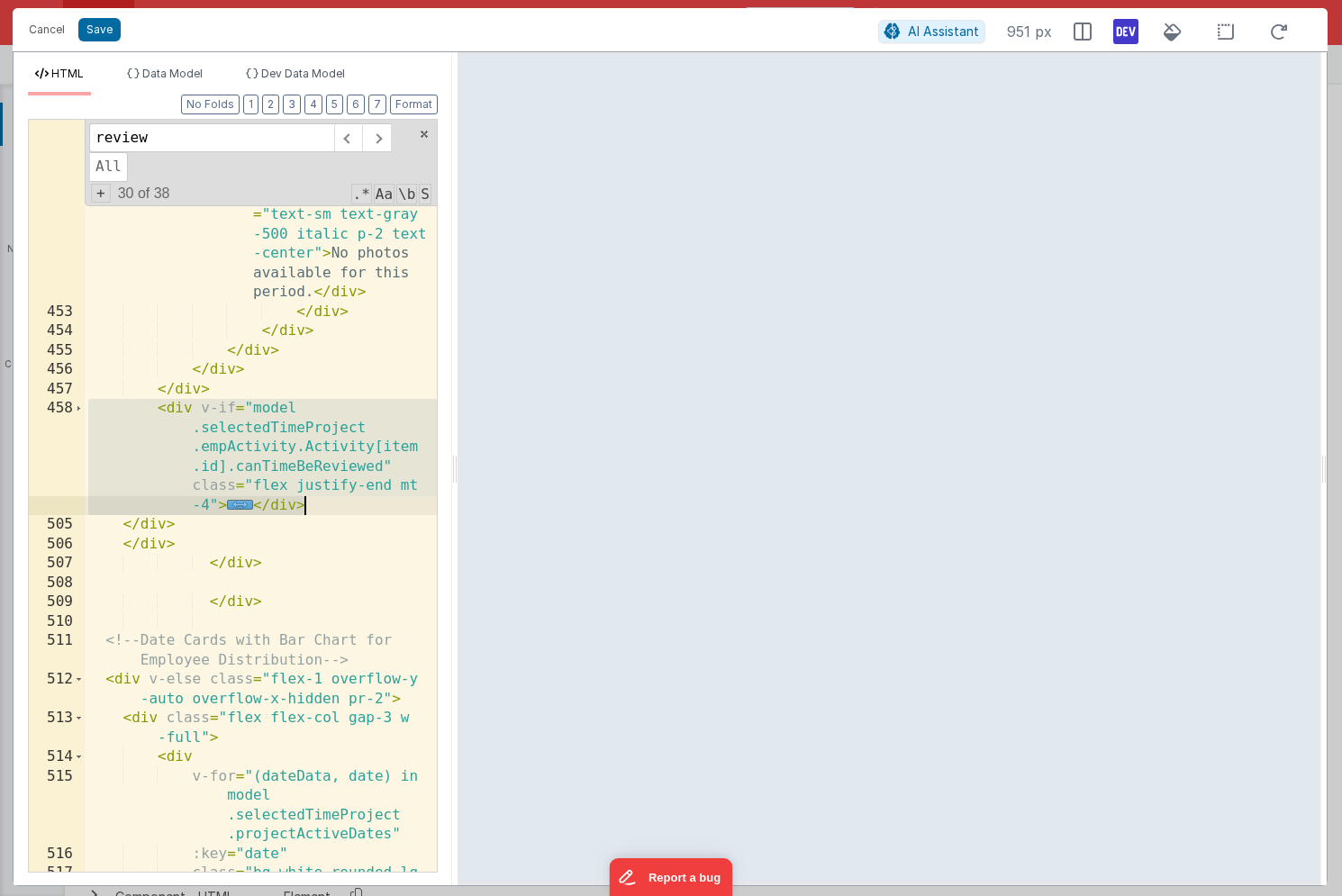
scroll to position [23509, 0]
click at [250, 429] on div "< div v-if = "!Object.values (model .selectedTimeProject .empActivity .Activity…" at bounding box center [261, 611] width 352 height 1236
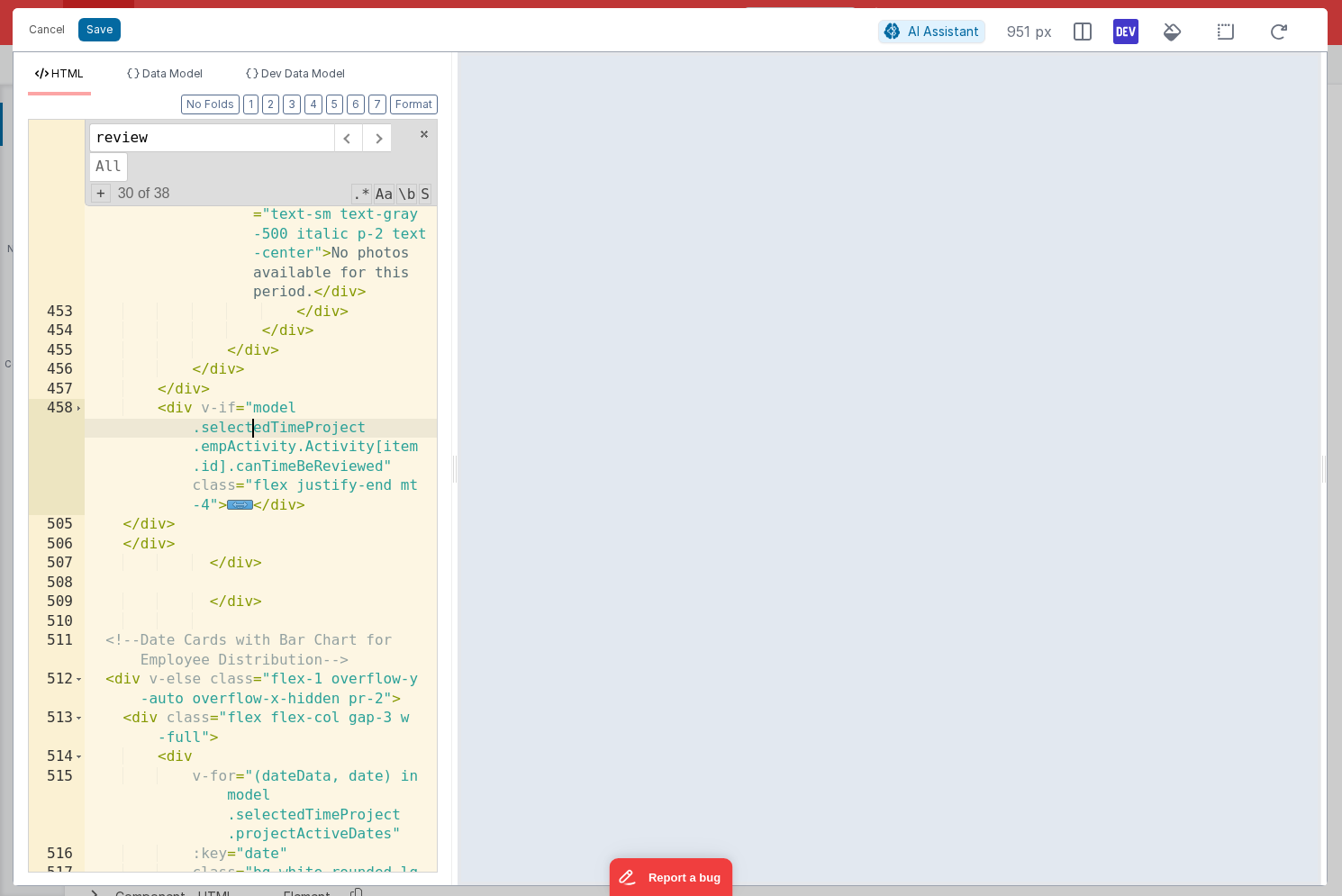
click at [178, 409] on div "< div v-if = "!Object.values (model .selectedTimeProject .empActivity .Activity…" at bounding box center [261, 611] width 352 height 1236
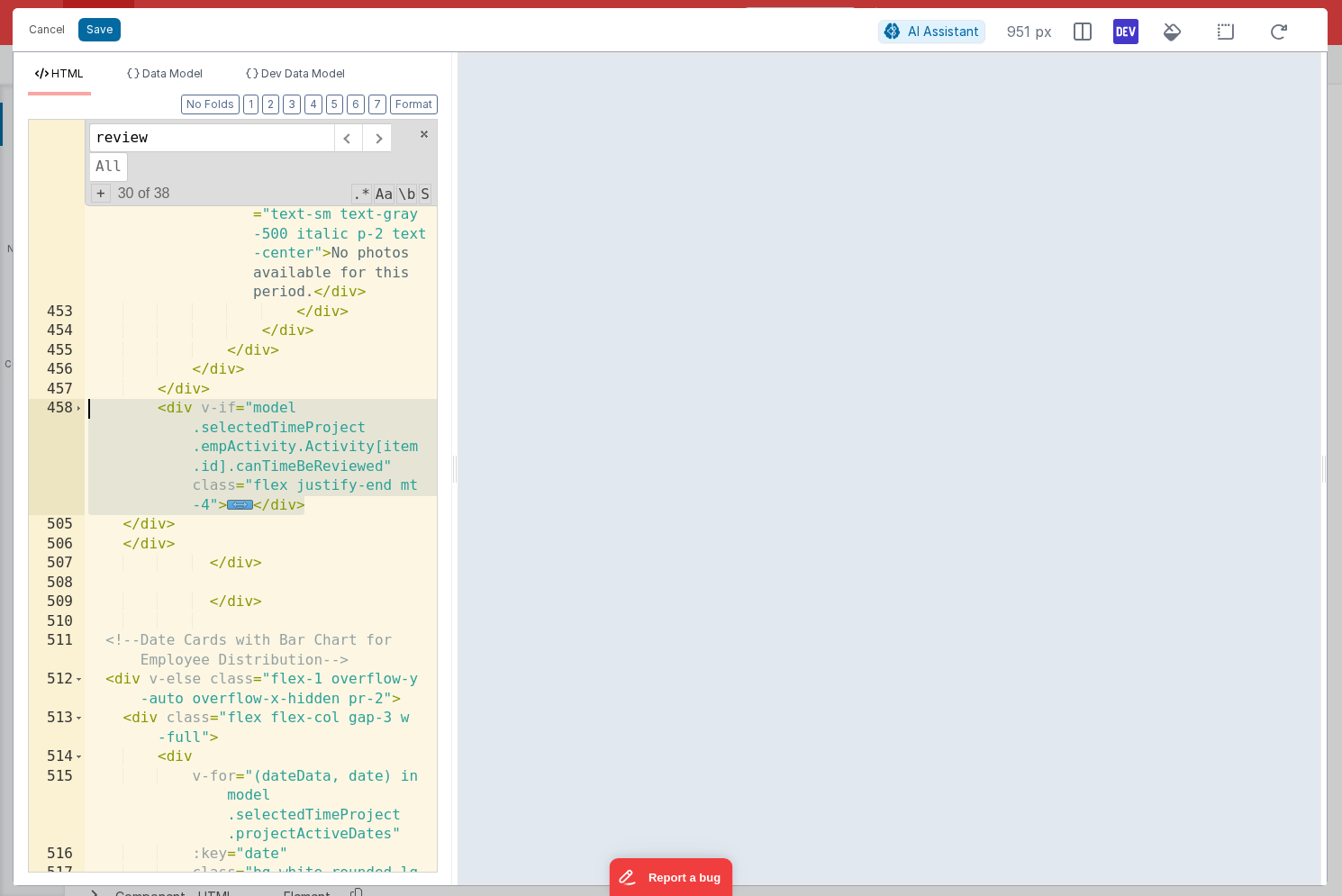
drag, startPoint x: 312, startPoint y: 507, endPoint x: 15, endPoint y: 403, distance: 314.7
click at [15, 403] on div "Format 7 6 5 4 3 2 1 No Folds 452 453 454 455 456 457 458 505 506 507 508 509 5…" at bounding box center [233, 490] width 438 height 790
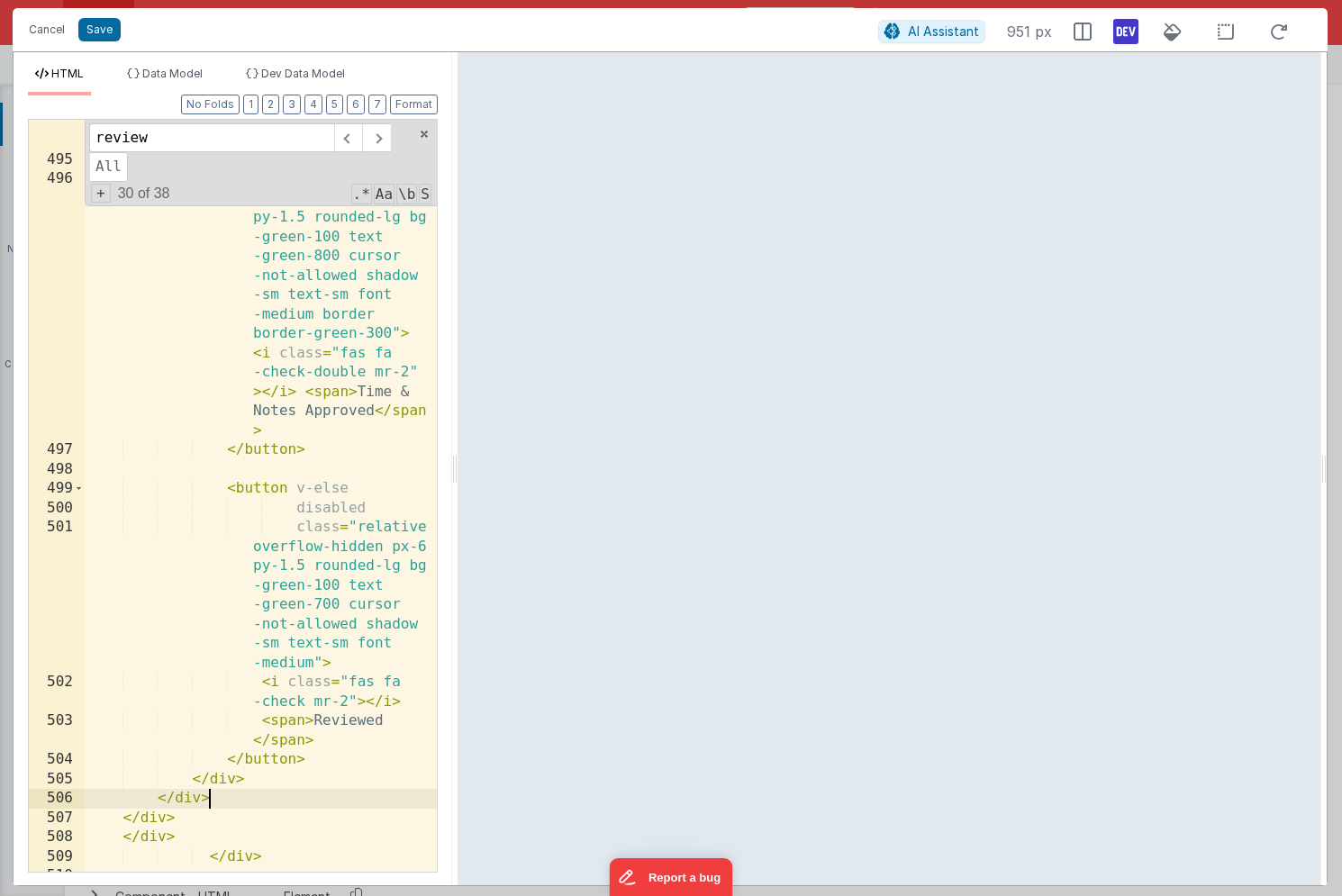
scroll to position [23807, 0]
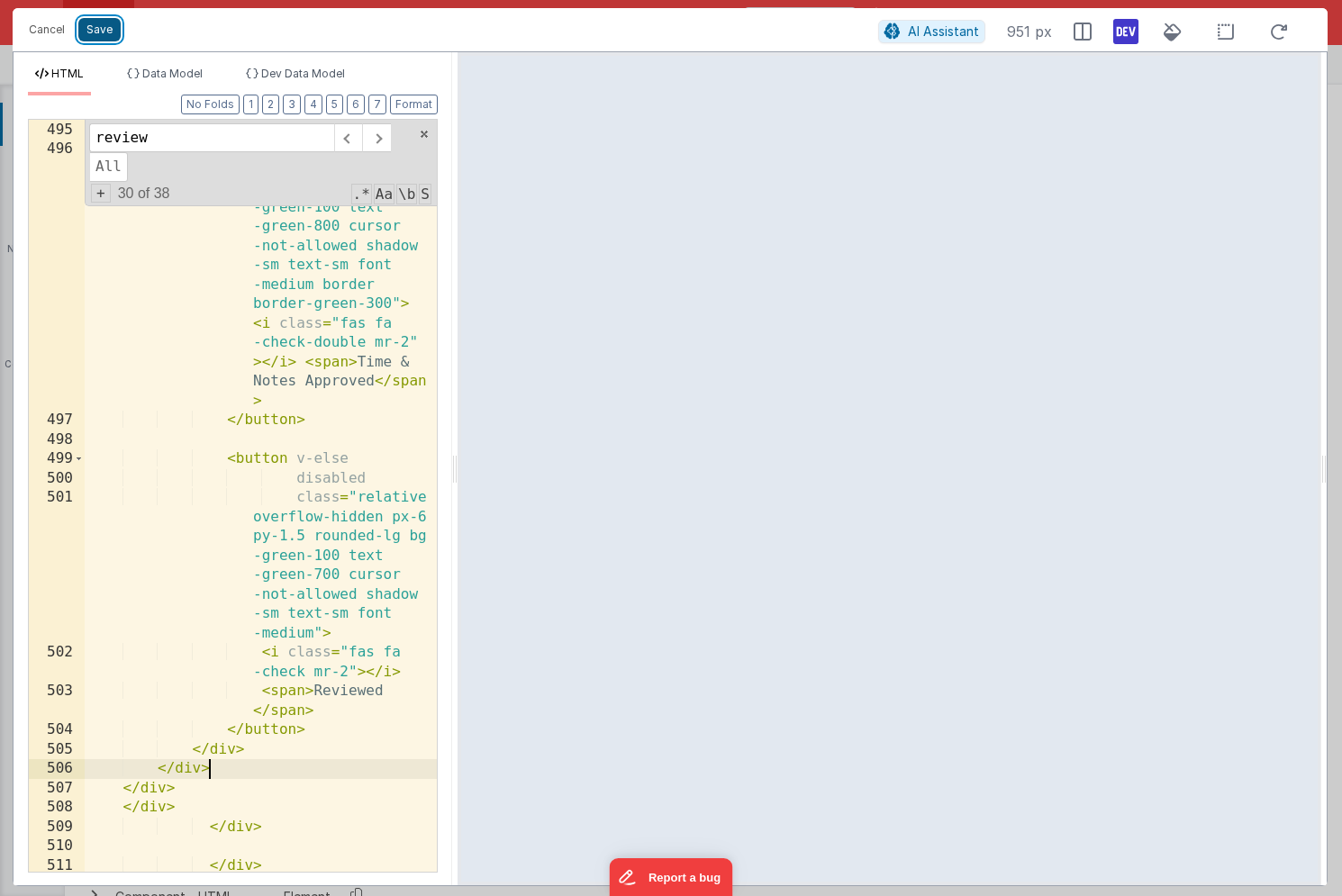
click at [102, 26] on button "Save" at bounding box center [100, 30] width 42 height 23
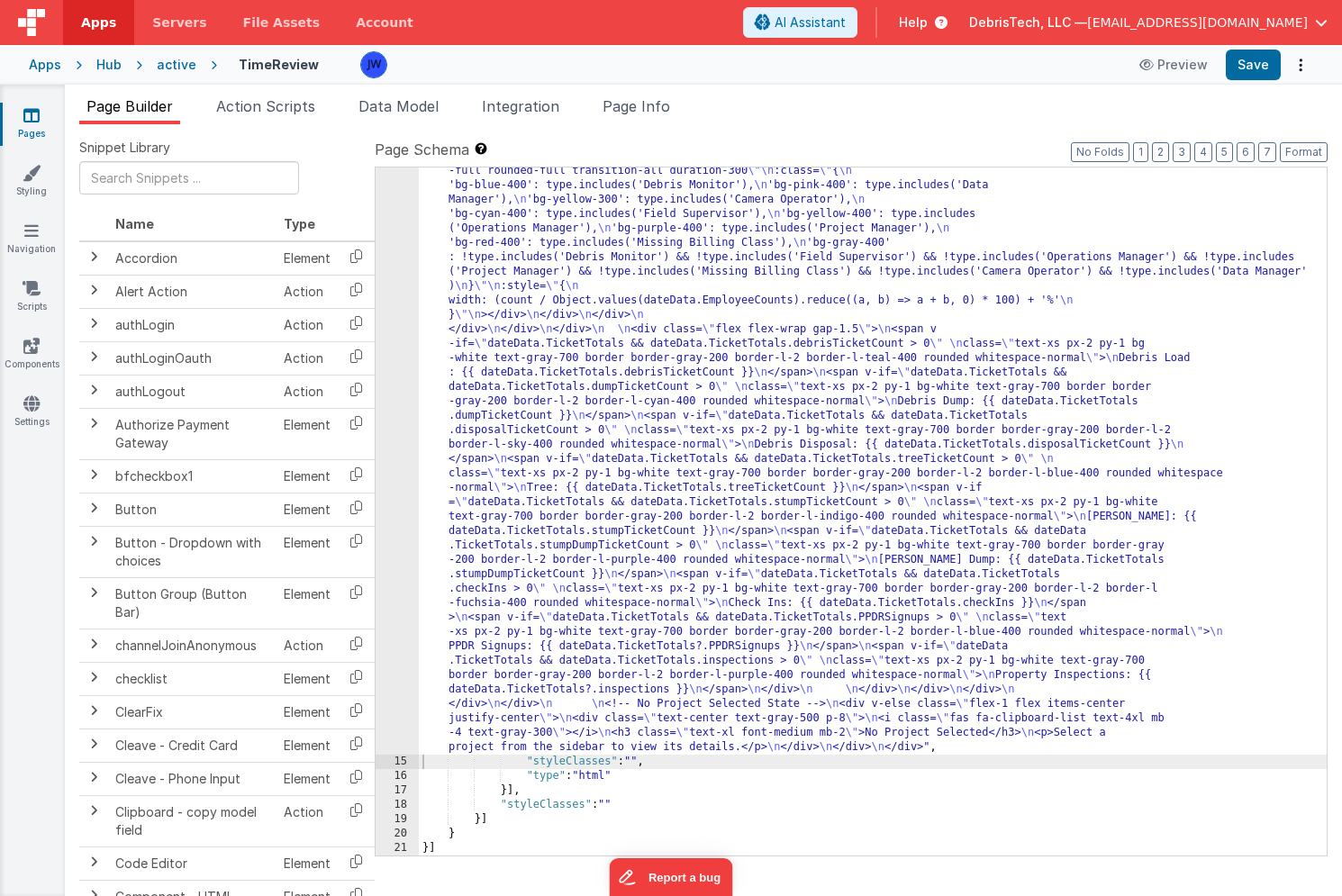
scroll to position [6071, 0]
click at [1251, 52] on button "Save" at bounding box center [1253, 65] width 55 height 31
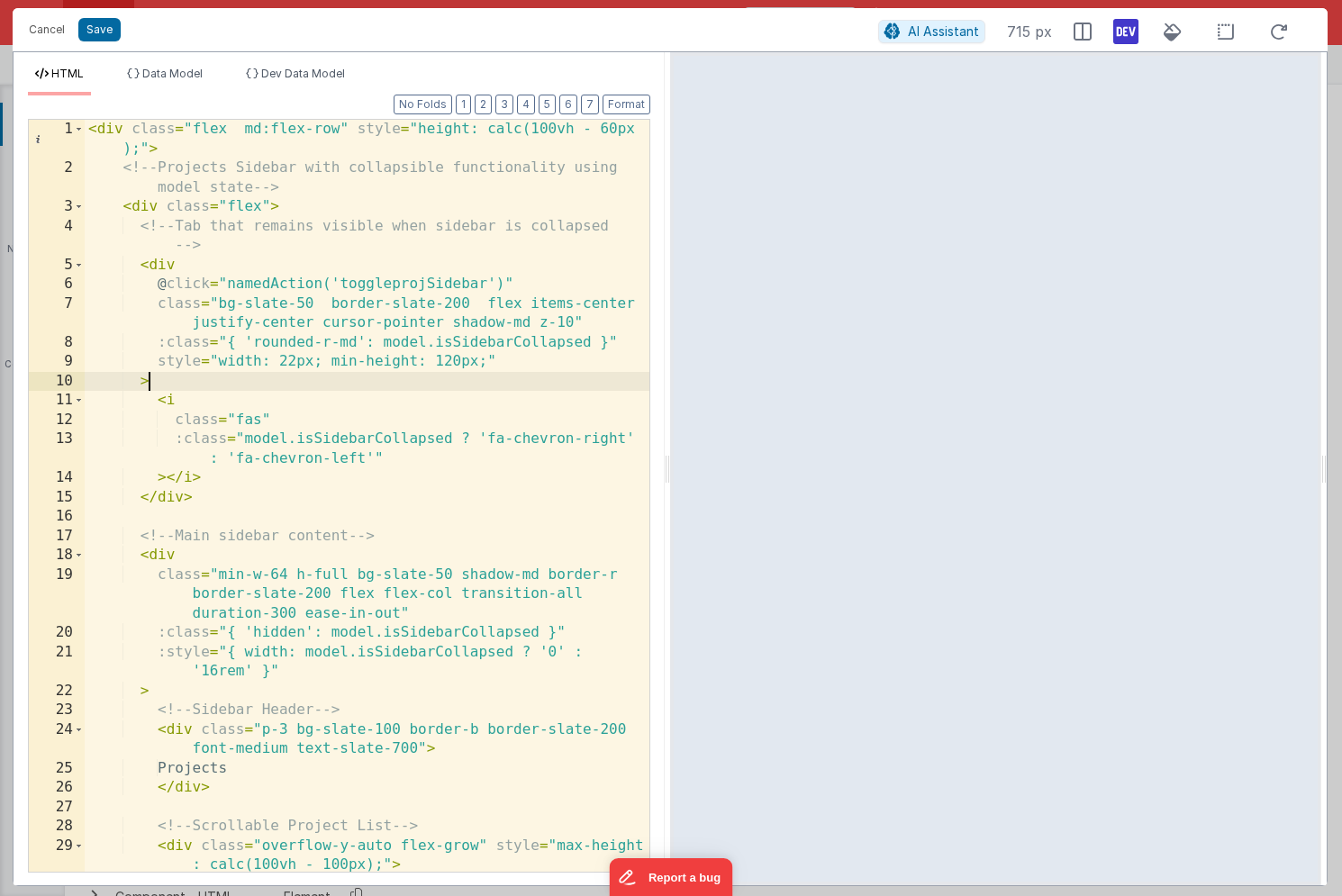
scroll to position [0, 0]
click at [268, 379] on div "< div class = "flex md:flex-row" style = "height: calc(100vh - 60px );" > <!-- …" at bounding box center [366, 525] width 564 height 810
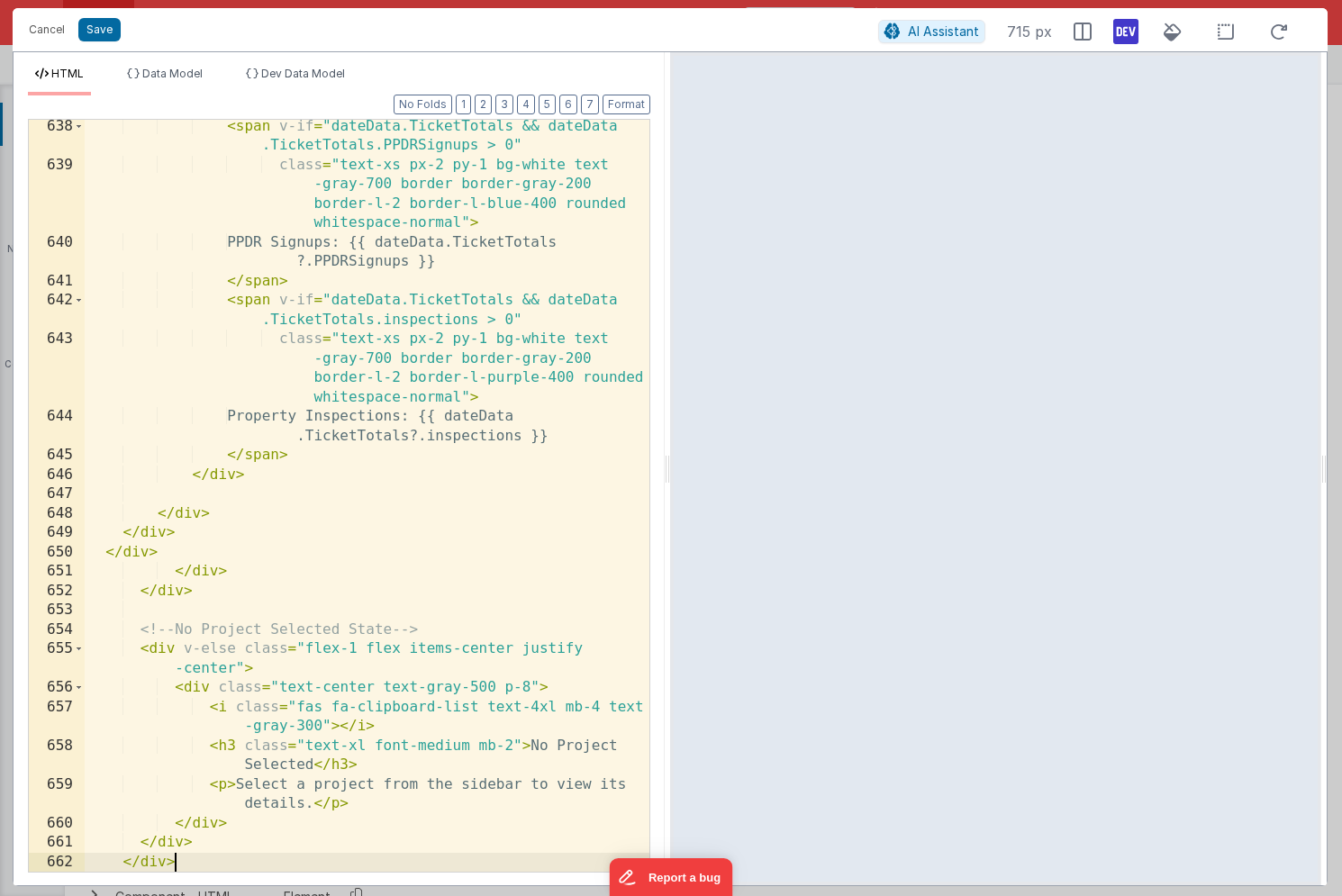
scroll to position [28765, 0]
click at [123, 40] on div "Cancel Save" at bounding box center [449, 30] width 858 height 25
click at [1136, 28] on icon at bounding box center [1126, 32] width 25 height 29
click at [101, 32] on button "Save" at bounding box center [100, 30] width 42 height 23
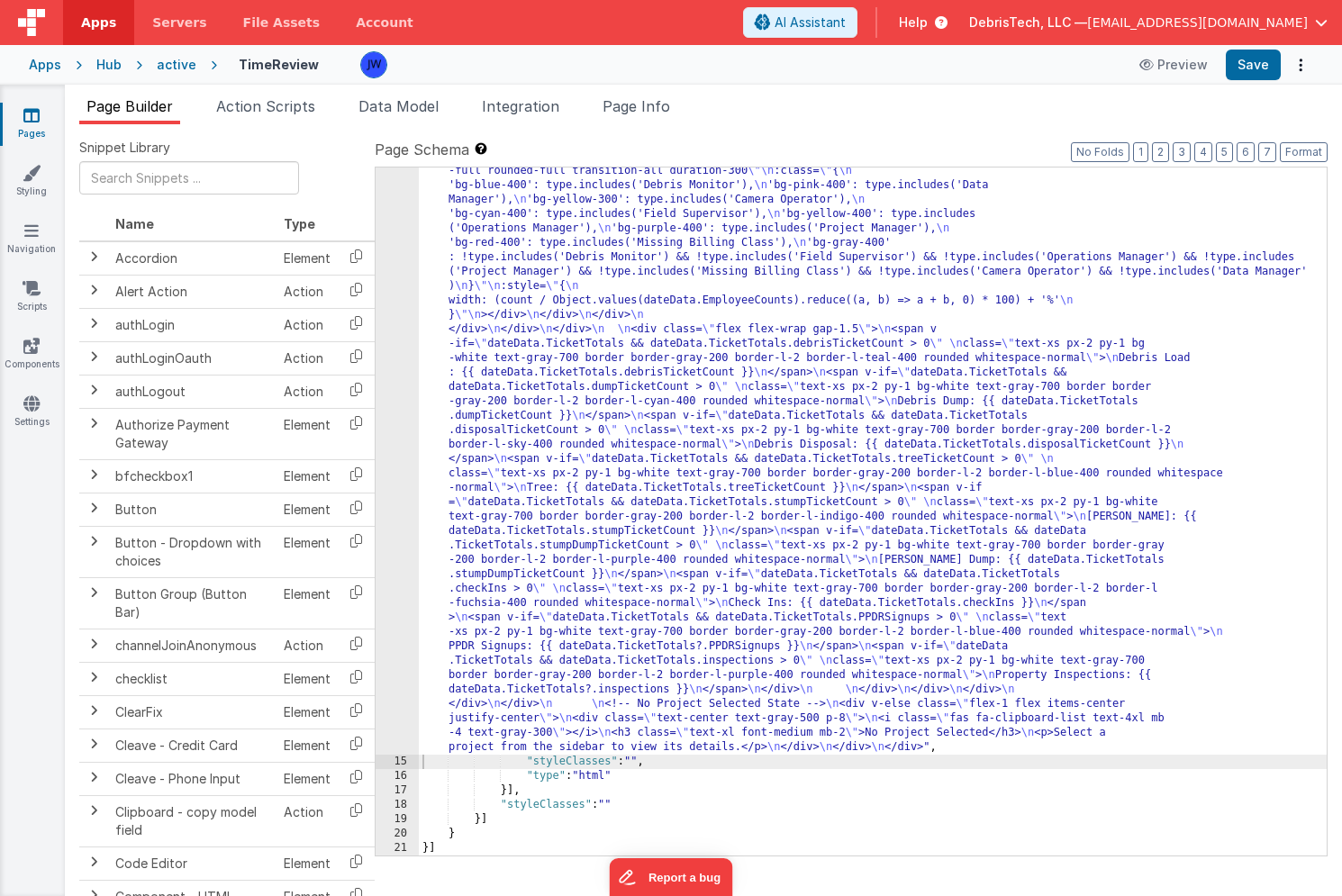
scroll to position [6013, 0]
click at [1247, 57] on button "Save" at bounding box center [1253, 65] width 55 height 31
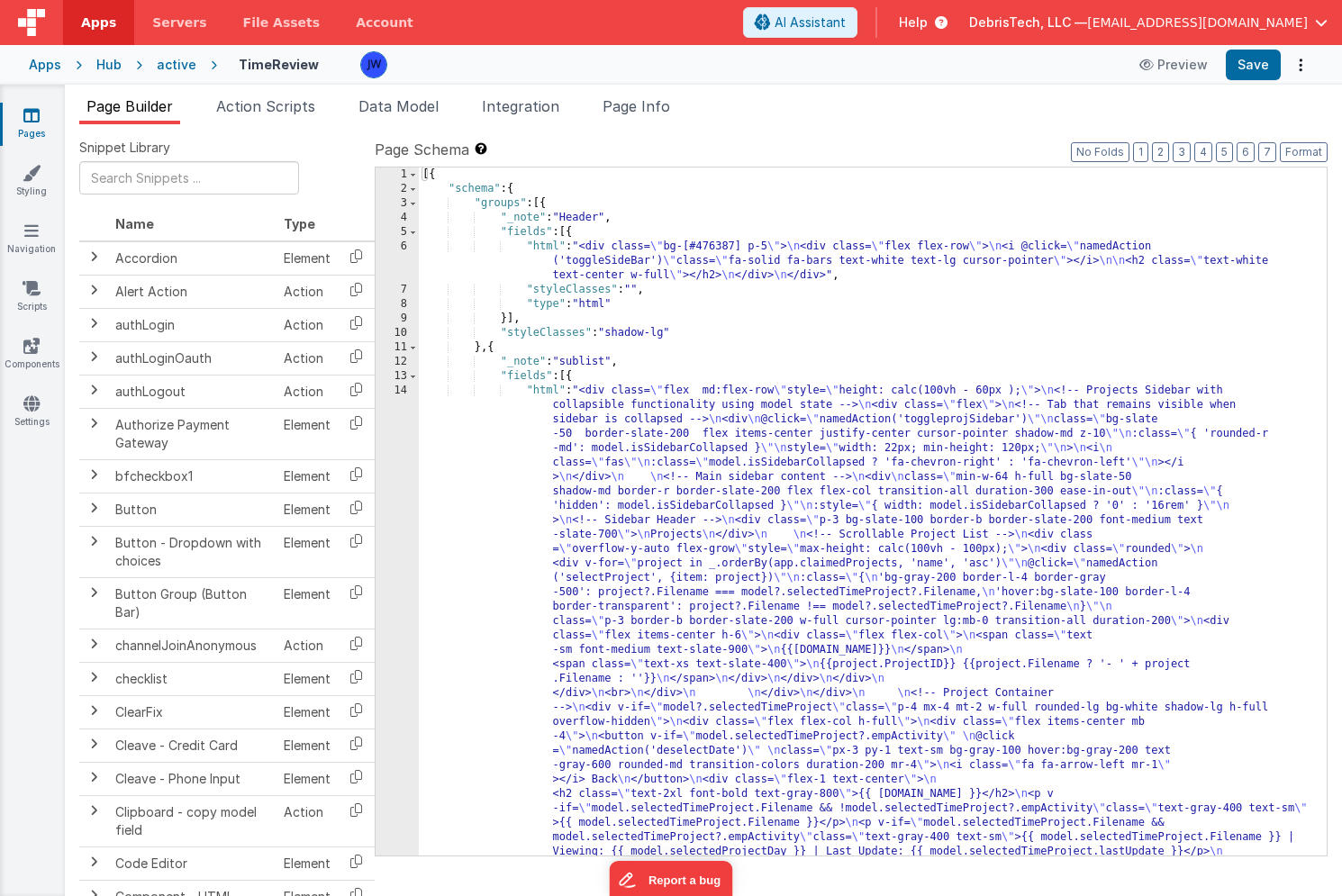
click at [104, 64] on div "Hub" at bounding box center [109, 64] width 25 height 18
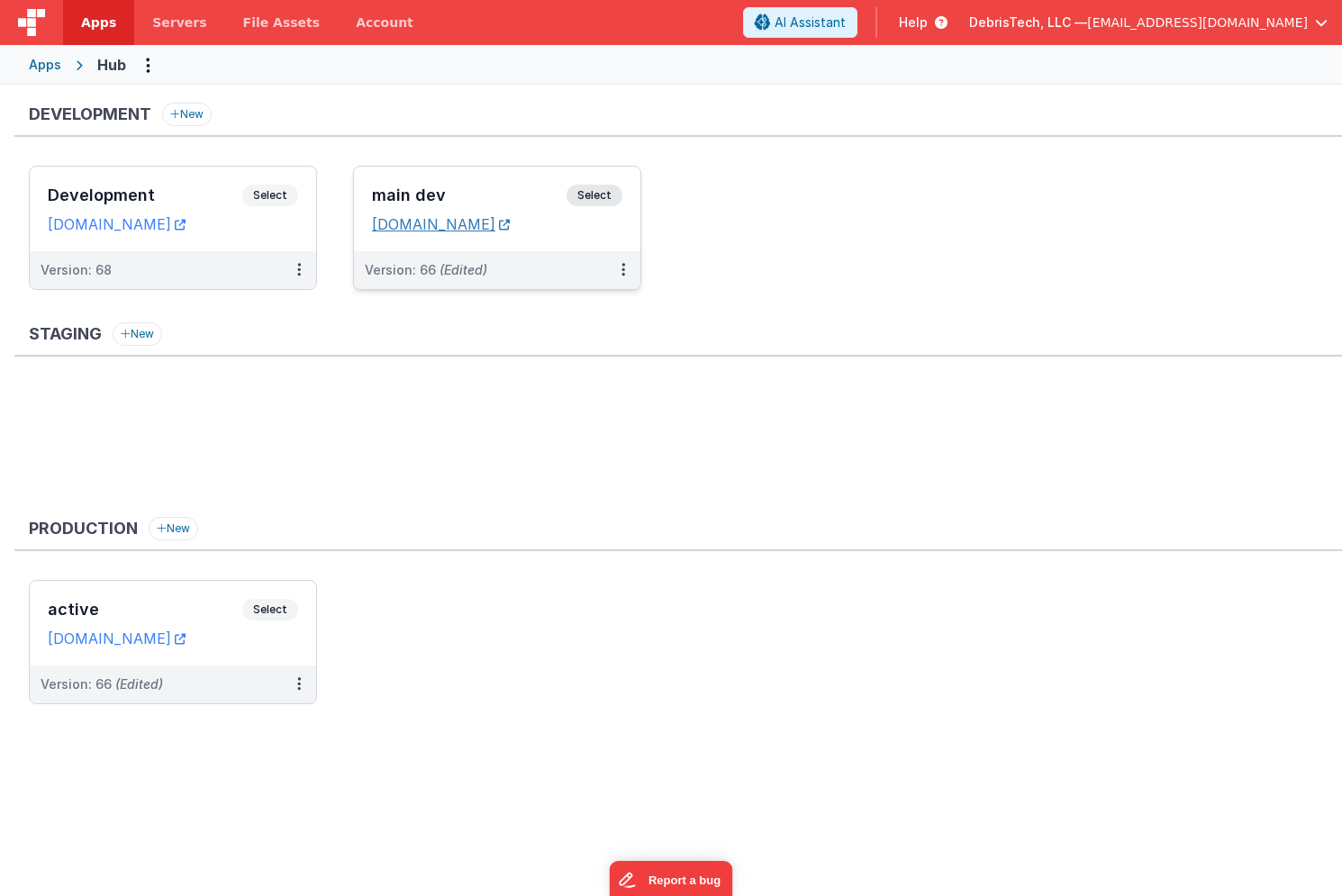
click at [467, 228] on link "hubdev.clientportal.cloud" at bounding box center [440, 224] width 137 height 18
click at [505, 187] on h3 "main dev" at bounding box center [469, 195] width 194 height 18
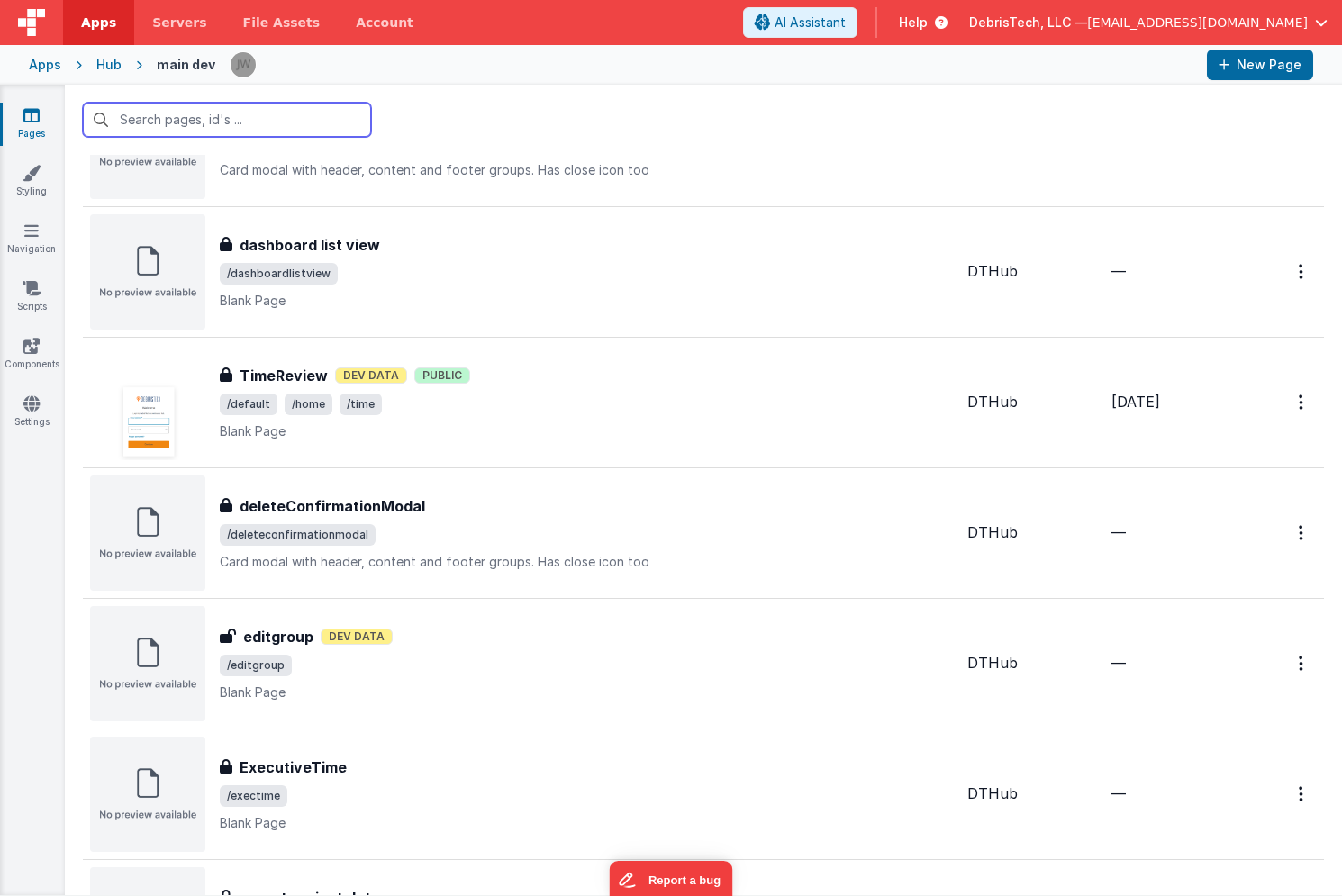
scroll to position [904, 0]
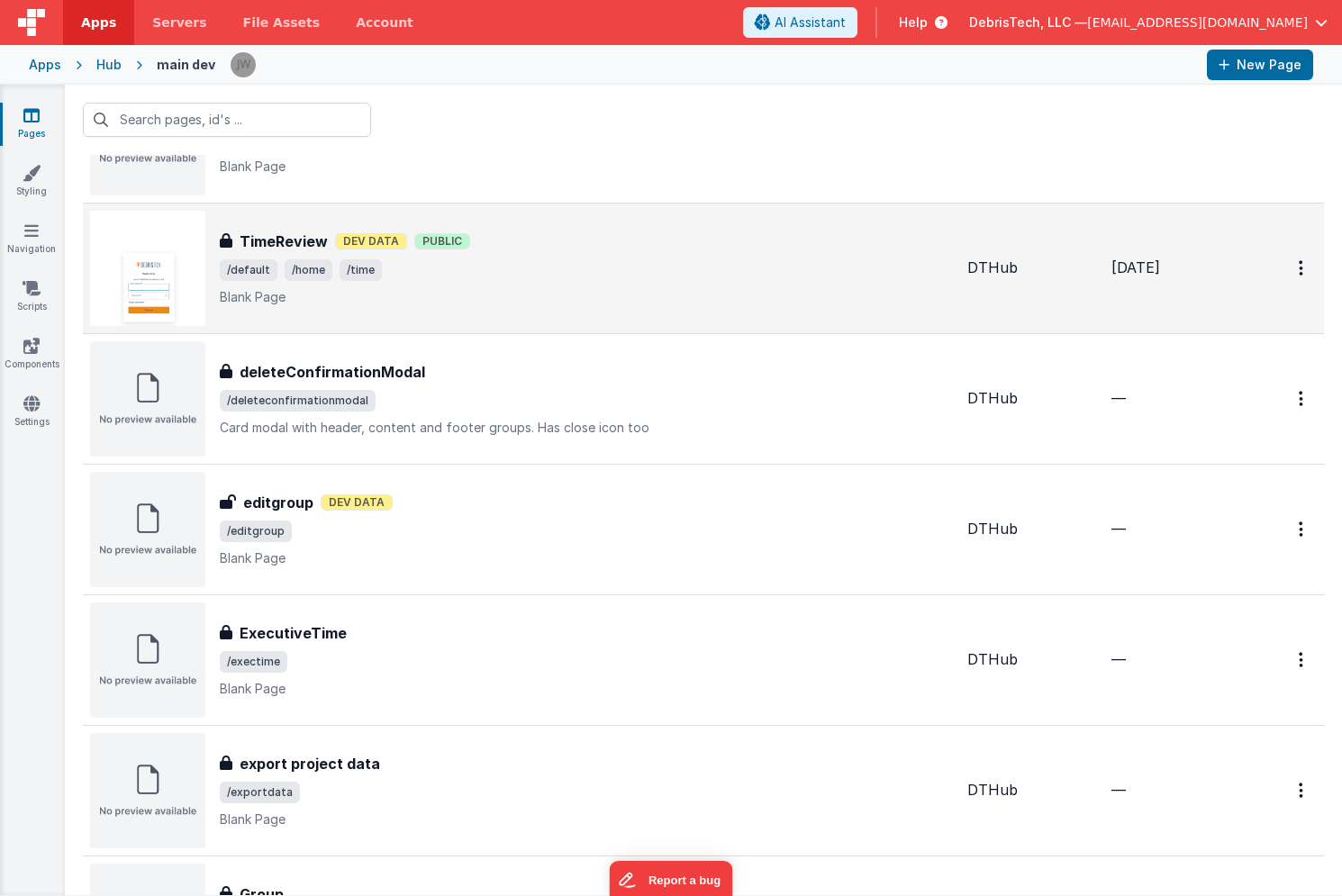
click at [530, 260] on span "/default /home /time" at bounding box center [586, 270] width 733 height 21
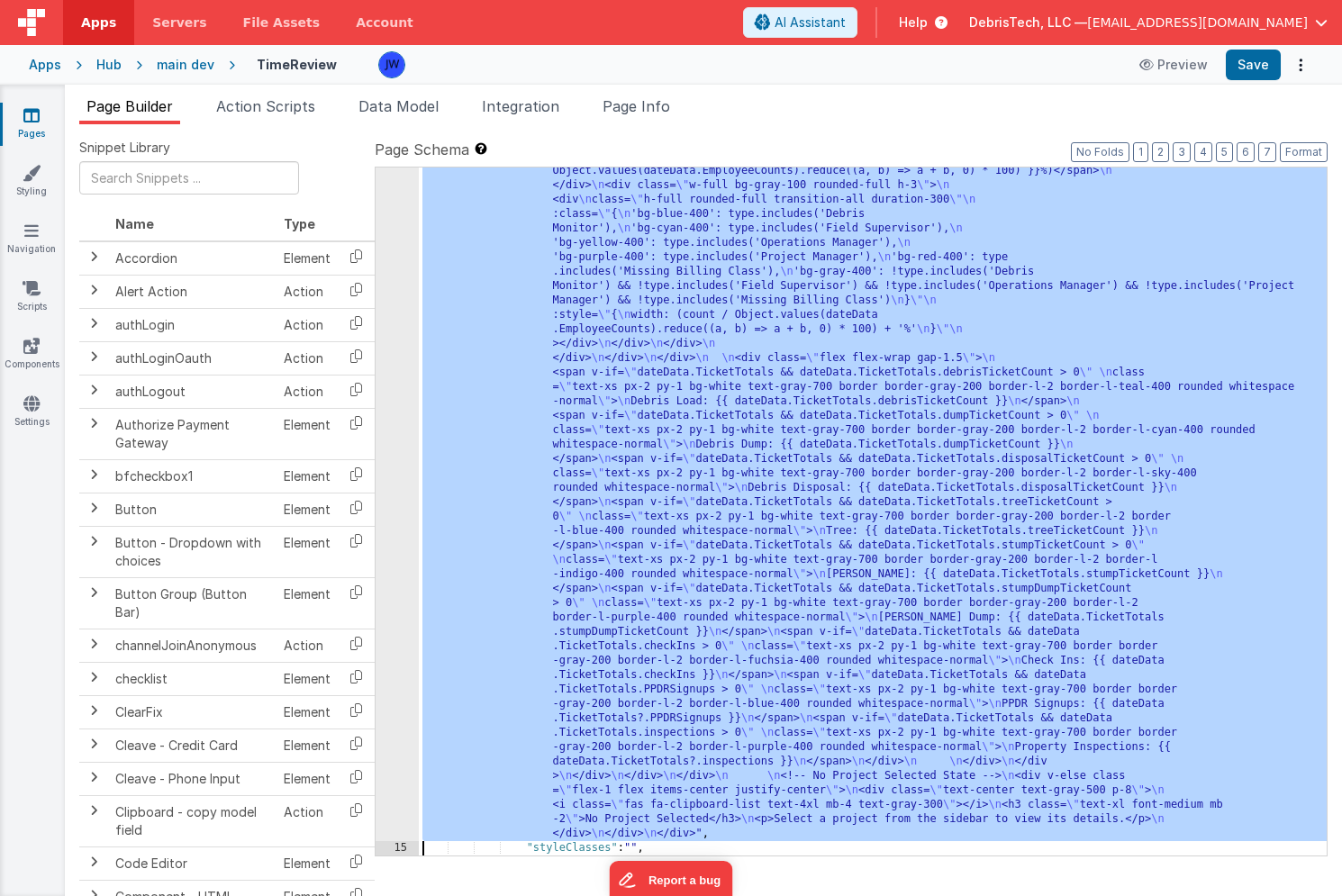
scroll to position [6763, 0]
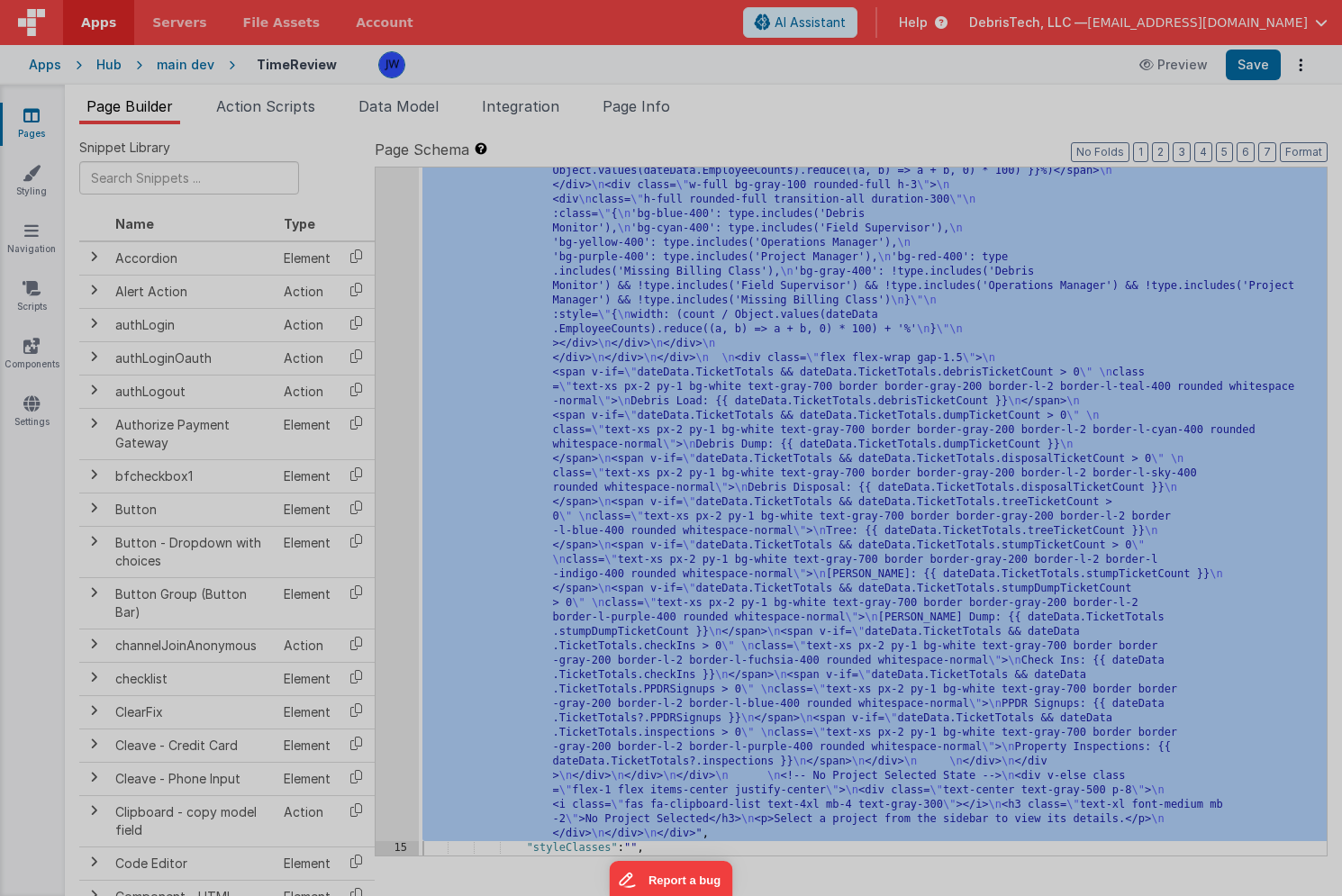
click at [385, 436] on div "< div class = "flex md:flex-row" style = "height: calc(100vh - 60px );" > <!-- …" at bounding box center [366, 537] width 564 height 871
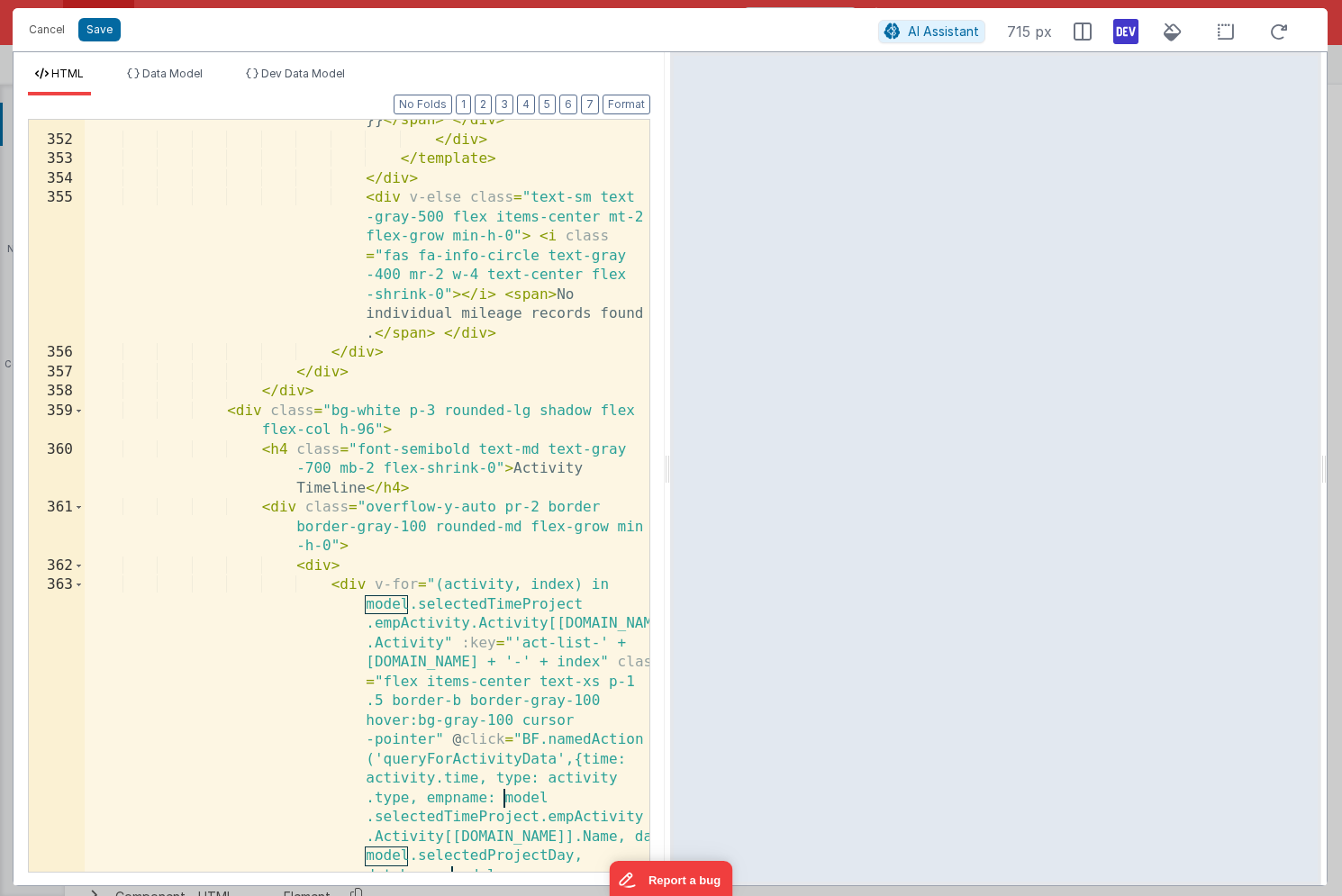
scroll to position [15199, 0]
click at [320, 493] on div "< div class = "flex items-center gap-x-2 mt-0.5" > < span class = "text-gray-60…" at bounding box center [366, 593] width 564 height 1276
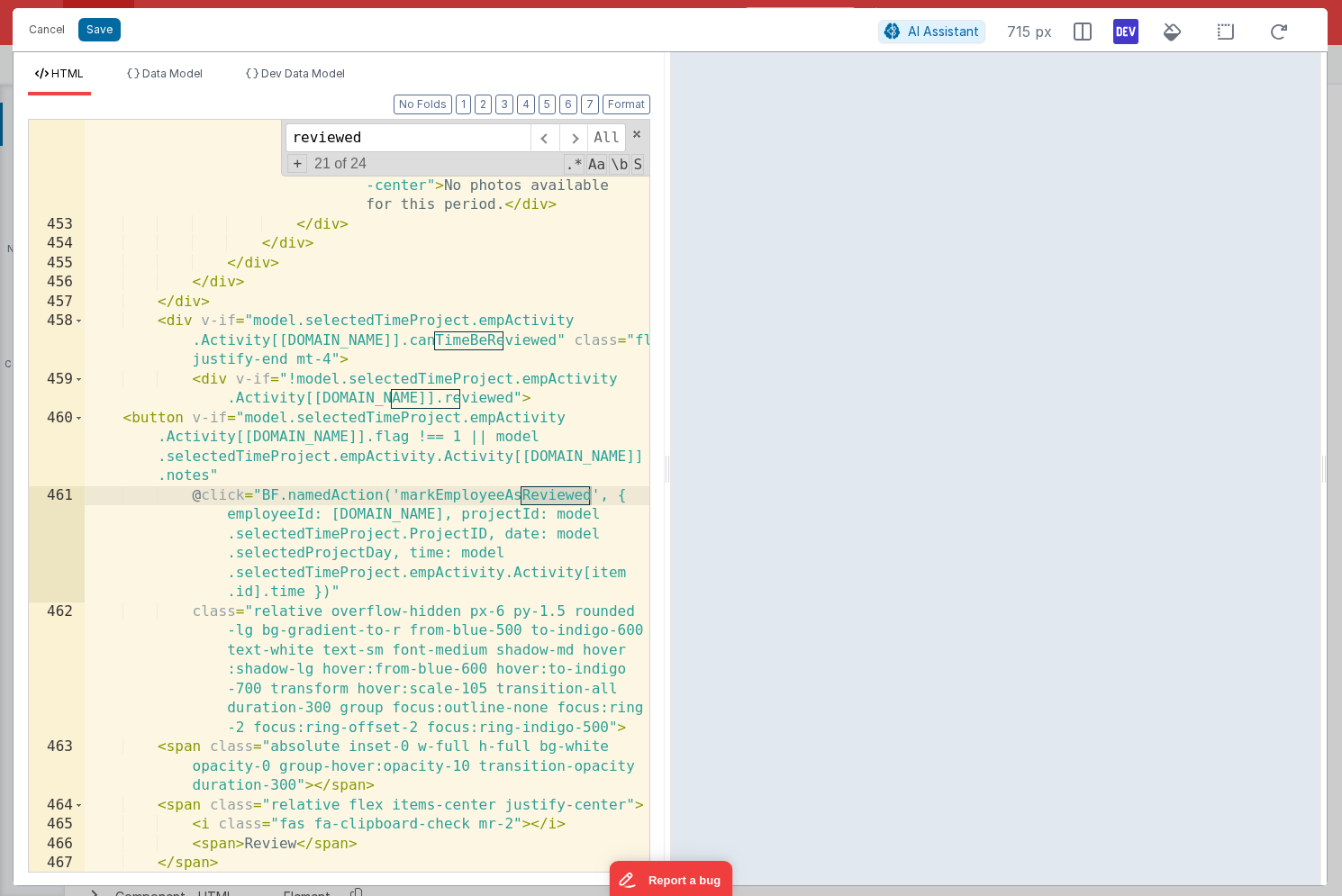
scroll to position [22327, 0]
type input "reviewed"
click at [77, 322] on span at bounding box center [79, 321] width 10 height 20
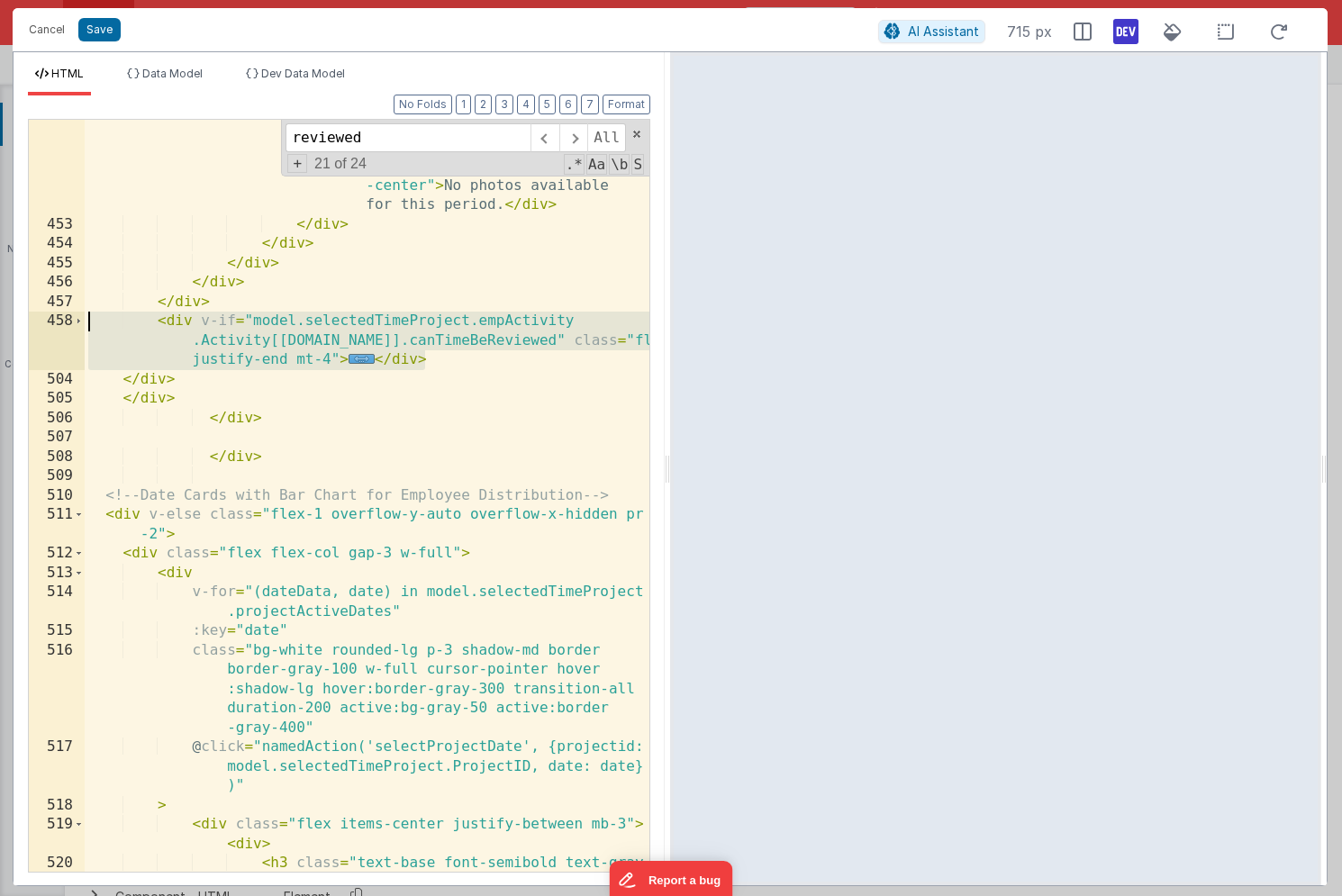
drag, startPoint x: 435, startPoint y: 361, endPoint x: -6, endPoint y: 313, distance: 443.6
click at [0, 313] on html "Cancel Save AI Assistant 715 px HTML Data Model Dev Data Model Format 7 6 5 4 3…" at bounding box center [671, 448] width 1342 height 896
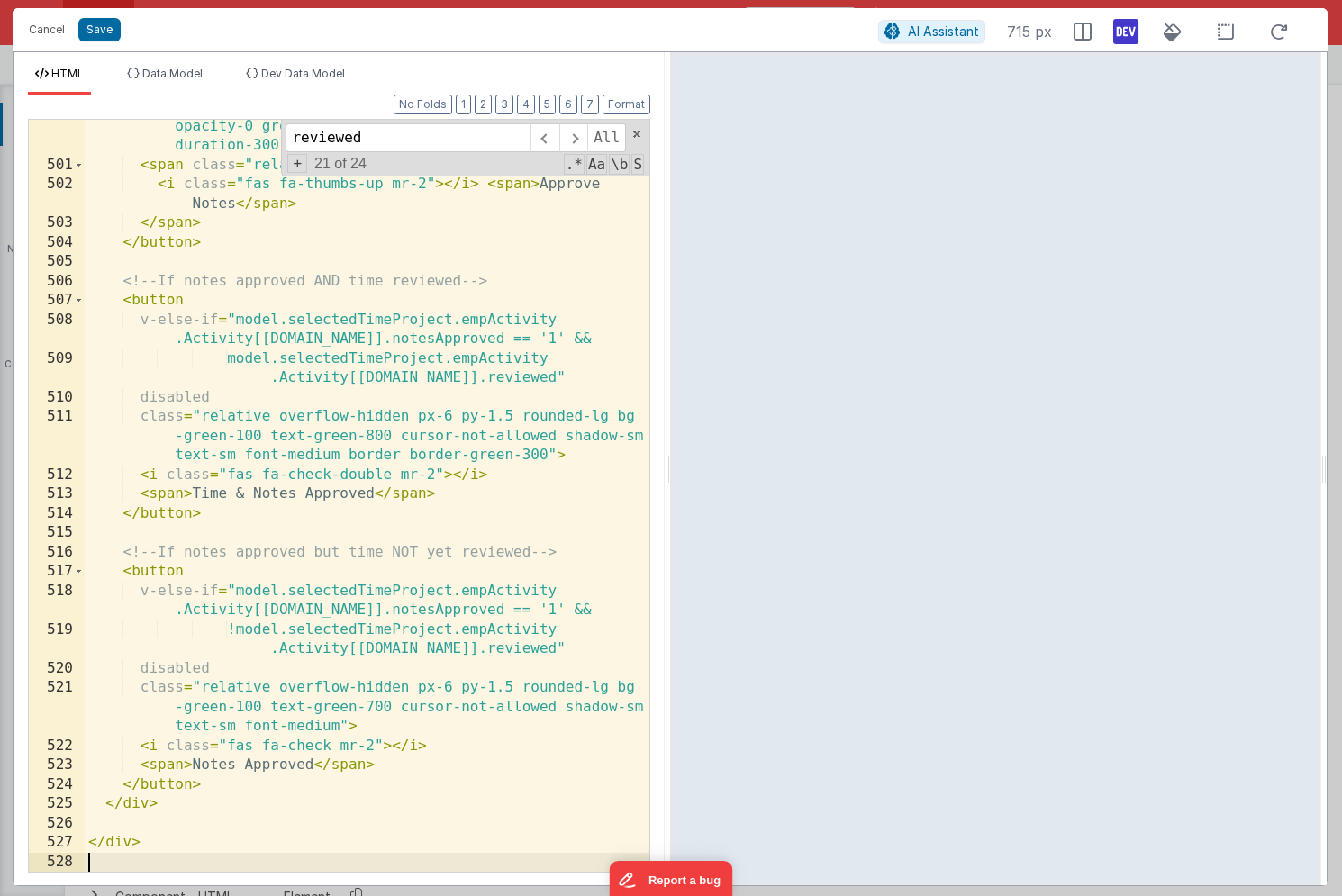
scroll to position [23598, 0]
click at [93, 31] on button "Save" at bounding box center [100, 30] width 42 height 23
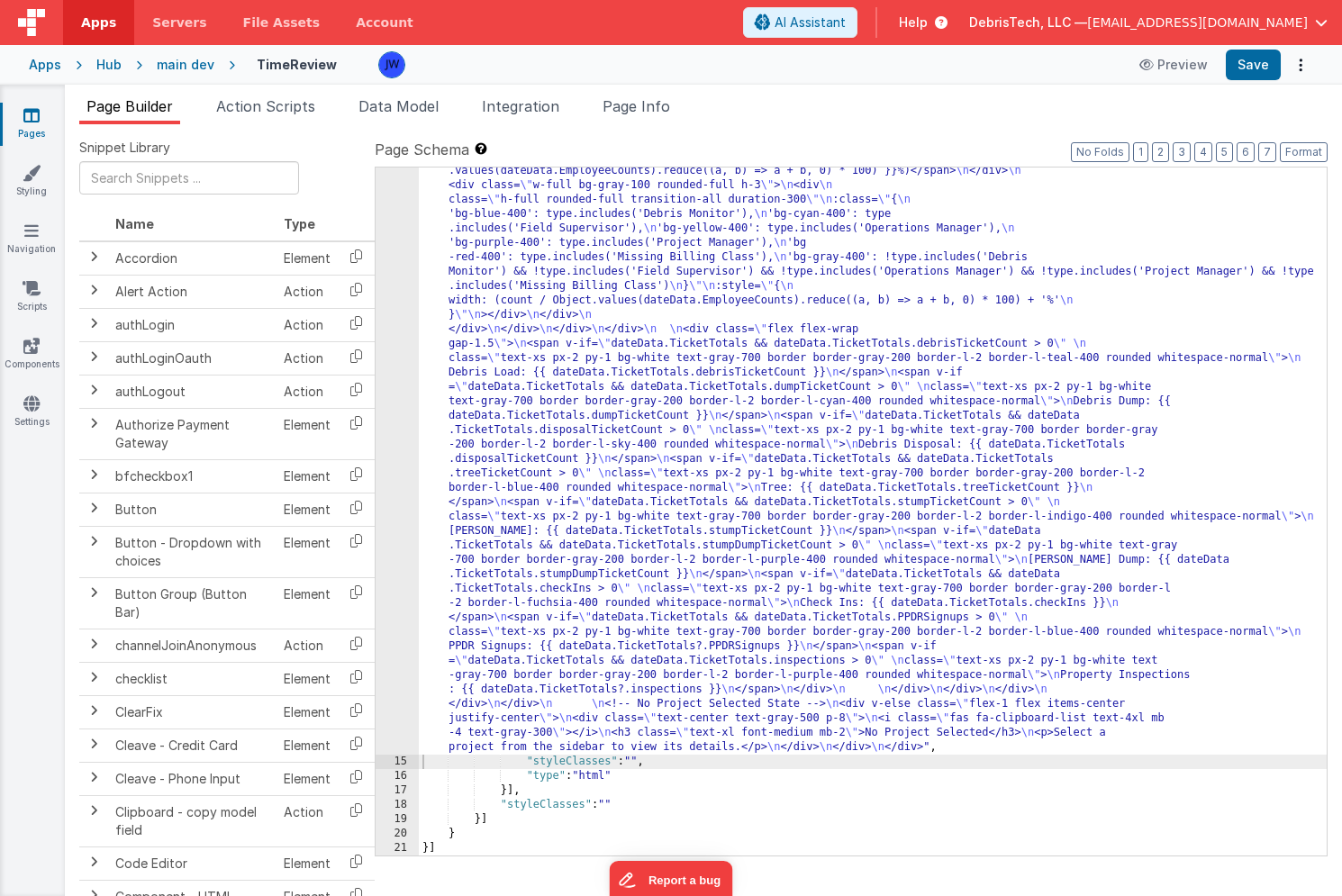
scroll to position [6071, 0]
click at [1261, 69] on button "Save" at bounding box center [1253, 65] width 55 height 31
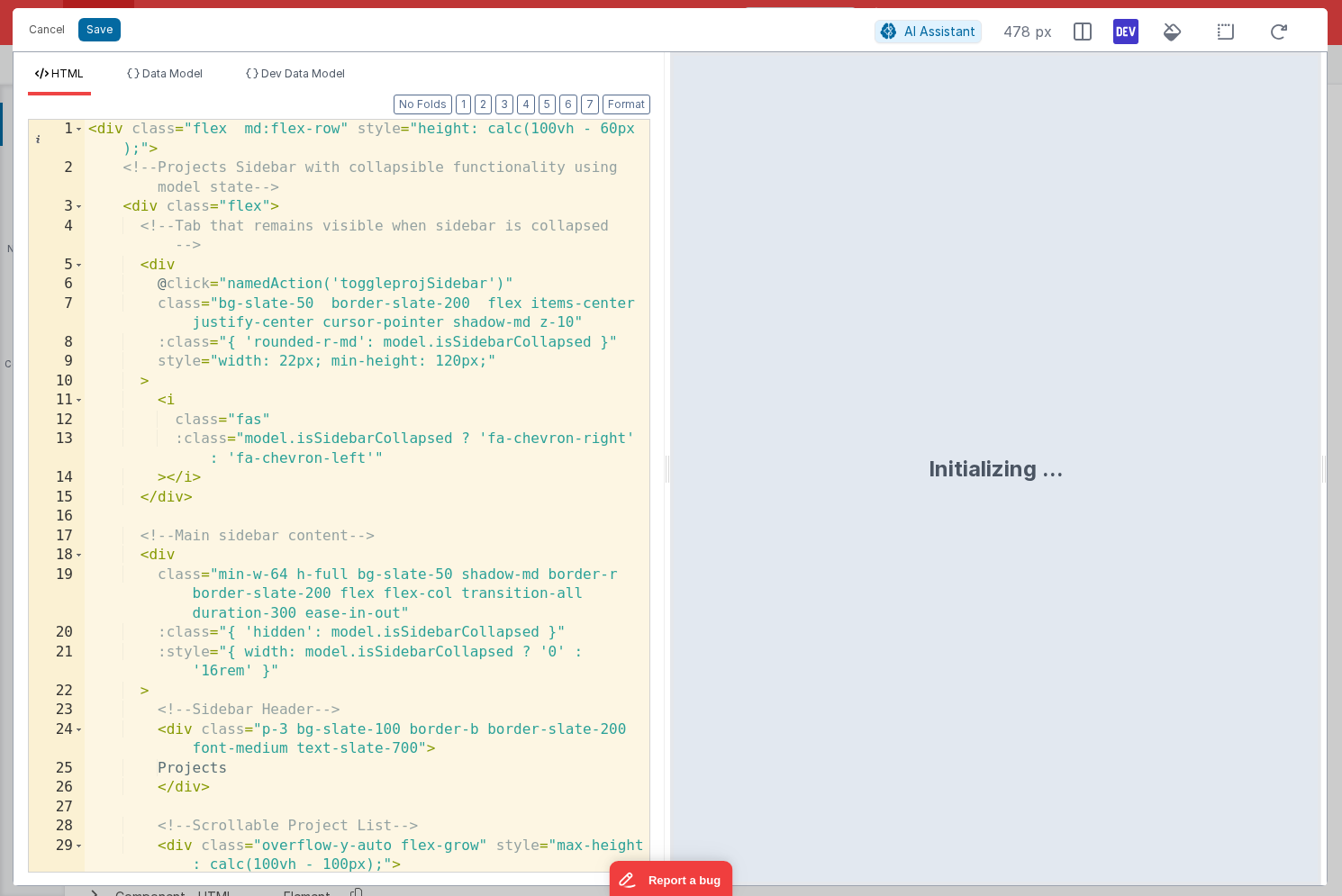
click at [169, 65] on div "HTML Data Model Dev Data Model Format 7 6 5 4 3 2 1 No Folds 1 2 3 4 5 6 7 8 9 …" at bounding box center [338, 468] width 651 height 834
click at [220, 696] on div "< div class = "flex md:flex-row" style = "height: calc(100vh - 60px );" > <!-- …" at bounding box center [366, 525] width 564 height 810
click at [290, 59] on div "HTML Data Model Dev Data Model Format 7 6 5 4 3 2 1 No Folds 1 2 3 4 5 6 7 8 9 …" at bounding box center [338, 468] width 651 height 834
click at [290, 73] on span "Dev Data Model" at bounding box center [303, 73] width 84 height 13
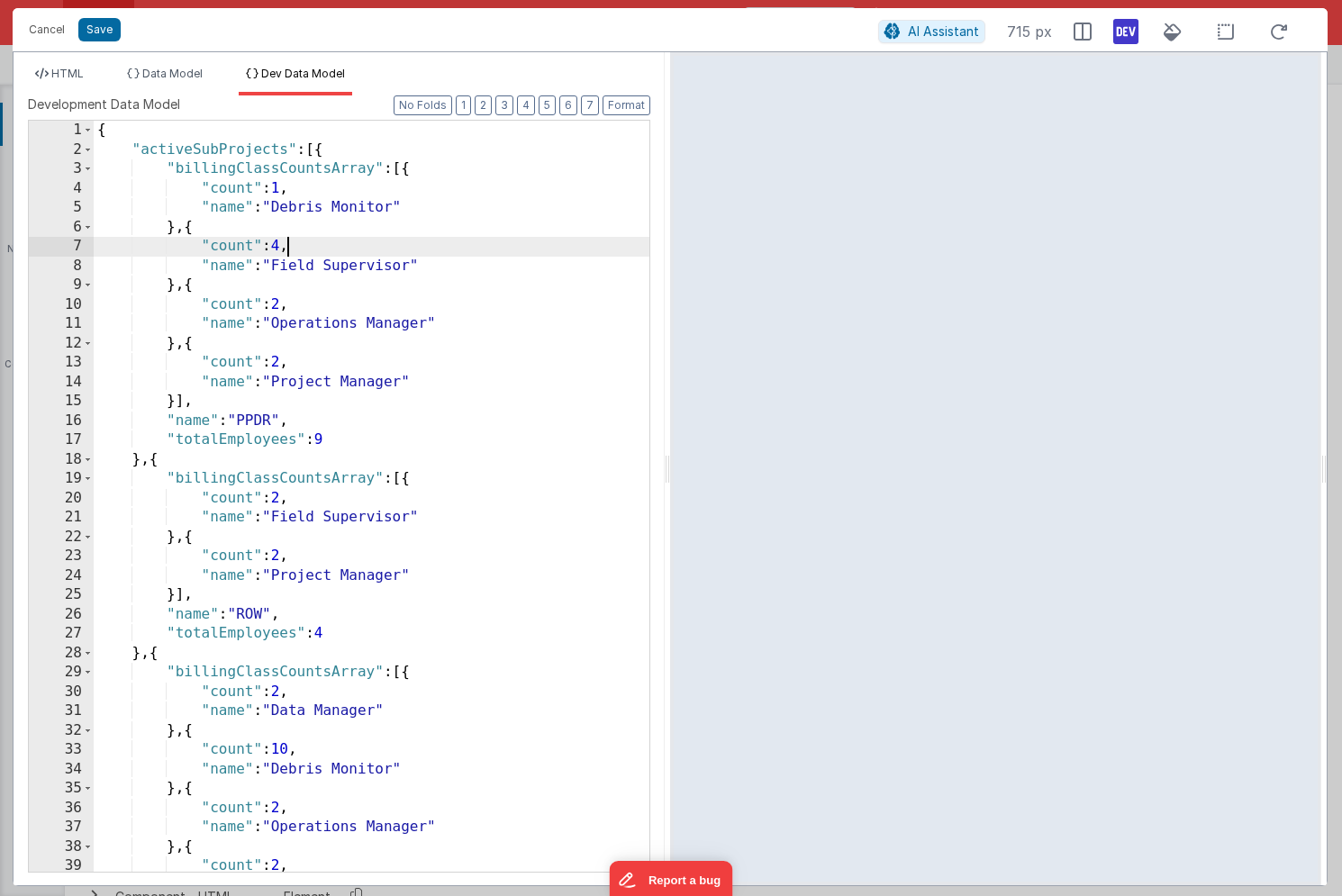
click at [289, 250] on div "{ "activeSubProjects" : [{ "billingClassCountsArray" : [{ "count" : 1 , "name" …" at bounding box center [371, 516] width 556 height 790
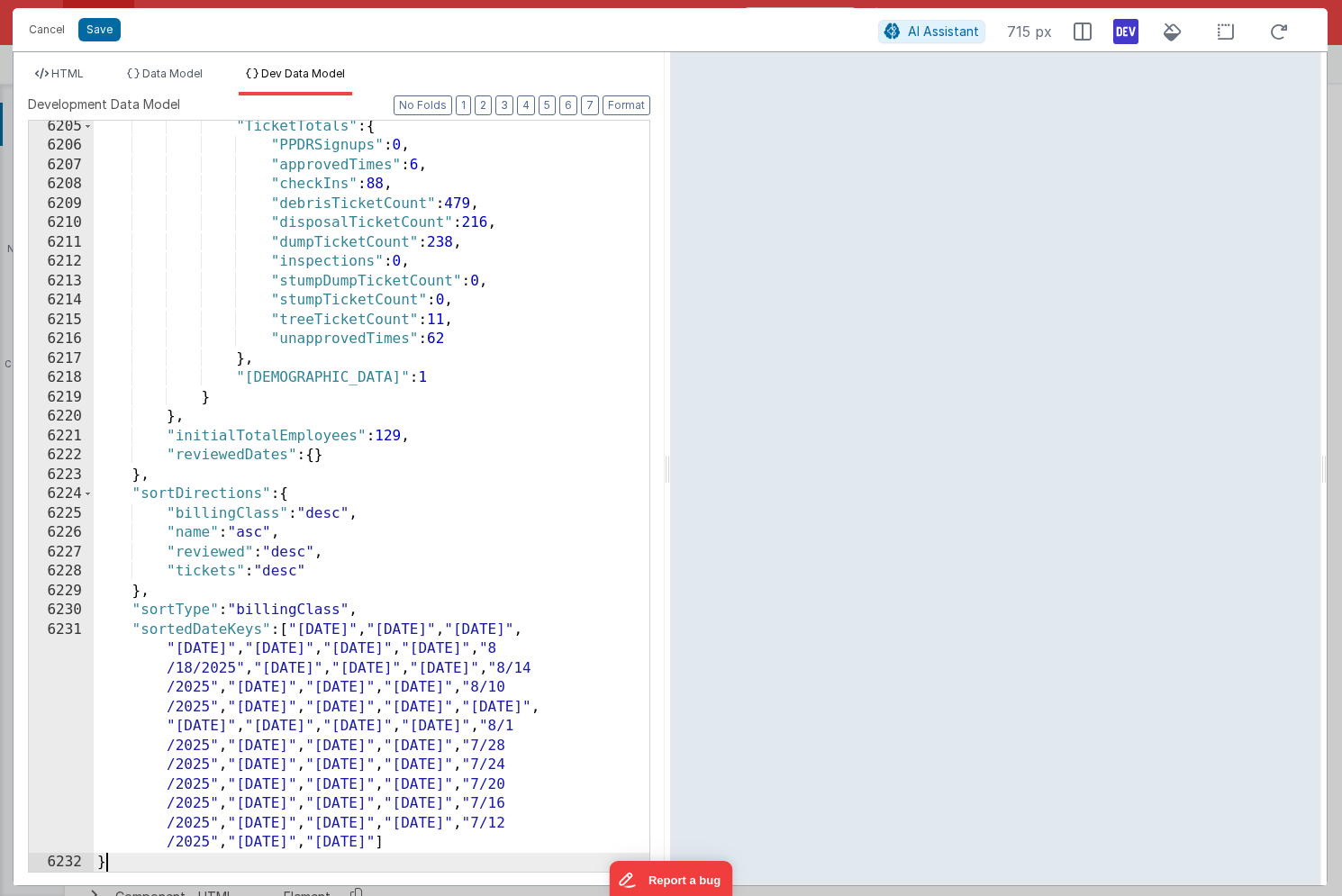
scroll to position [28766, 0]
click at [1280, 38] on icon at bounding box center [1279, 32] width 39 height 22
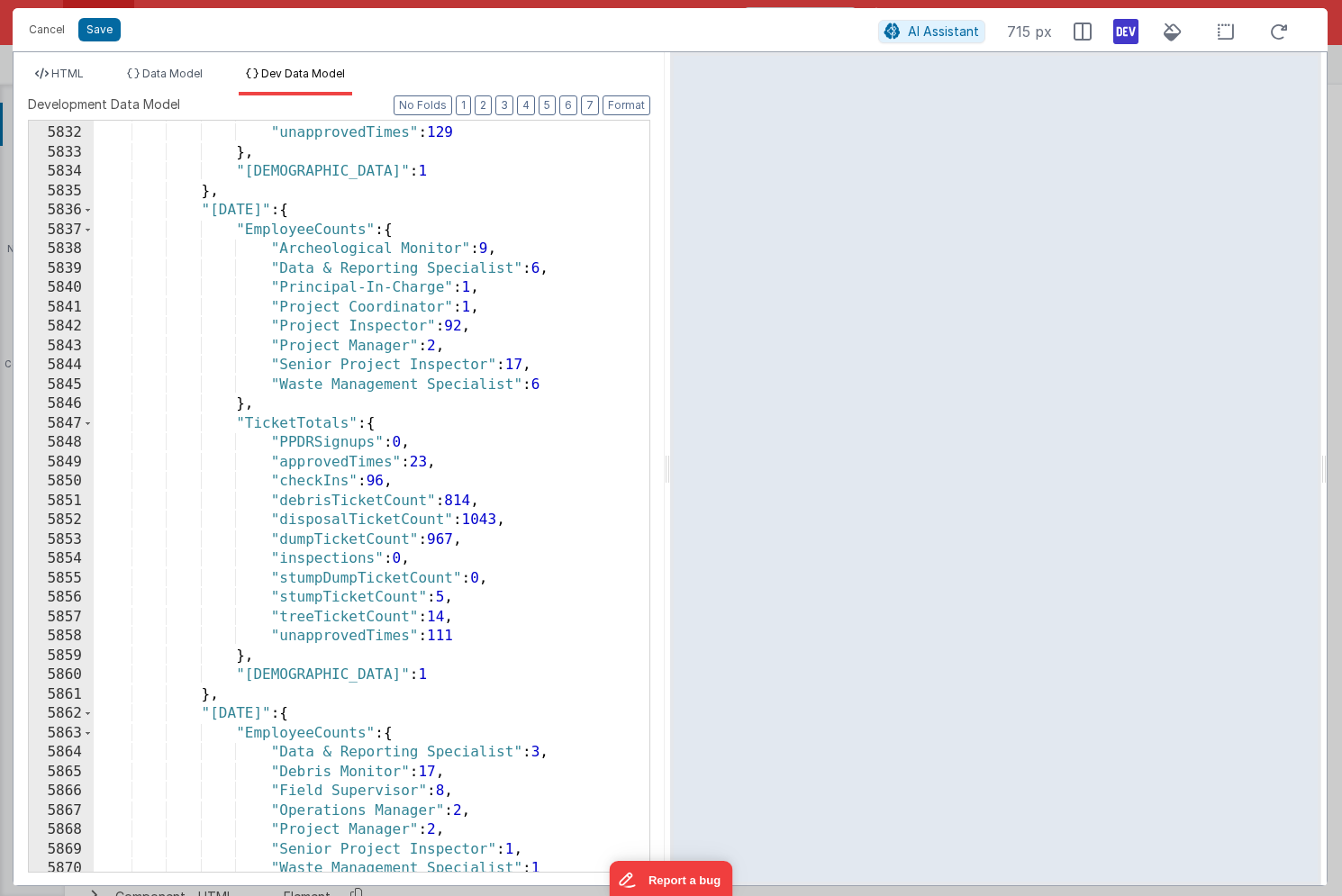
scroll to position [27470, 0]
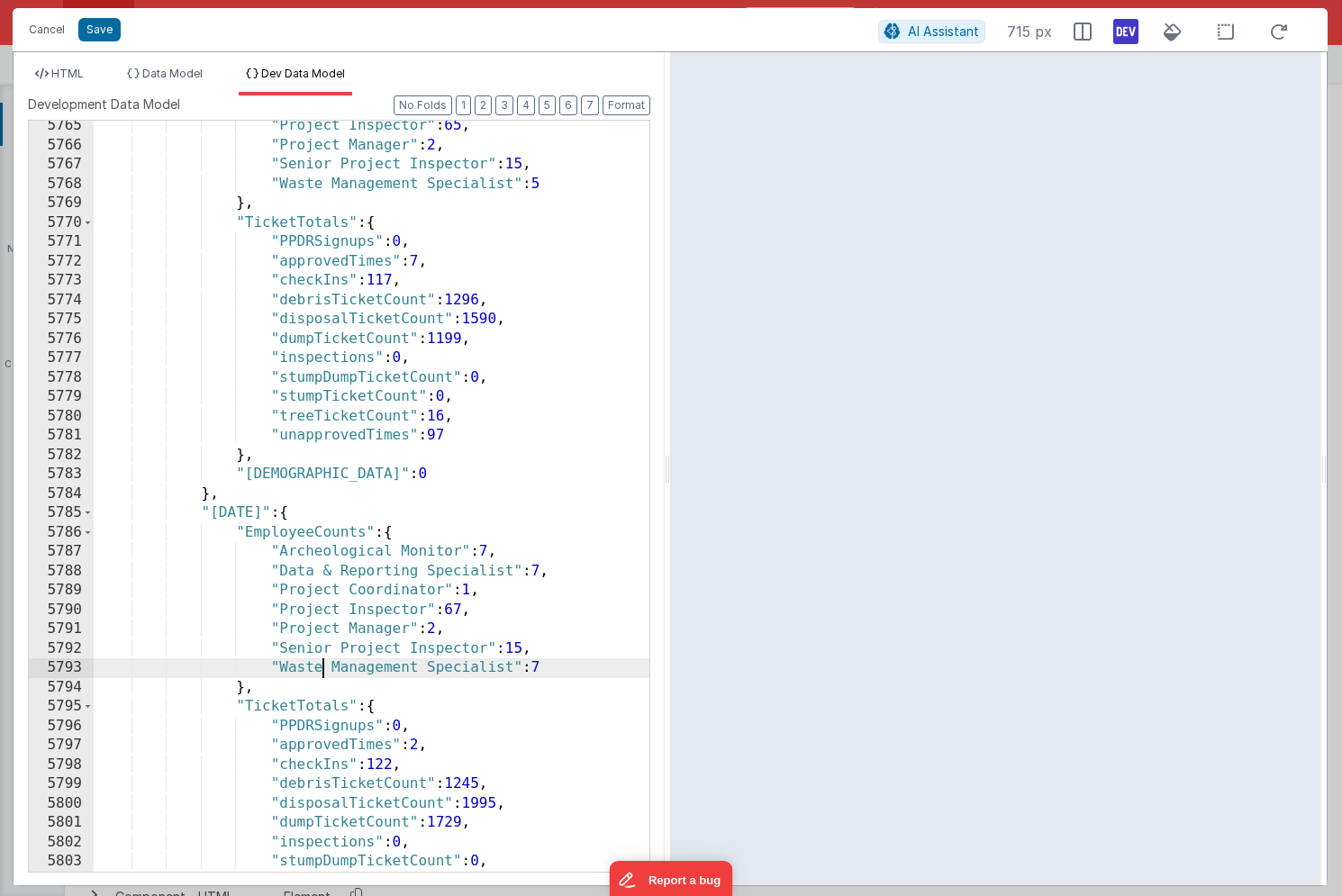
click at [323, 660] on div ""Project Inspector" : 65 , "Project Manager" : 2 , "Senior Project Inspector" :…" at bounding box center [371, 511] width 556 height 790
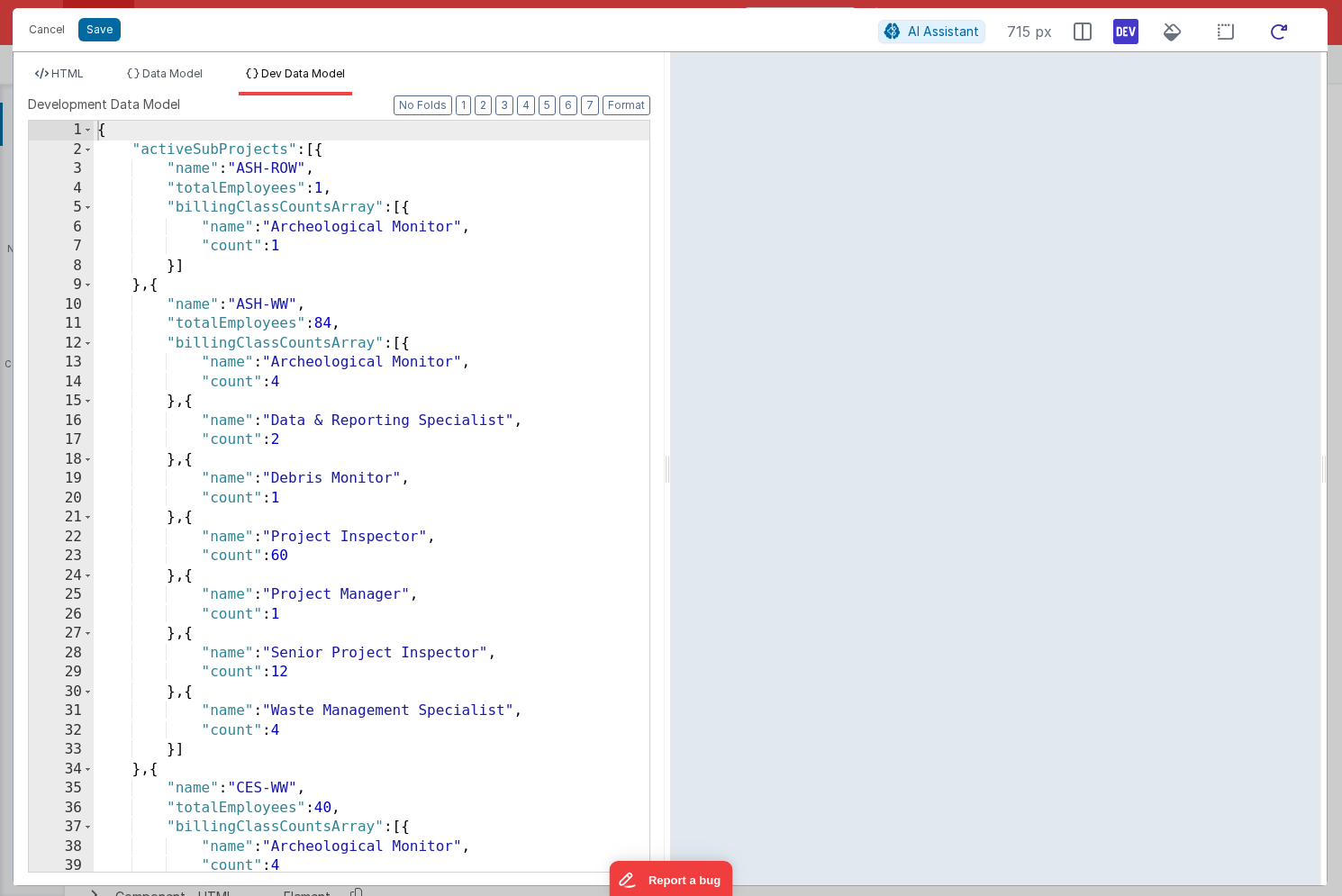
click at [1281, 42] on icon at bounding box center [1279, 32] width 39 height 22
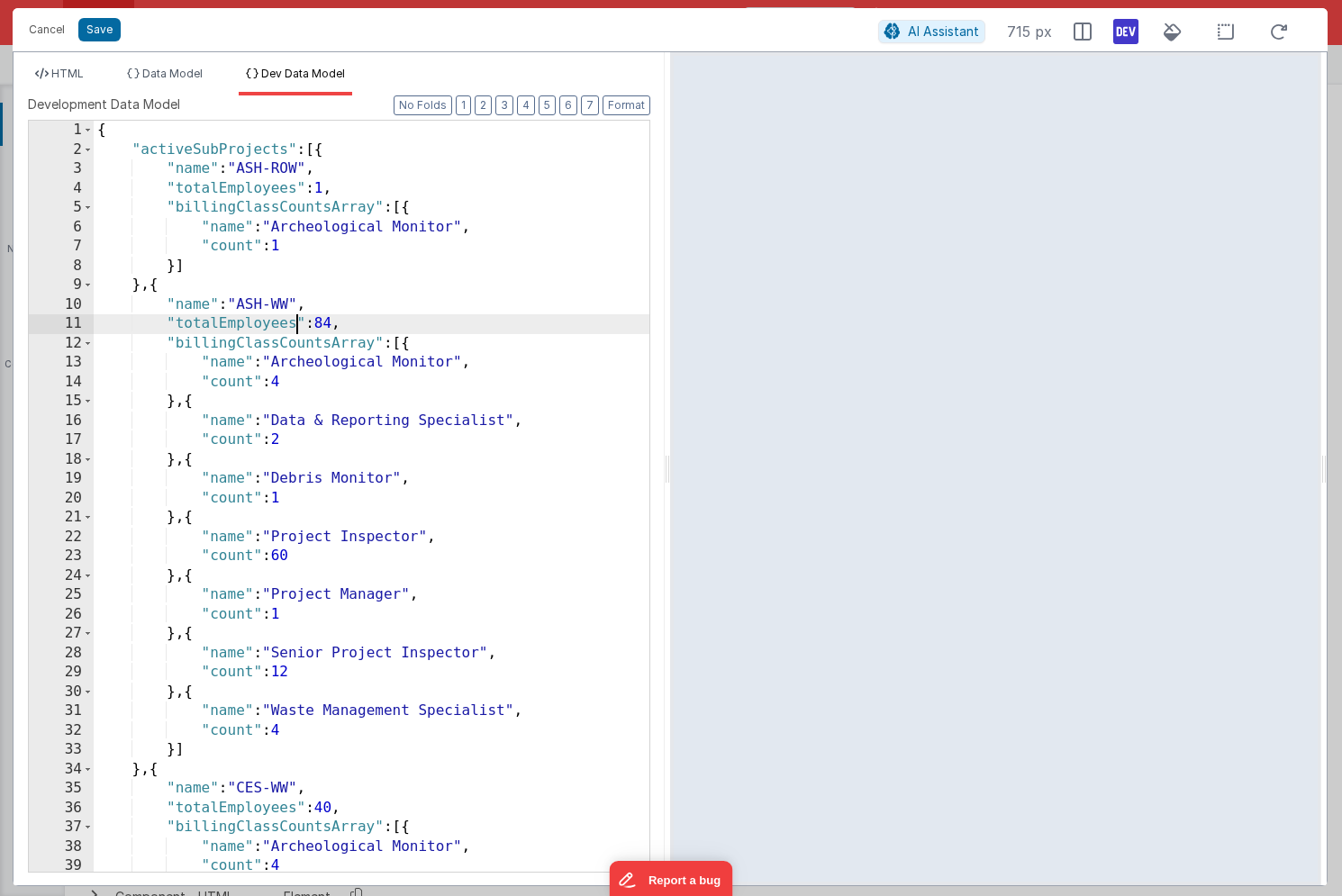
click at [293, 328] on div "{ "activeSubProjects" : [{ "name" : "ASH-ROW" , "totalEmployees" : 1 , "billing…" at bounding box center [371, 516] width 556 height 790
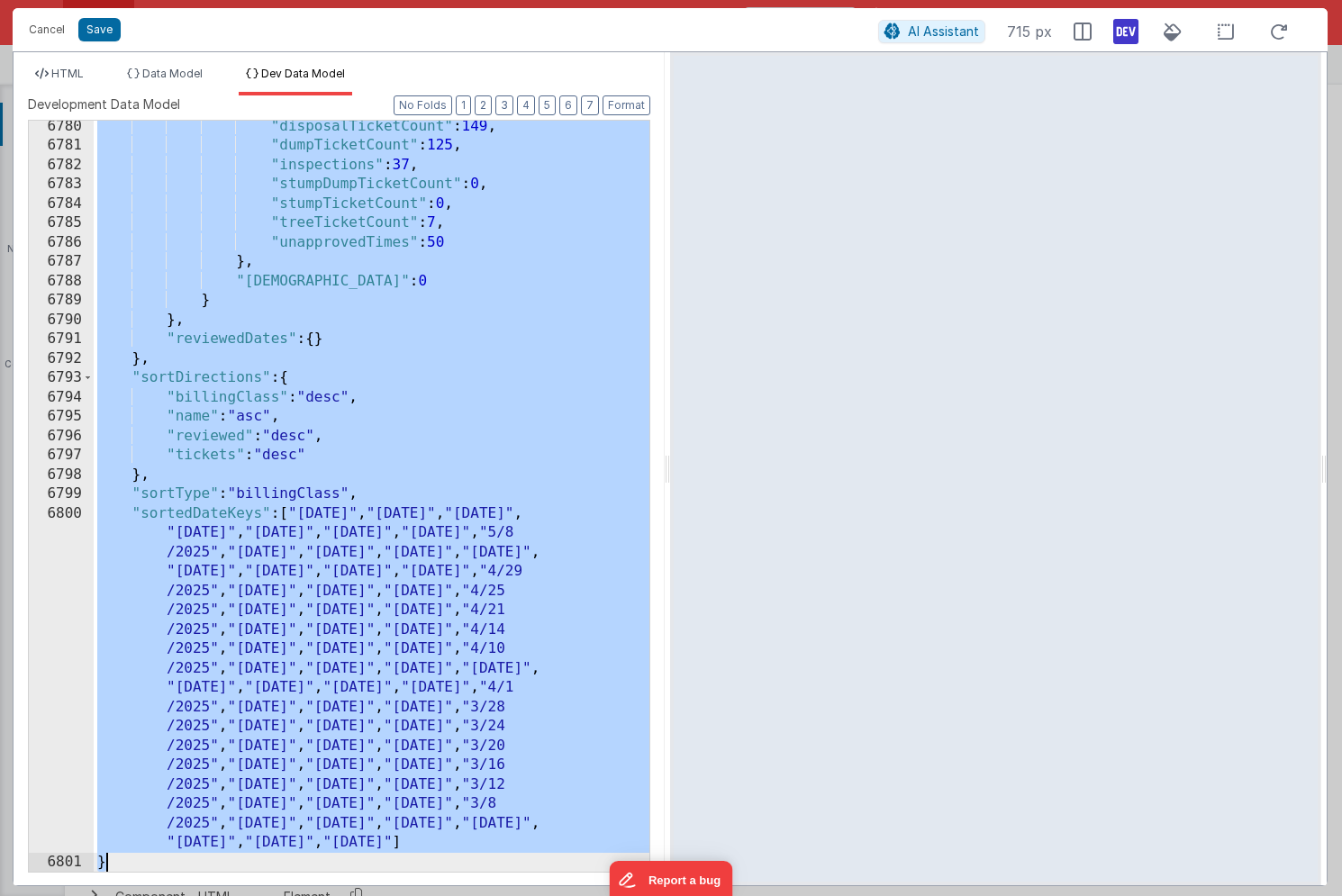
scroll to position [28766, 0]
click at [1279, 26] on icon at bounding box center [1279, 32] width 39 height 22
click at [329, 485] on div ""disposalTicketCount" : 149 , "dumpTicketCount" : 125 , "inspections" : 37 , "s…" at bounding box center [371, 512] width 556 height 790
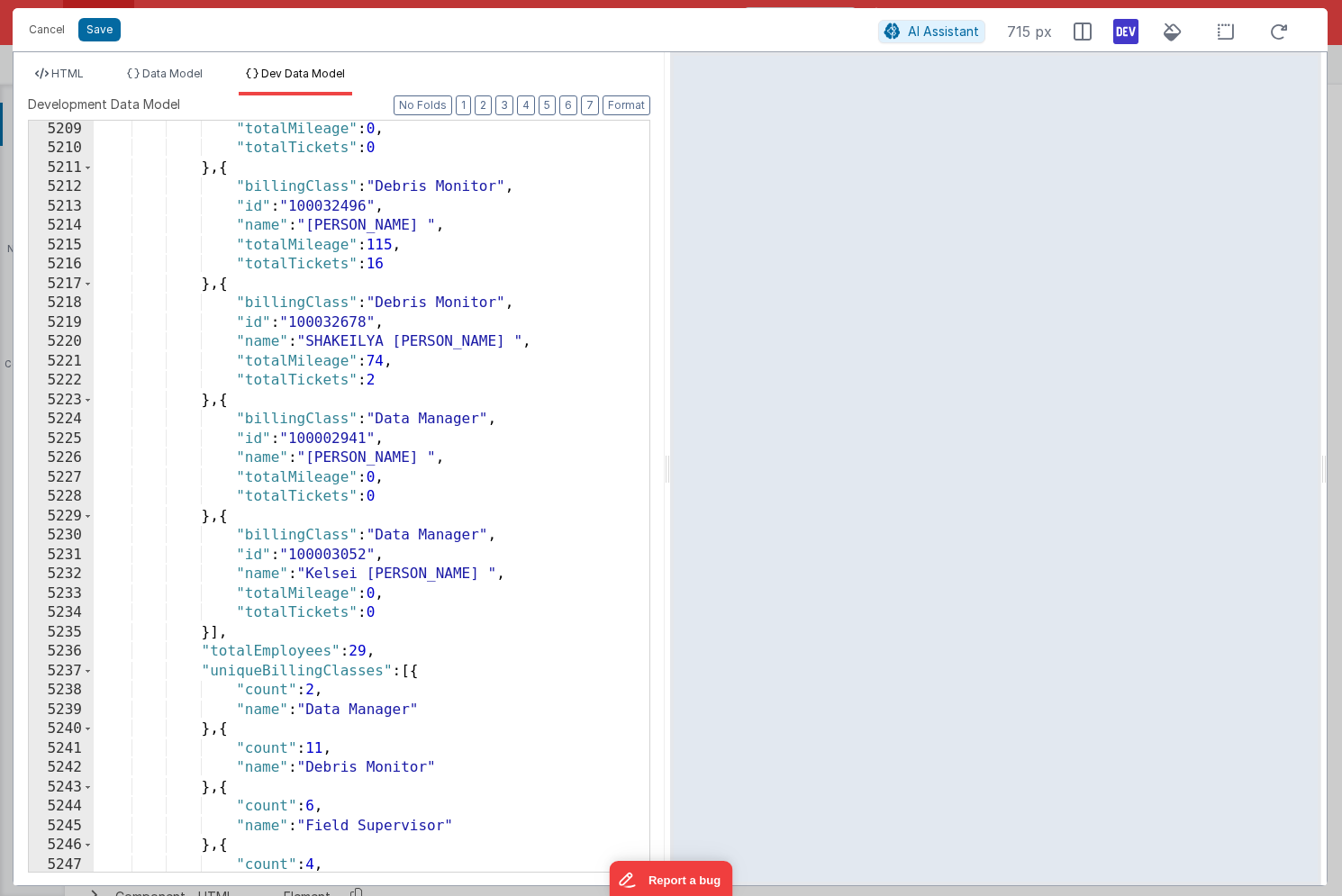
scroll to position [0, 0]
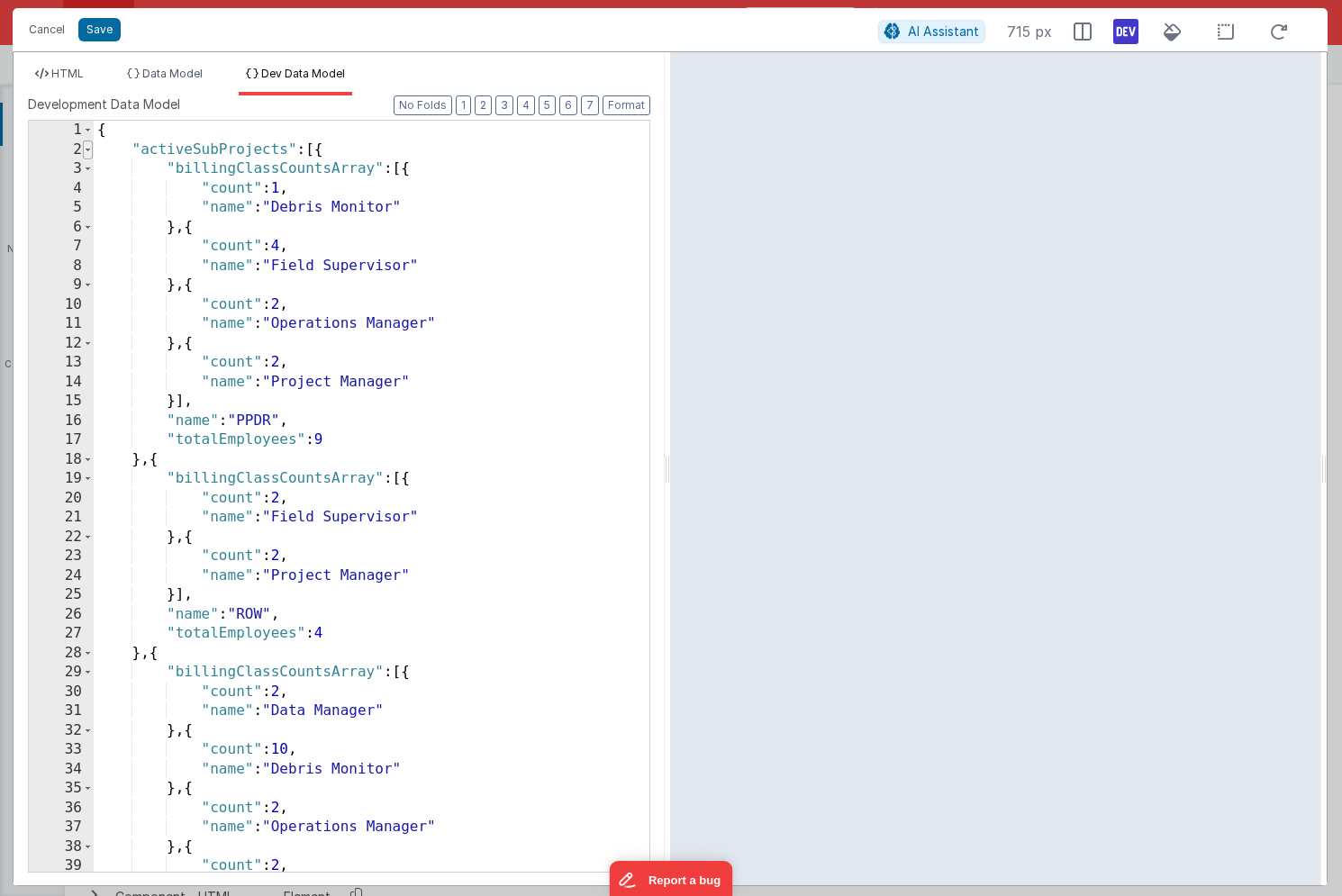
click at [87, 151] on span at bounding box center [87, 150] width 10 height 20
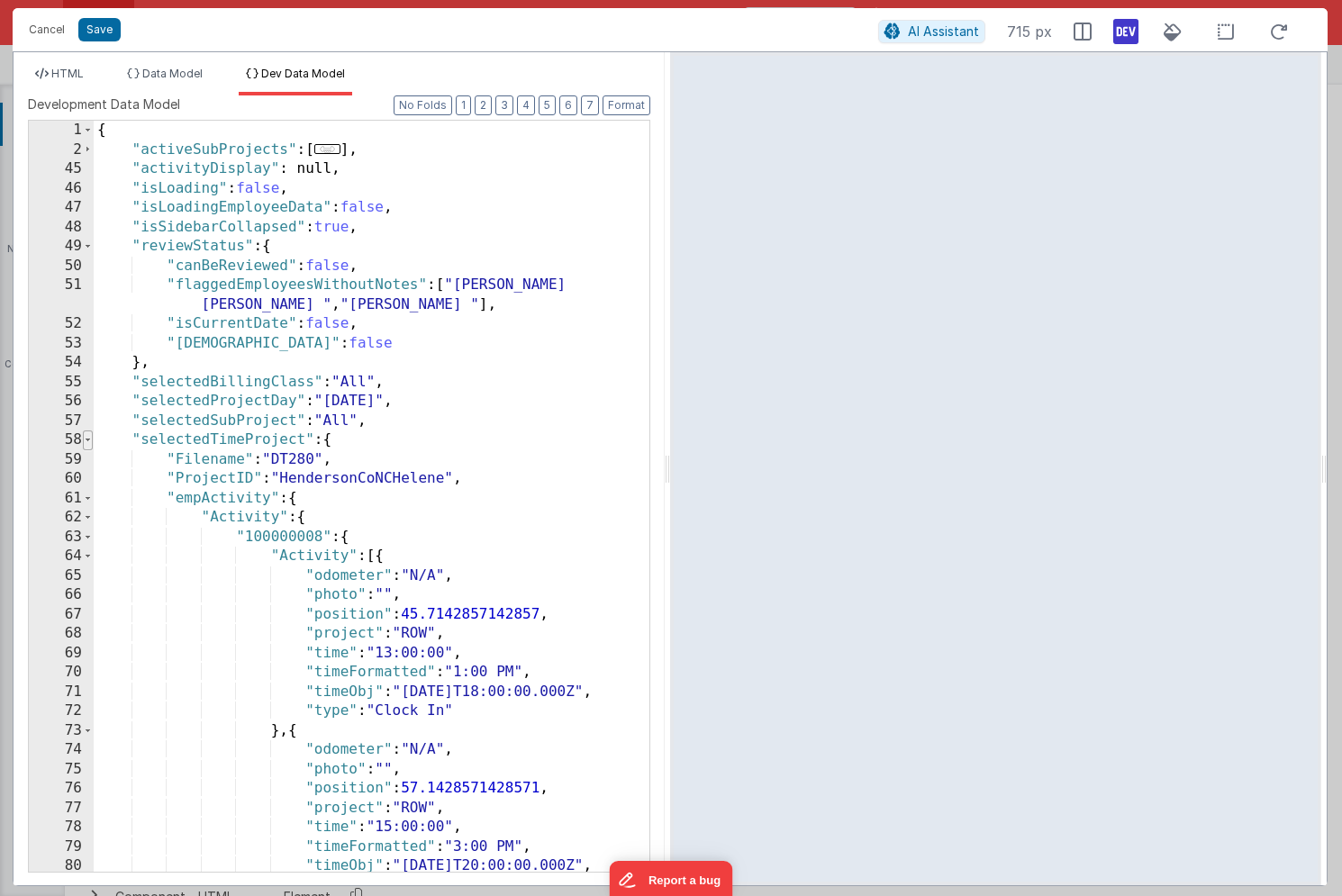
click at [86, 448] on span at bounding box center [87, 440] width 10 height 20
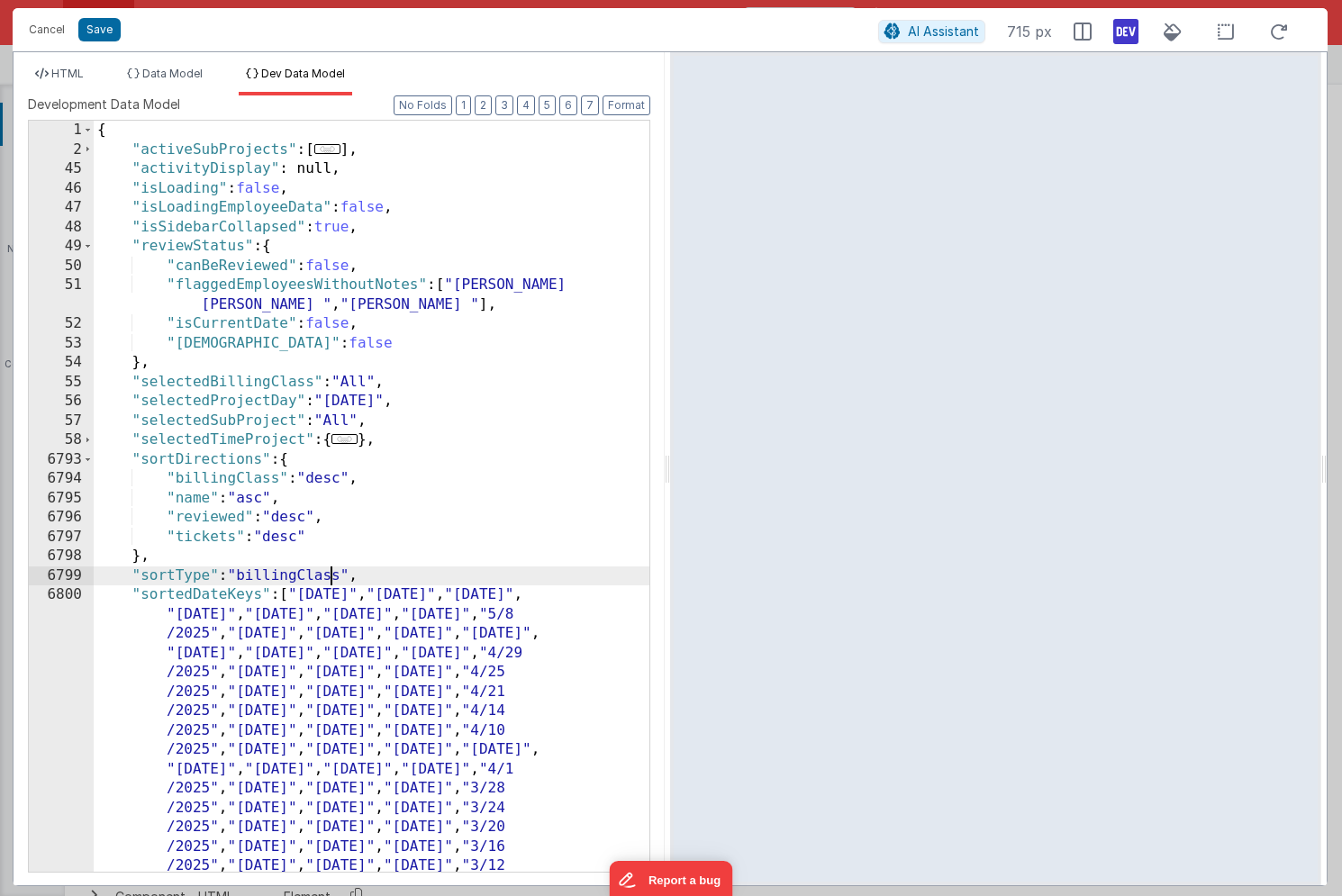
click at [225, 337] on div "{ "activeSubProjects" : [ ... ] , "activityDisplay" : null, "isLoading" : false…" at bounding box center [371, 681] width 556 height 1120
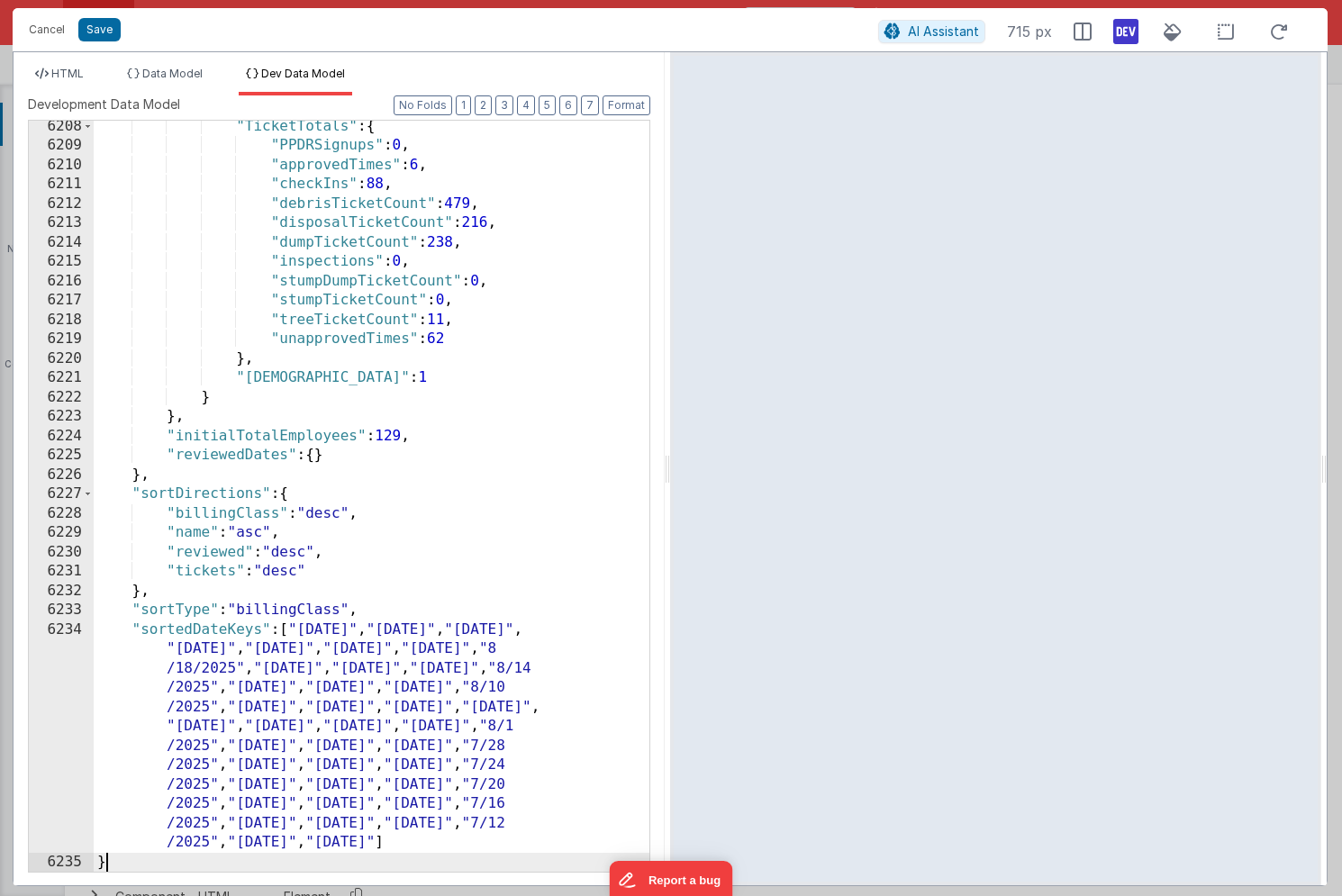
scroll to position [28766, 0]
click at [1294, 35] on icon at bounding box center [1279, 32] width 39 height 22
click at [388, 664] on div ""TicketTotals" : { "PPDRSignups" : 0 , "approvedTimes" : 6 , "checkIns" : 88 , …" at bounding box center [371, 512] width 556 height 790
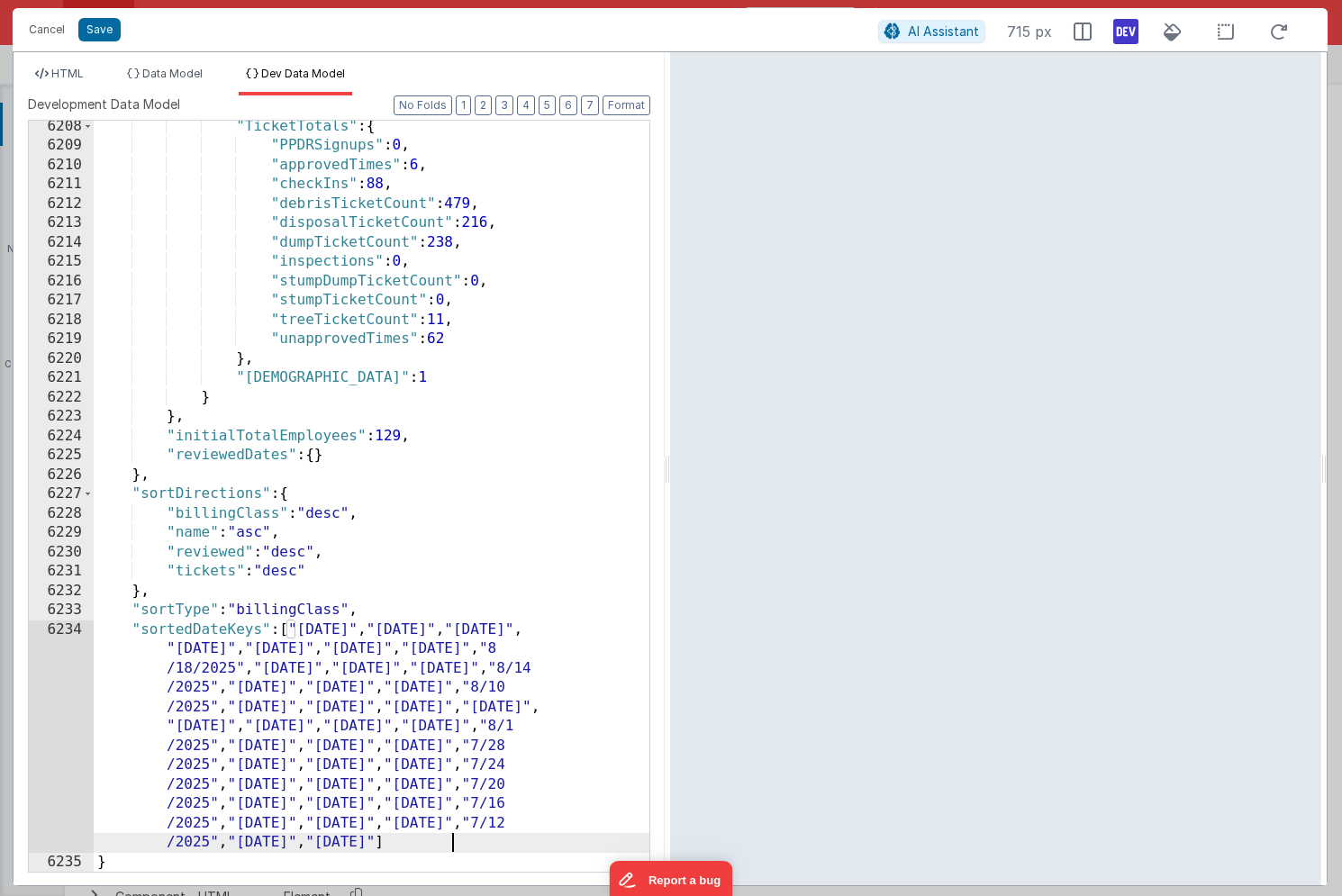
click at [479, 838] on div ""TicketTotals" : { "PPDRSignups" : 0 , "approvedTimes" : 6 , "checkIns" : 88 , …" at bounding box center [371, 512] width 556 height 790
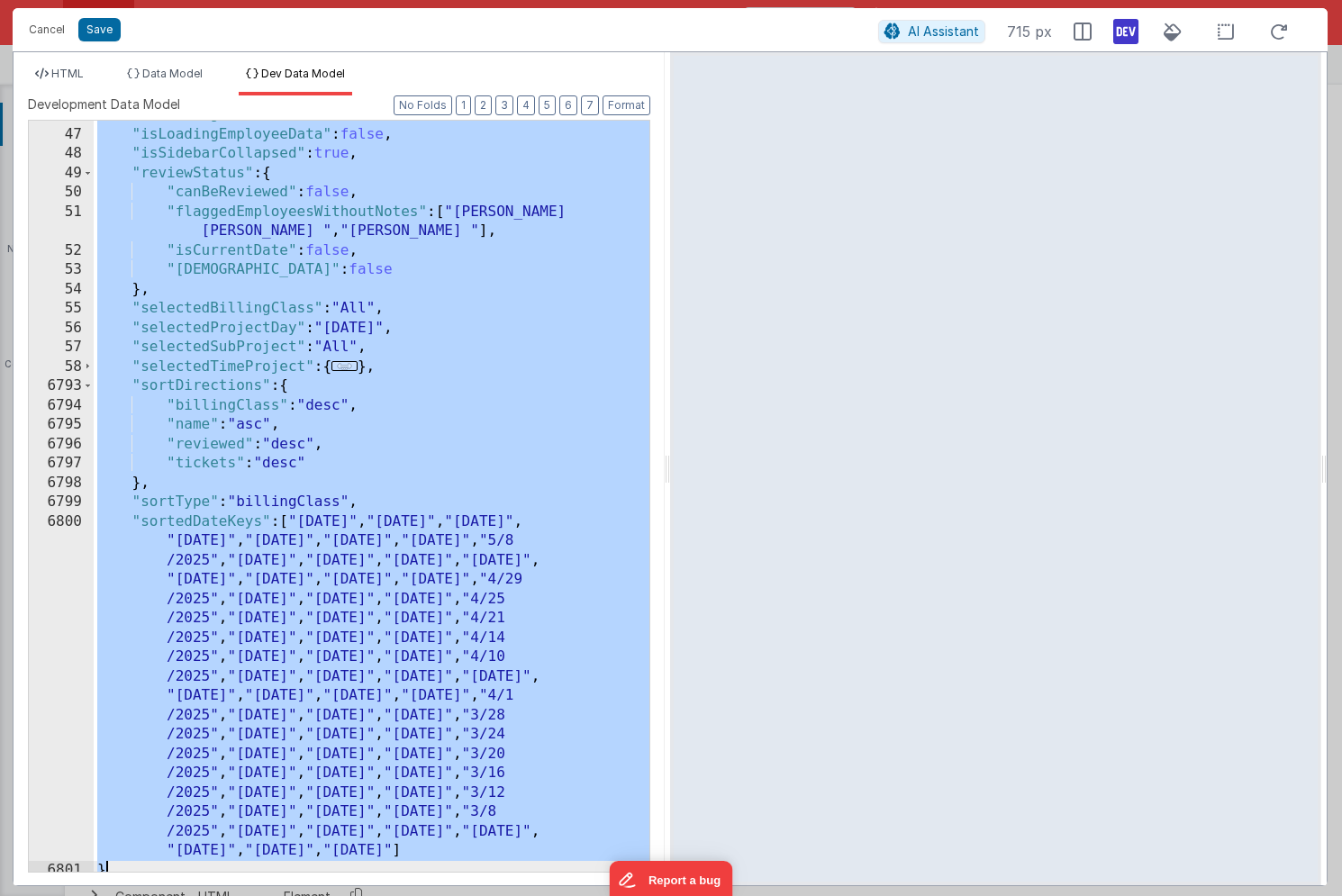
scroll to position [0, 0]
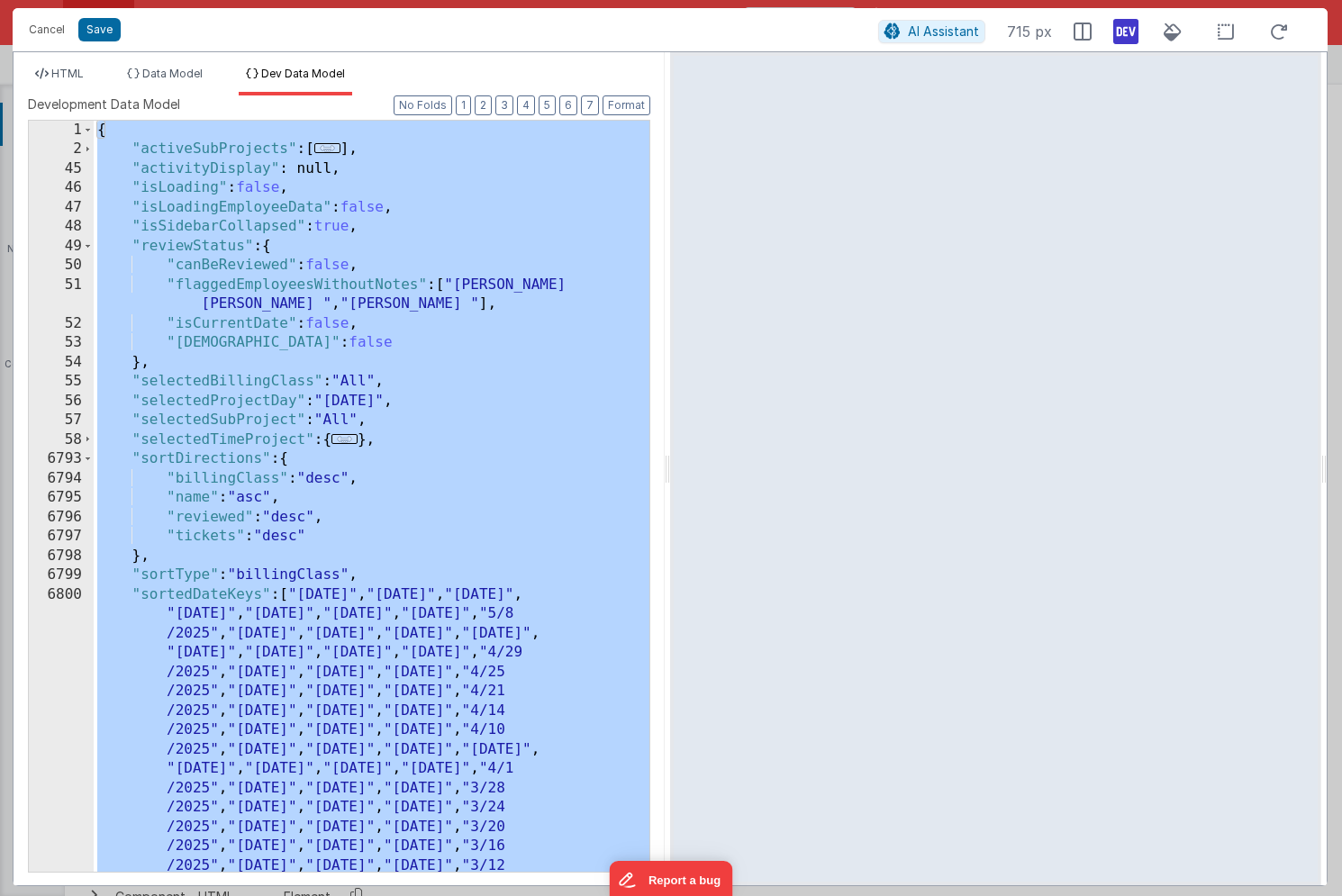
click at [79, 437] on div "58" at bounding box center [61, 440] width 64 height 20
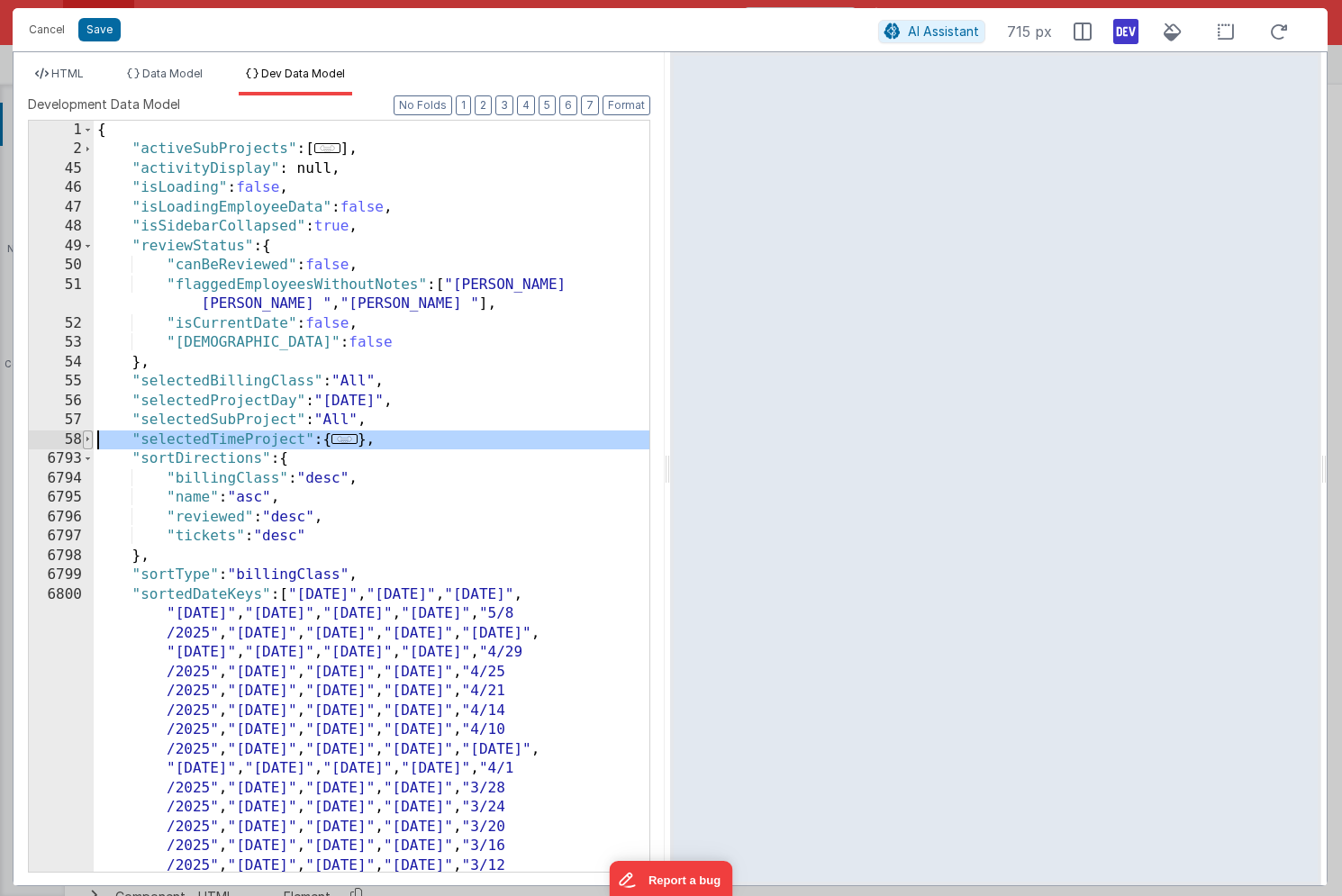
click at [89, 438] on span at bounding box center [87, 440] width 10 height 20
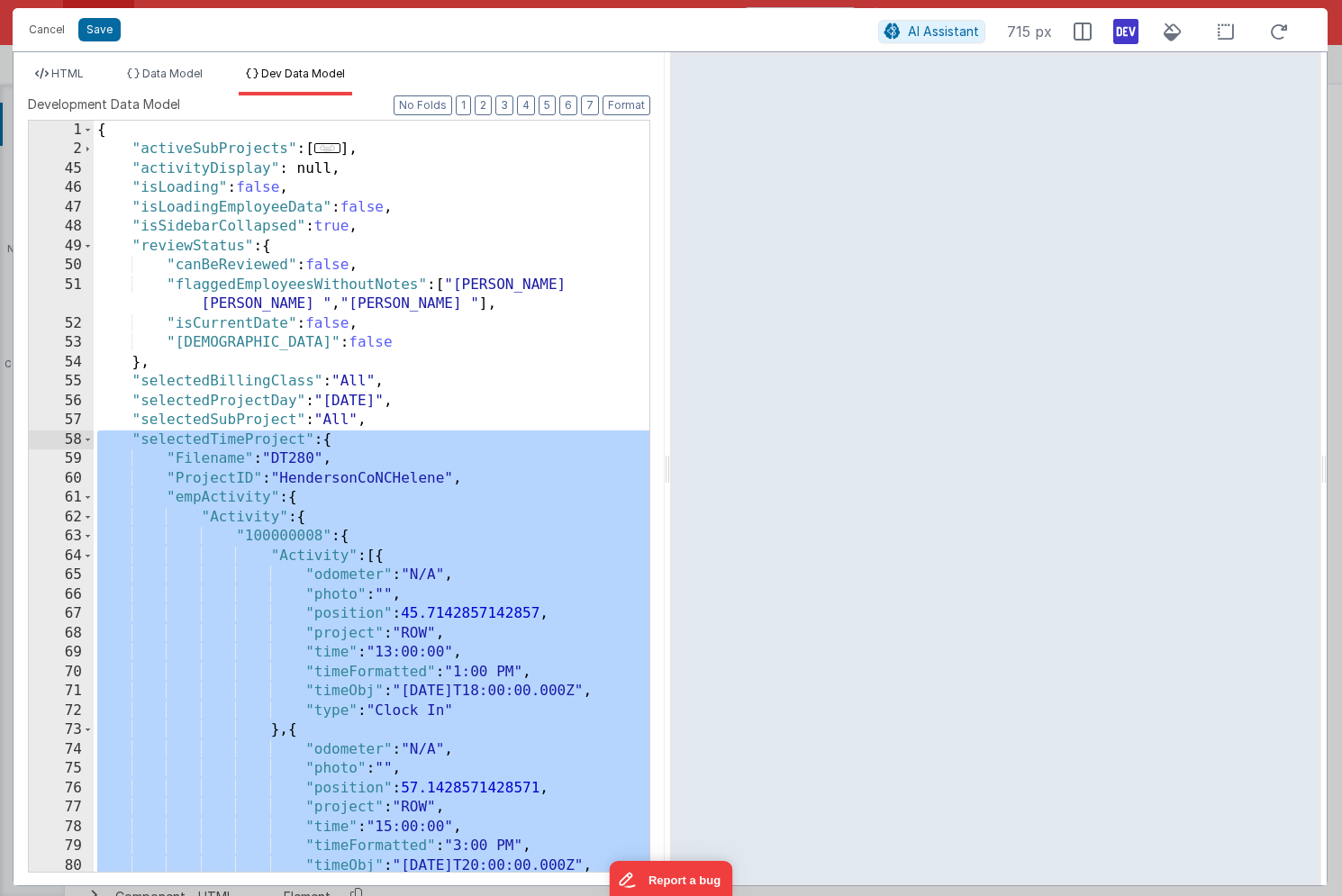
click at [378, 513] on div "{ "activeSubProjects" : [ ... ] , "activityDisplay" : null, "isLoading" : false…" at bounding box center [371, 516] width 556 height 790
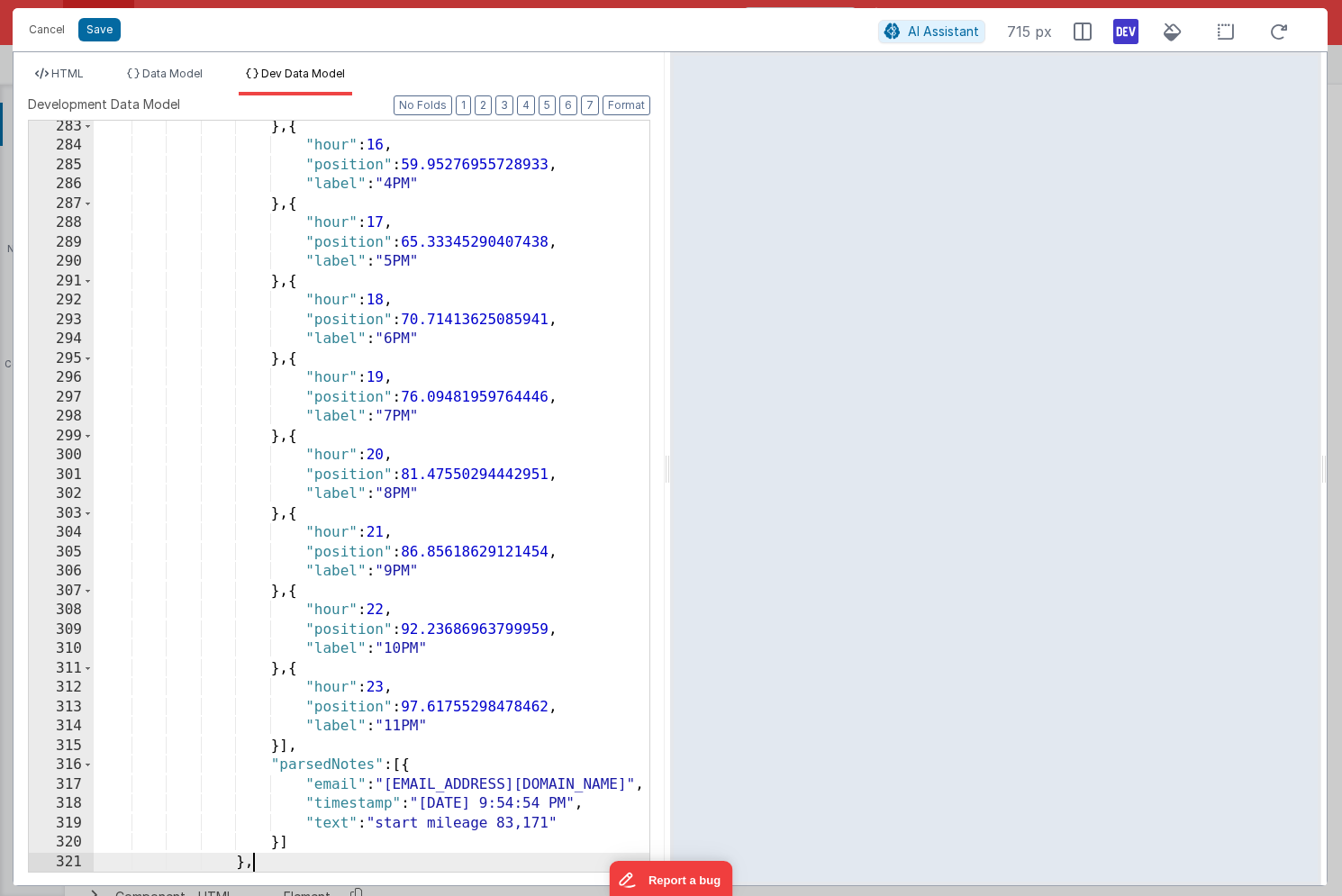
scroll to position [975, 0]
click at [1277, 31] on icon at bounding box center [1279, 32] width 39 height 22
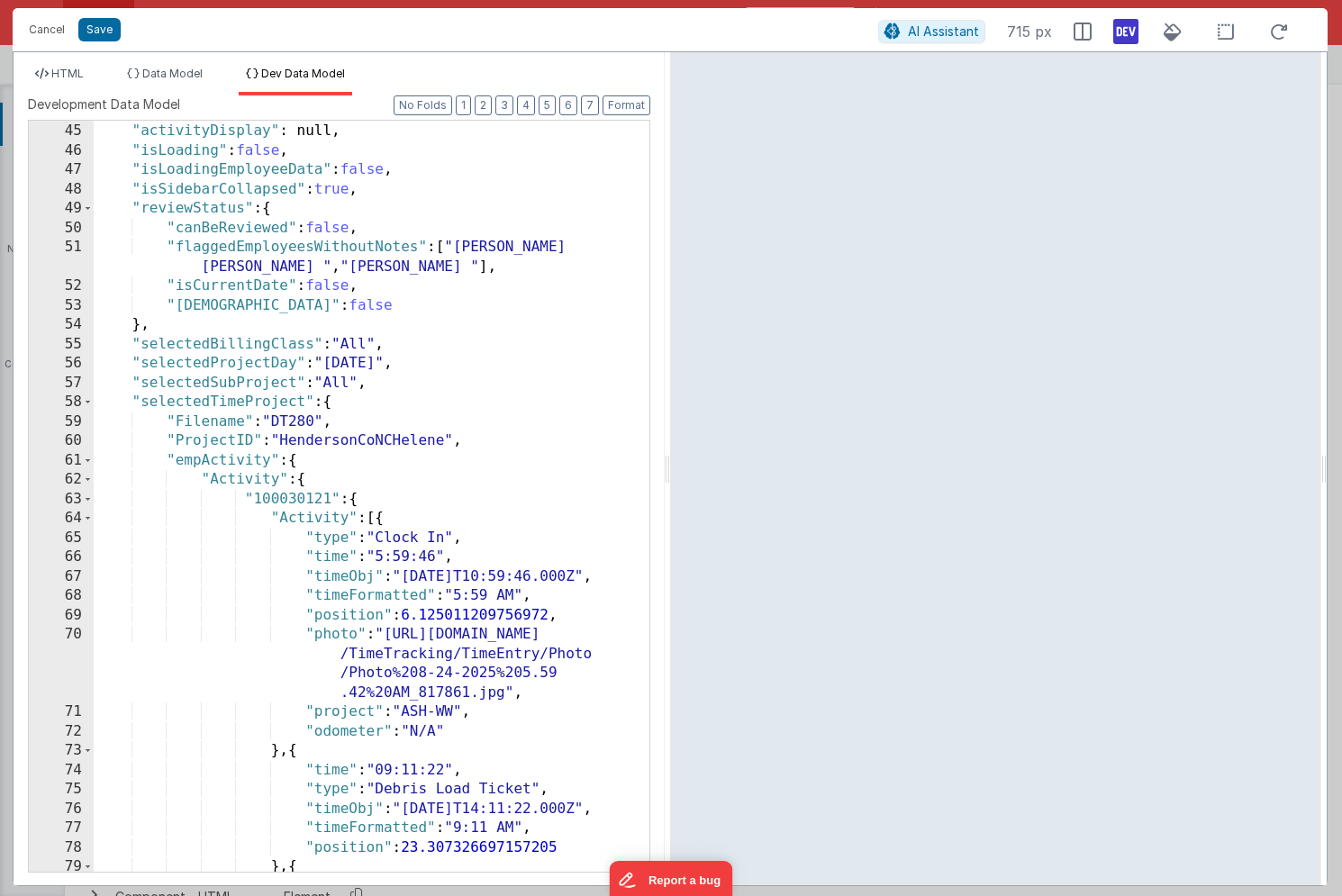
scroll to position [10, 0]
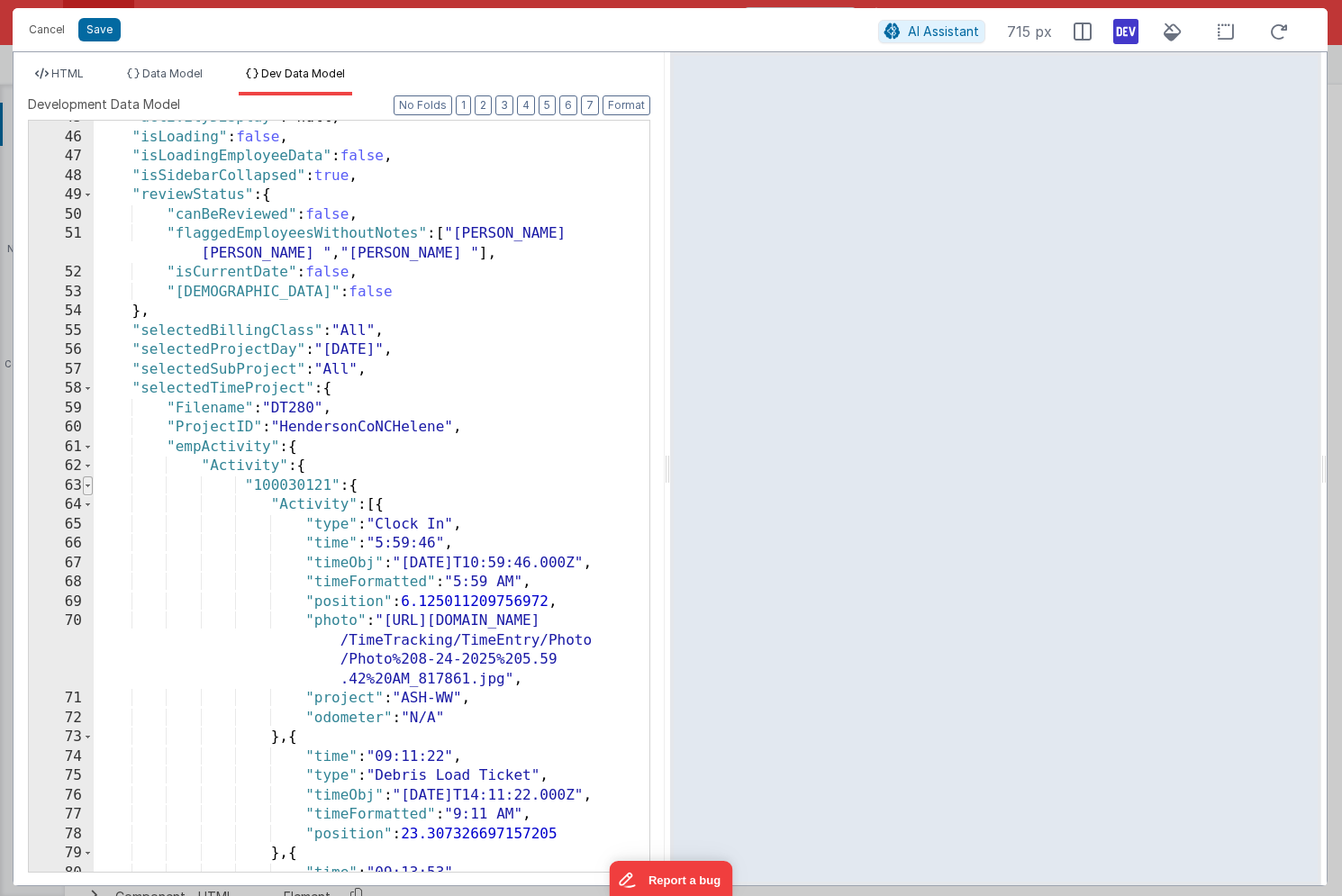
click at [85, 490] on span at bounding box center [87, 486] width 10 height 20
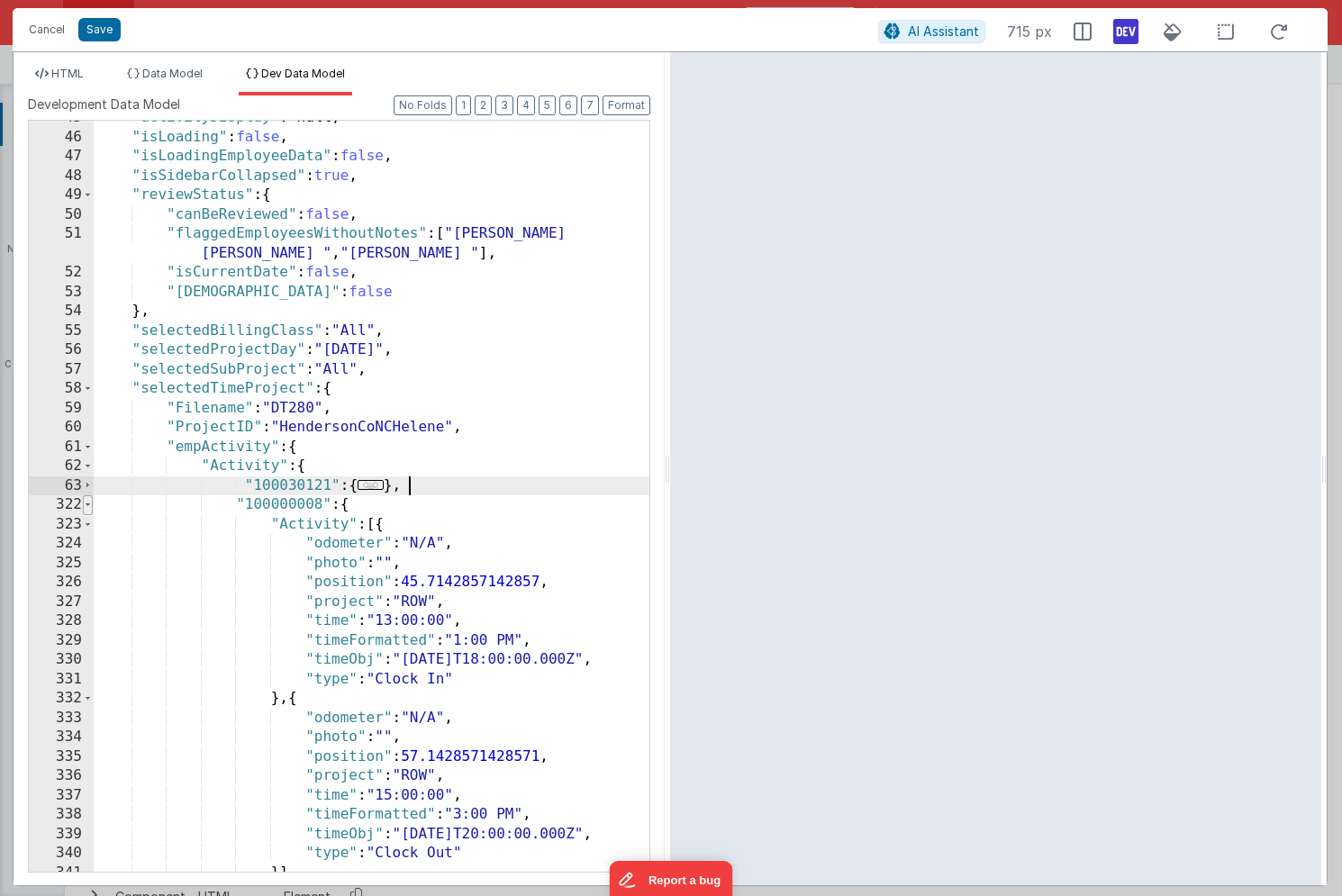
click at [84, 507] on span at bounding box center [87, 505] width 10 height 20
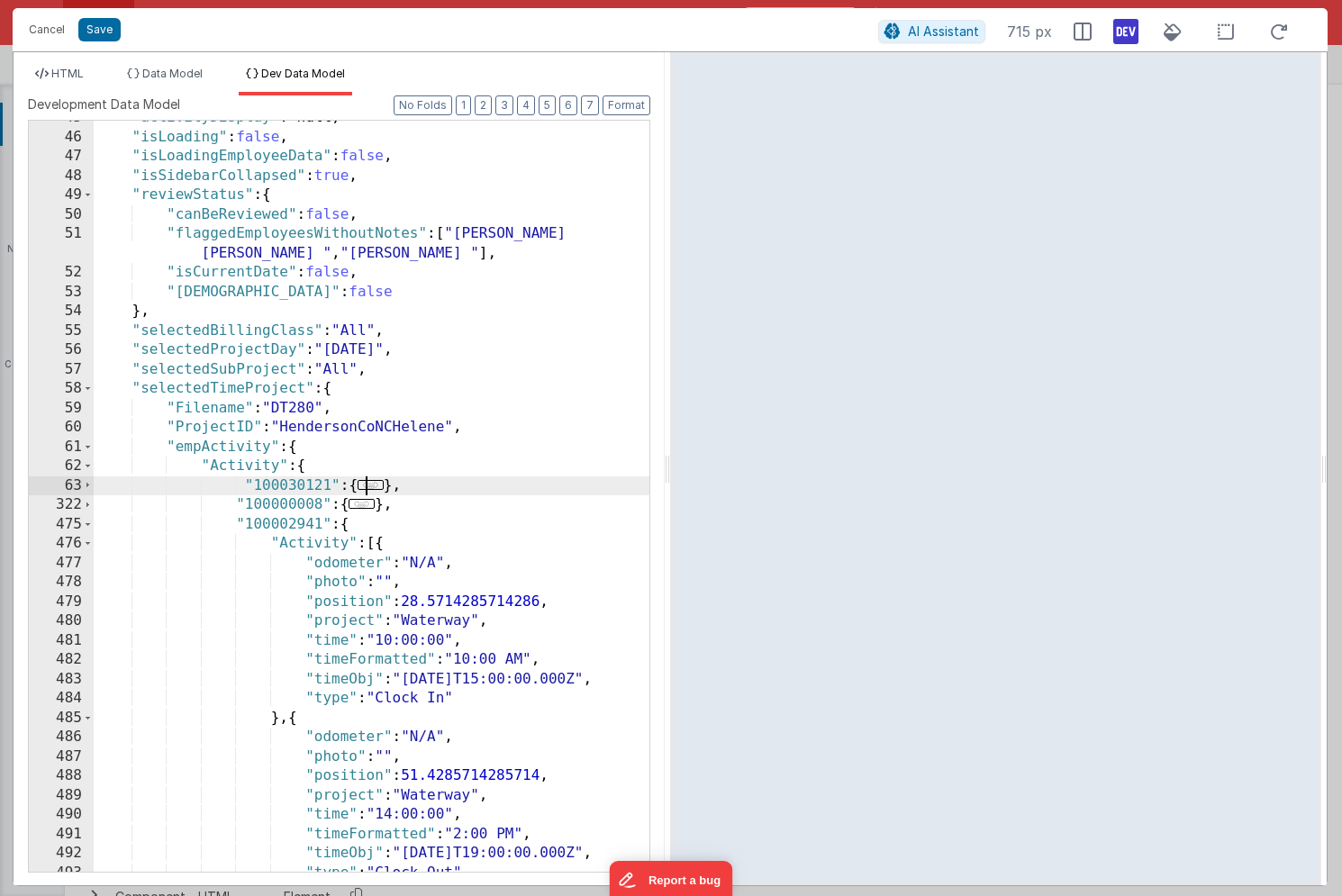
click at [378, 487] on span "..." at bounding box center [370, 485] width 26 height 10
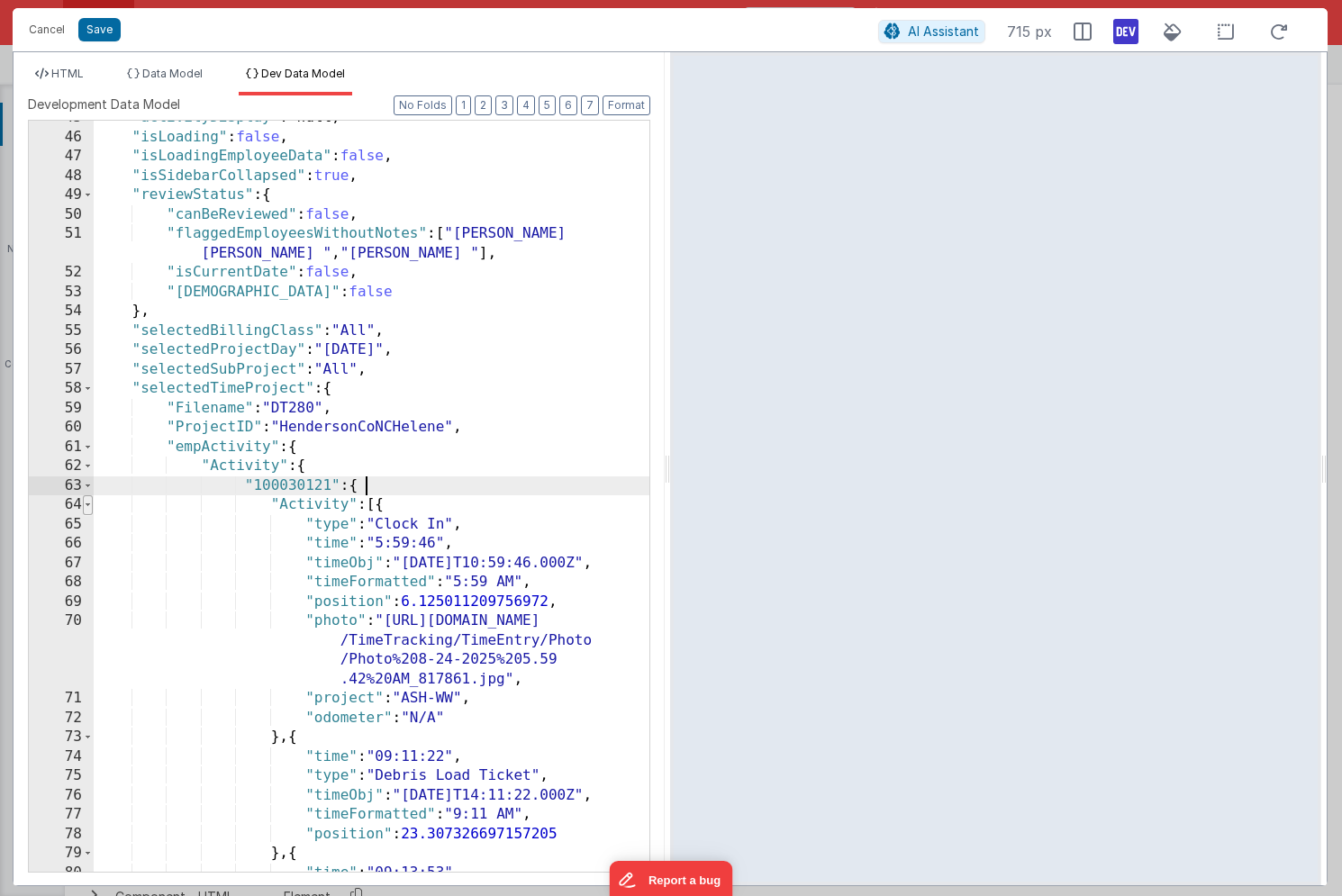
click at [90, 509] on span at bounding box center [87, 505] width 10 height 20
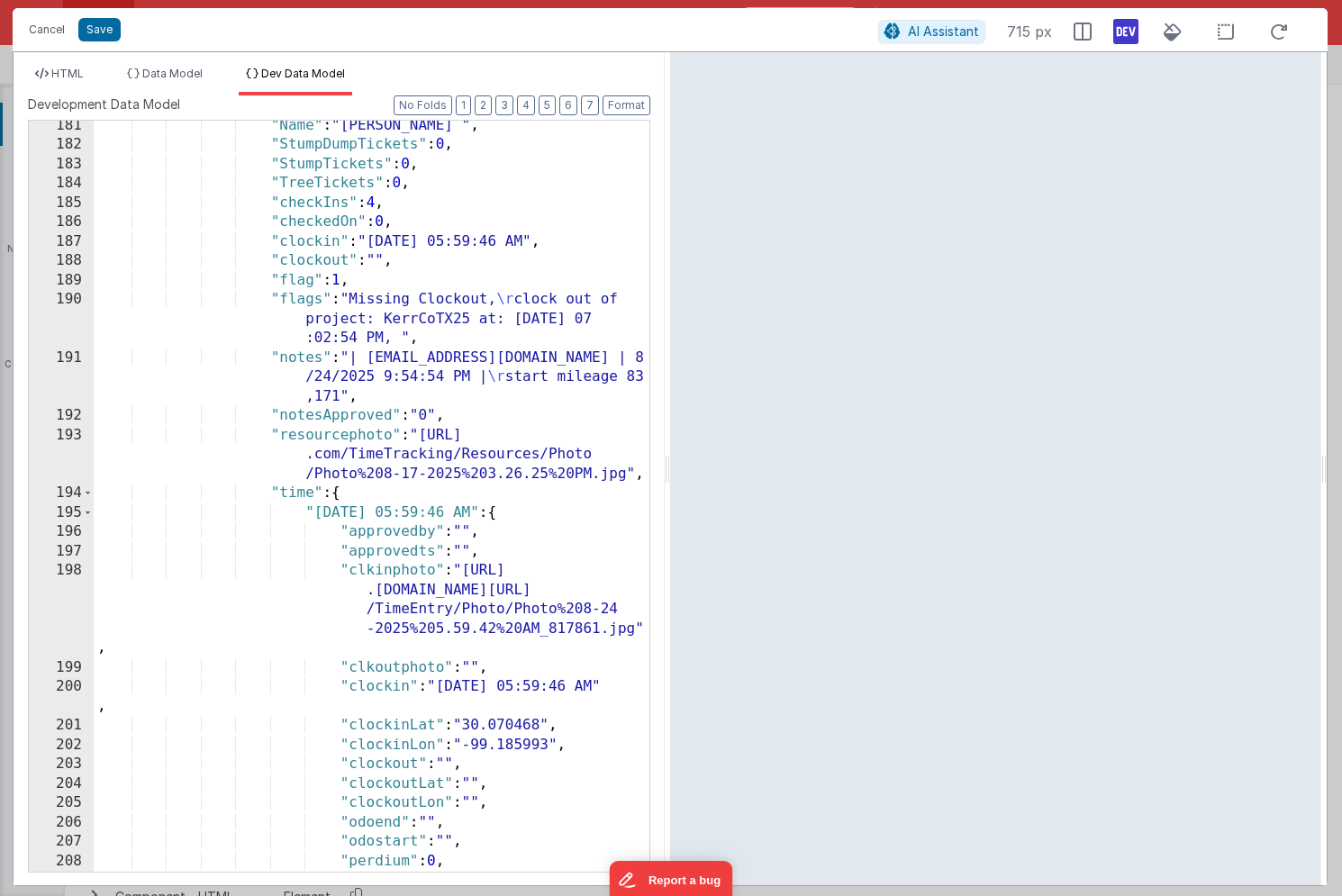
scroll to position [108, 0]
click at [87, 493] on span at bounding box center [87, 493] width 10 height 20
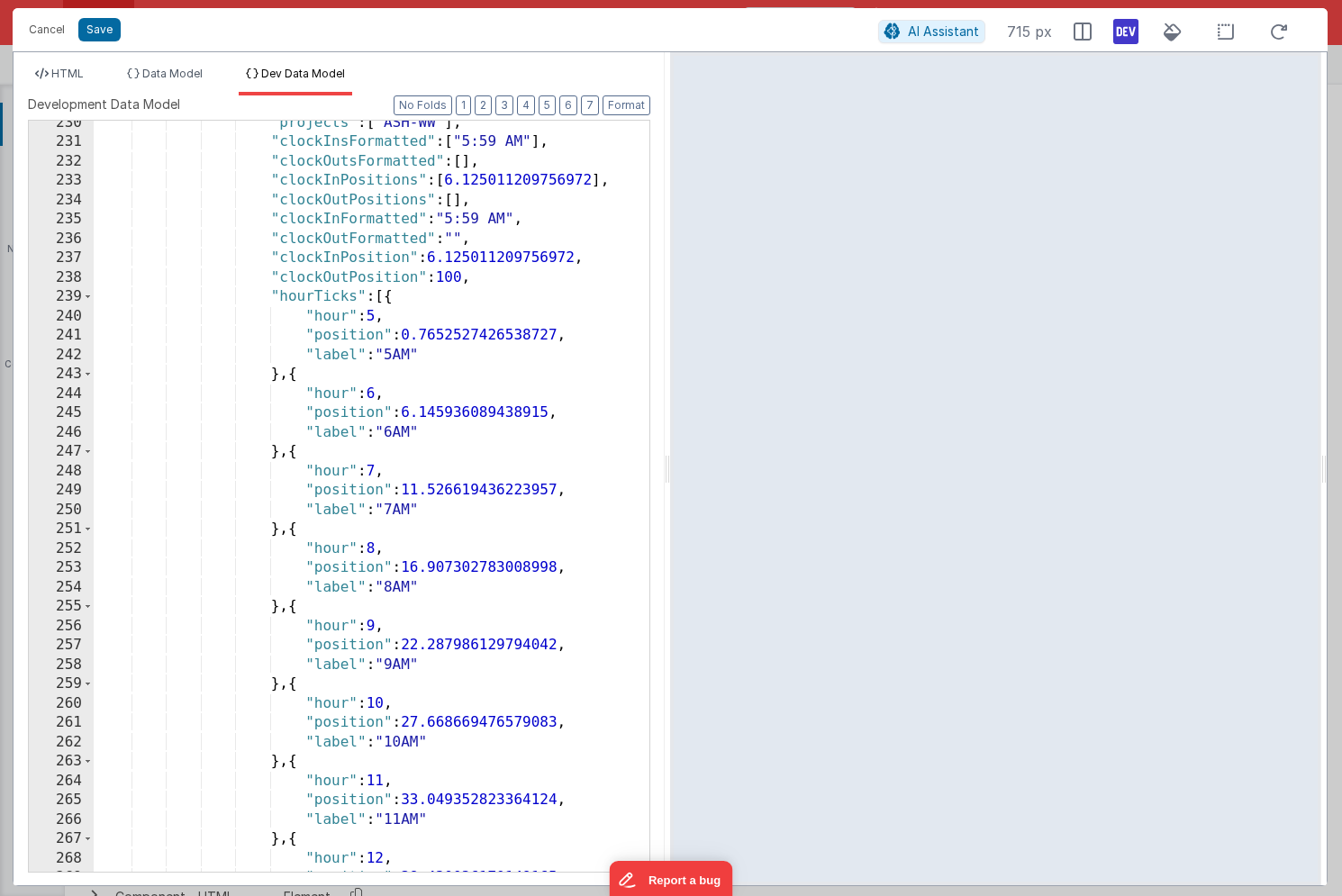
scroll to position [258, 0]
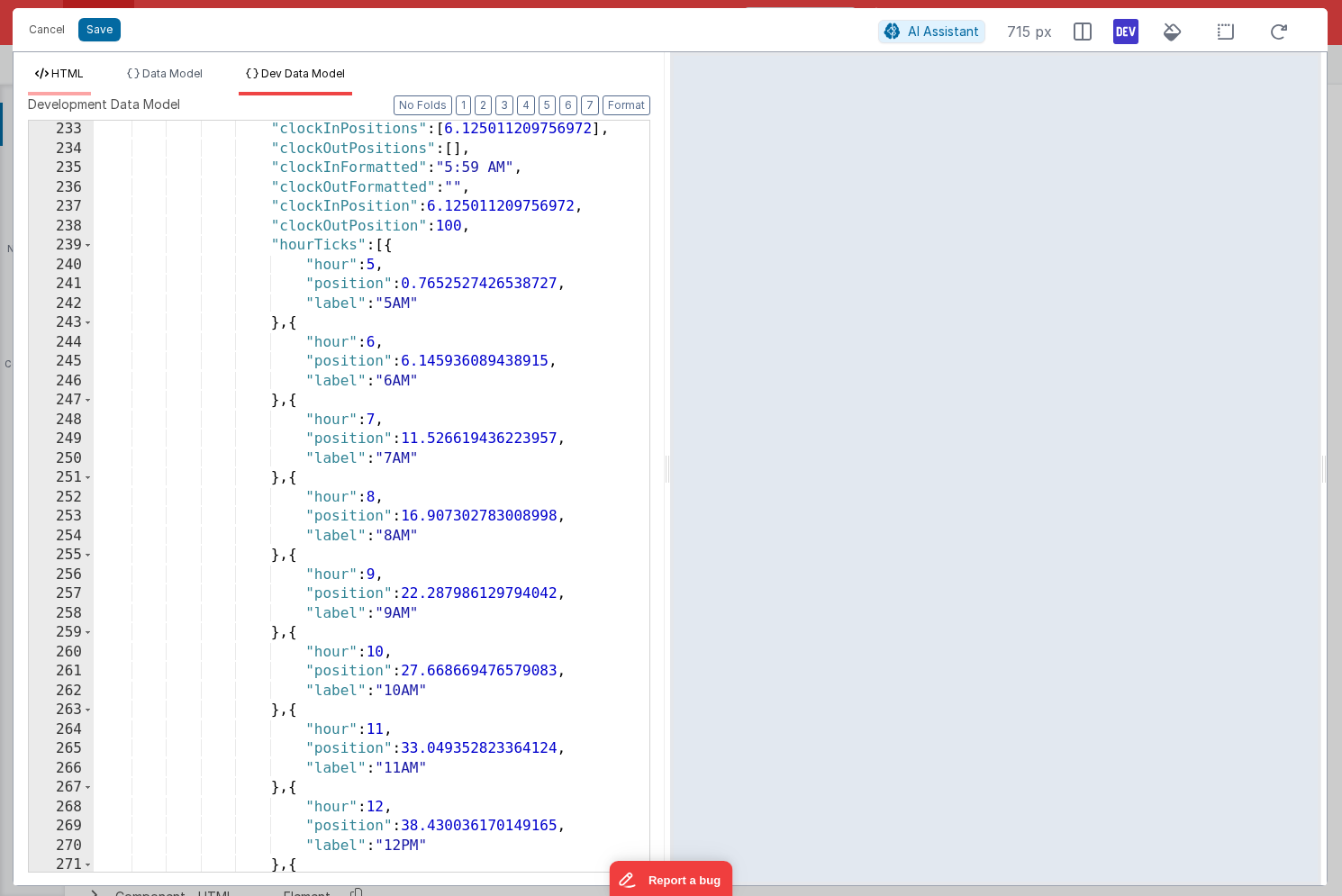
click at [50, 74] on li "HTML" at bounding box center [60, 81] width 63 height 29
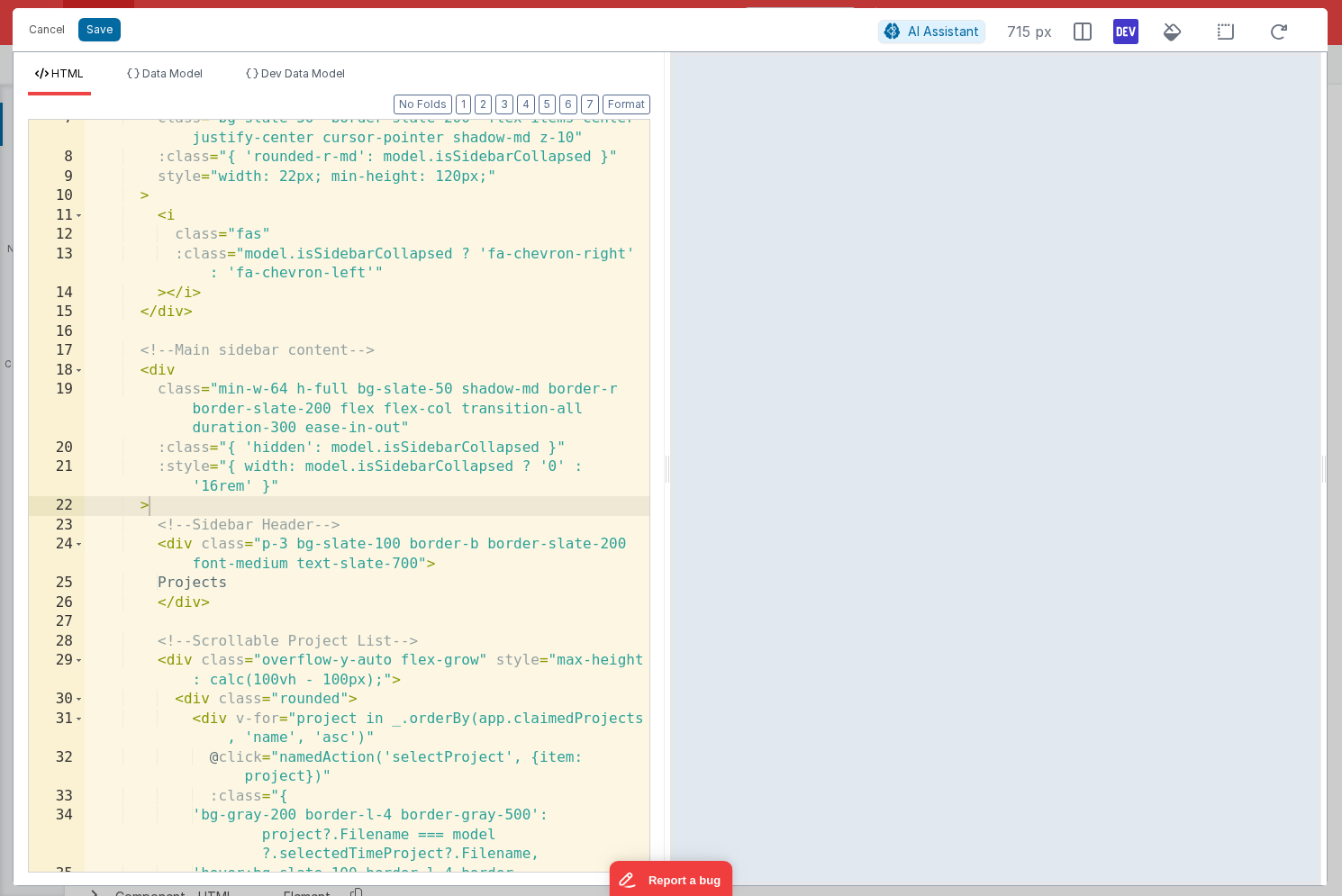
scroll to position [177, 0]
click at [1122, 29] on icon at bounding box center [1126, 32] width 25 height 29
click at [236, 493] on div "class = "bg-slate-50 border-slate-200 flex items-center justify-center cursor-p…" at bounding box center [366, 534] width 564 height 850
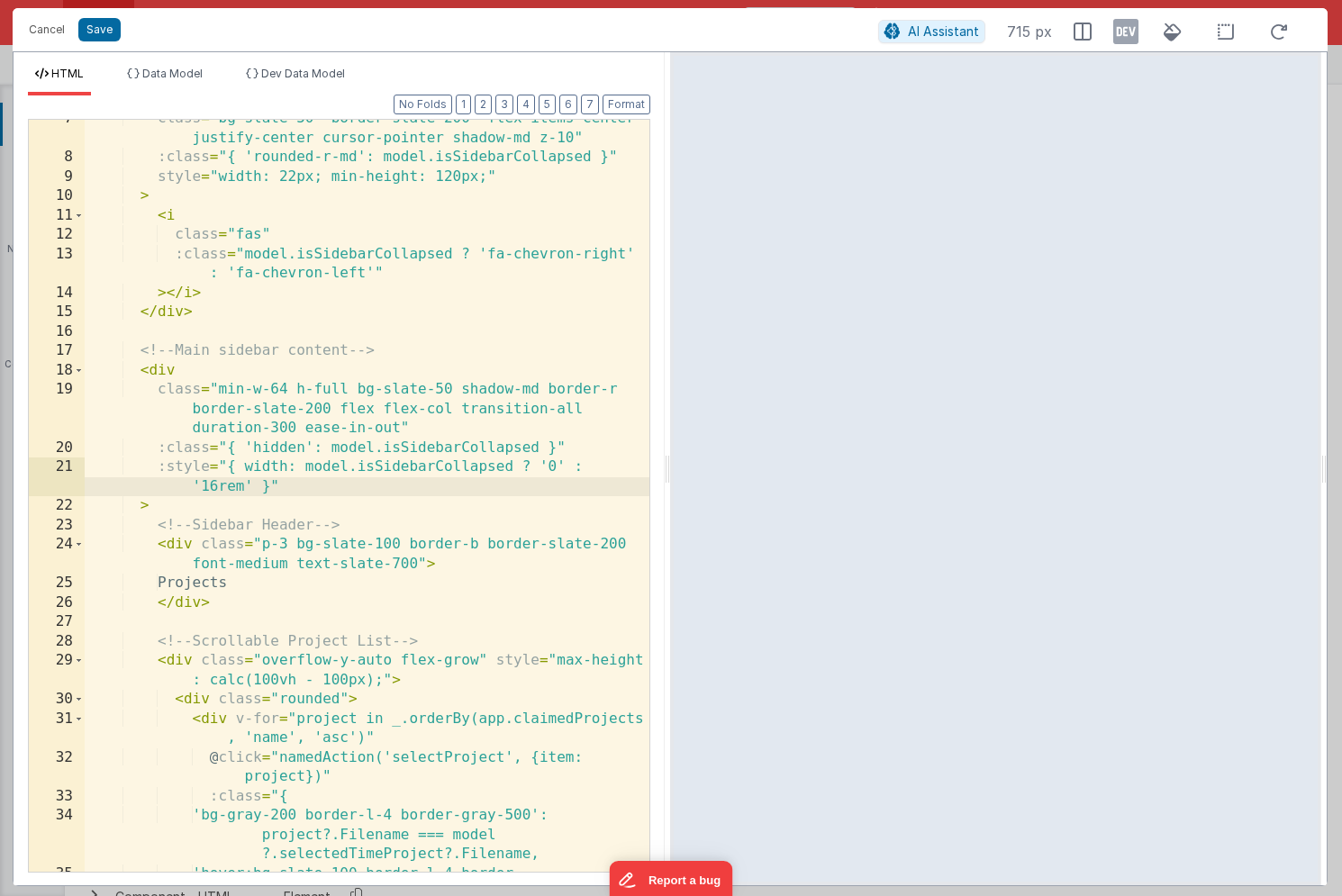
click at [218, 517] on div "class = "bg-slate-50 border-slate-200 flex items-center justify-center cursor-p…" at bounding box center [366, 534] width 564 height 850
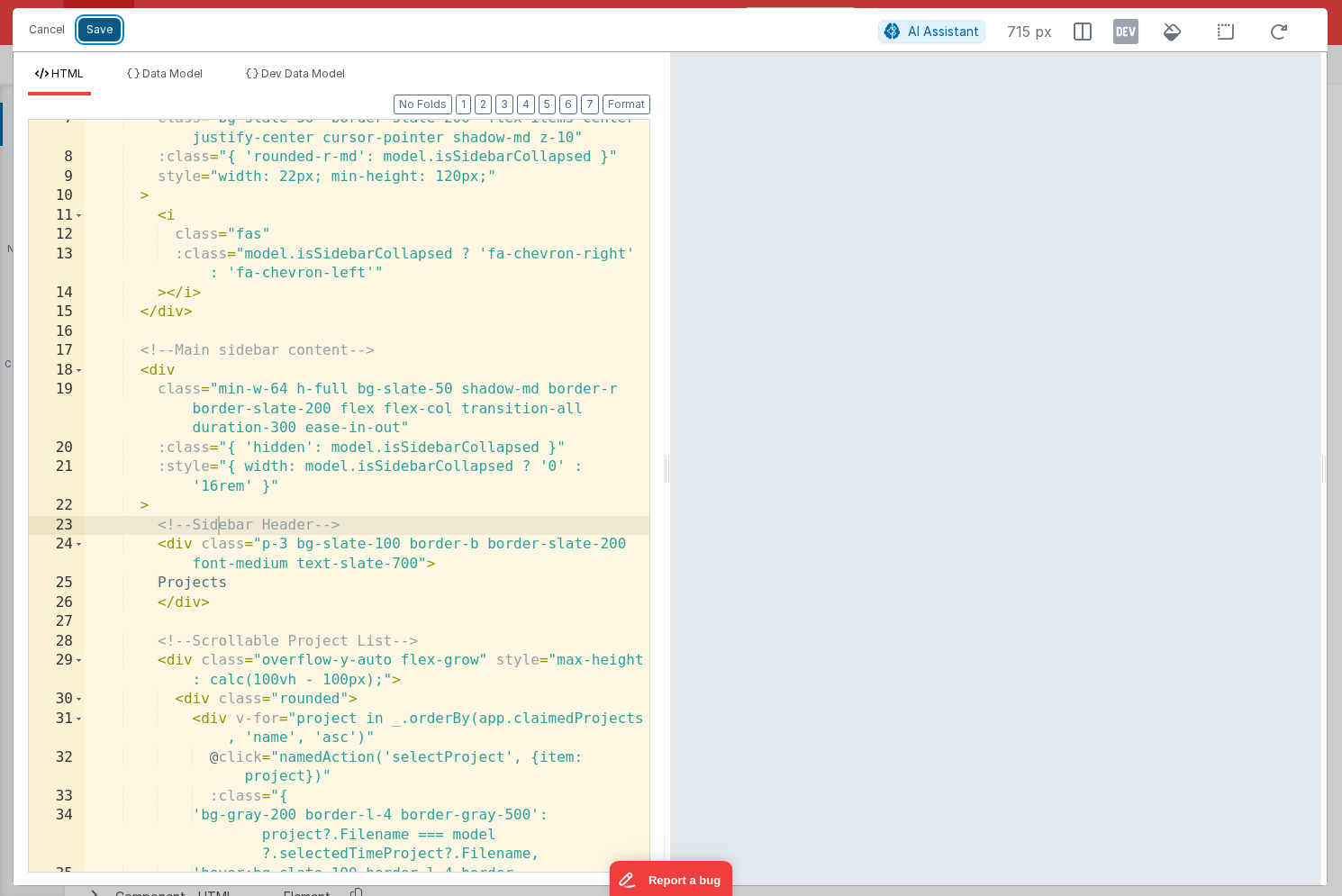
click at [93, 35] on button "Save" at bounding box center [100, 30] width 42 height 23
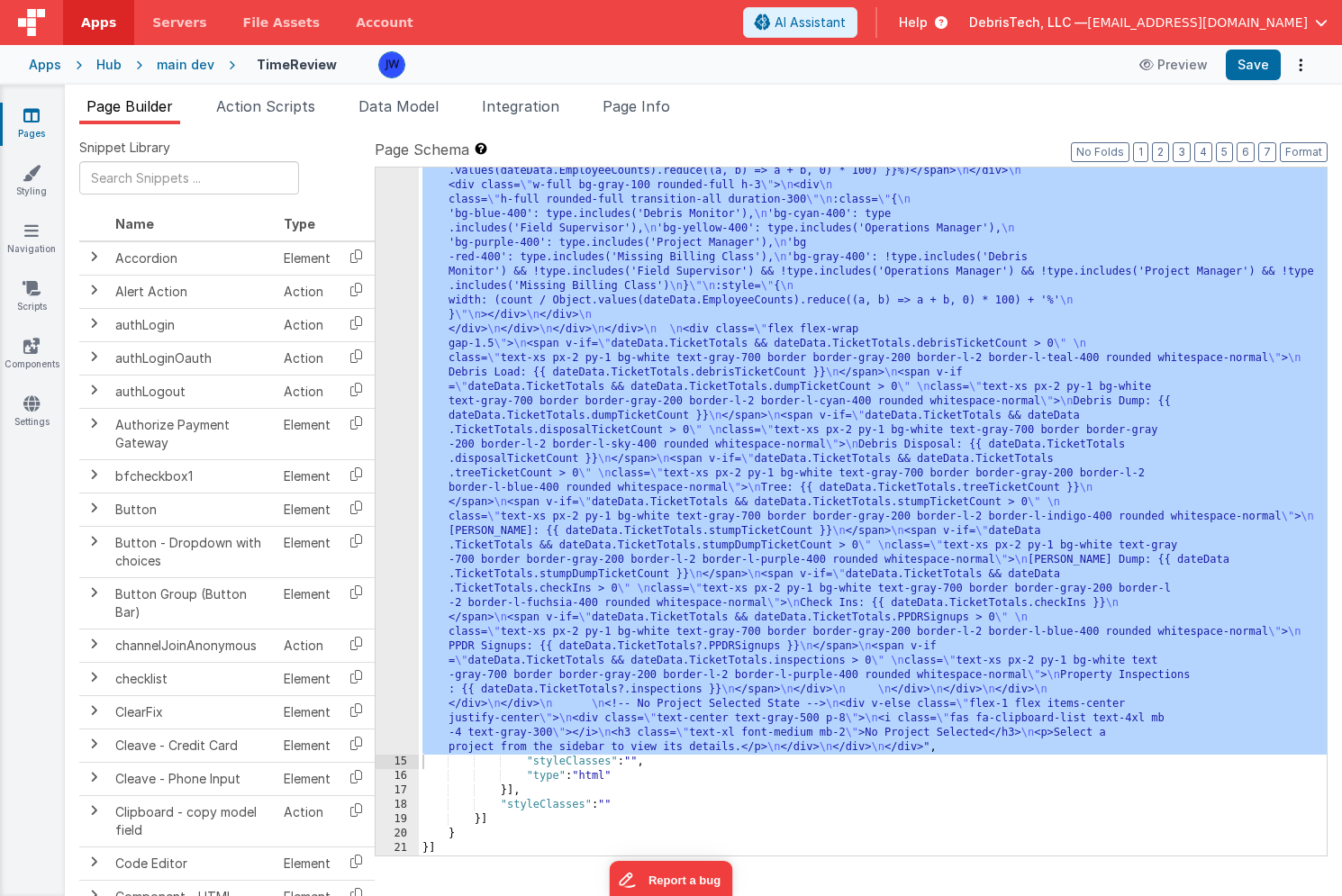
click at [1256, 81] on div "Apps Hub main dev TimeReview Preview Save" at bounding box center [671, 64] width 1342 height 39
click at [1255, 71] on button "Save" at bounding box center [1253, 65] width 55 height 31
click at [31, 406] on icon at bounding box center [31, 403] width 16 height 18
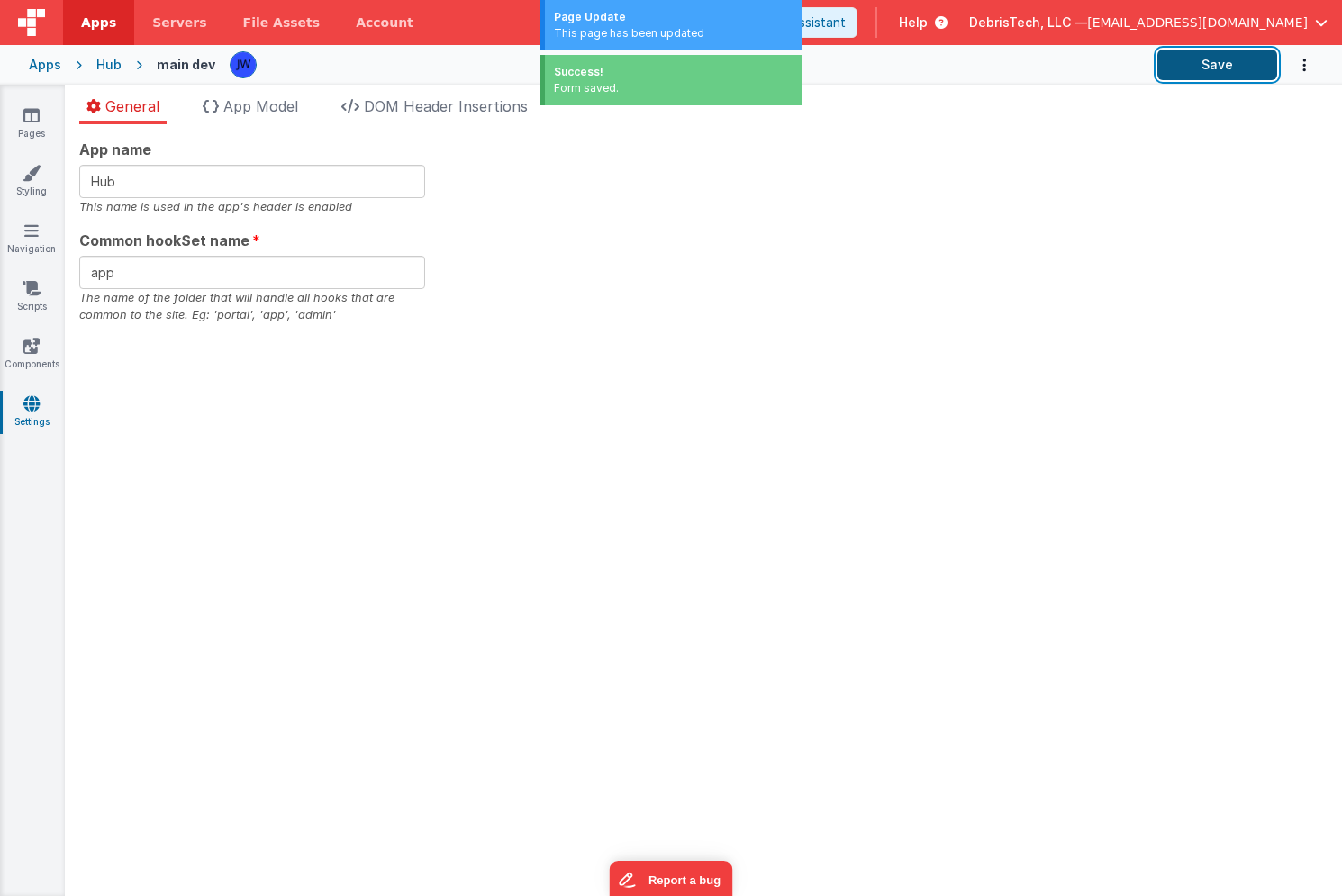
click at [1253, 59] on button "Save" at bounding box center [1217, 65] width 120 height 31
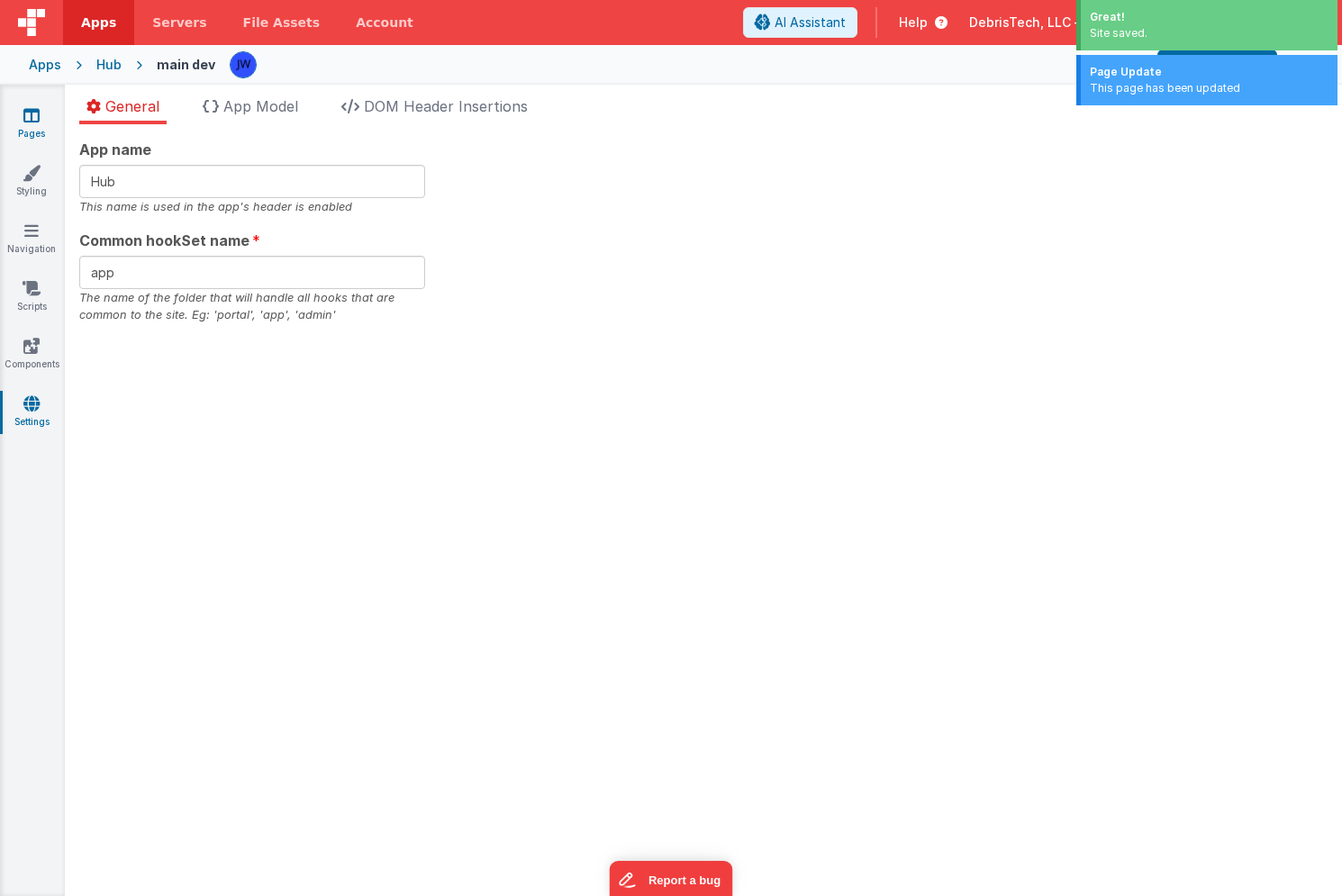
click at [21, 115] on link "Pages" at bounding box center [31, 124] width 64 height 36
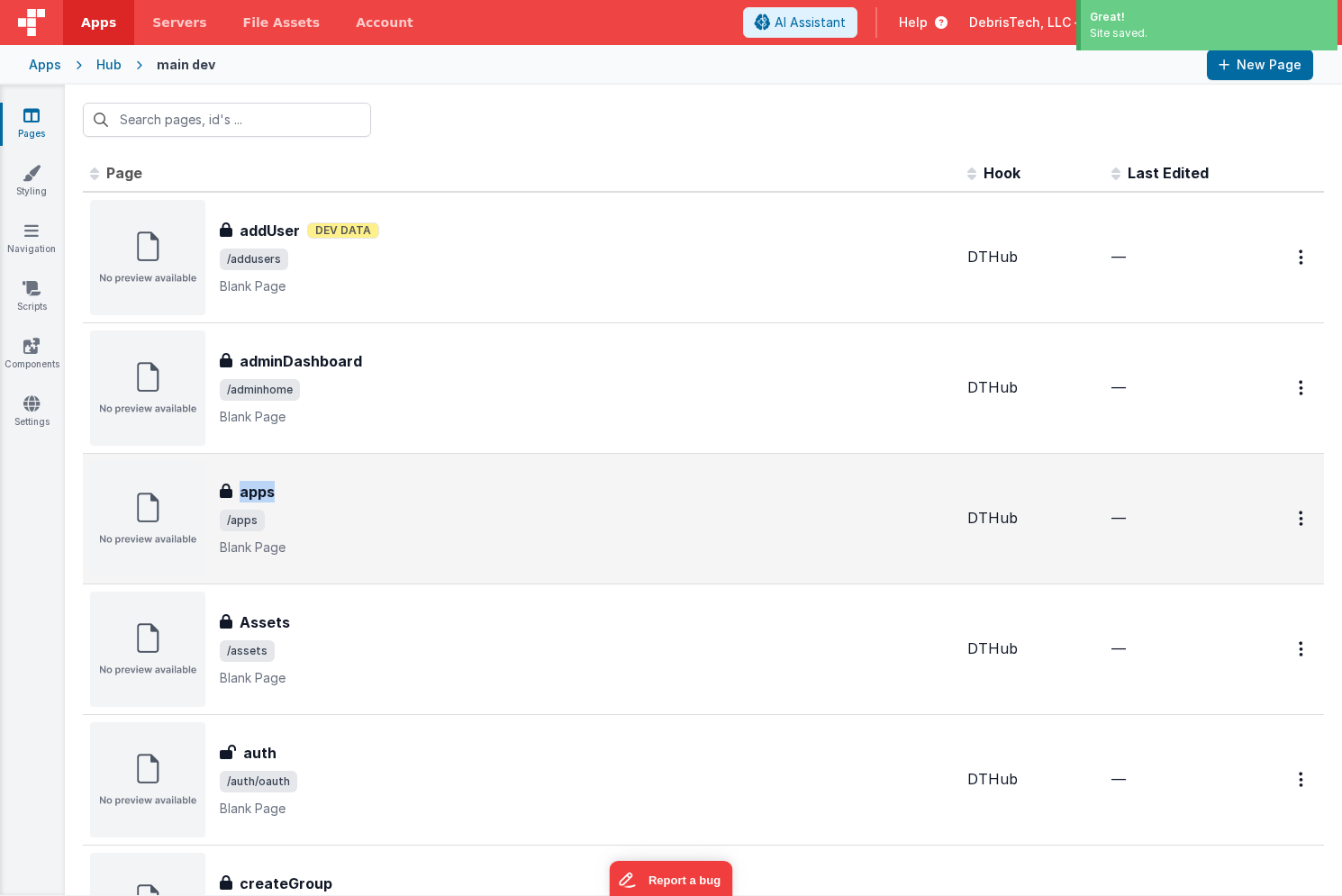
click at [336, 481] on div "apps" at bounding box center [586, 491] width 733 height 21
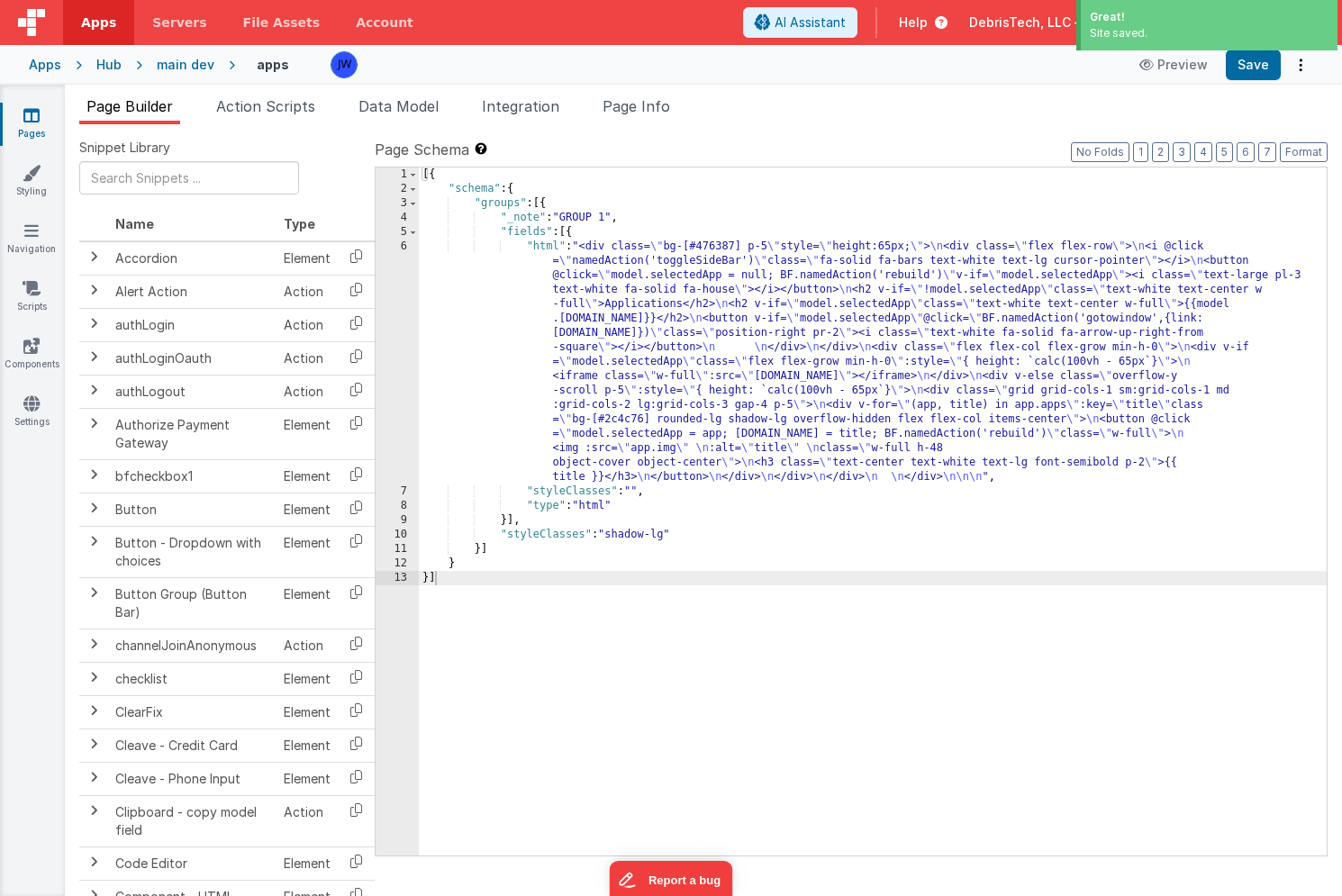
click at [116, 104] on span "Page Builder" at bounding box center [130, 106] width 87 height 18
click at [174, 63] on div "main dev" at bounding box center [186, 64] width 58 height 18
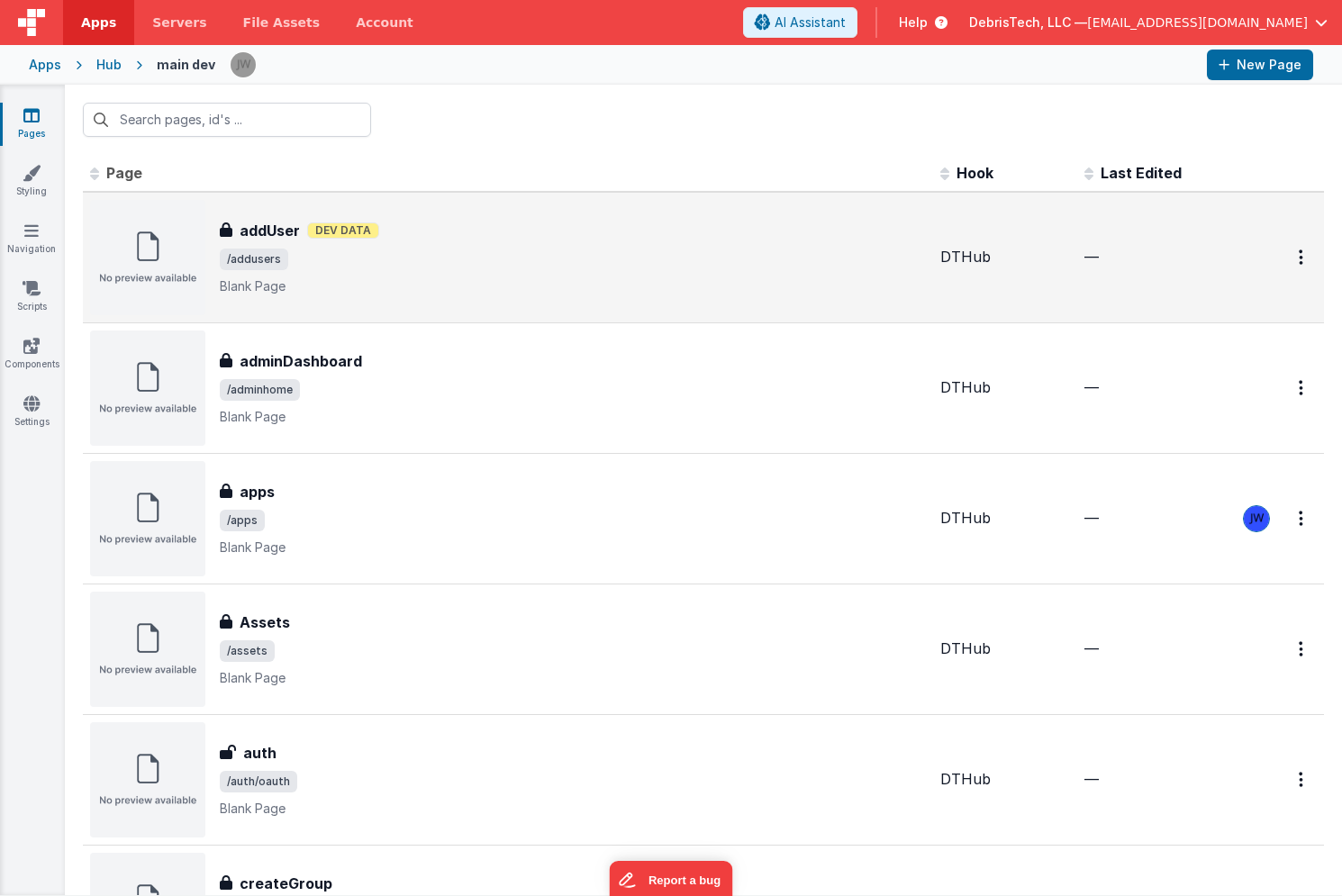
scroll to position [619, 0]
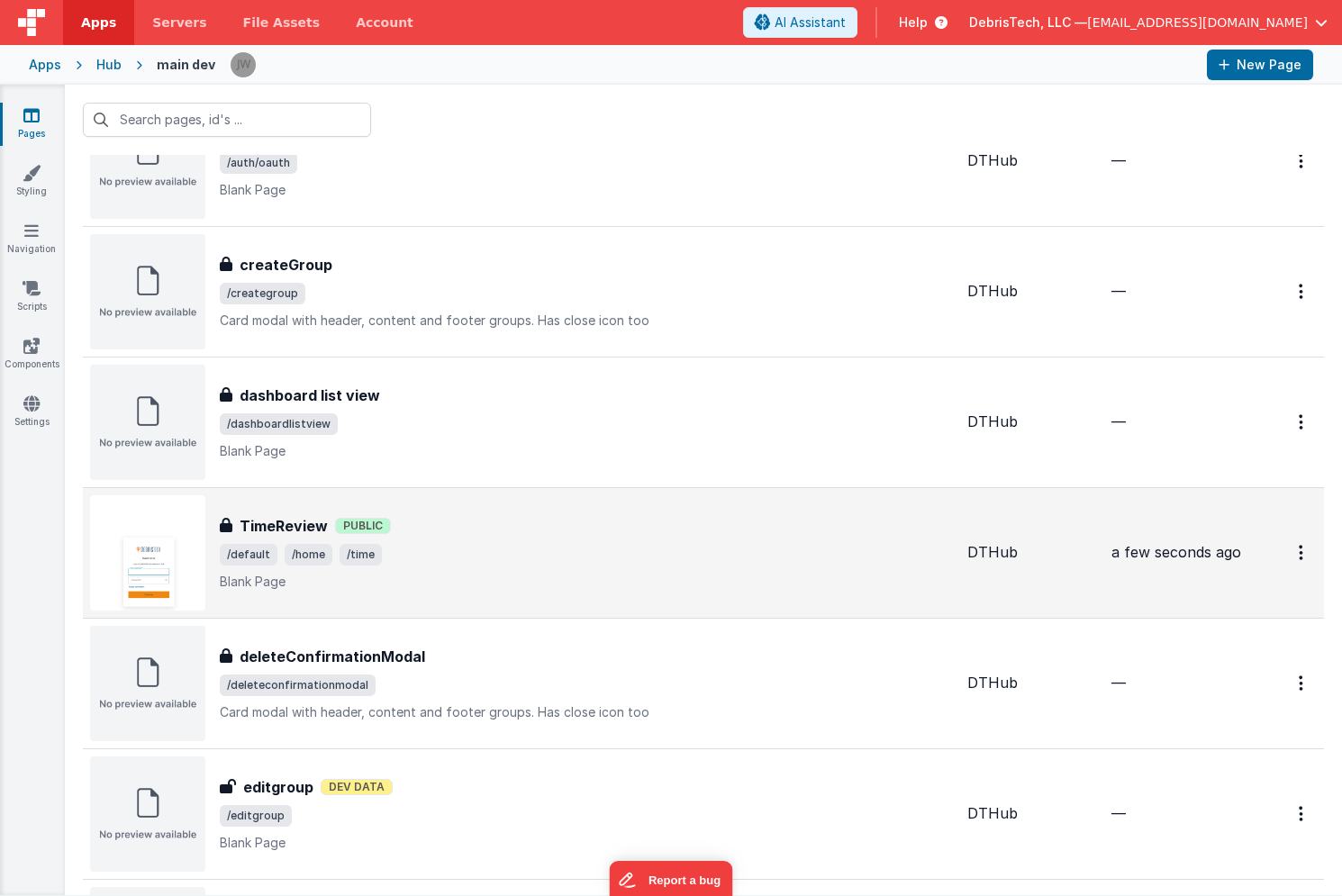
click at [491, 576] on p "Blank Page" at bounding box center [586, 582] width 733 height 18
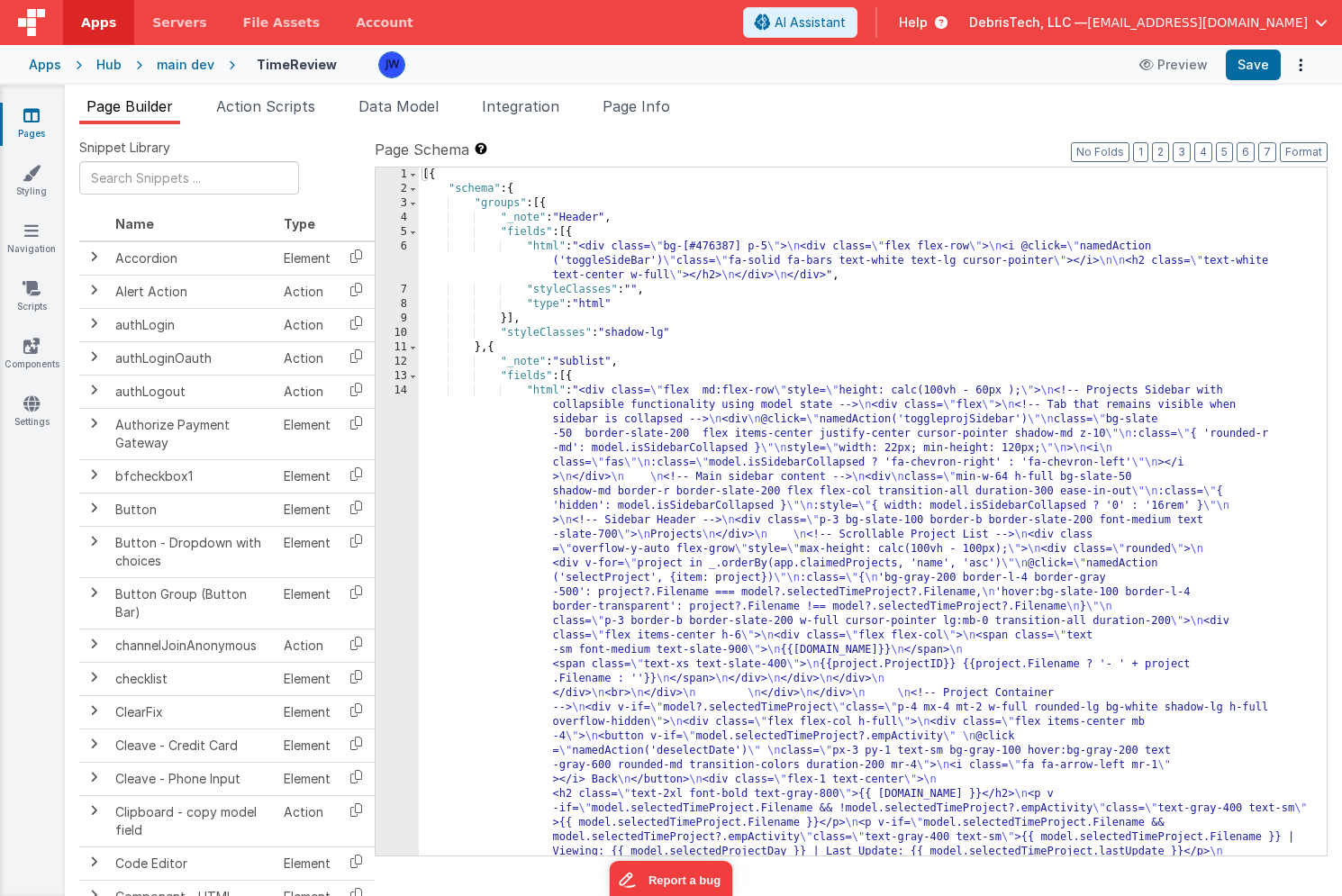
click at [263, 93] on div "Page Builder Action Scripts Data Model Integration Page Info Snippet Library Na…" at bounding box center [703, 490] width 1278 height 811
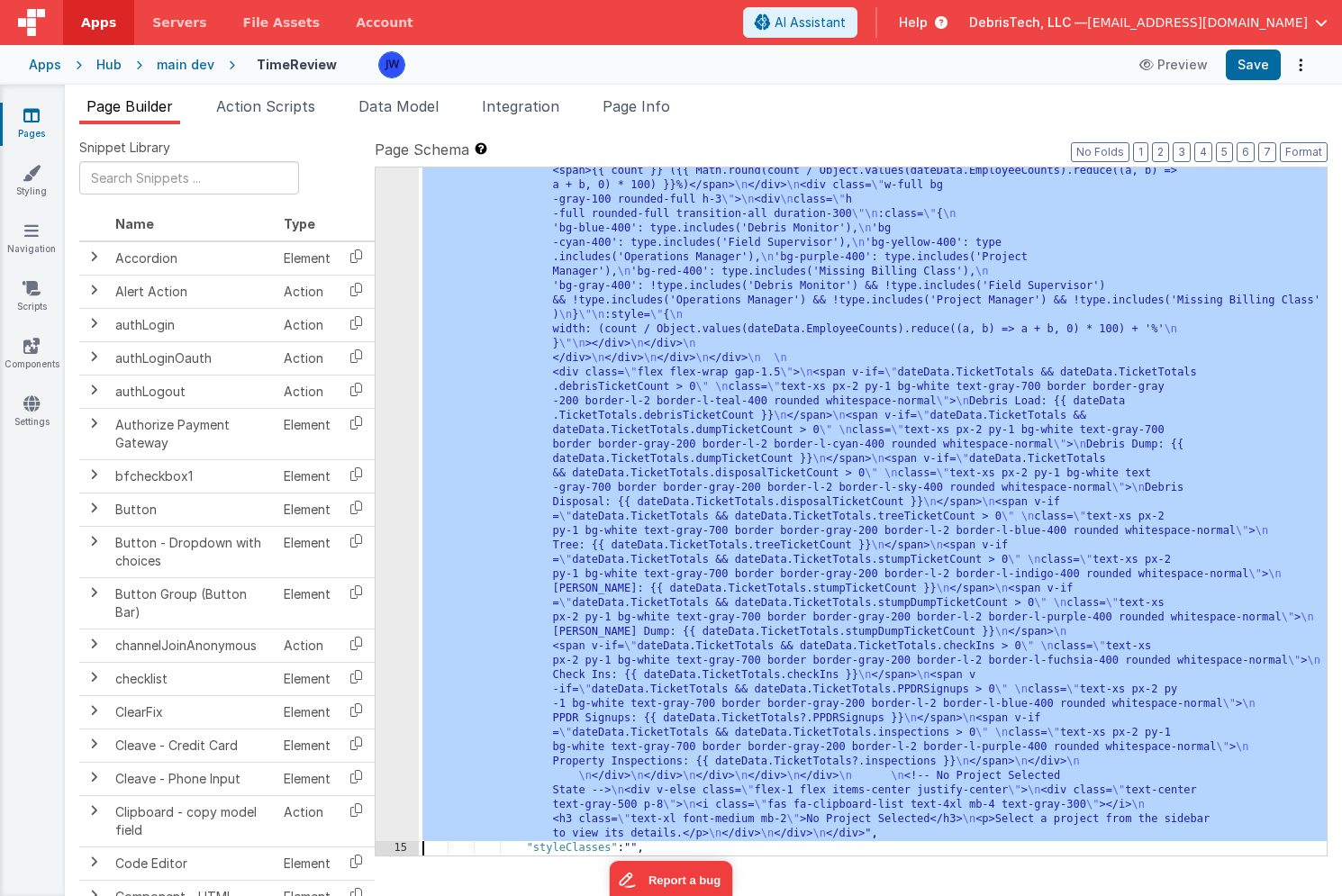
scroll to position [6864, 0]
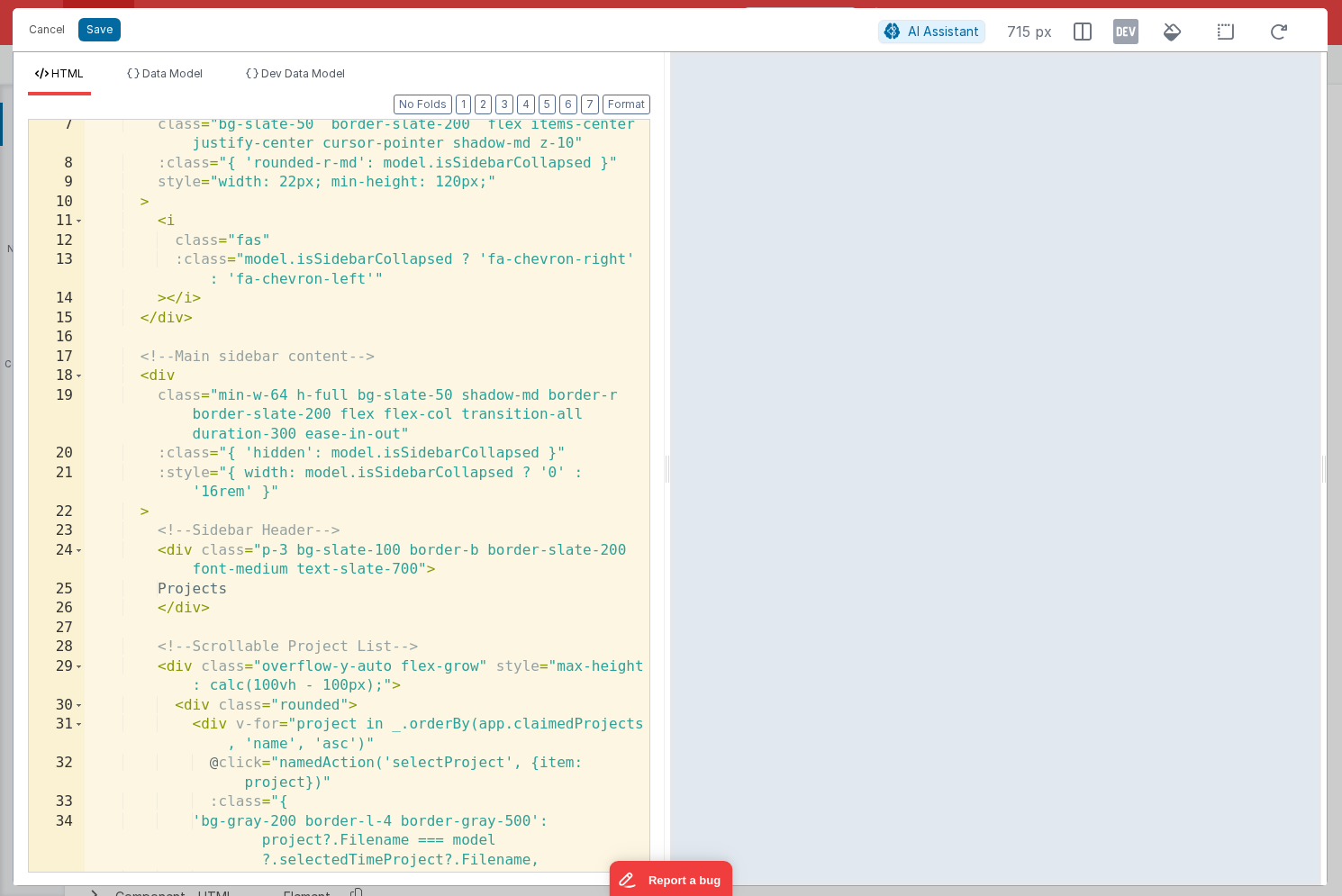
scroll to position [241, 0]
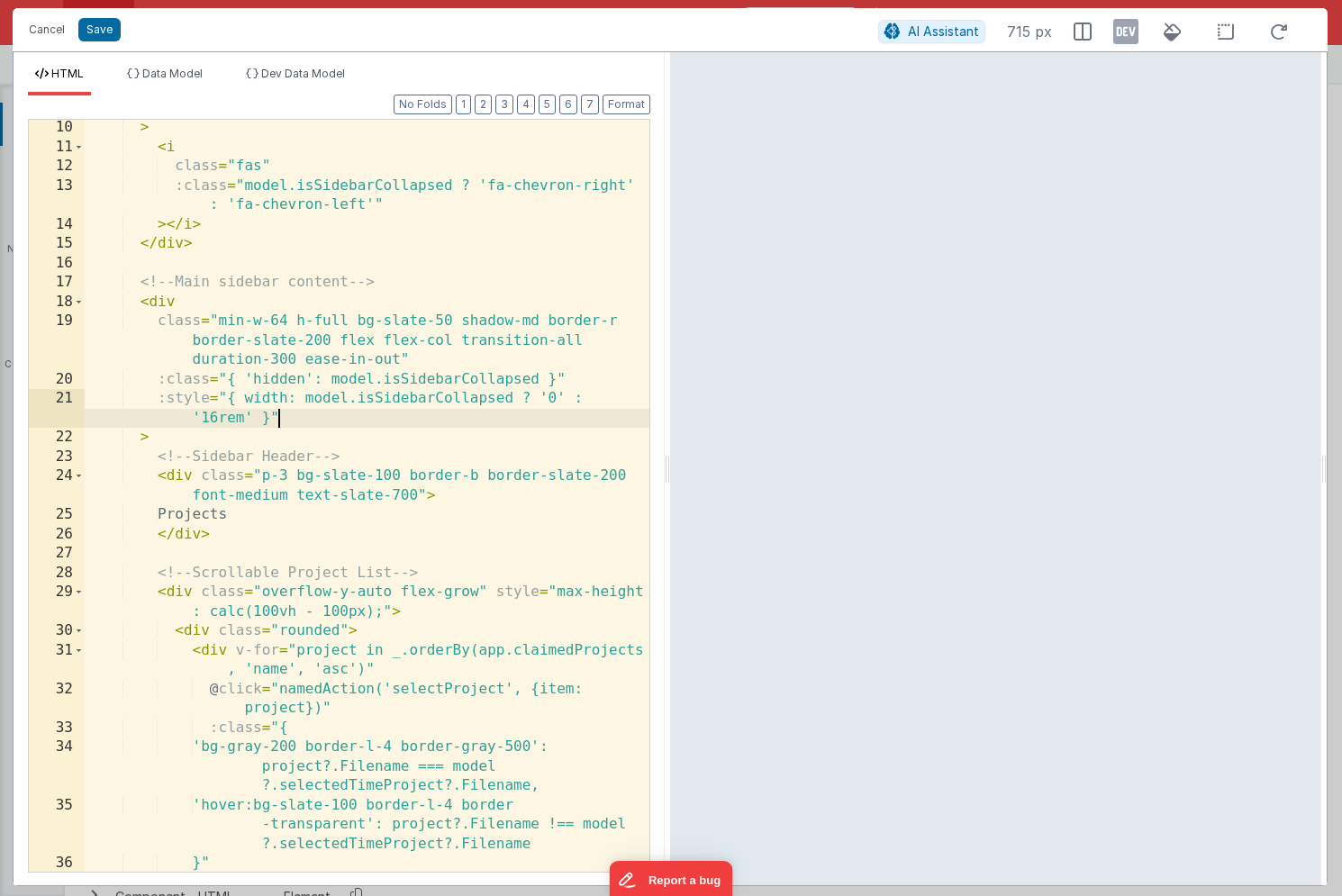
click at [393, 426] on div "> < i class = "fas" :class = "model.isSidebarCollapsed ? 'fa-chevron-right' : '…" at bounding box center [366, 523] width 564 height 810
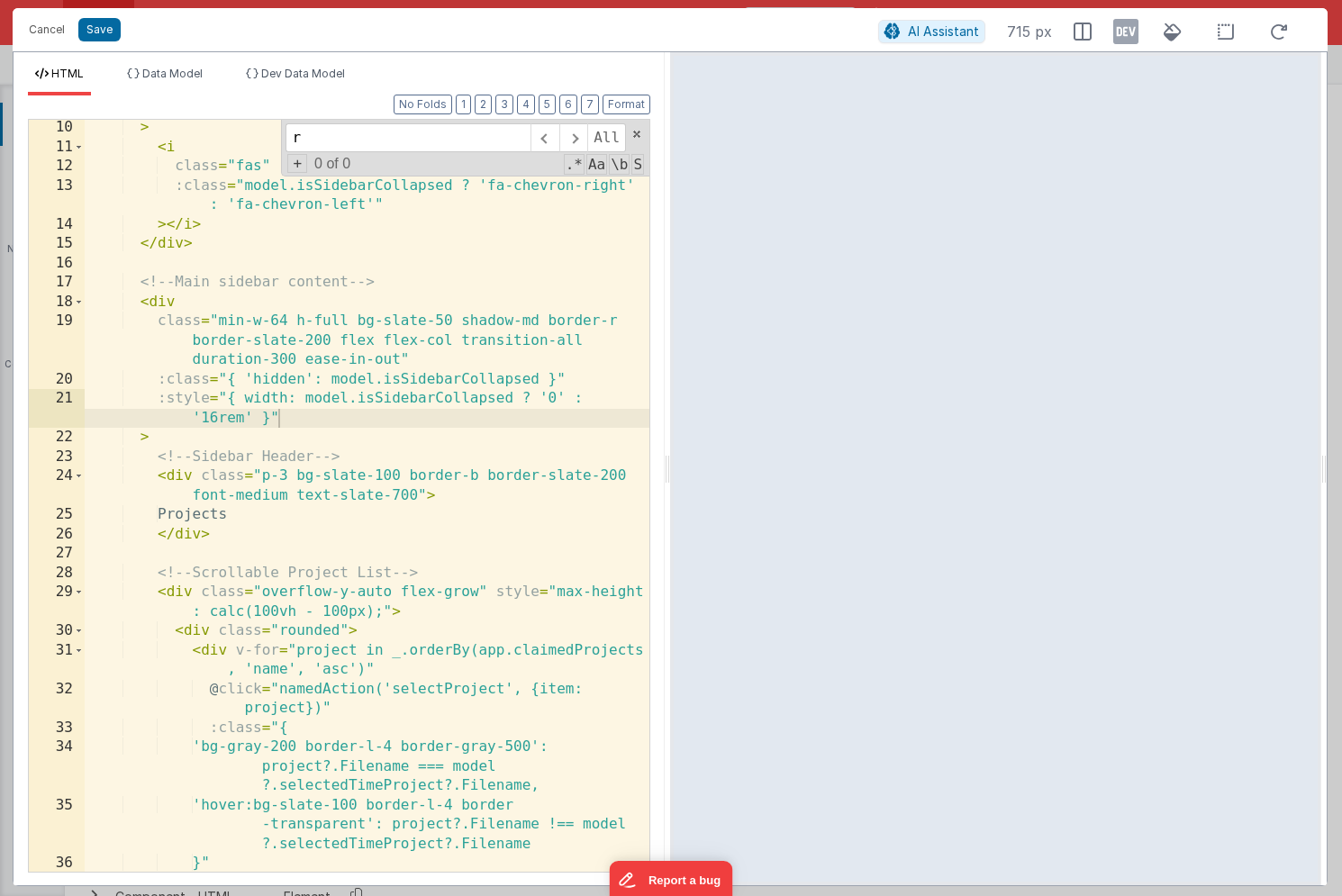
type input "re"
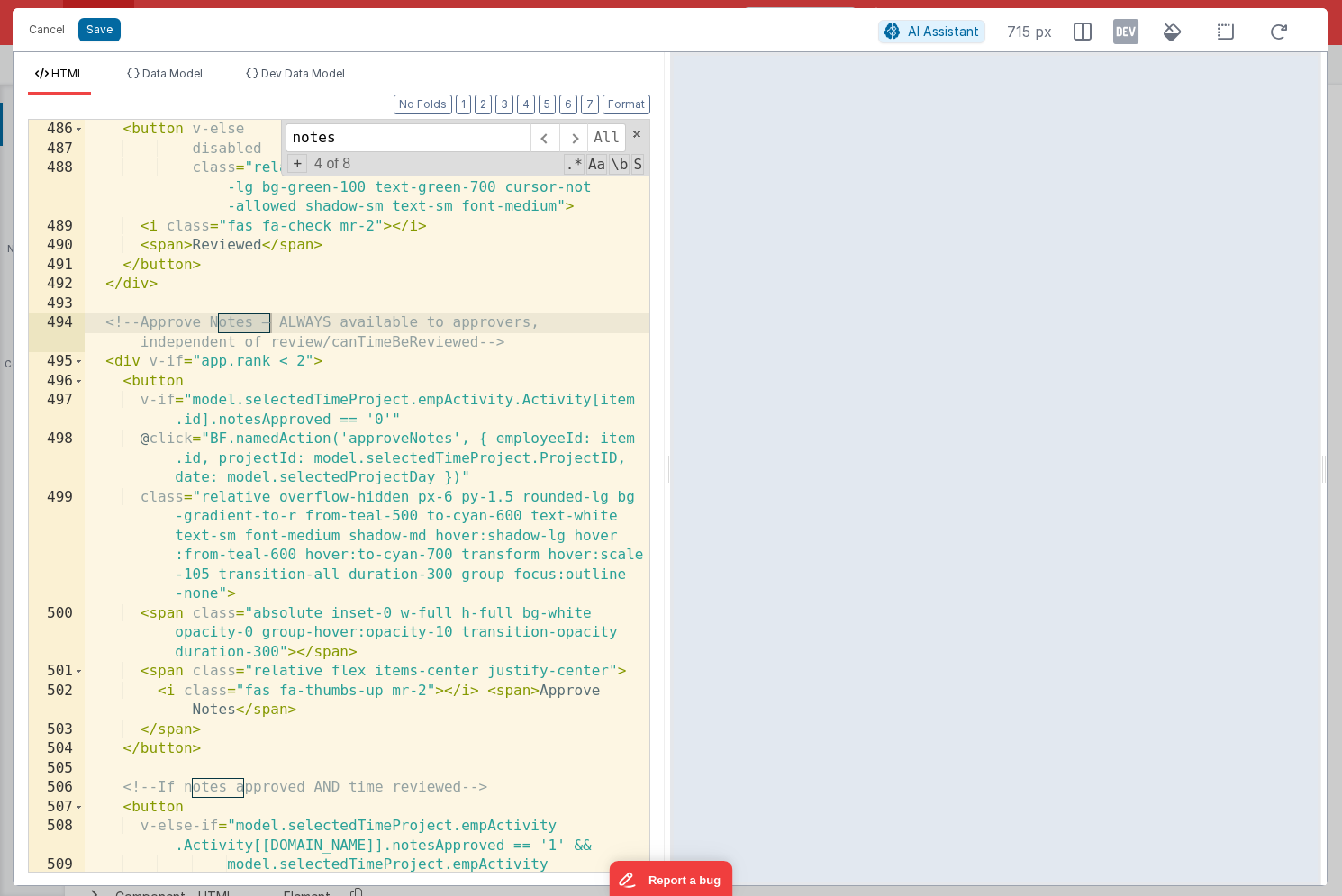
scroll to position [23137, 0]
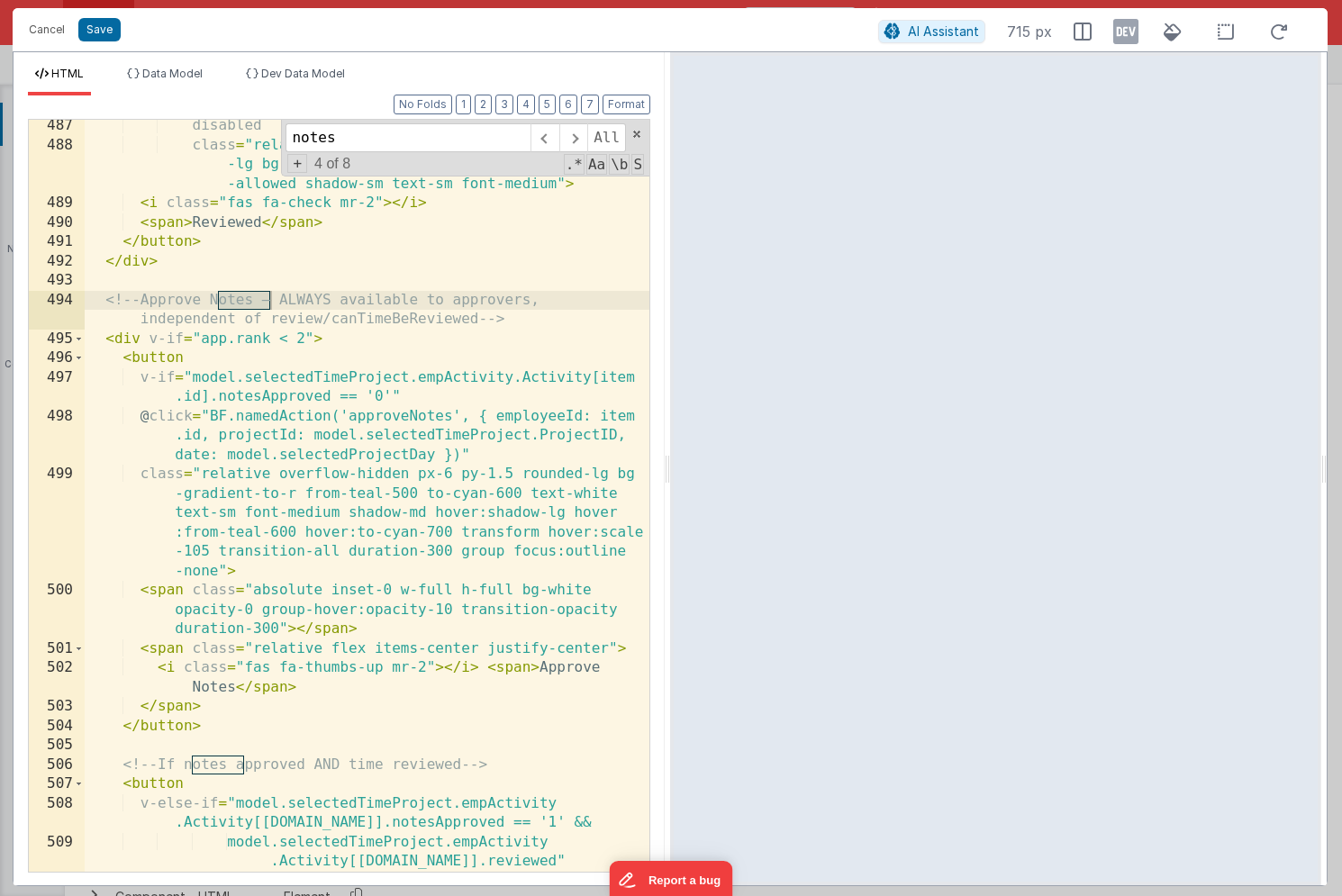
type input "notes"
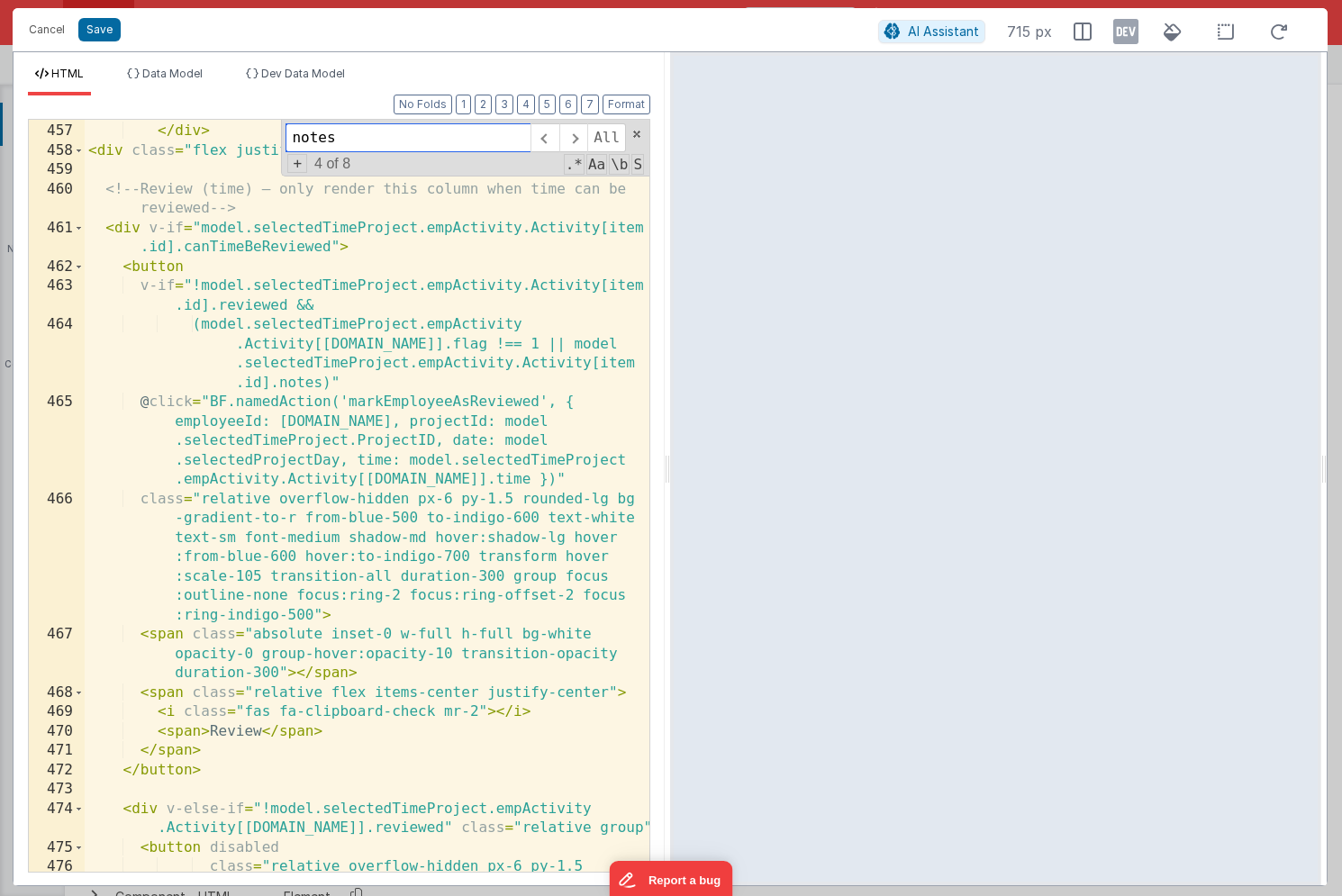
scroll to position [22075, 0]
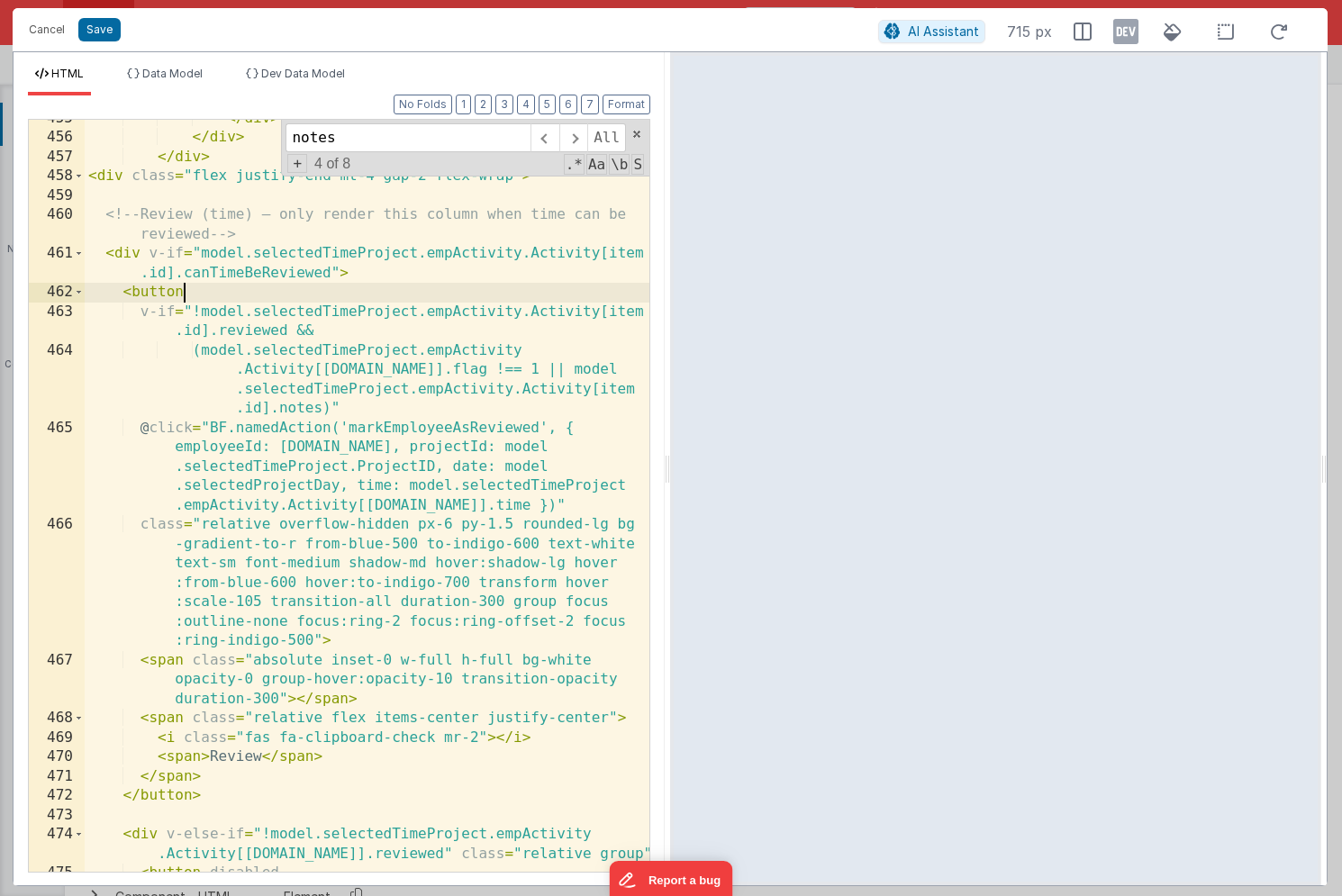
click at [239, 283] on div "</ div > </ div > </ div > < div class = "flex justify-end mt-4 gap-2 flex-wrap…" at bounding box center [366, 504] width 564 height 791
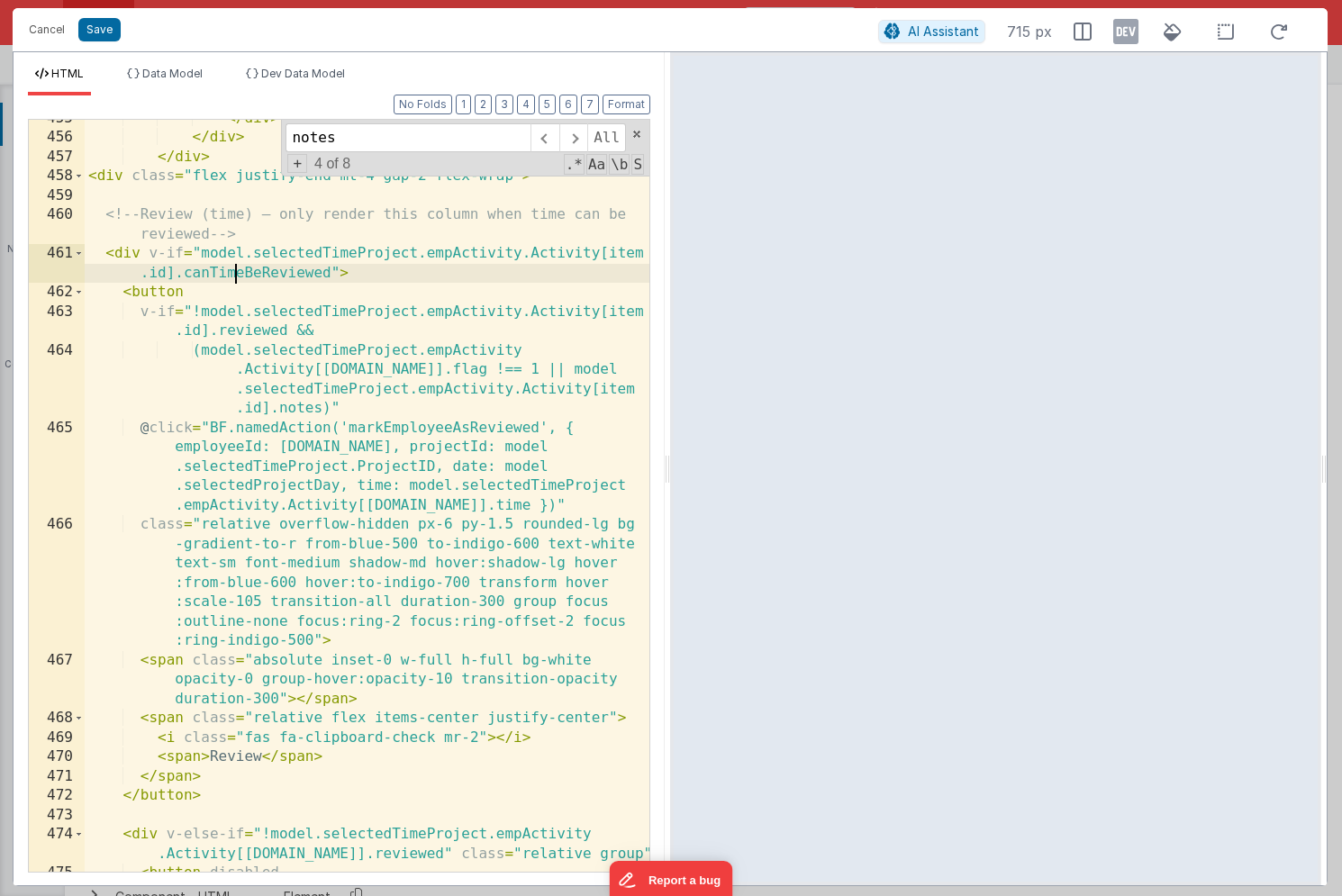
click at [239, 279] on div "</ div > </ div > </ div > < div class = "flex justify-end mt-4 gap-2 flex-wrap…" at bounding box center [366, 504] width 564 height 791
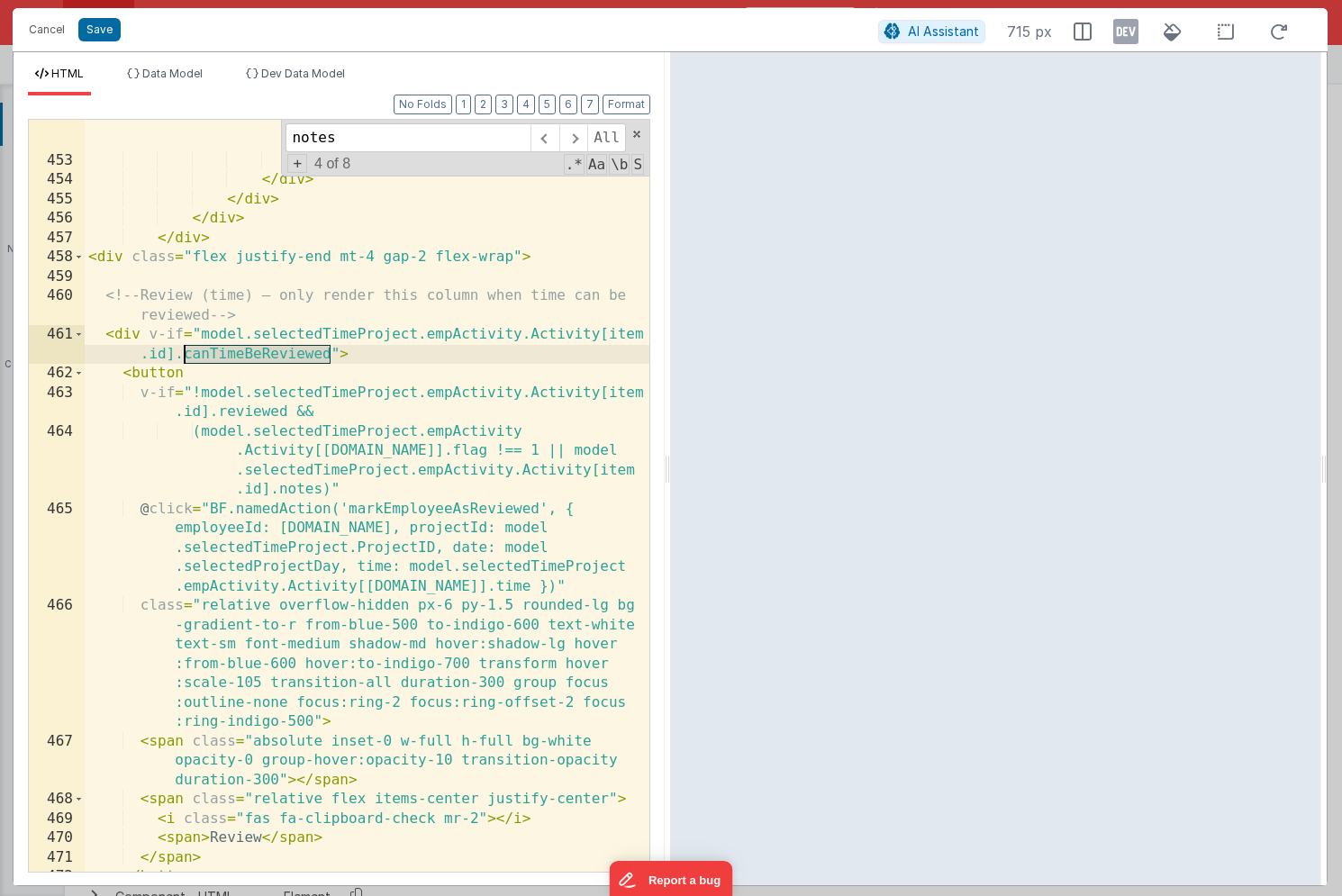
scroll to position [21992, 0]
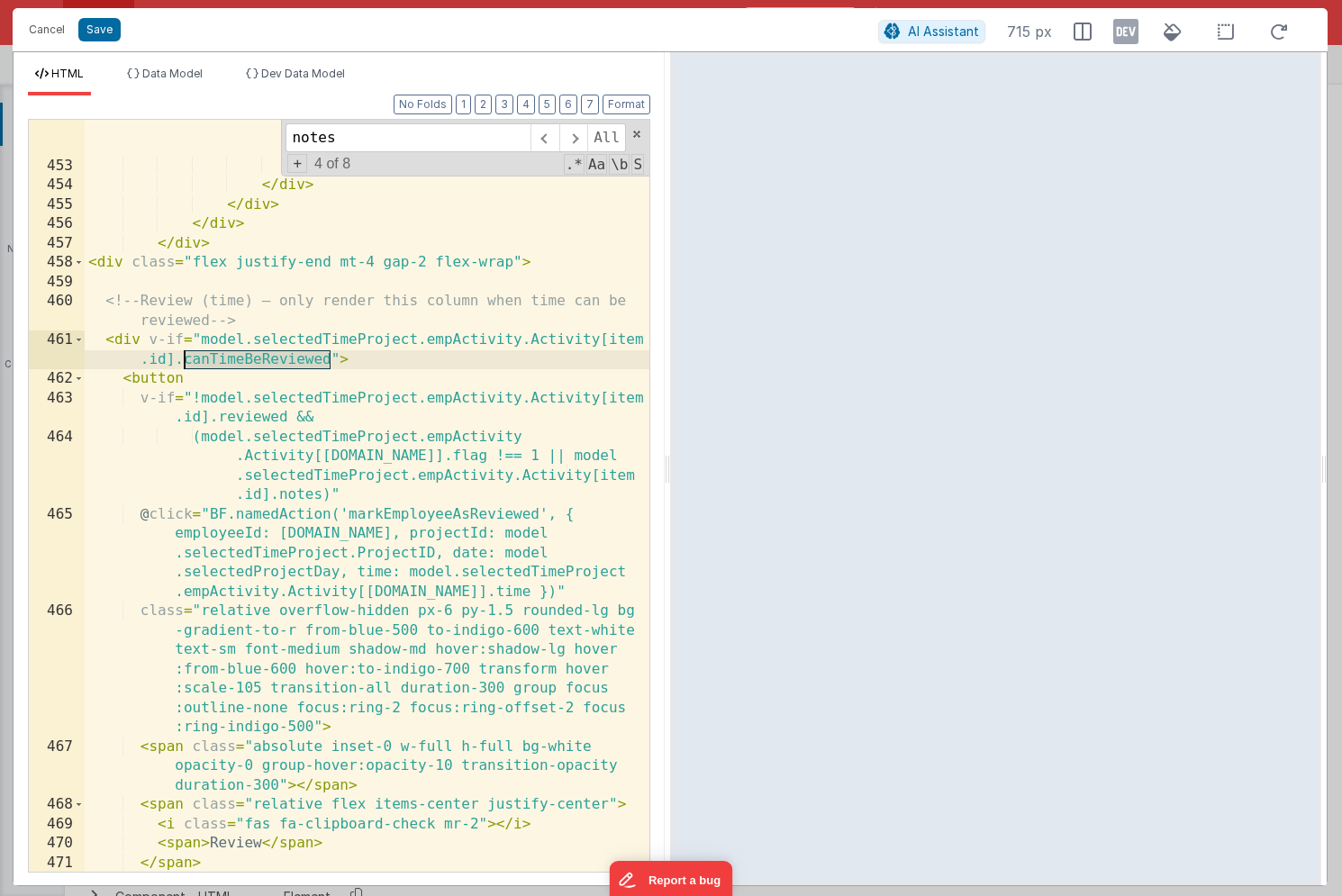
click at [240, 372] on div "< div v-if = "!Object.values(model .selectedTimeProject.empActivity .Activity[i…" at bounding box center [366, 455] width 564 height 946
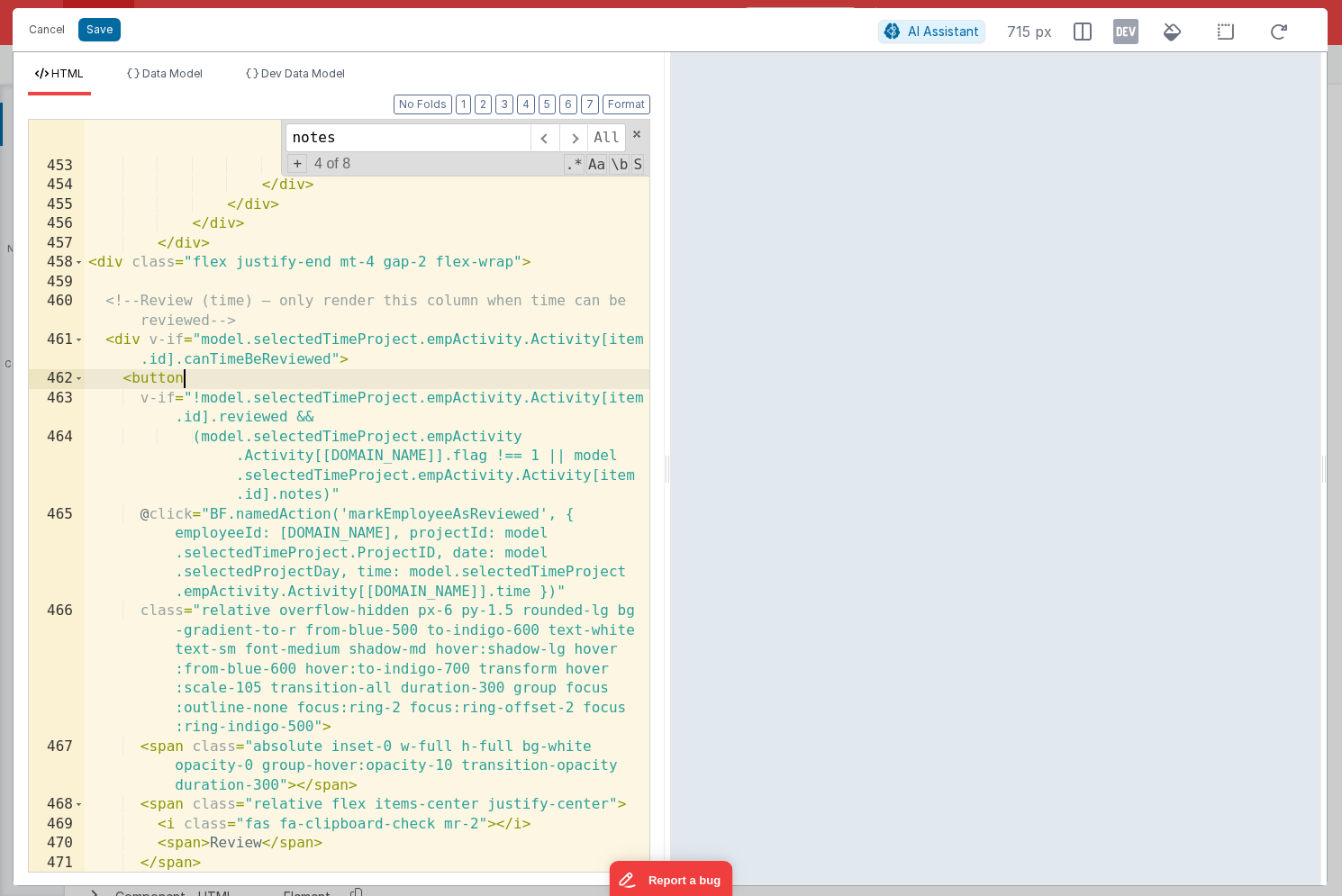
click at [240, 372] on div "< div v-if = "!Object.values(model .selectedTimeProject.empActivity .Activity[i…" at bounding box center [366, 455] width 564 height 946
click at [240, 362] on div "< div v-if = "!Object.values(model .selectedTimeProject.empActivity .Activity[i…" at bounding box center [366, 455] width 564 height 946
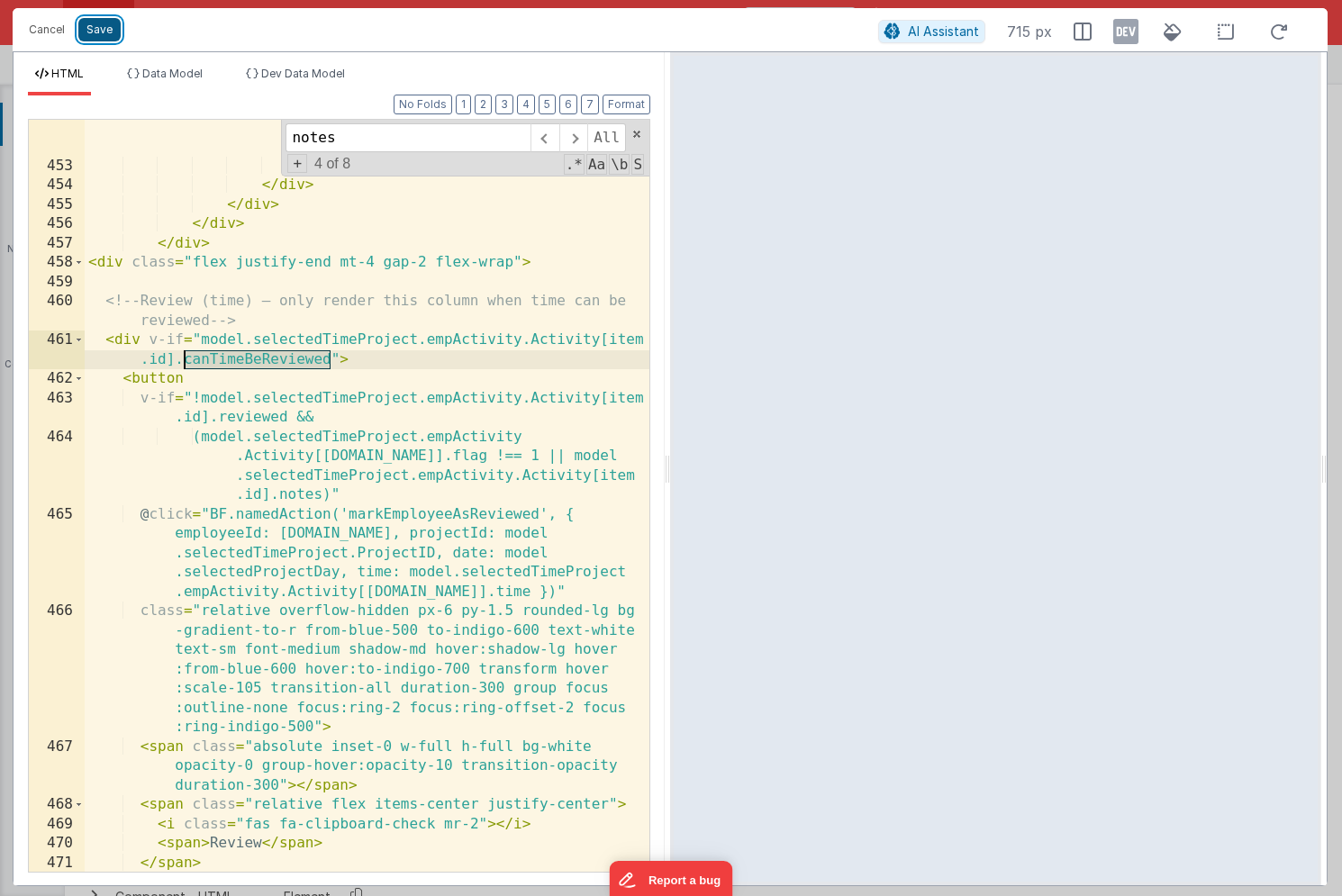
click at [105, 37] on button "Save" at bounding box center [100, 30] width 42 height 23
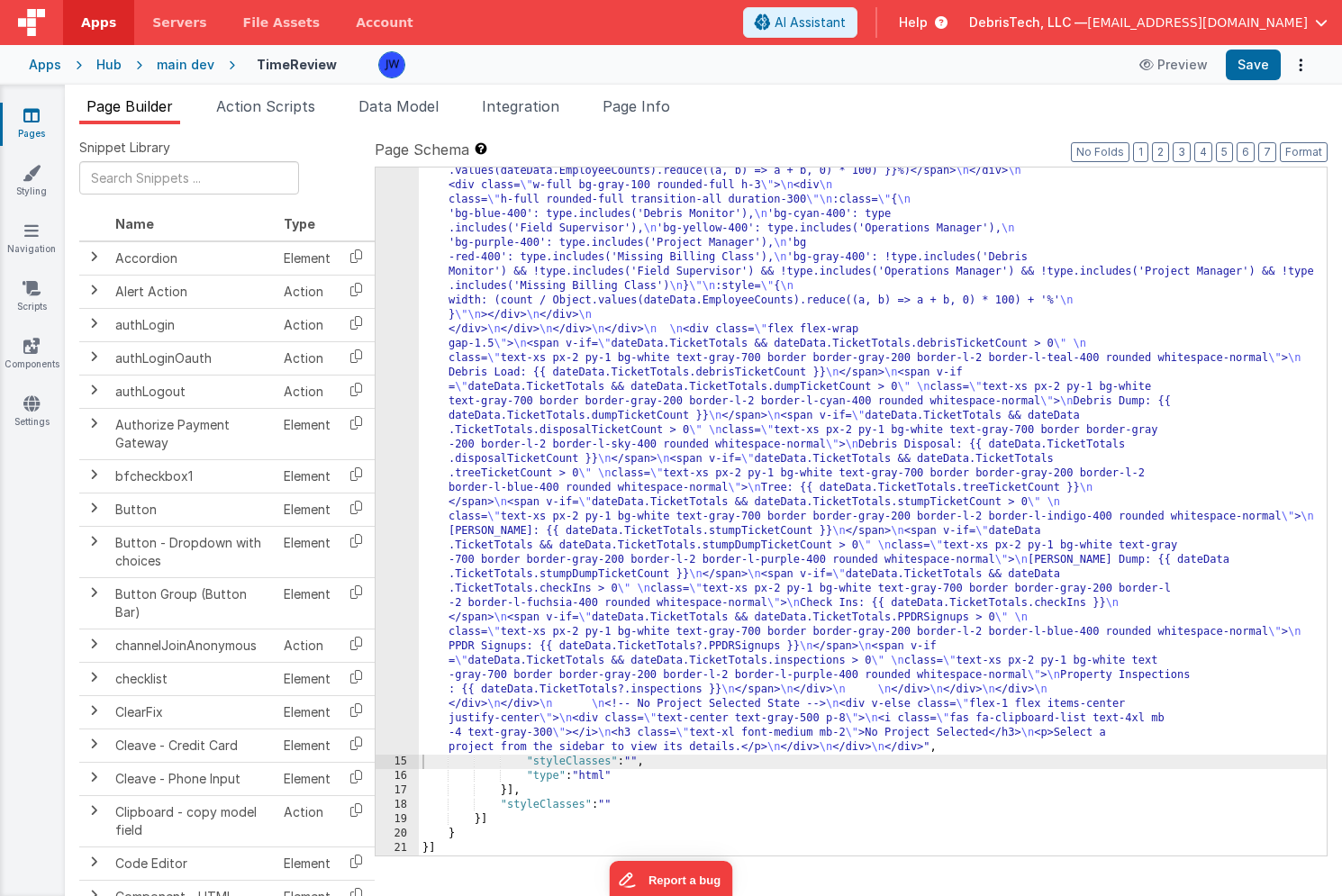
scroll to position [6071, 0]
click at [1240, 64] on button "Save" at bounding box center [1253, 65] width 55 height 31
click at [249, 99] on span "Action Scripts" at bounding box center [265, 106] width 99 height 18
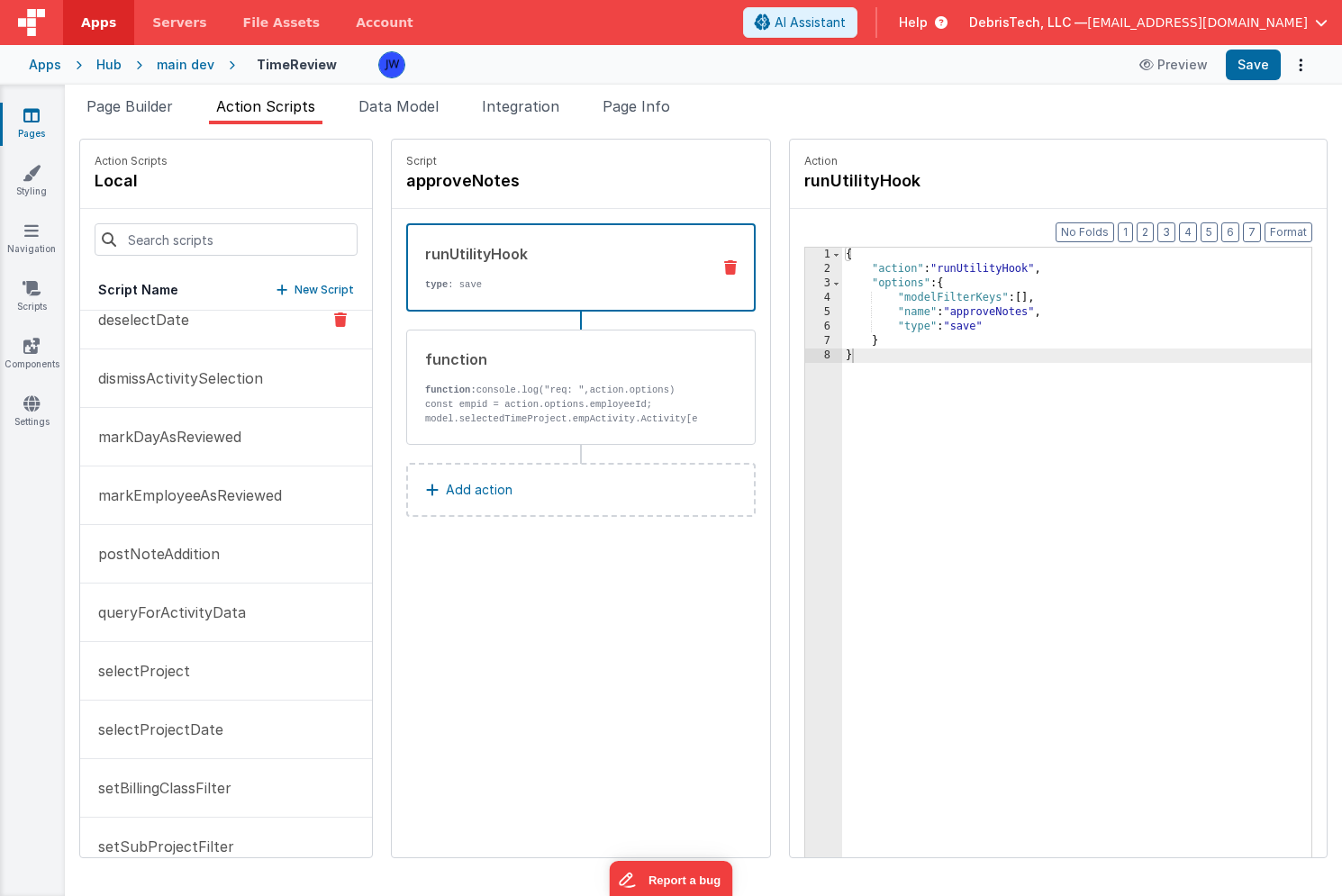
scroll to position [150, 0]
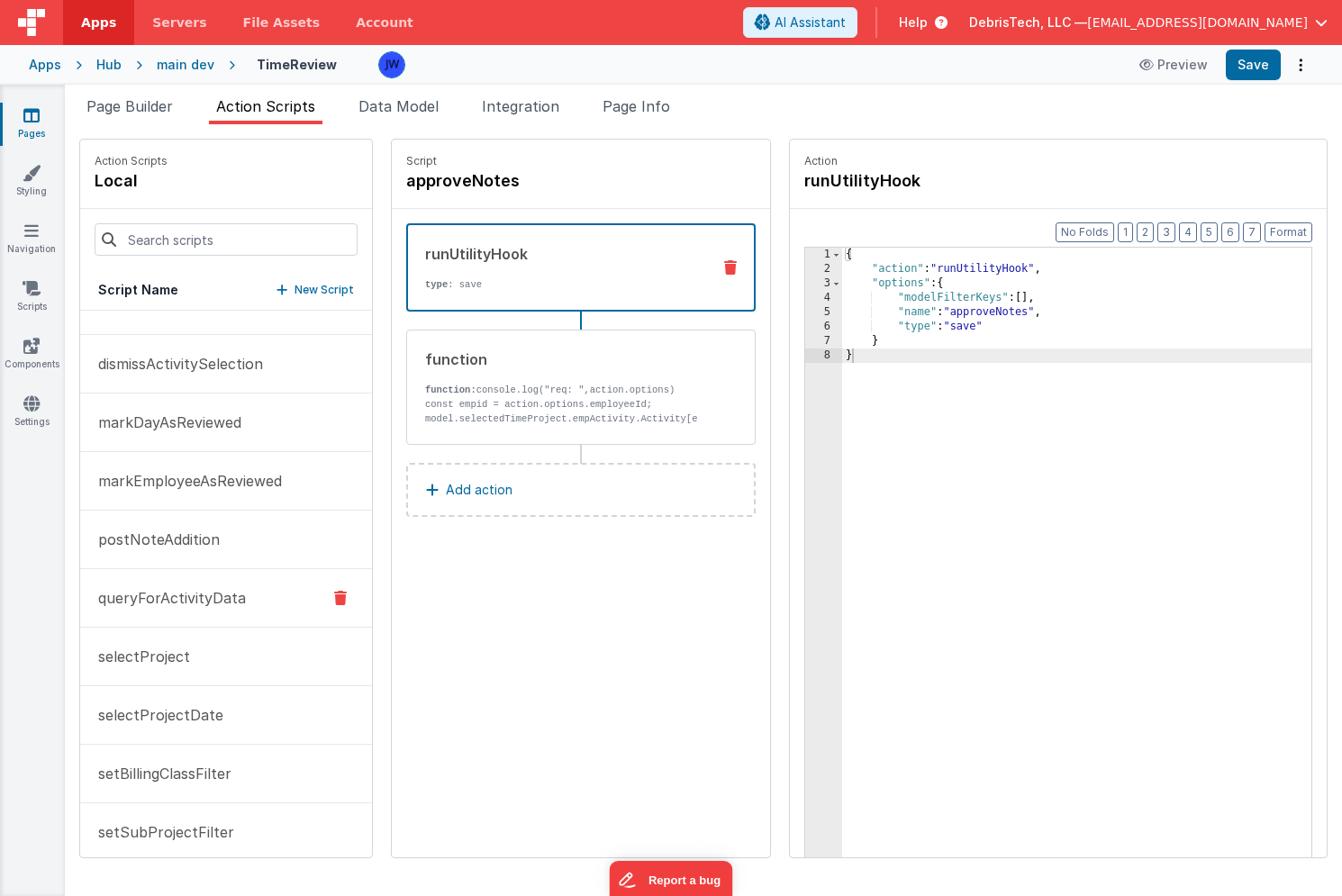
click at [196, 592] on p "queryForActivityData" at bounding box center [166, 598] width 159 height 21
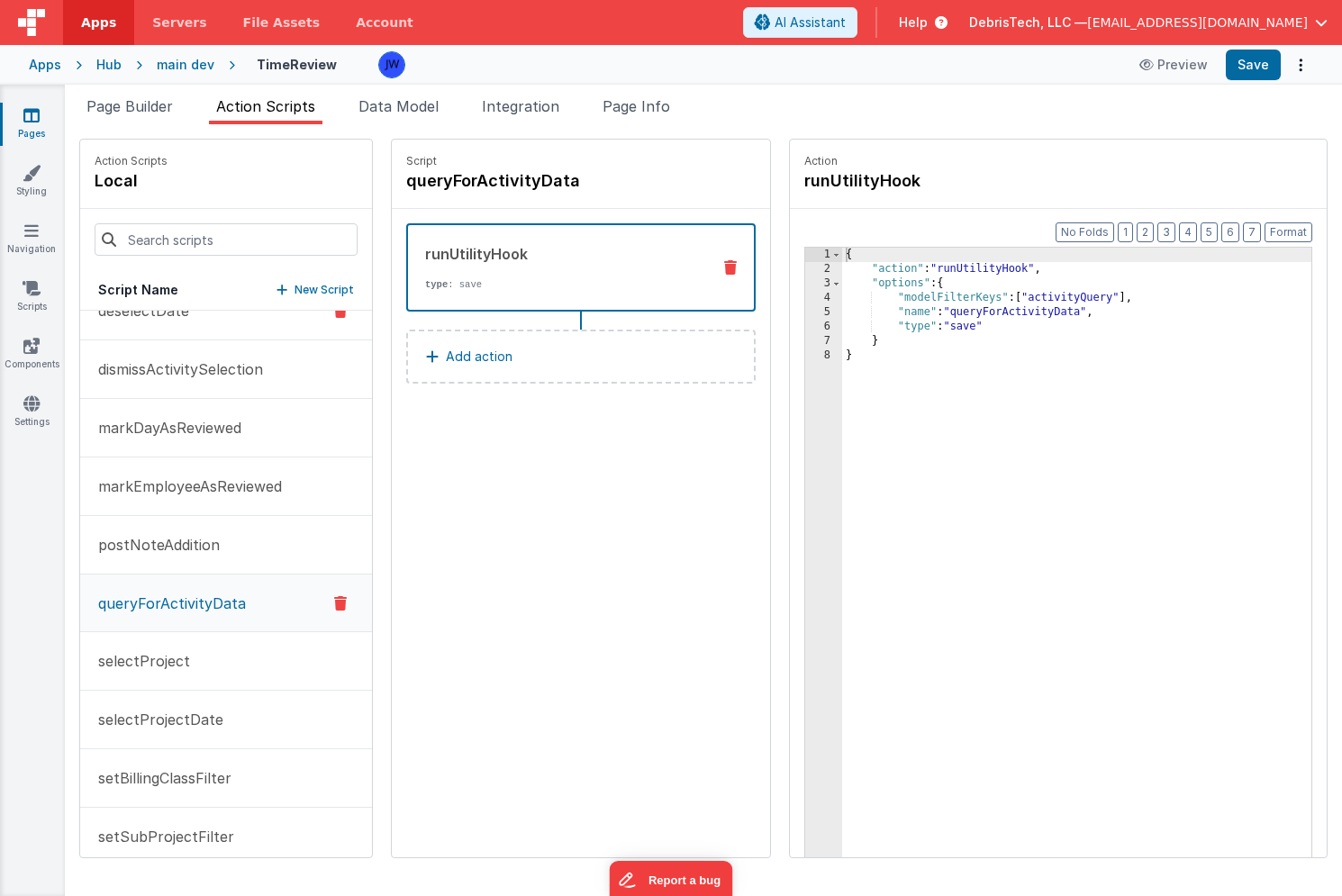
scroll to position [151, 0]
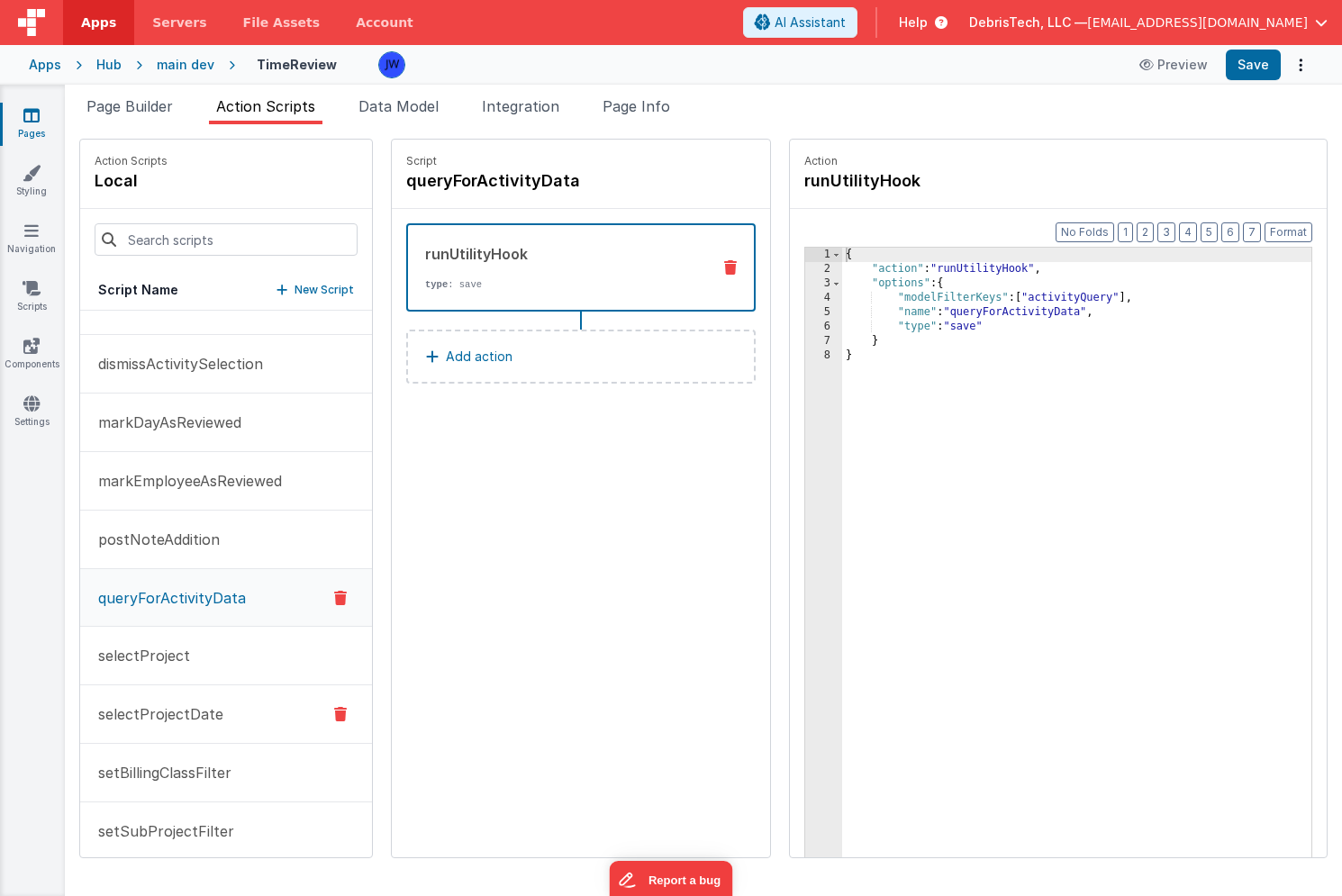
click at [164, 717] on p "selectProjectDate" at bounding box center [155, 714] width 136 height 21
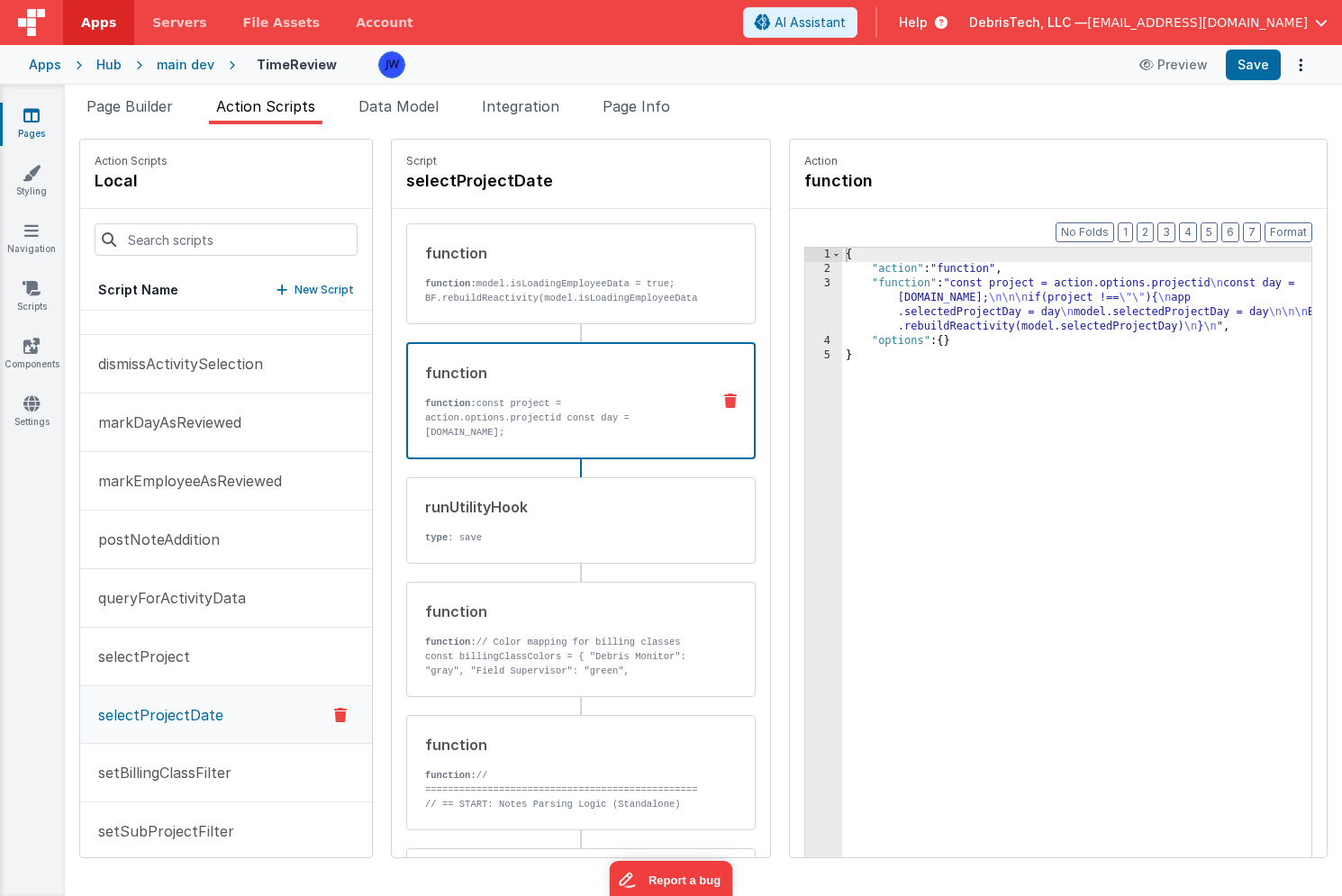
click at [564, 424] on p "function: const project = action.options.projectid const day = action.options.d…" at bounding box center [560, 417] width 271 height 43
click at [539, 633] on div "function function: // Color mapping for billing classes const billingClassColor…" at bounding box center [553, 639] width 290 height 78
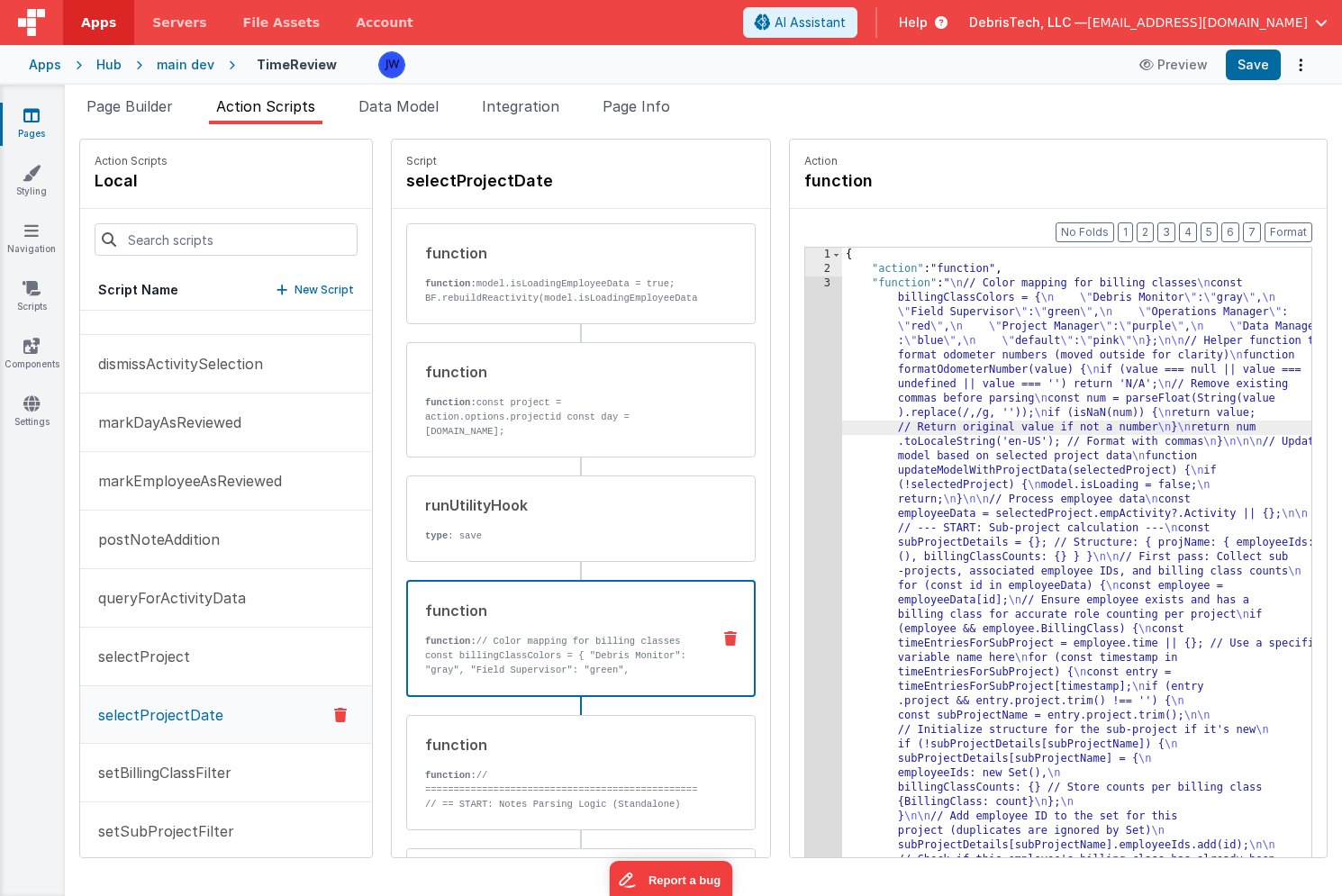
scroll to position [7016, 0]
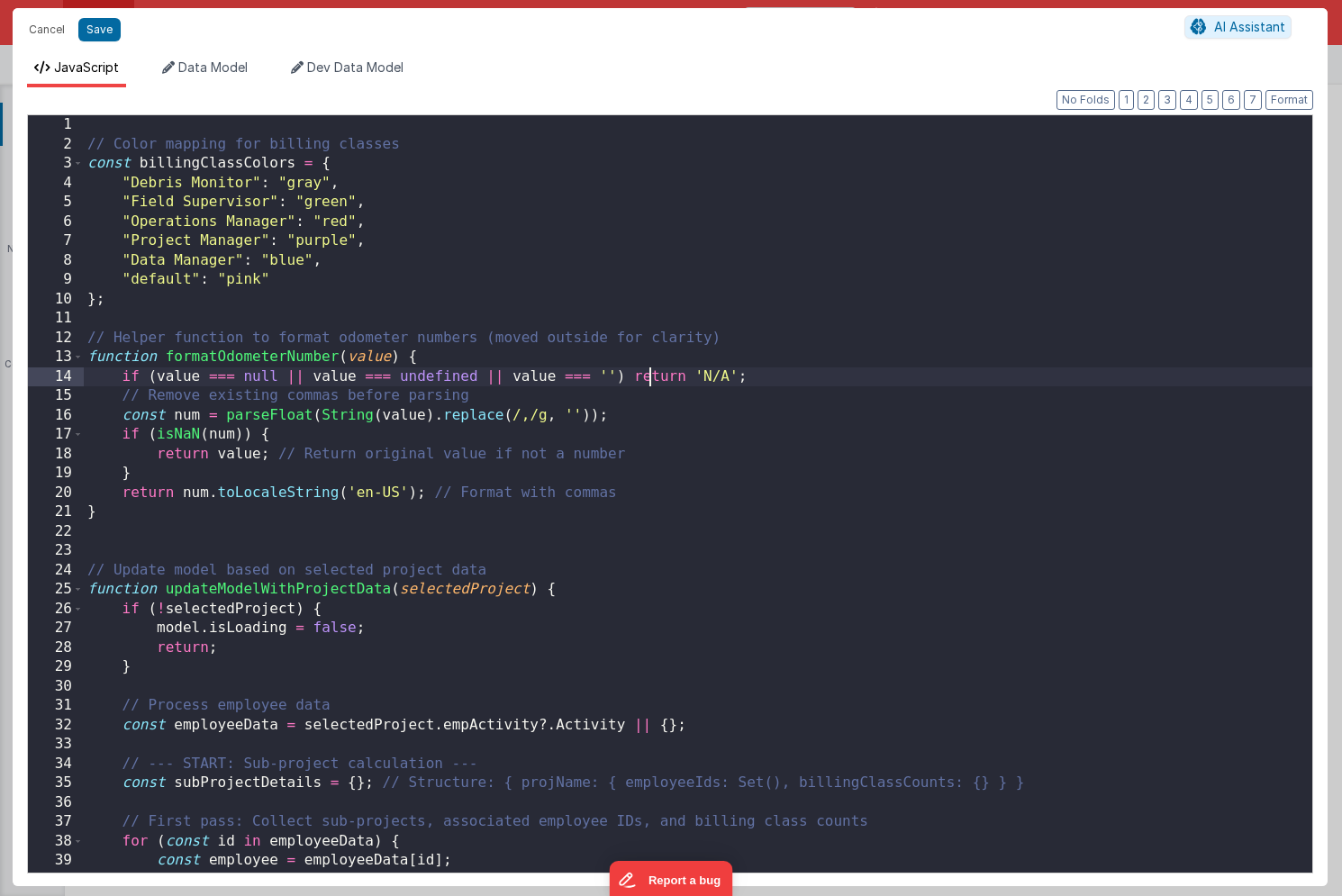
click at [653, 374] on div "// Color mapping for billing classes const billingClassColors = { "Debris Monit…" at bounding box center [698, 513] width 1229 height 796
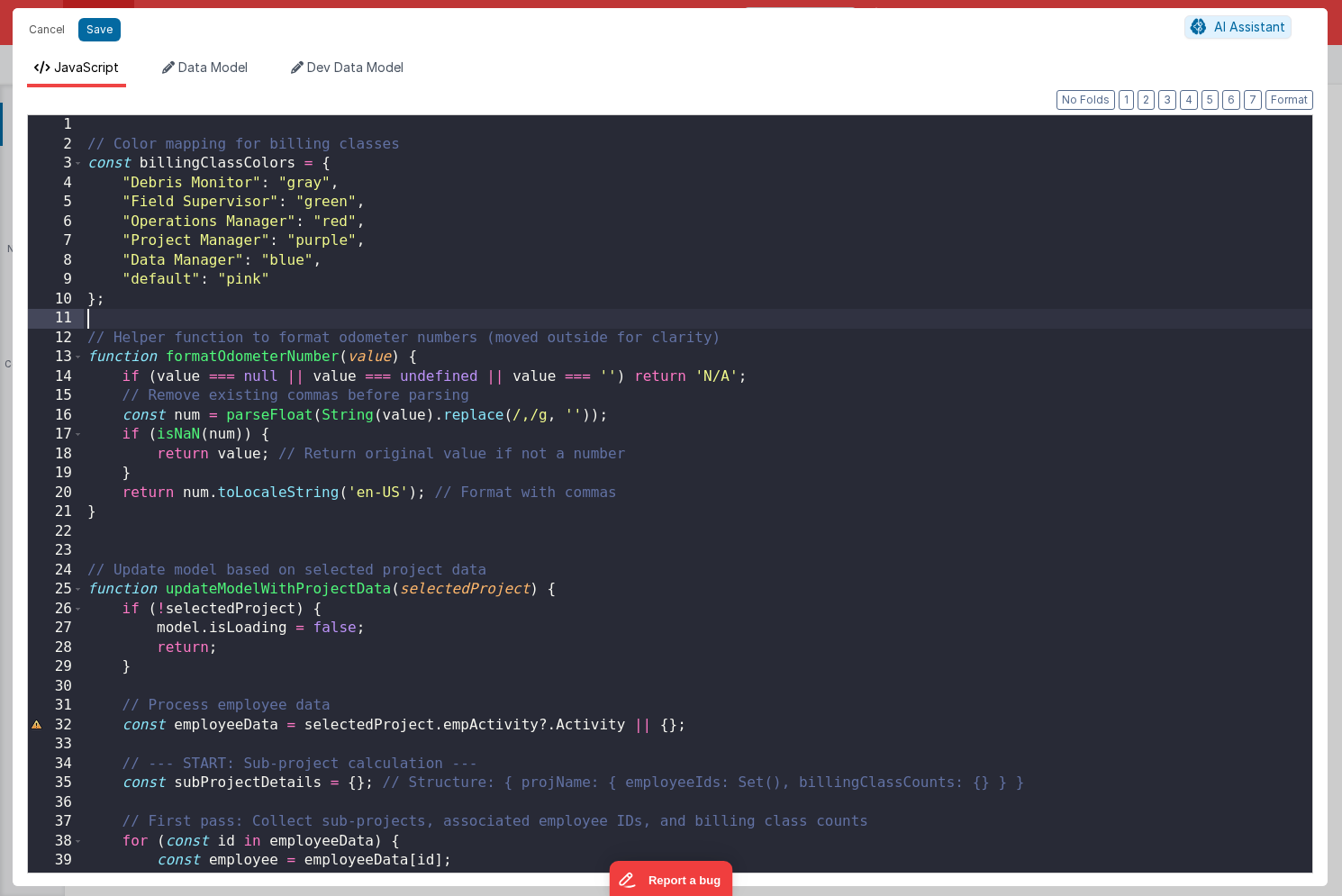
click at [649, 310] on div "// Color mapping for billing classes const billingClassColors = { "Debris Monit…" at bounding box center [698, 513] width 1229 height 796
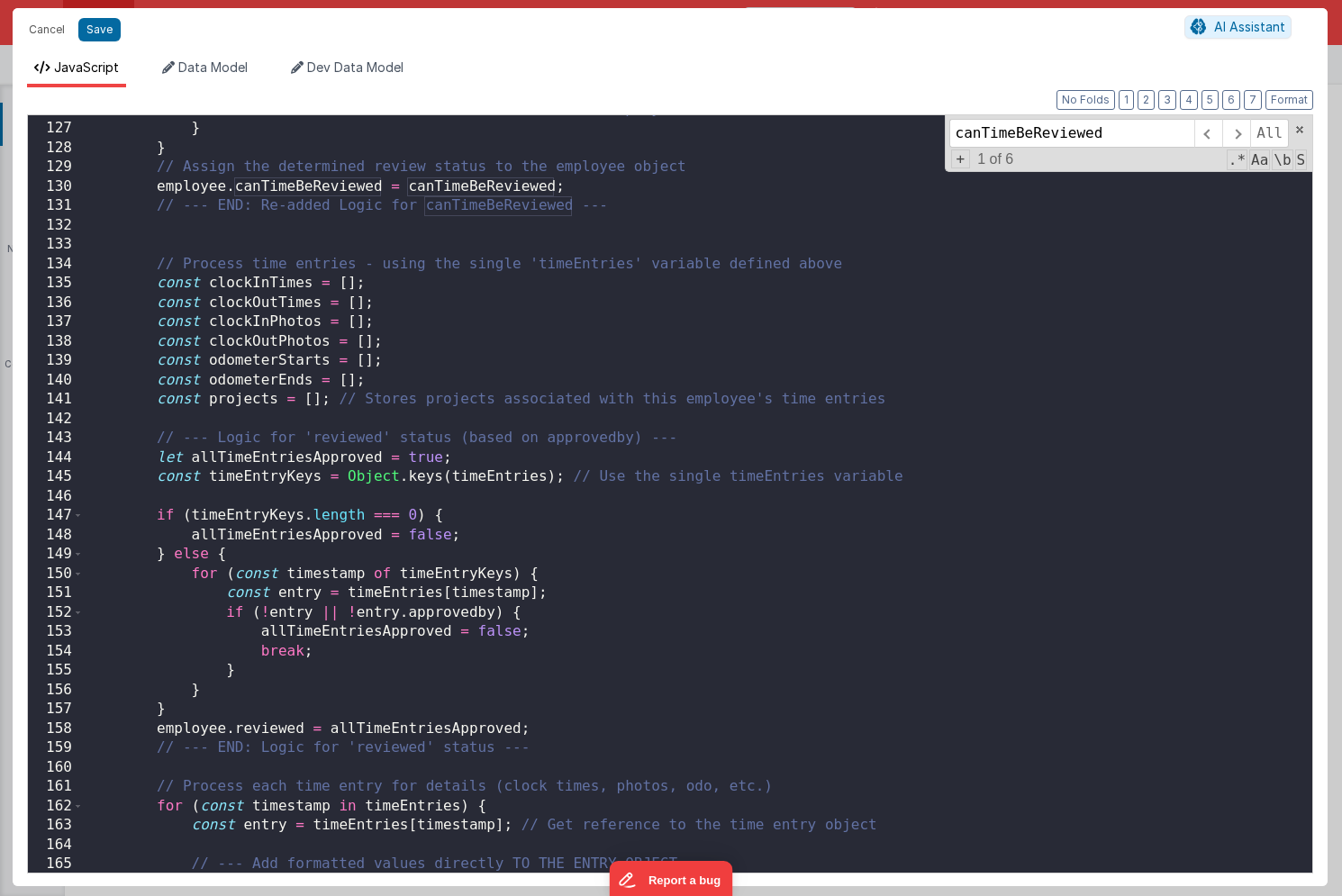
scroll to position [1867, 0]
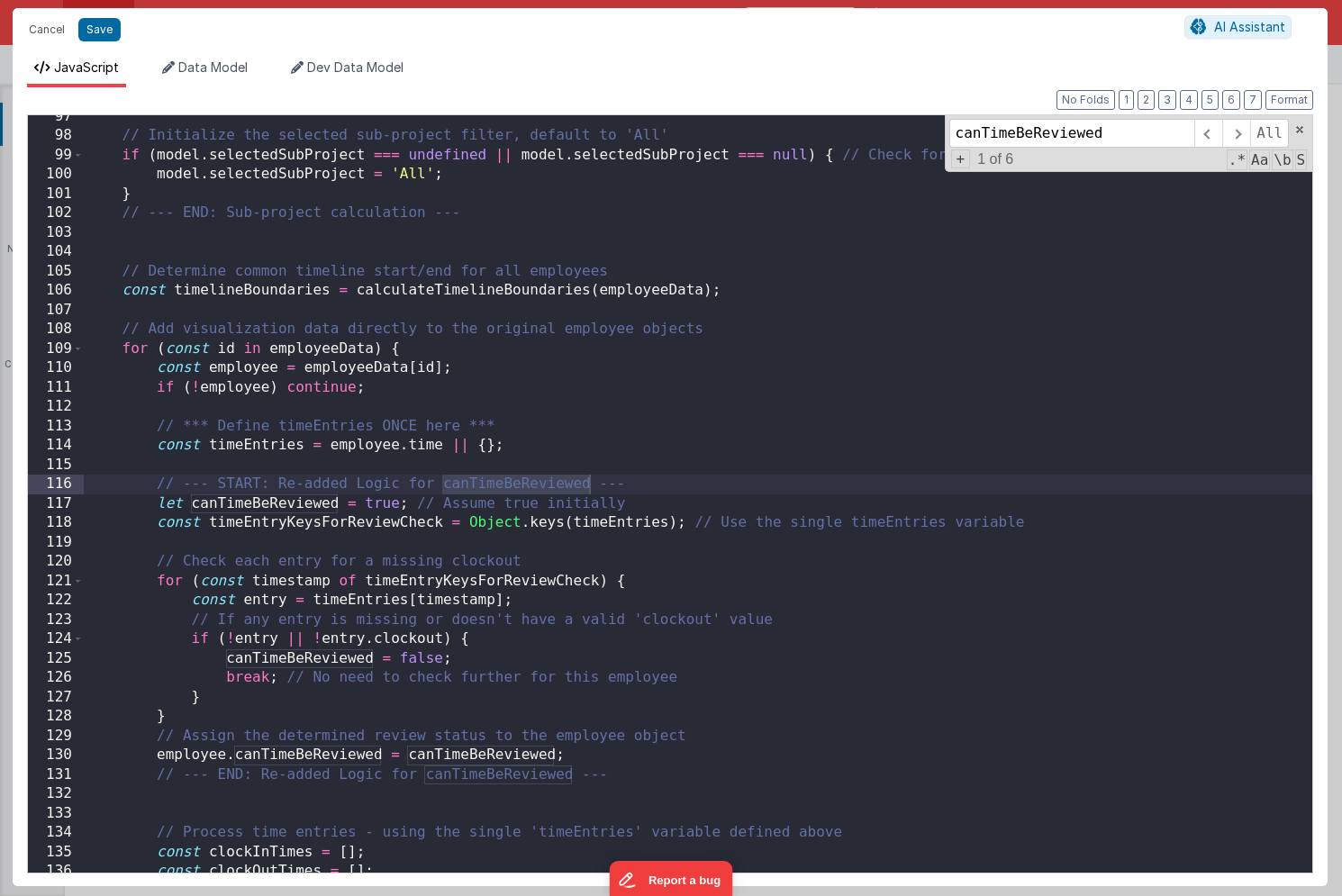
type input "canTimeBeReviewed"
click at [45, 33] on button "Cancel" at bounding box center [47, 30] width 54 height 25
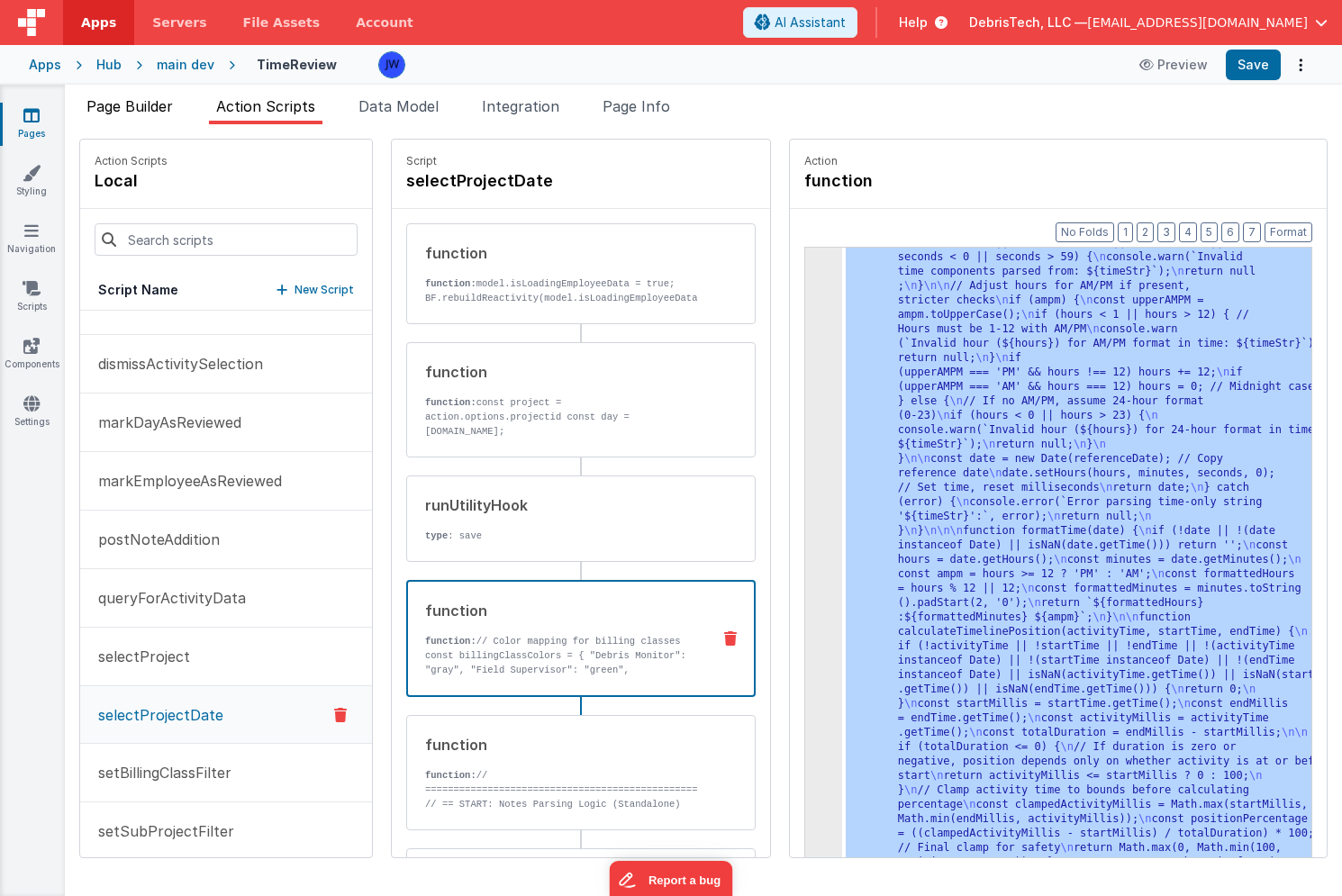
click at [137, 118] on li "Page Builder" at bounding box center [129, 110] width 101 height 29
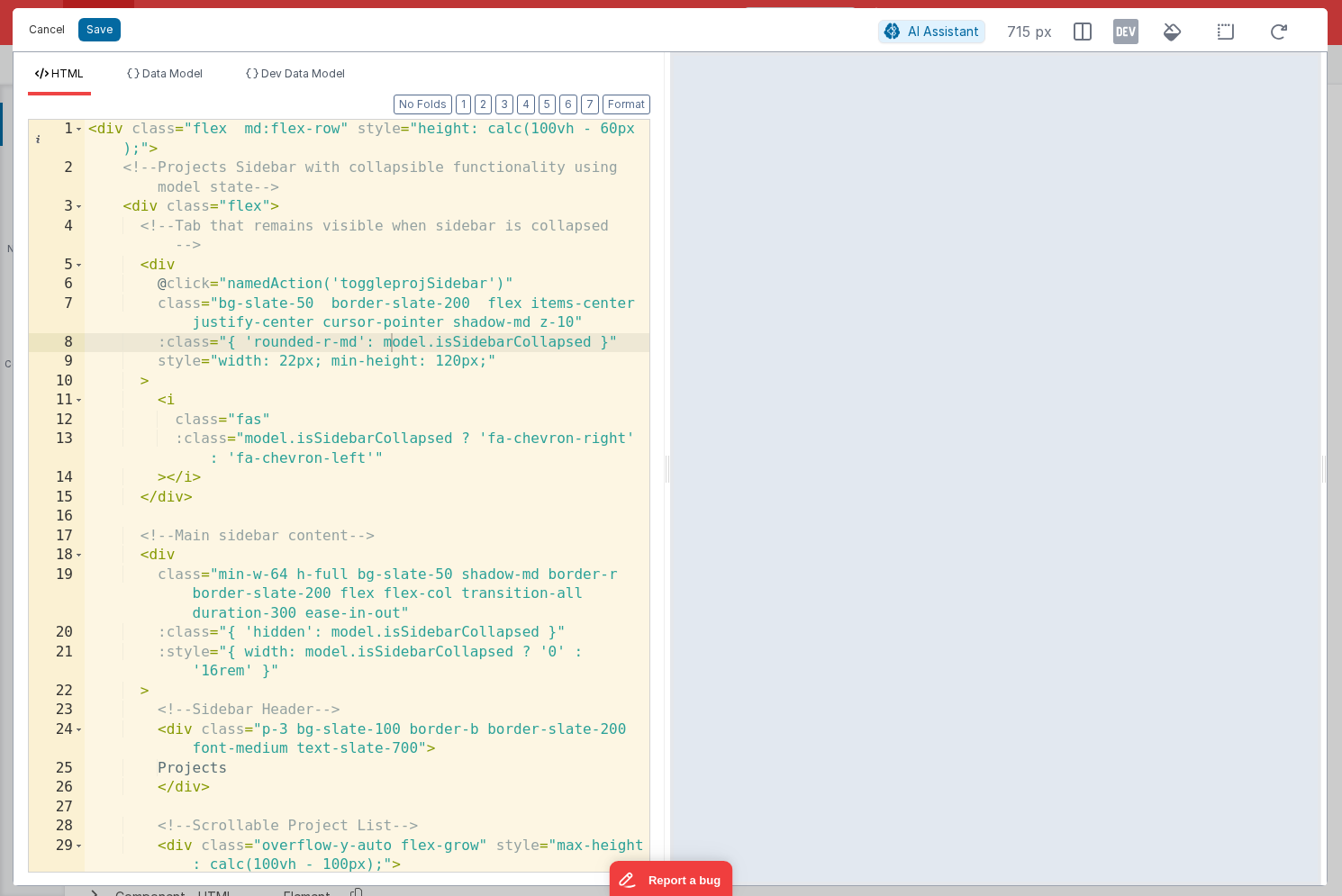
click at [33, 32] on button "Cancel" at bounding box center [47, 30] width 54 height 25
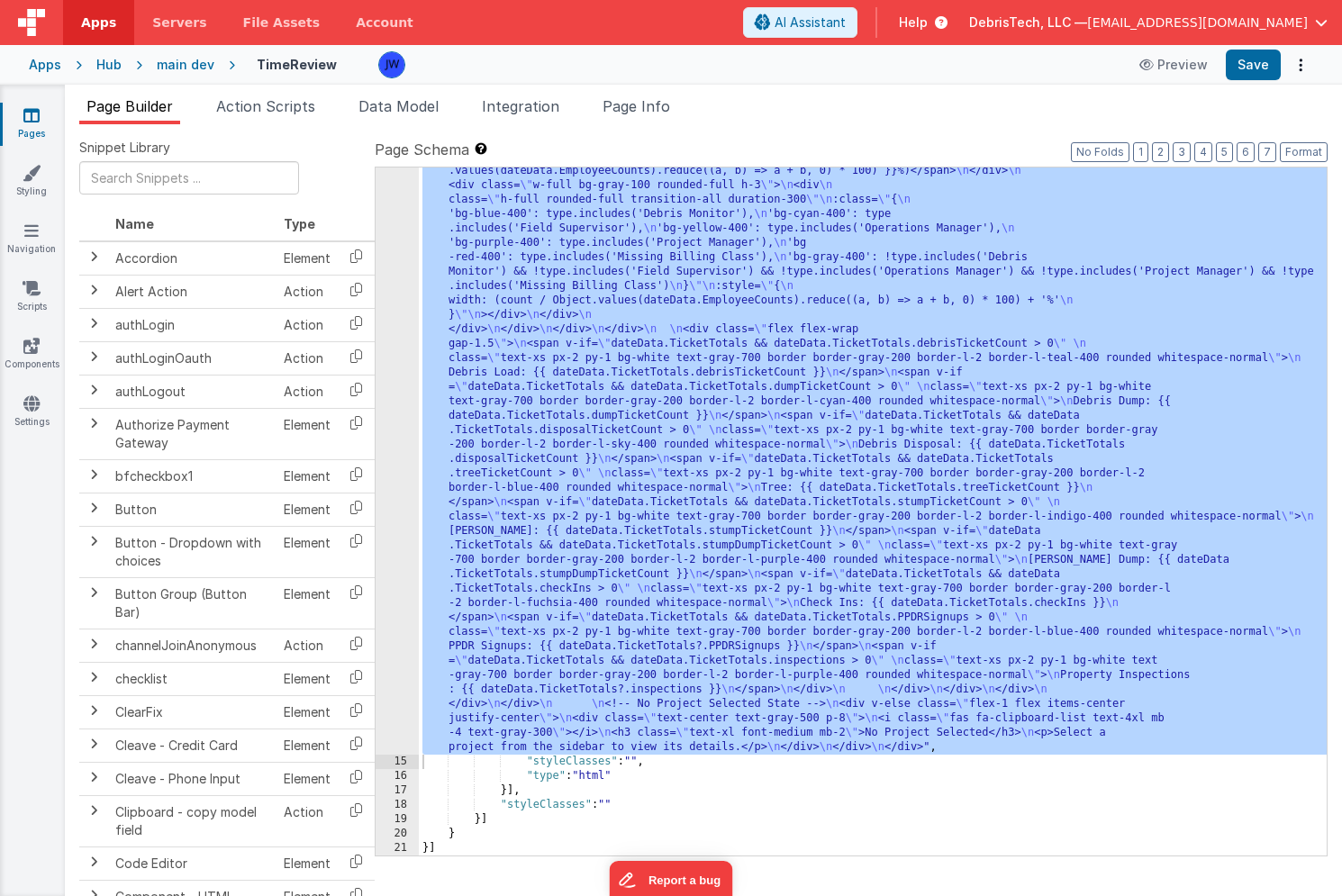
click at [109, 64] on div "Hub" at bounding box center [109, 64] width 25 height 18
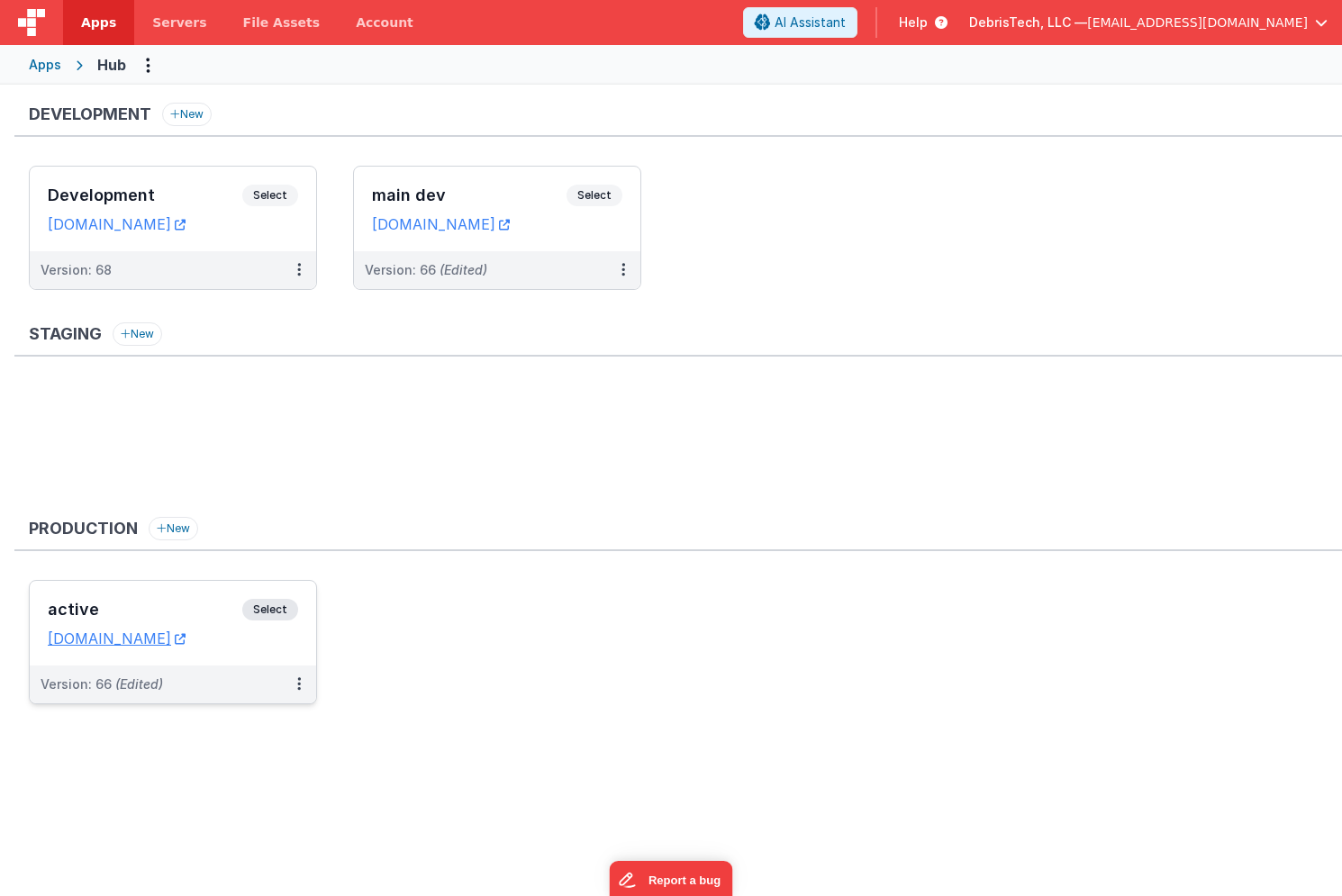
click at [198, 594] on div "active Select URLs hub.debristech.com" at bounding box center [173, 623] width 286 height 85
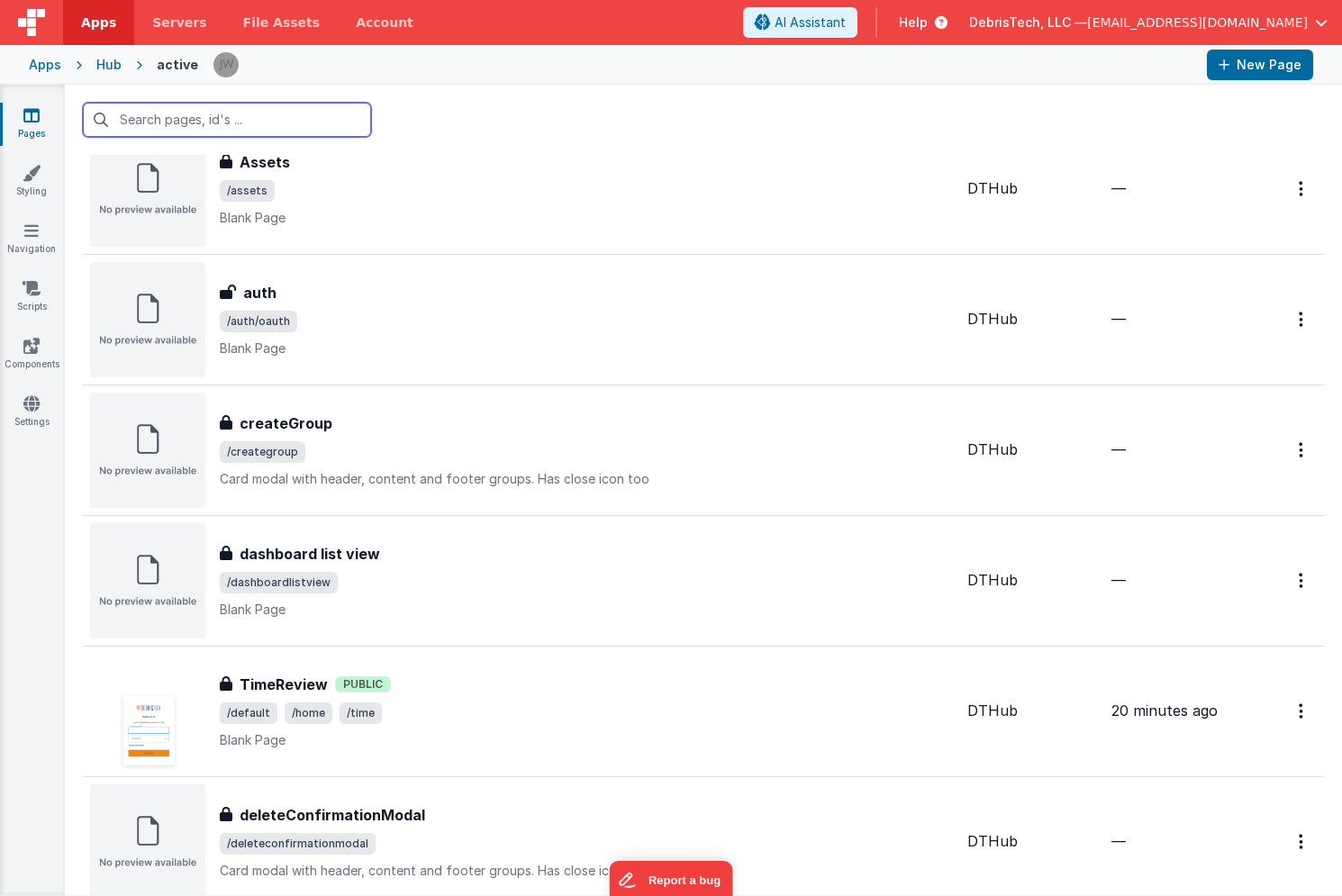
scroll to position [546, 0]
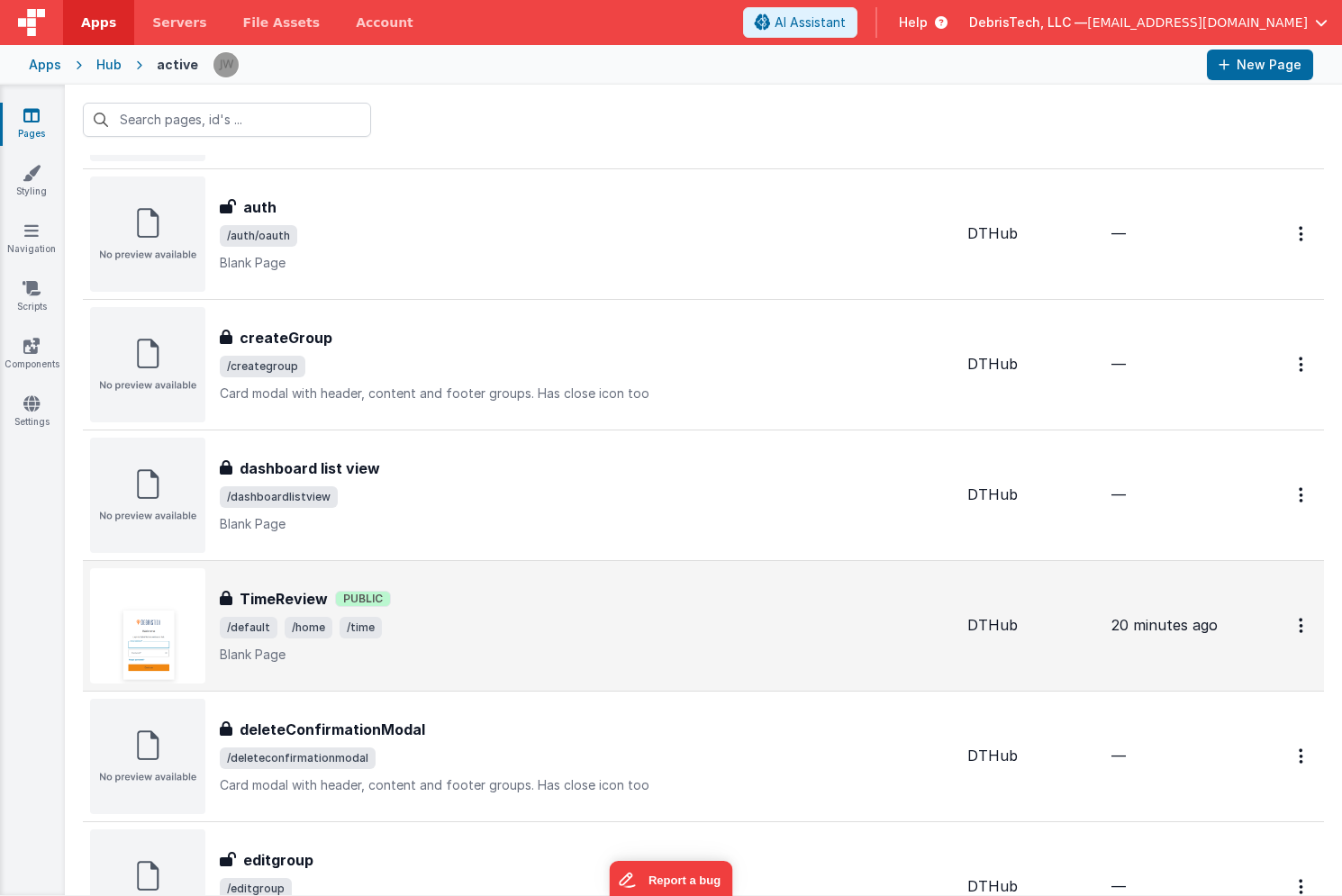
click at [482, 646] on p "Blank Page" at bounding box center [586, 655] width 733 height 18
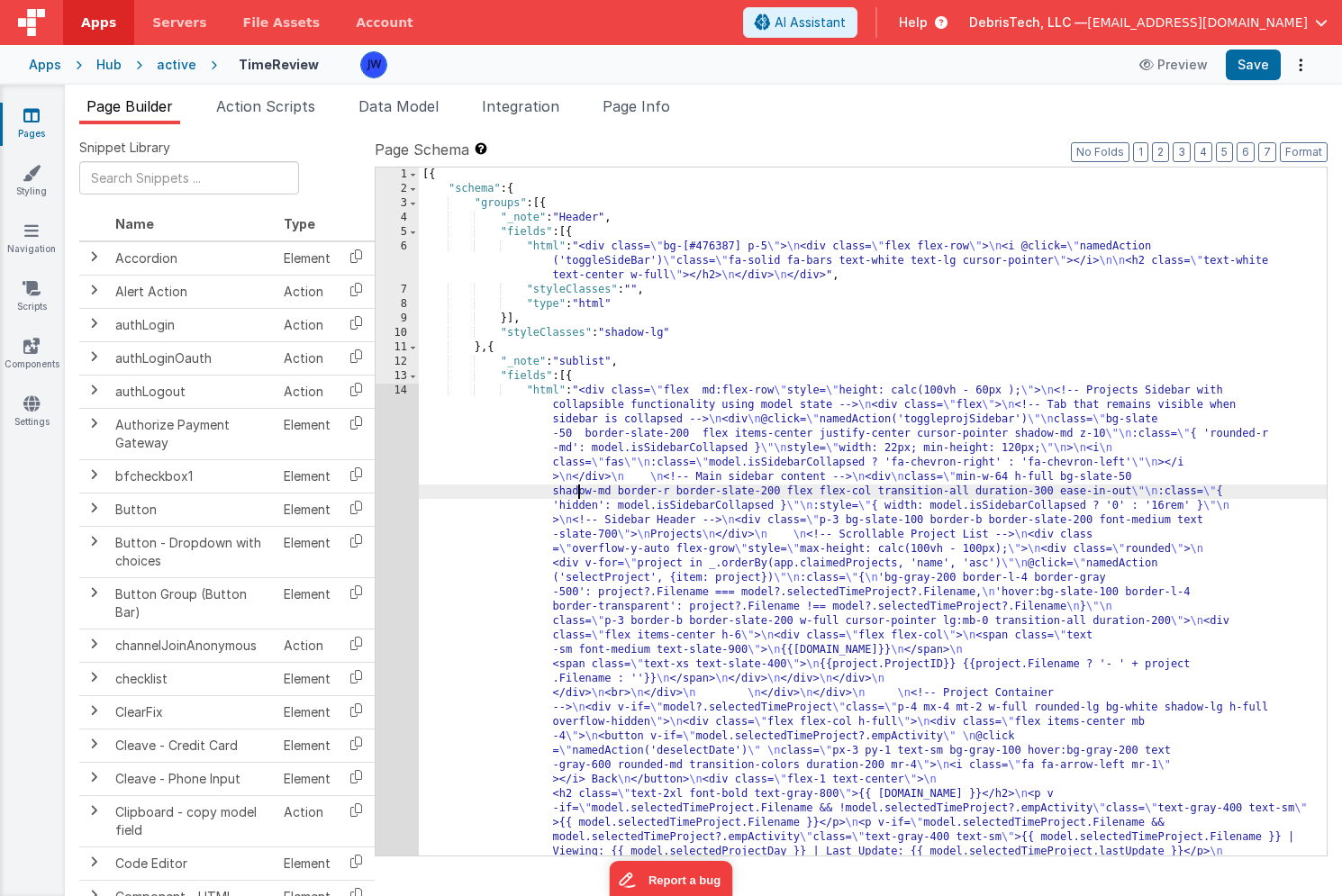
scroll to position [6792, 0]
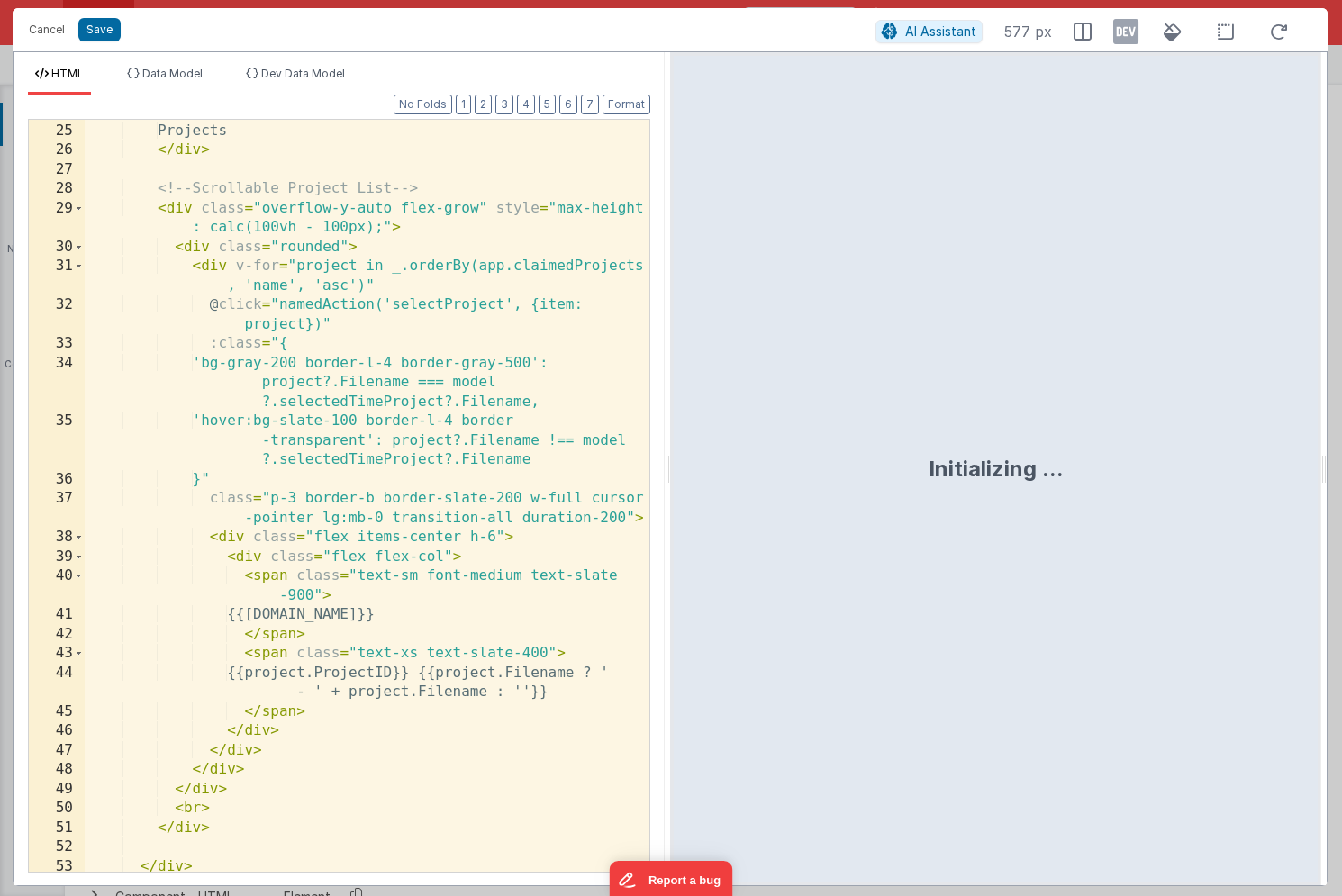
click at [387, 508] on div "< div class = "p-3 bg-slate-100 border-b border-slate-200 font-medium text-slat…" at bounding box center [366, 487] width 564 height 810
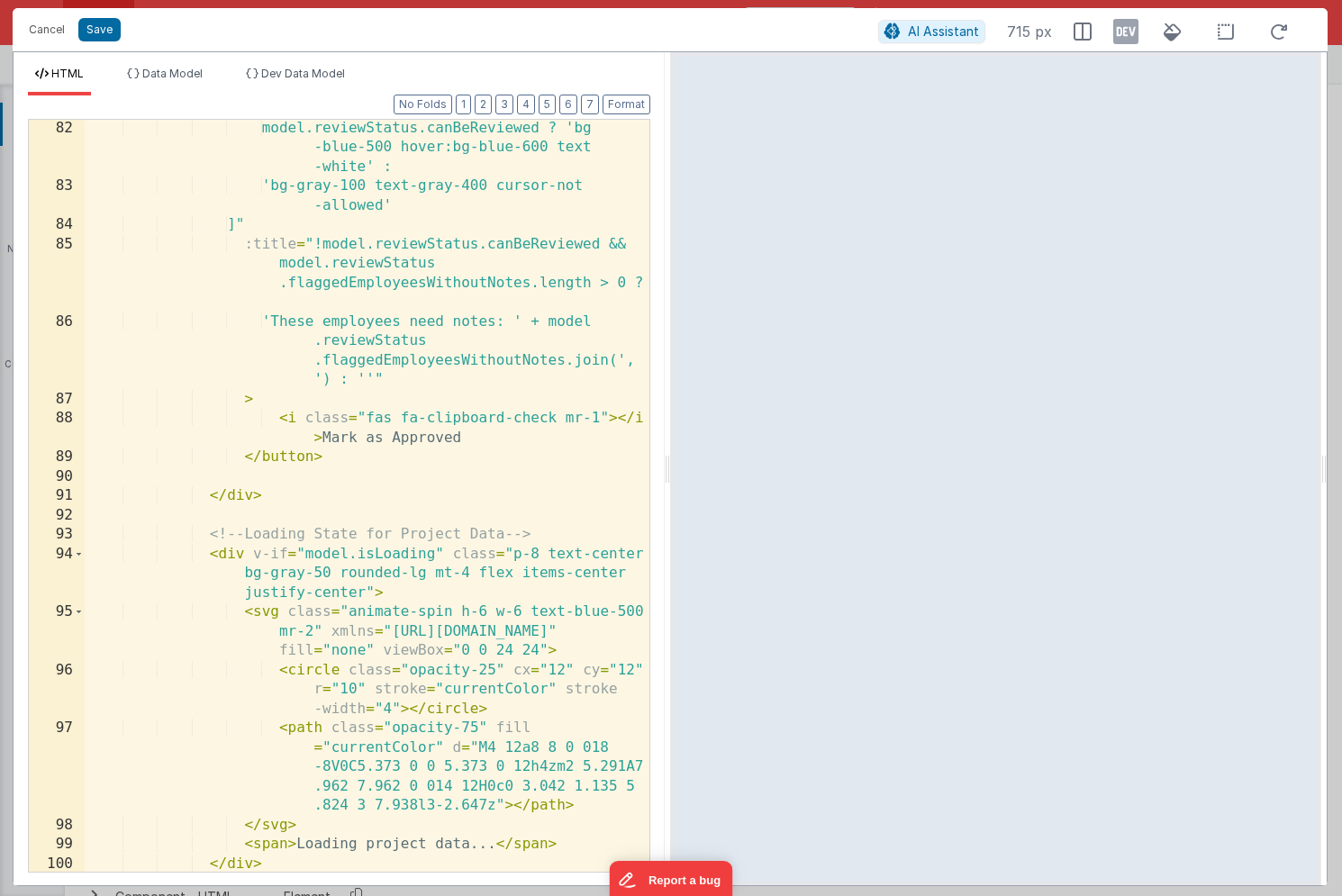
scroll to position [2526, 0]
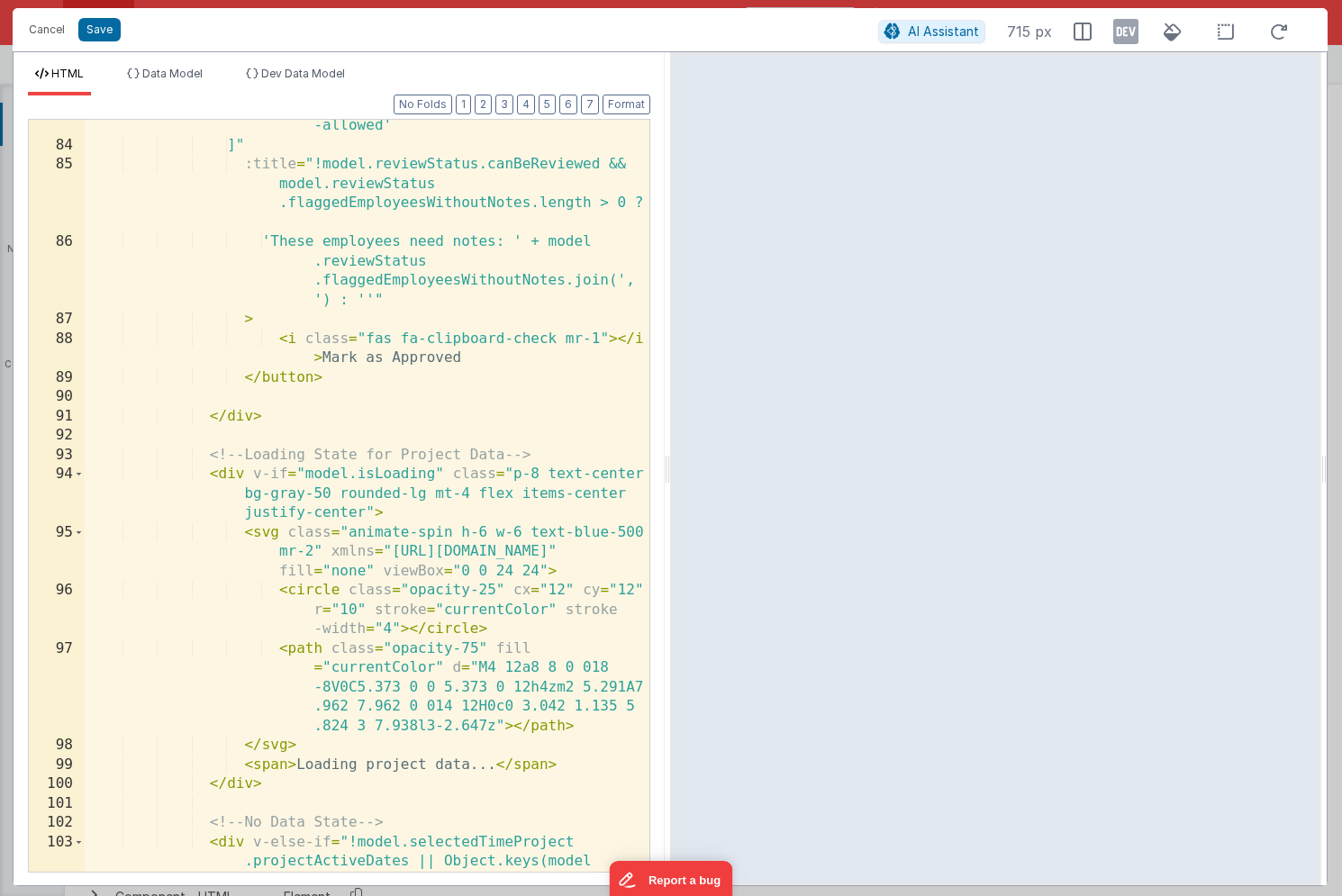
click at [385, 456] on div "'bg-gray-100 text-gray-400 cursor-not -allowed' ]" :title = "!model.reviewStatu…" at bounding box center [366, 541] width 564 height 888
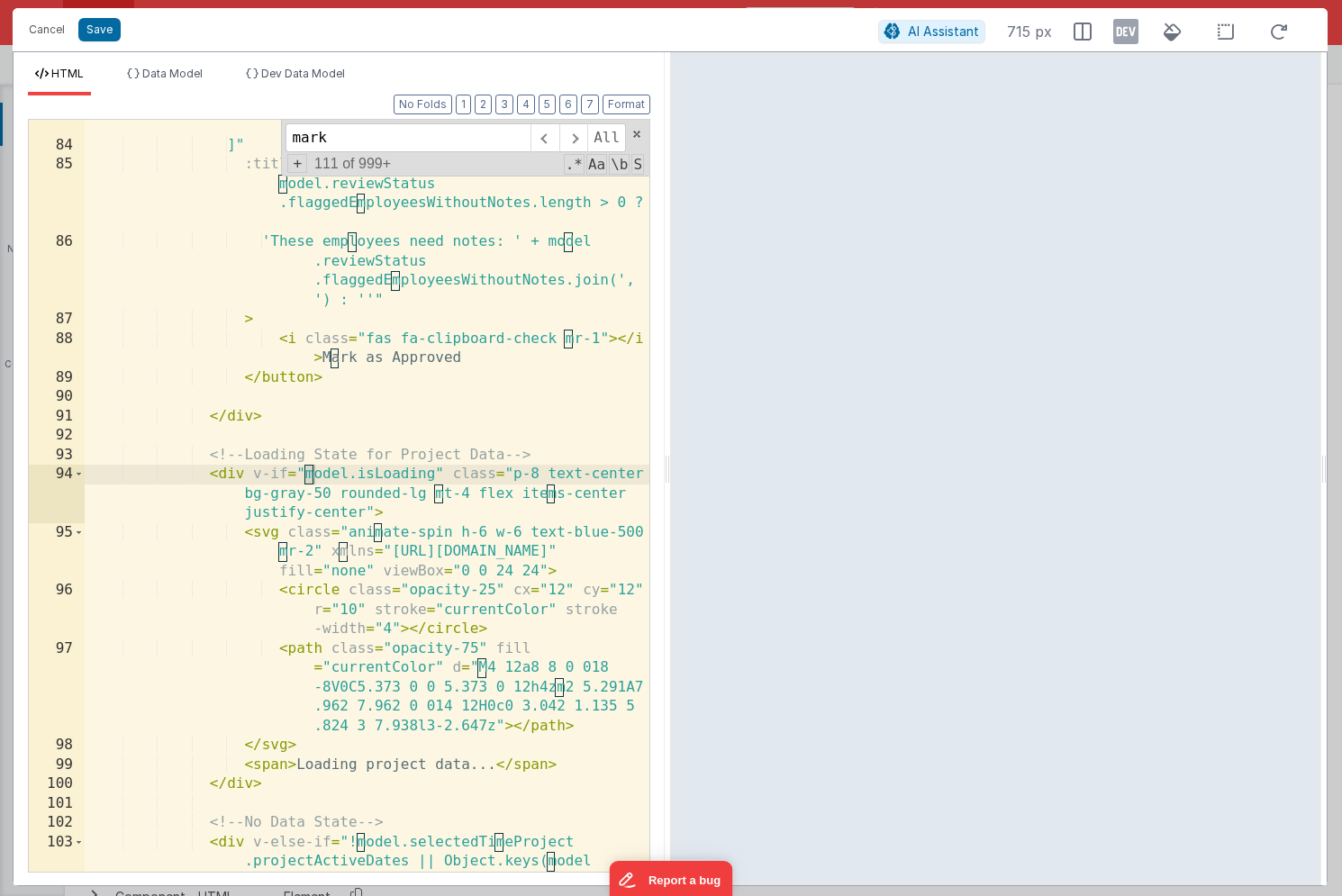
scroll to position [2982, 0]
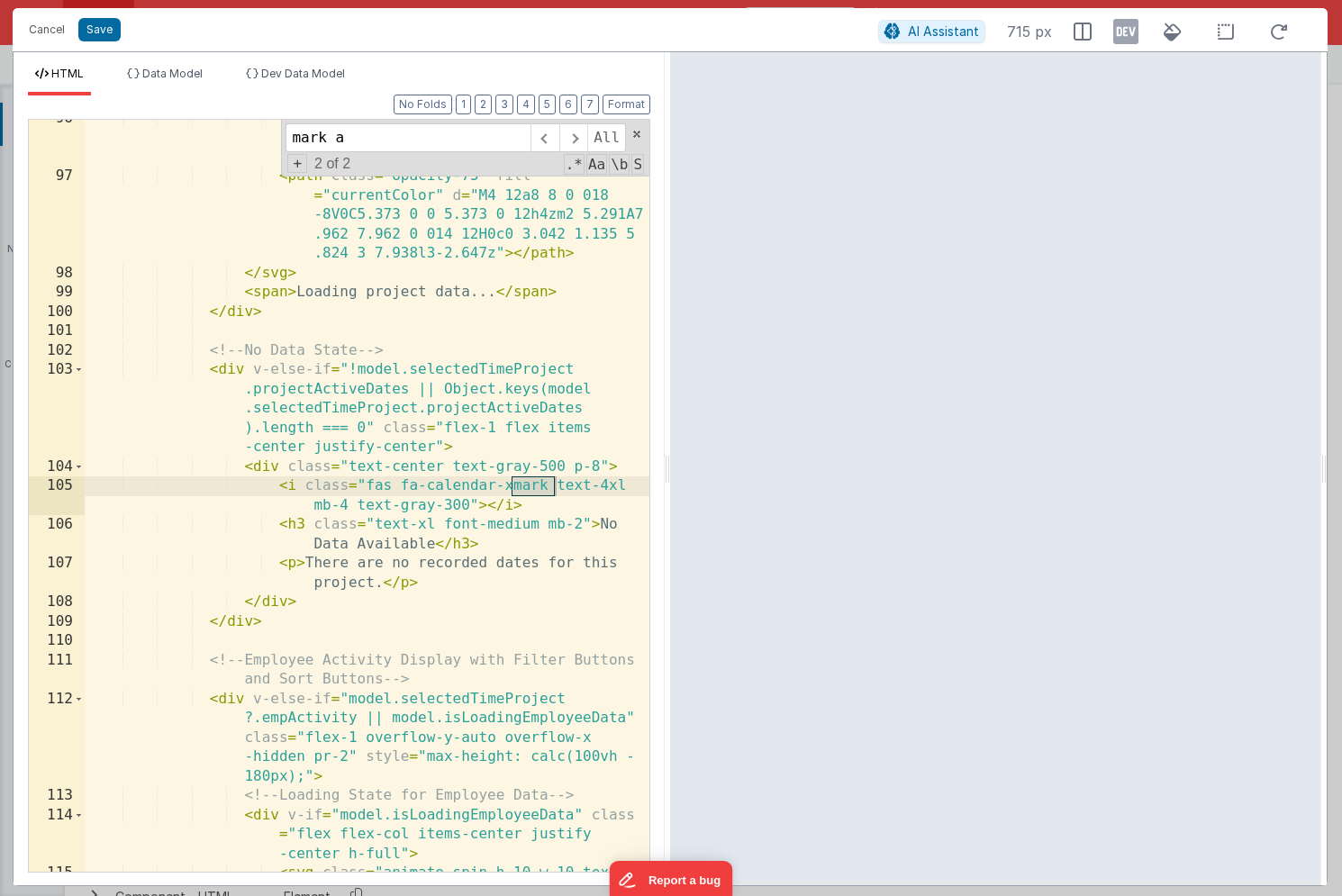
type input "mark as"
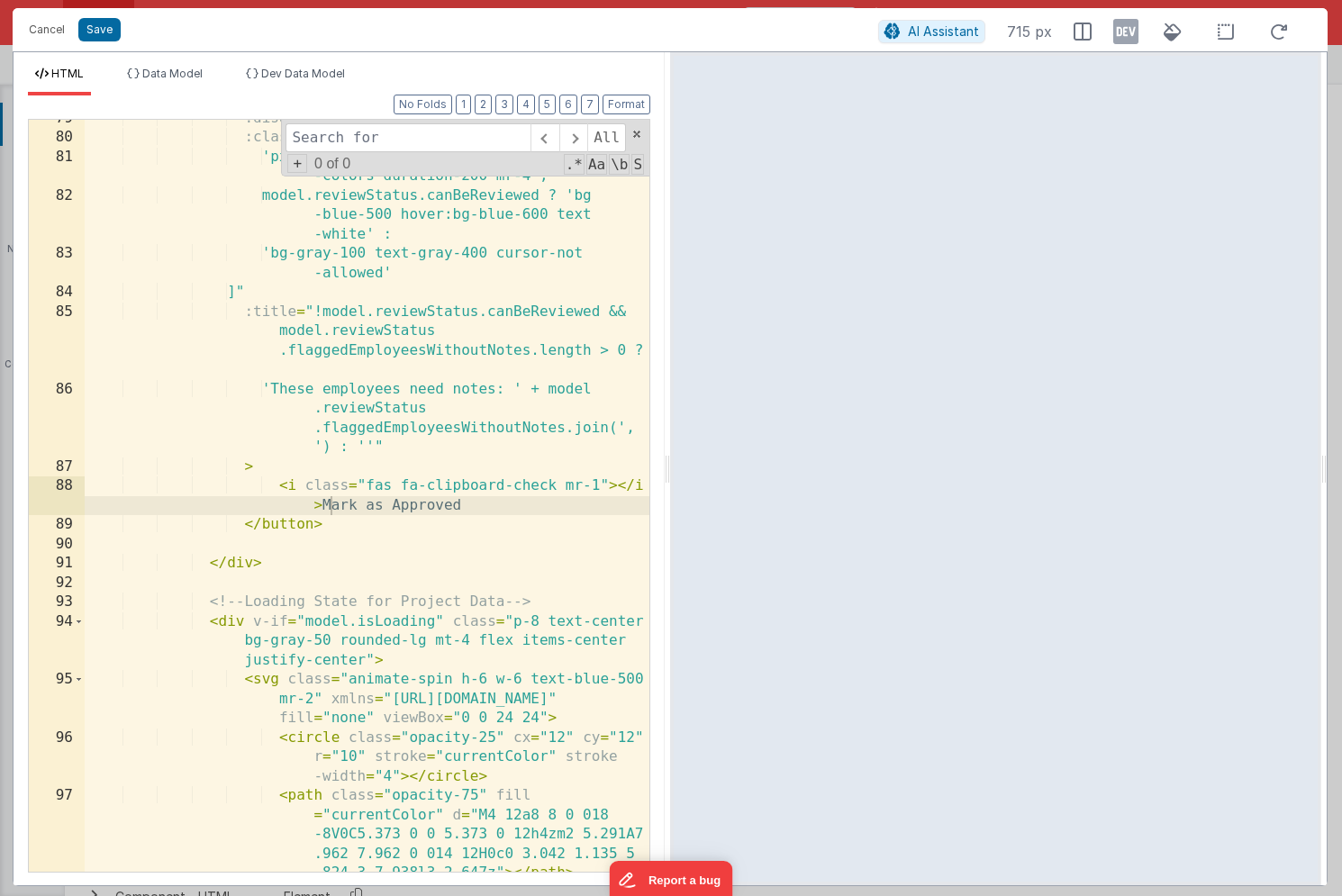
click at [349, 402] on div ":disabled = "!model.reviewStatus.canBeReviewed" :class = "[ 'px-3 py-1 text-sm …" at bounding box center [366, 542] width 564 height 868
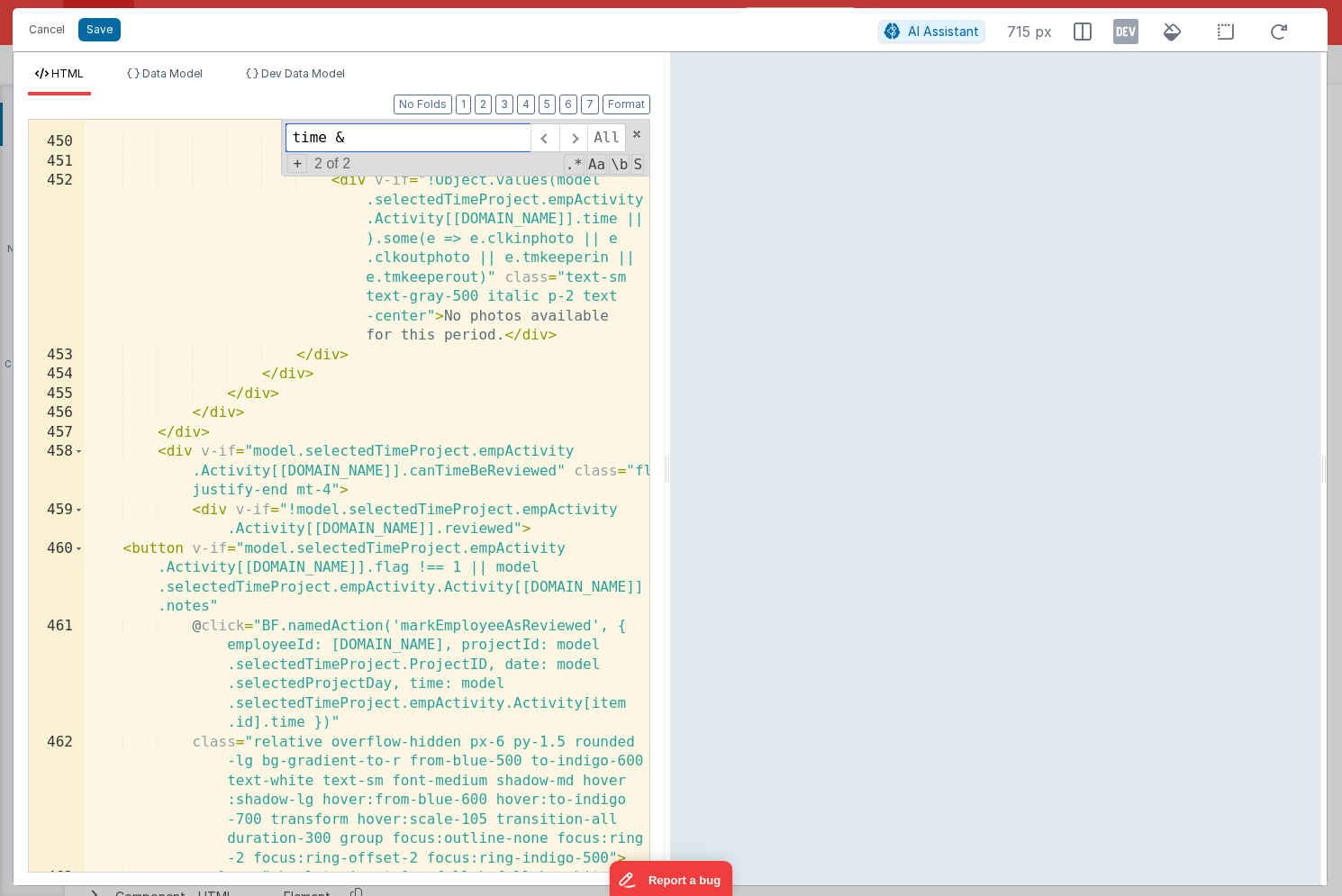
scroll to position [22102, 0]
type input "time &"
click at [83, 456] on span at bounding box center [79, 452] width 10 height 20
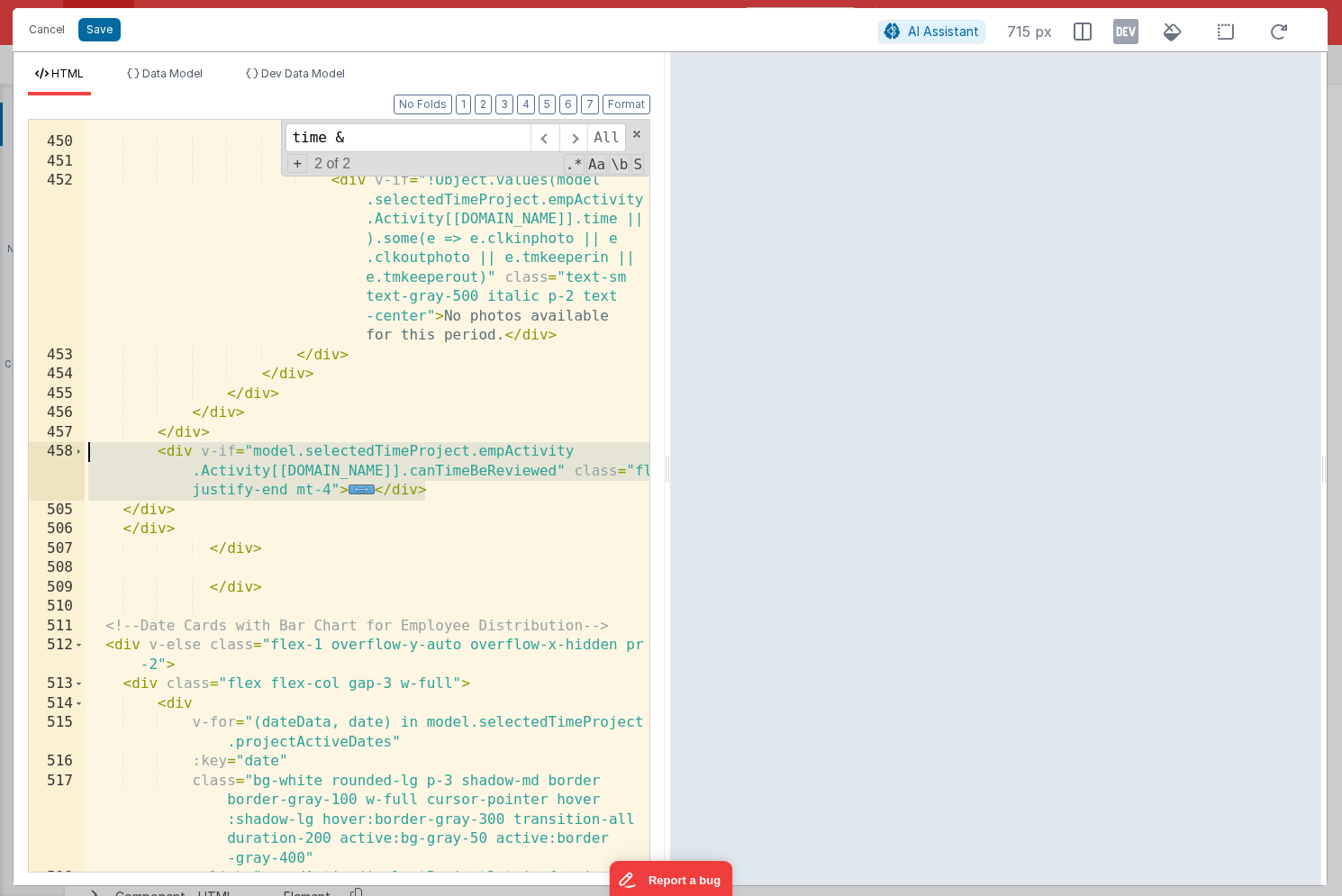
drag, startPoint x: 440, startPoint y: 490, endPoint x: 26, endPoint y: 460, distance: 415.1
click at [26, 460] on div "Format 7 6 5 4 3 2 1 No Folds 449 450 451 452 453 454 455 456 457 458 505 506 5…" at bounding box center [338, 490] width 651 height 790
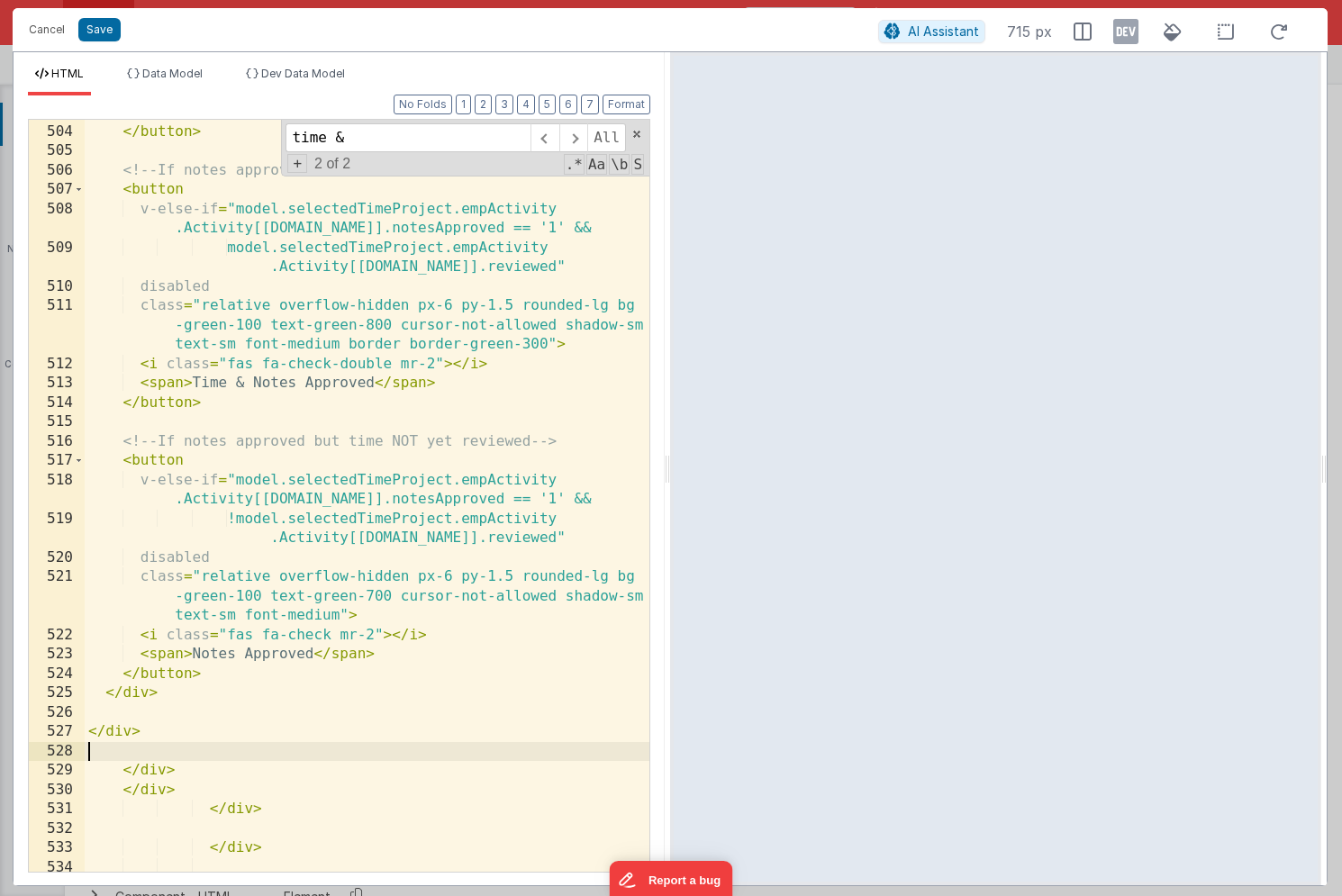
scroll to position [23670, 0]
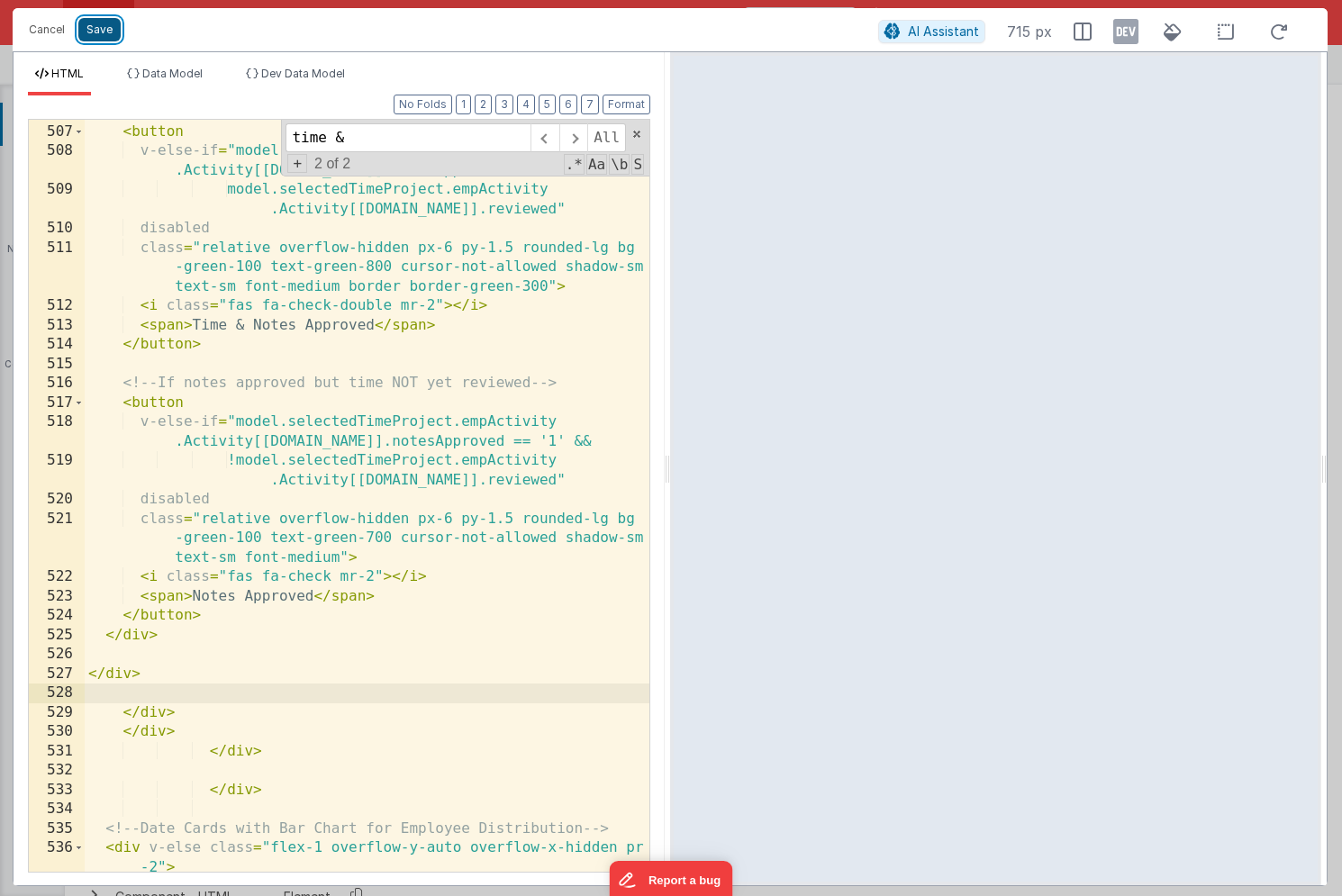
click at [113, 23] on button "Save" at bounding box center [100, 30] width 42 height 23
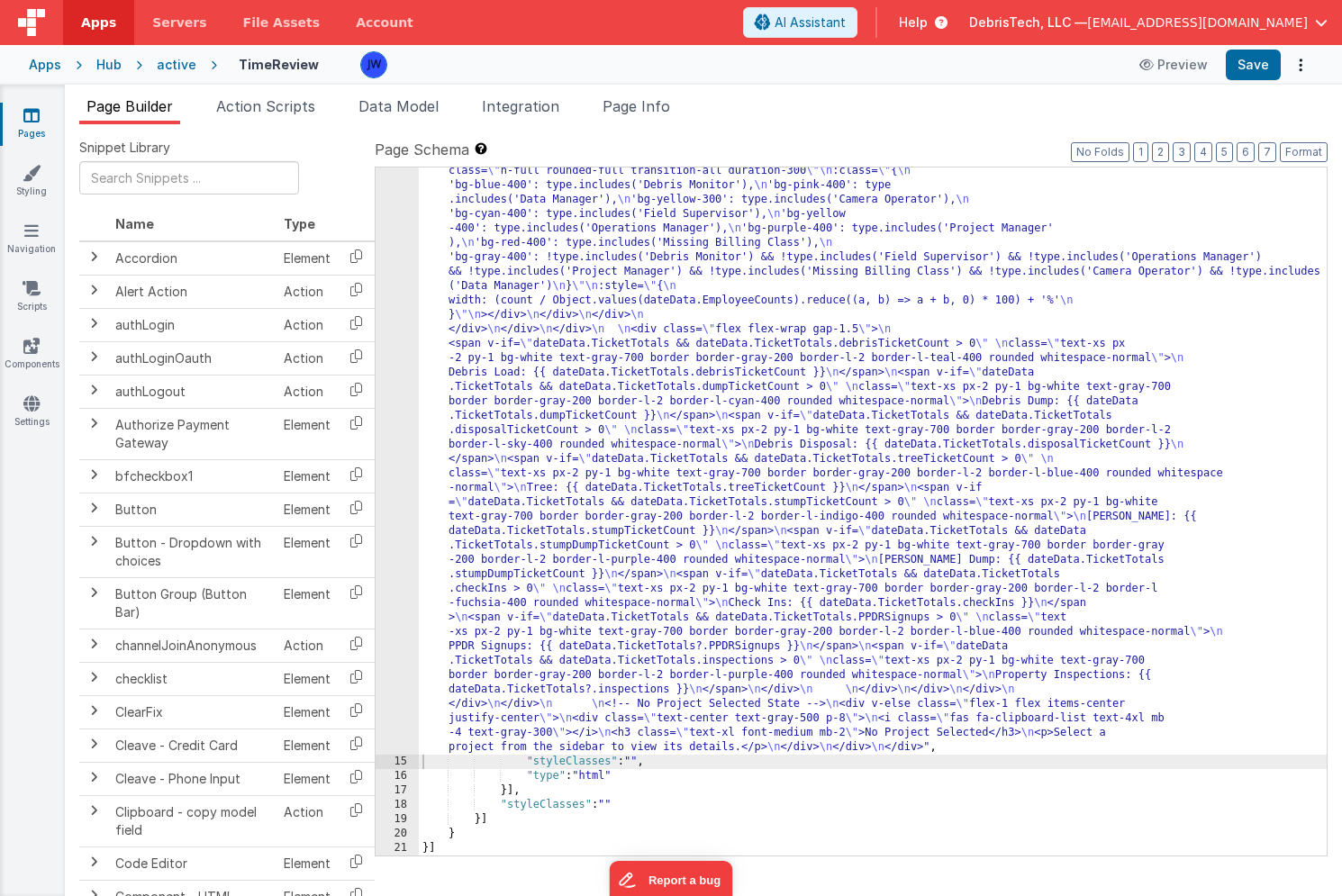
scroll to position [6100, 0]
click at [1245, 71] on button "Save" at bounding box center [1253, 65] width 55 height 31
click at [29, 406] on icon at bounding box center [31, 403] width 16 height 18
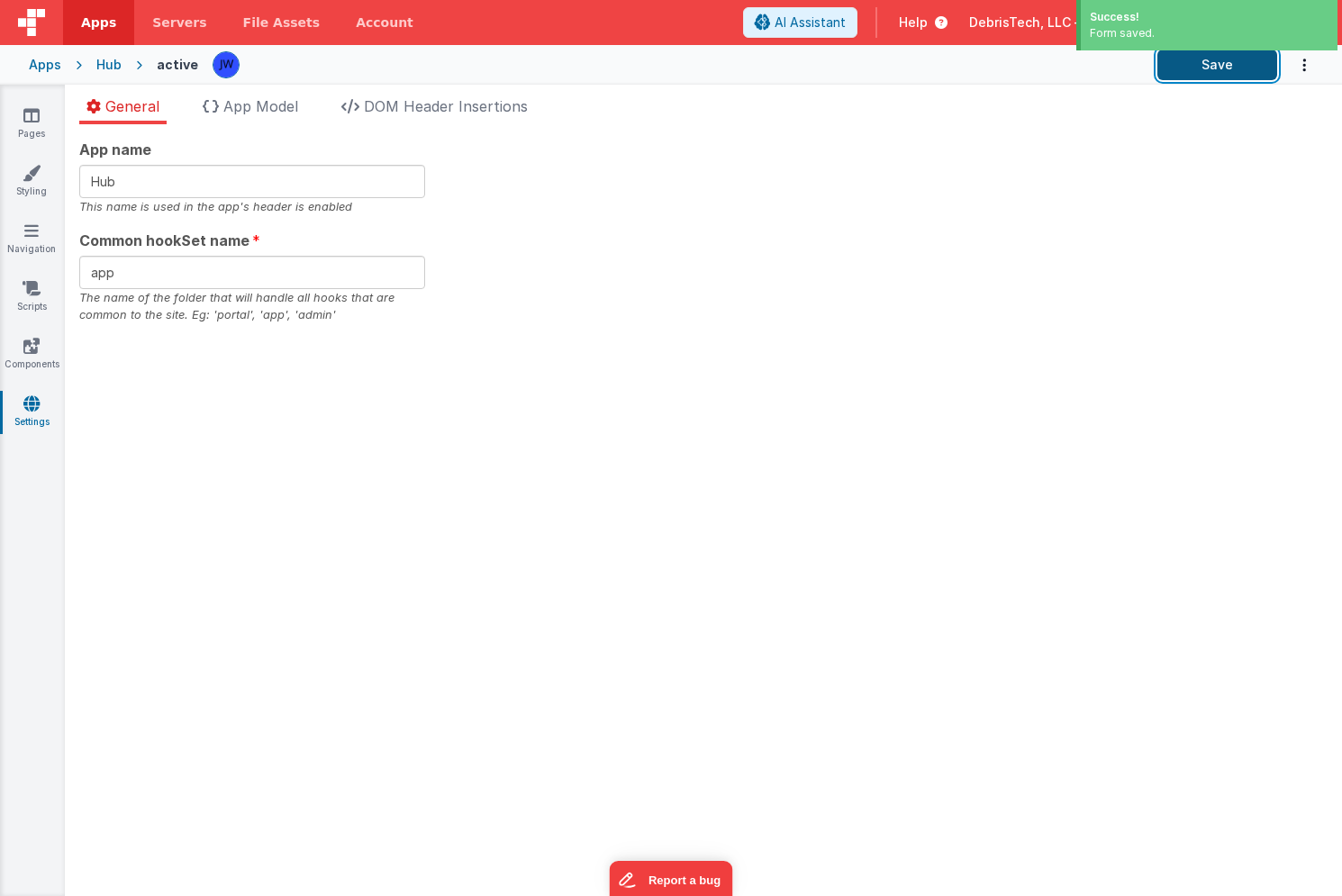
click at [1227, 70] on button "Save" at bounding box center [1217, 65] width 120 height 31
click at [38, 121] on icon at bounding box center [31, 115] width 16 height 18
